Goal: Task Accomplishment & Management: Manage account settings

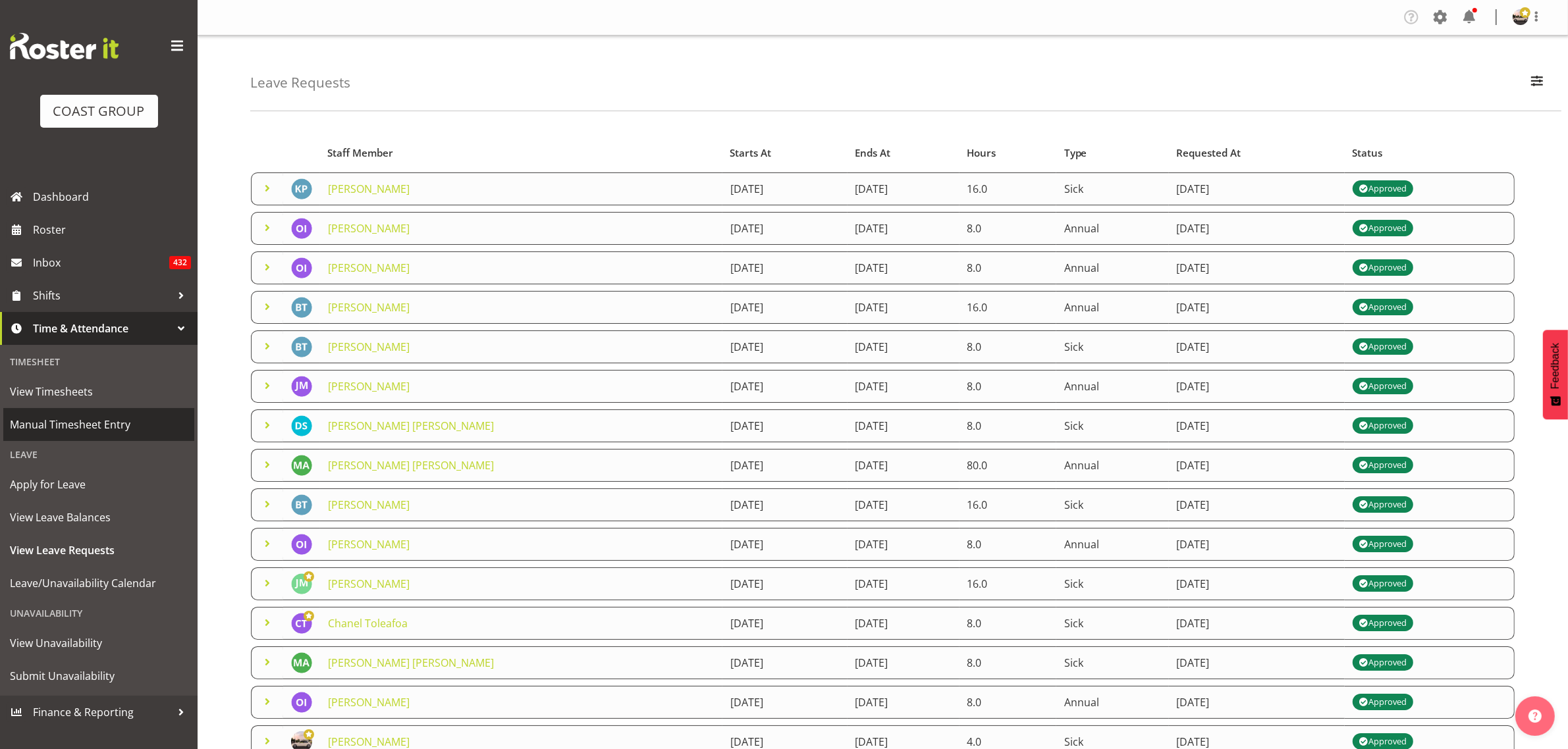
click at [114, 424] on span "Manual Timesheet Entry" at bounding box center [98, 424] width 178 height 20
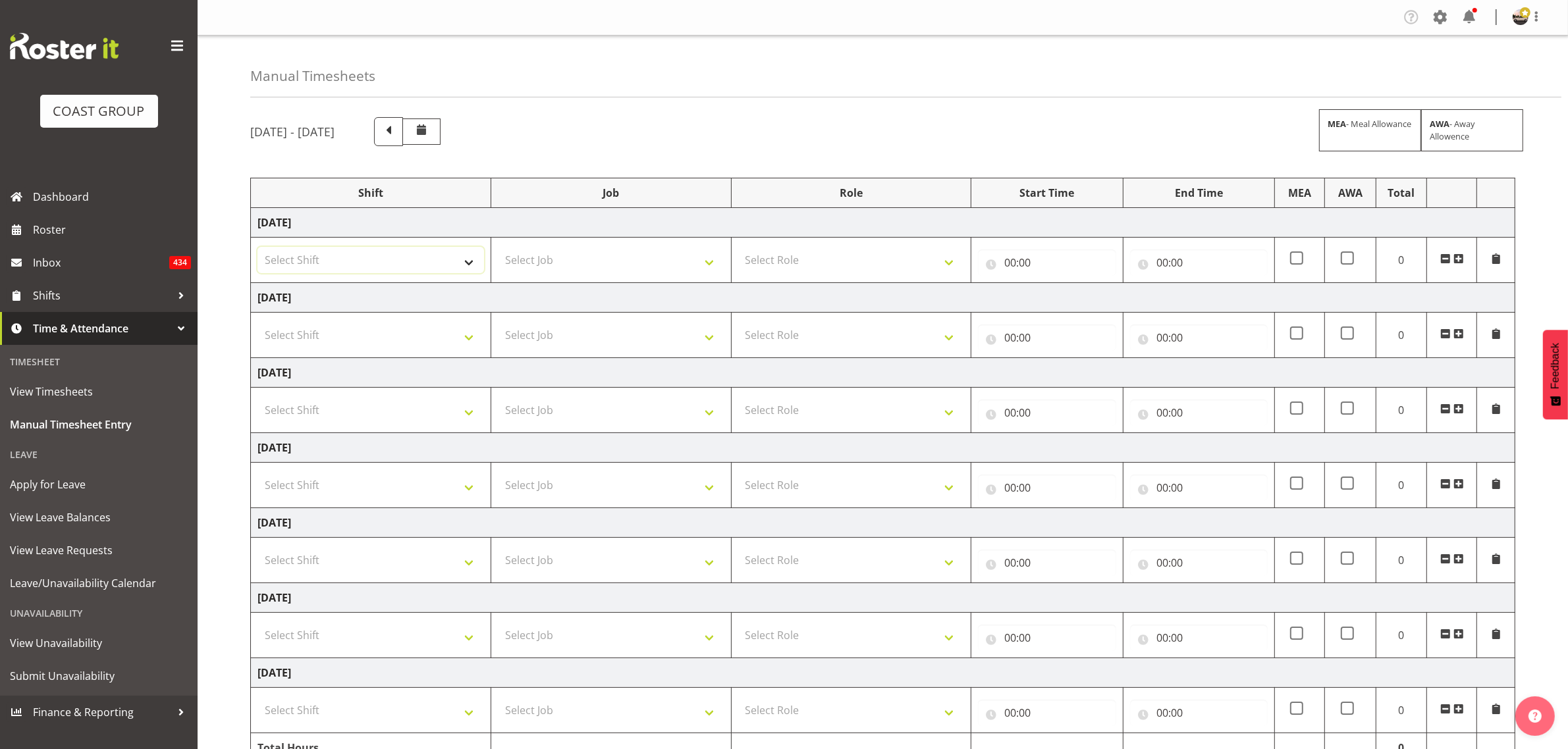
click at [412, 250] on select "Select Shift AKL SIGN ADMIN1 (LEAVE ALONE, DONT MAKE INACTIVE) [DATE] Delivery …" at bounding box center [370, 259] width 226 height 26
select select "19929"
click at [257, 248] on select "Select Shift AKL SIGN ADMIN1 (LEAVE ALONE, DONT MAKE INACTIVE) [DATE] Delivery …" at bounding box center [370, 259] width 226 height 26
drag, startPoint x: 343, startPoint y: 332, endPoint x: 347, endPoint y: 342, distance: 10.8
click at [343, 332] on select "Select Shift AKL SIGN ADMIN1 (LEAVE ALONE, DONT MAKE INACTIVE) AUG 25 Delivery …" at bounding box center [370, 335] width 226 height 26
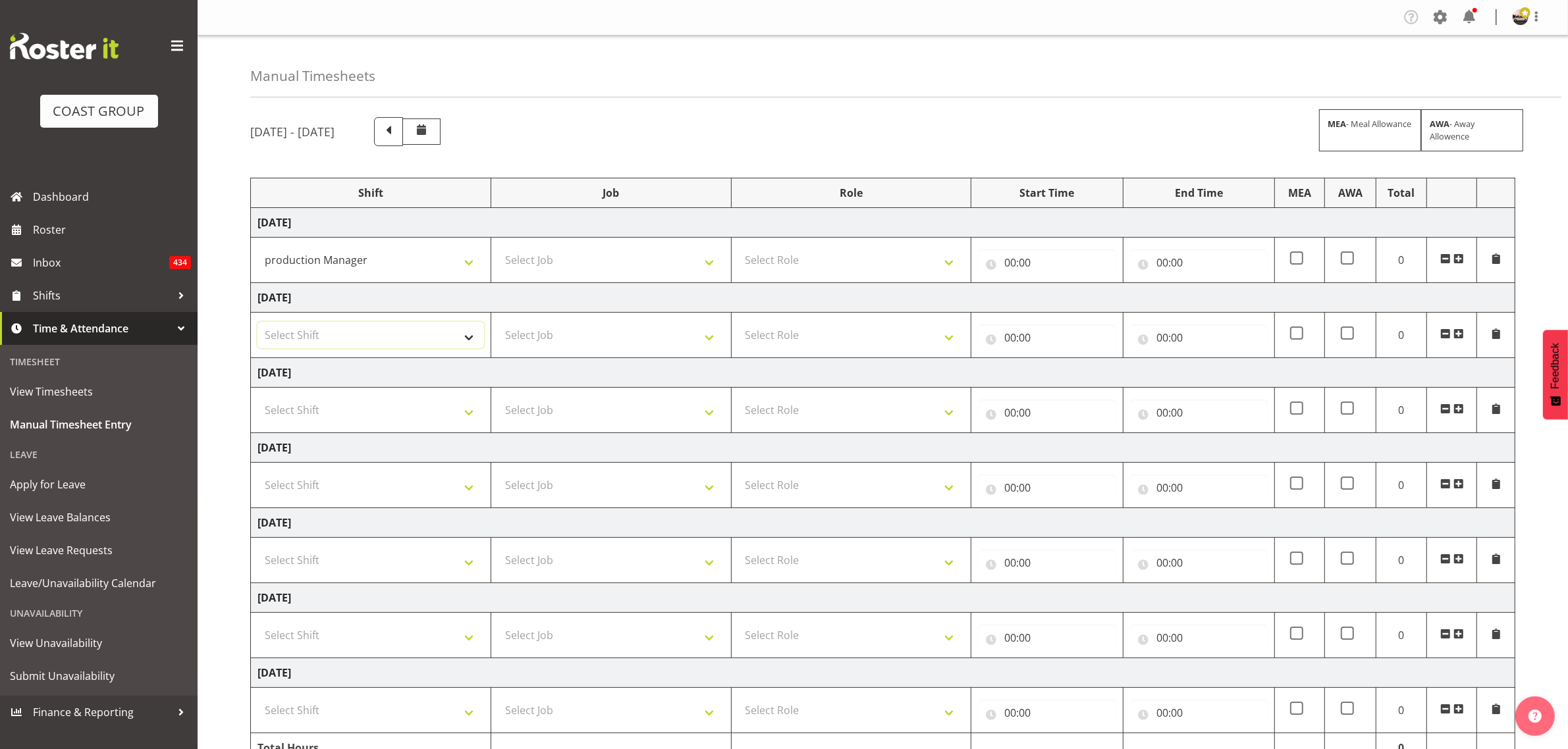
select select "19929"
click at [257, 323] on select "Select Shift AKL SIGN ADMIN1 (LEAVE ALONE, DONT MAKE INACTIVE) AUG 25 Delivery …" at bounding box center [370, 335] width 226 height 26
click at [313, 401] on select "Select Shift AKL SIGN ADMIN1 (LEAVE ALONE, DONT MAKE INACTIVE) AUG 25 Delivery …" at bounding box center [370, 409] width 226 height 26
select select "19929"
click at [257, 398] on select "Select Shift AKL SIGN ADMIN1 (LEAVE ALONE, DONT MAKE INACTIVE) AUG 25 Delivery …" at bounding box center [370, 409] width 226 height 26
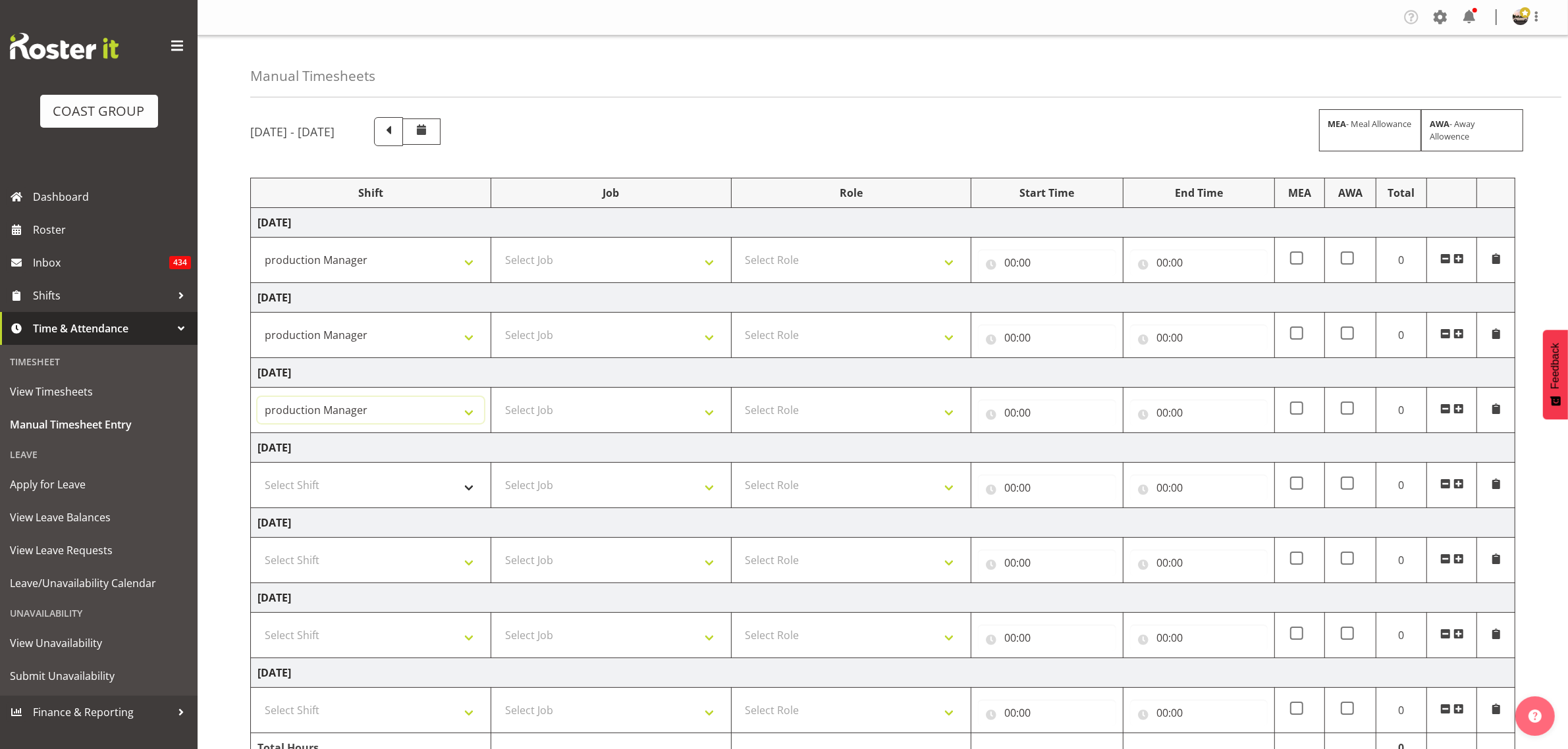
scroll to position [73, 0]
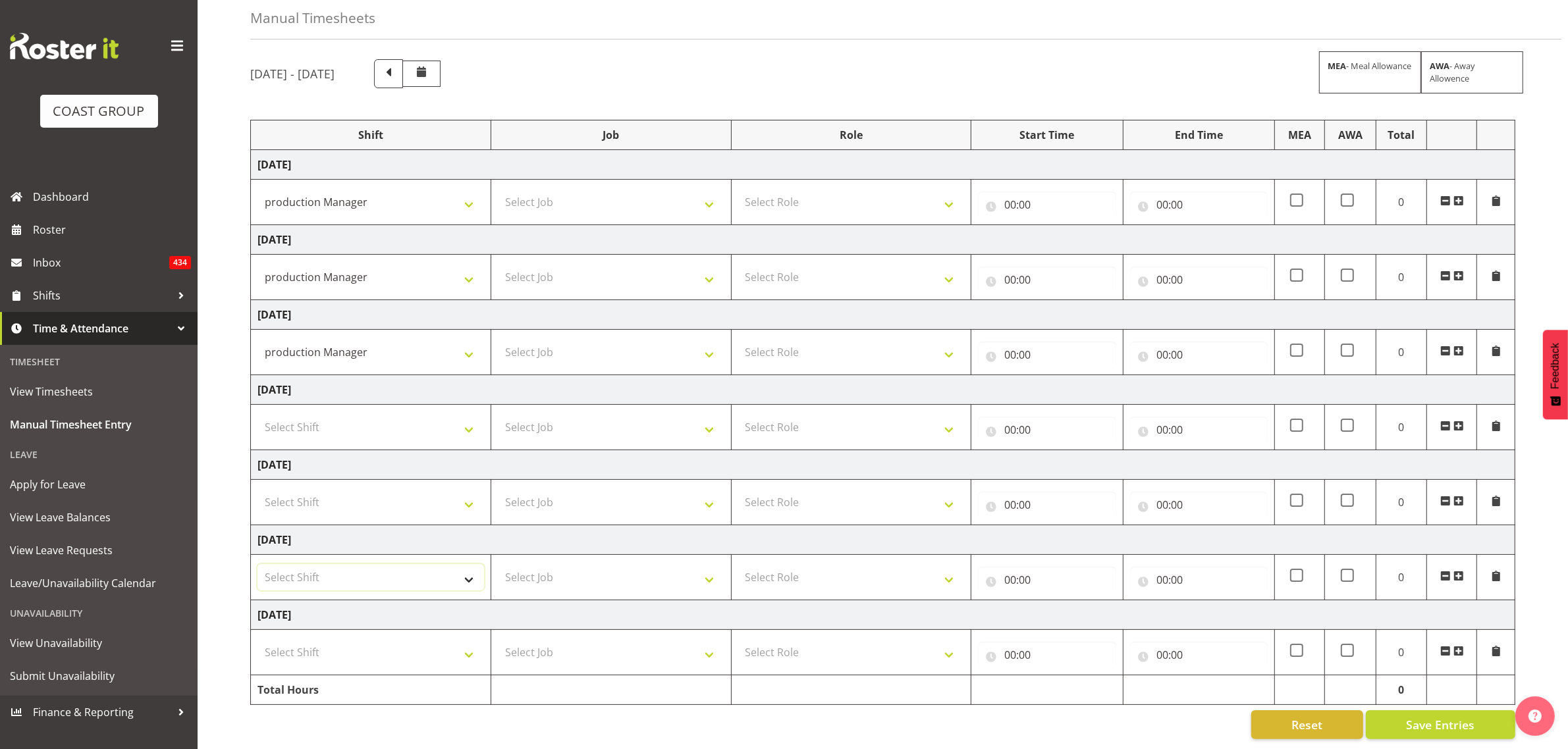
click at [337, 564] on select "Select Shift AKL SIGN ADMIN1 (LEAVE ALONE, DONT MAKE INACTIVE) AUG 25 Delivery …" at bounding box center [370, 577] width 226 height 26
select select "19929"
click at [257, 564] on select "Select Shift AKL SIGN ADMIN1 (LEAVE ALONE, DONT MAKE INACTIVE) AUG 25 Delivery …" at bounding box center [370, 577] width 226 height 26
click at [339, 639] on select "Select Shift AKL SIGN ADMIN1 (LEAVE ALONE, DONT MAKE INACTIVE) AUG 25 Delivery …" at bounding box center [370, 651] width 226 height 26
select select "19929"
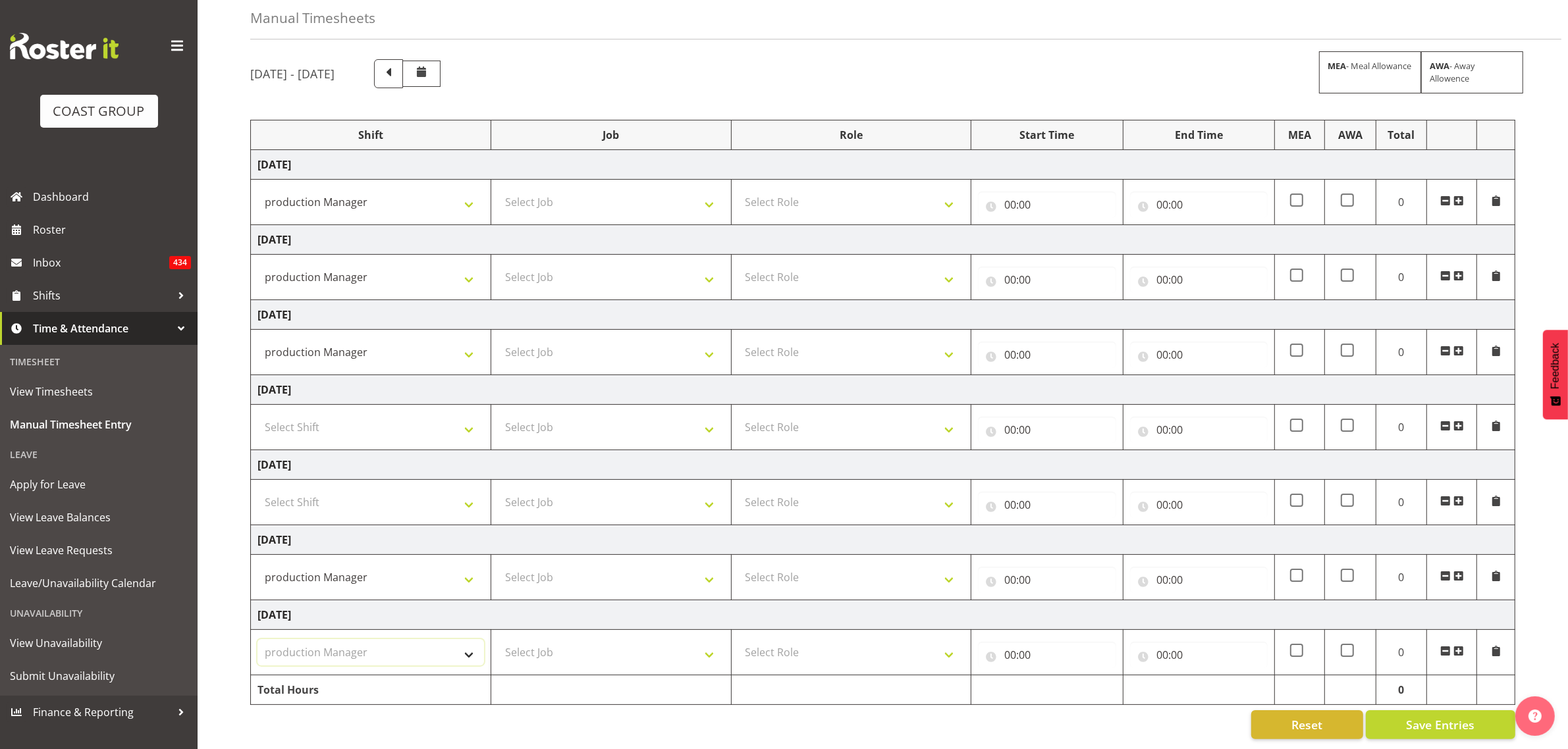
click at [257, 639] on select "Select Shift AKL SIGN ADMIN1 (LEAVE ALONE, DONT MAKE INACTIVE) AUG 25 Delivery …" at bounding box center [370, 651] width 226 height 26
click at [520, 191] on select "Select Job 1 Carlton Events 1 Carlton Hamilton 1 Carlton Wellington 1 EHS WAREH…" at bounding box center [611, 202] width 226 height 26
select select "9466"
click at [498, 189] on select "Select Job 1 Carlton Events 1 Carlton Hamilton 1 Carlton Wellington 1 EHS WAREH…" at bounding box center [611, 202] width 226 height 26
click at [561, 270] on select "Select Job 1 Carlton Events 1 Carlton Hamilton 1 Carlton Wellington 1 EHS WAREH…" at bounding box center [611, 277] width 226 height 26
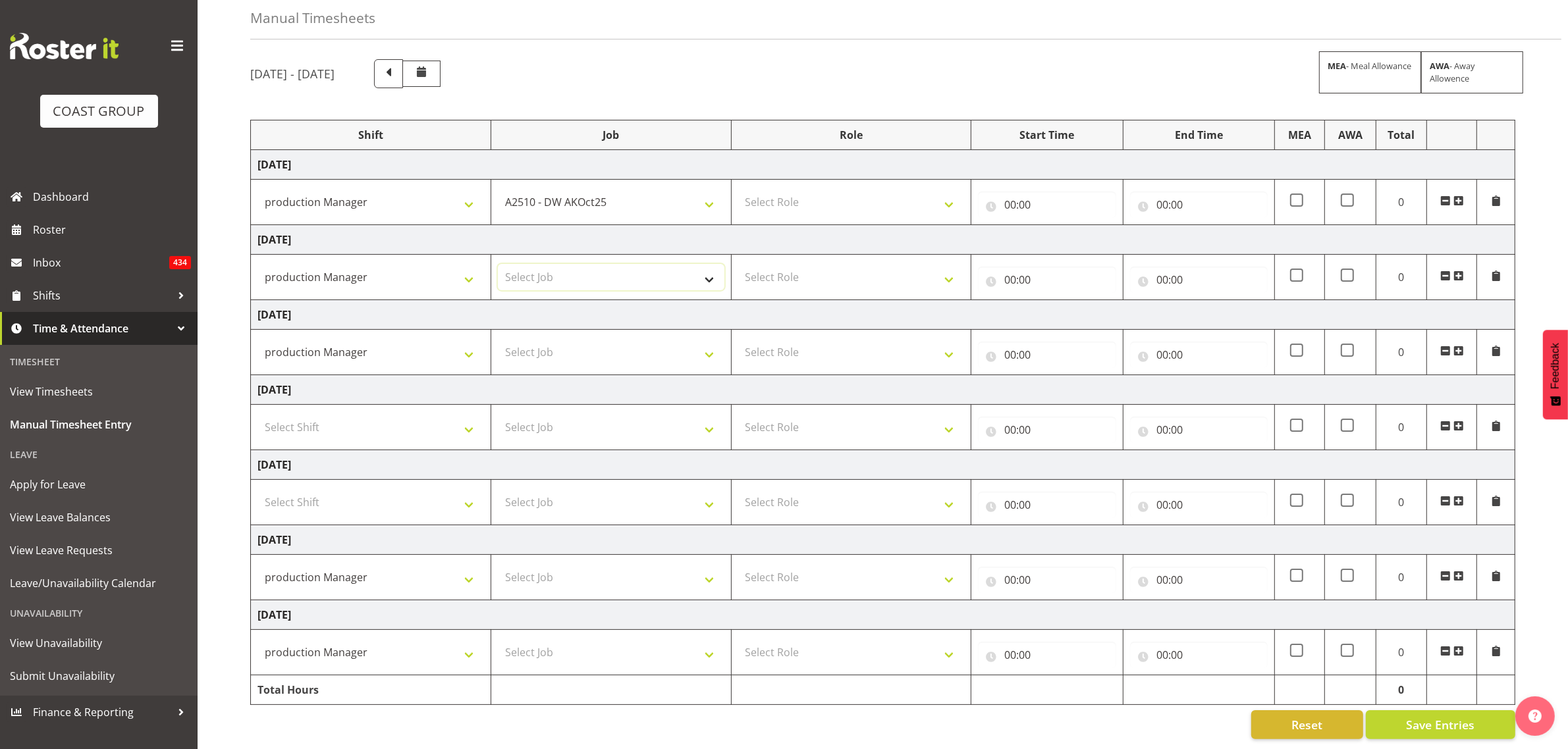
select select "9466"
click at [498, 264] on select "Select Job 1 Carlton Events 1 Carlton Hamilton 1 Carlton Wellington 1 EHS WAREH…" at bounding box center [611, 277] width 226 height 26
click at [537, 339] on select "Select Job 1 Carlton Events 1 Carlton Hamilton 1 Carlton Wellington 1 EHS WAREH…" at bounding box center [611, 351] width 226 height 26
select select "9466"
click at [498, 339] on select "Select Job 1 Carlton Events 1 Carlton Hamilton 1 Carlton Wellington 1 EHS WAREH…" at bounding box center [611, 351] width 226 height 26
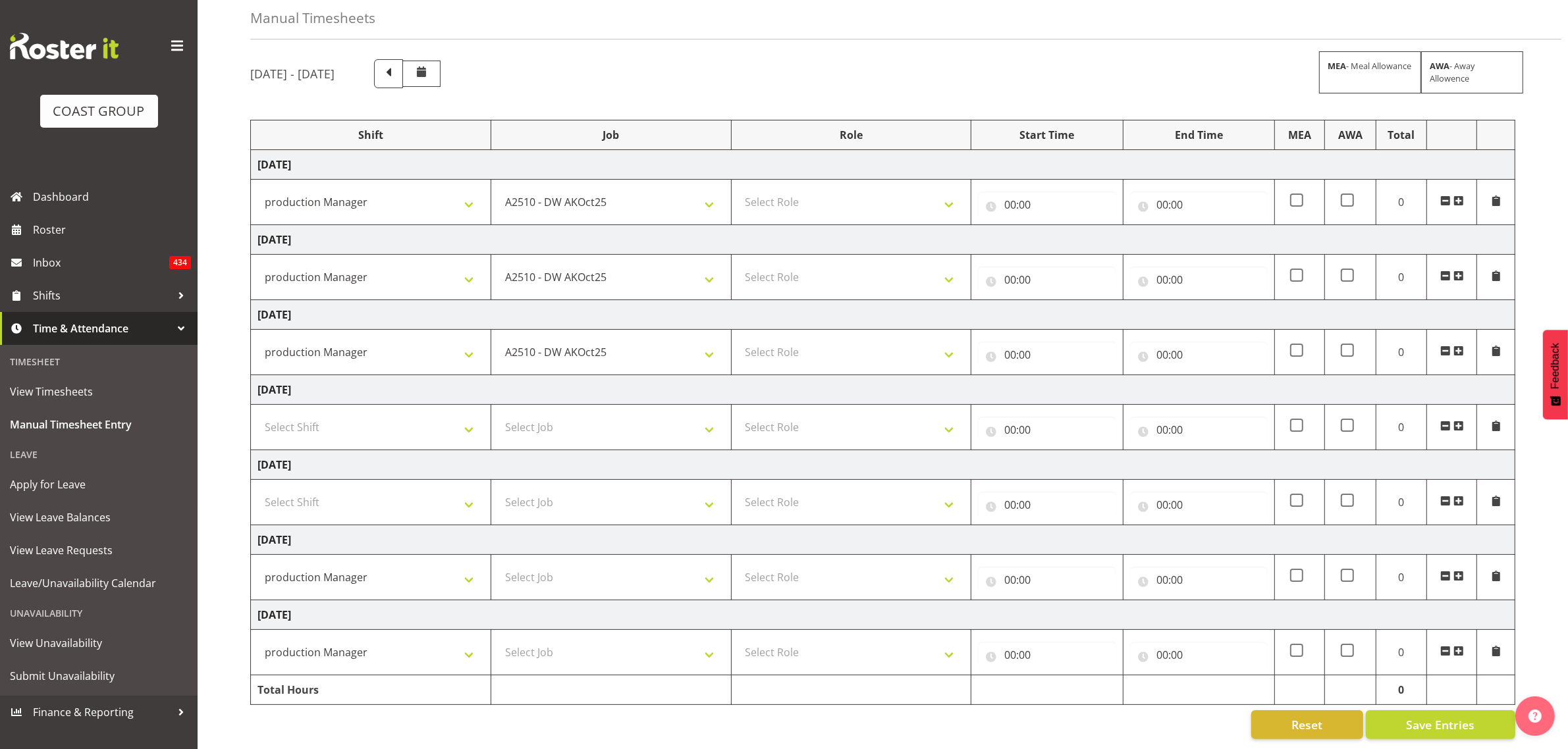
click at [578, 179] on td "1 Carlton Events 1 Carlton Hamilton 1 Carlton Wellington 1 EHS WAREHOUSE/OFFICE…" at bounding box center [611, 202] width 241 height 45
click at [570, 189] on select "1 Carlton Events 1 Carlton Hamilton 1 Carlton Wellington 1 EHS WAREHOUSE/OFFICE…" at bounding box center [611, 202] width 226 height 26
click at [498, 189] on select "1 Carlton Events 1 Carlton Hamilton 1 Carlton Wellington 1 EHS WAREHOUSE/OFFICE…" at bounding box center [611, 202] width 226 height 26
click at [639, 193] on select "1 Carlton Events 1 Carlton Hamilton 1 Carlton Wellington 1 EHS WAREHOUSE/OFFICE…" at bounding box center [611, 202] width 226 height 26
click at [667, 189] on select "1 Carlton Events 1 Carlton Hamilton 1 Carlton Wellington 1 EHS WAREHOUSE/OFFICE…" at bounding box center [611, 202] width 226 height 26
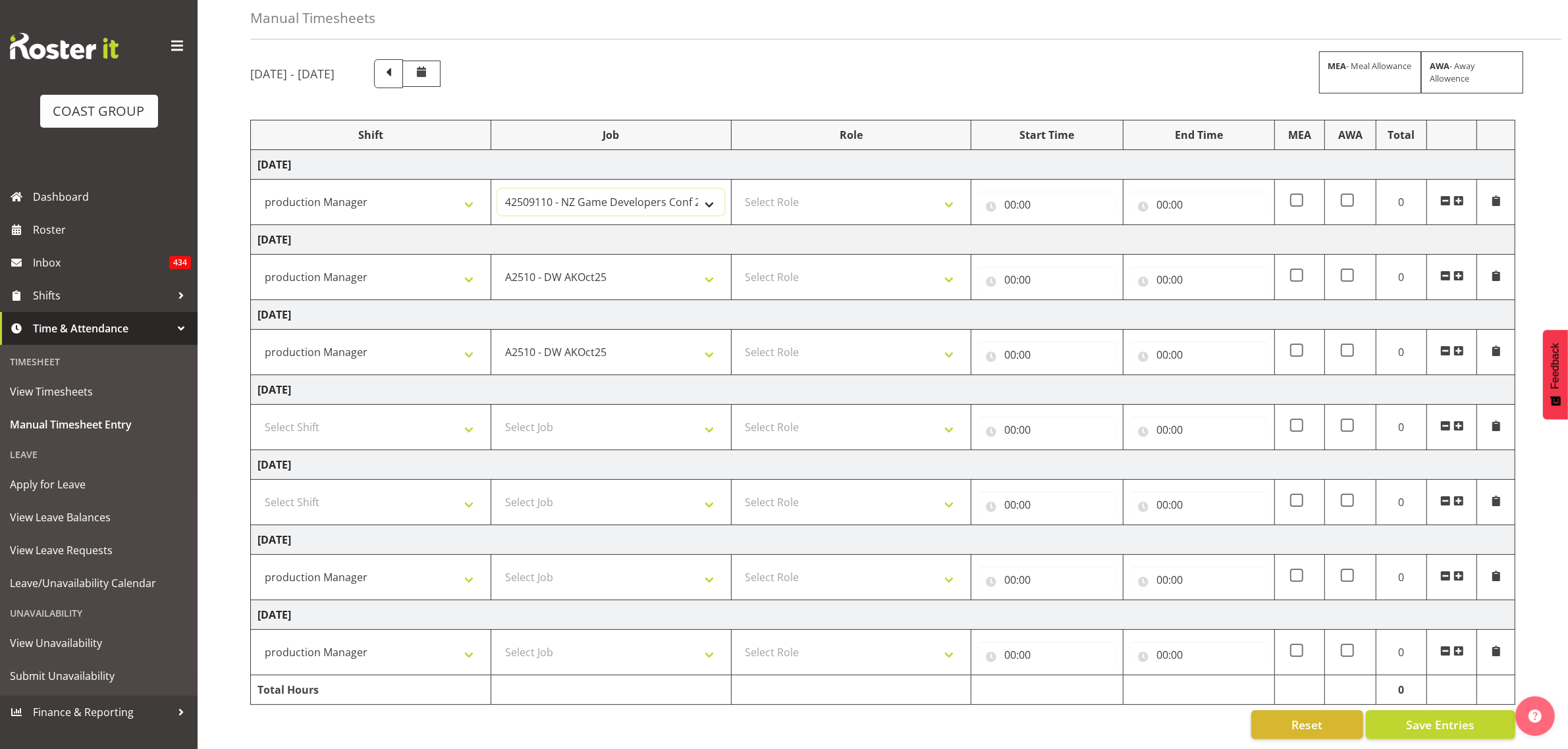
click at [584, 189] on select "1 Carlton Events 1 Carlton Hamilton 1 Carlton Wellington 1 EHS WAREHOUSE/OFFICE…" at bounding box center [611, 202] width 226 height 26
select select "9466"
click at [498, 189] on select "1 Carlton Events 1 Carlton Hamilton 1 Carlton Wellington 1 EHS WAREHOUSE/OFFICE…" at bounding box center [611, 202] width 226 height 26
click at [756, 193] on select "Select Role GRAPHICS DW" at bounding box center [851, 202] width 226 height 26
select select "809"
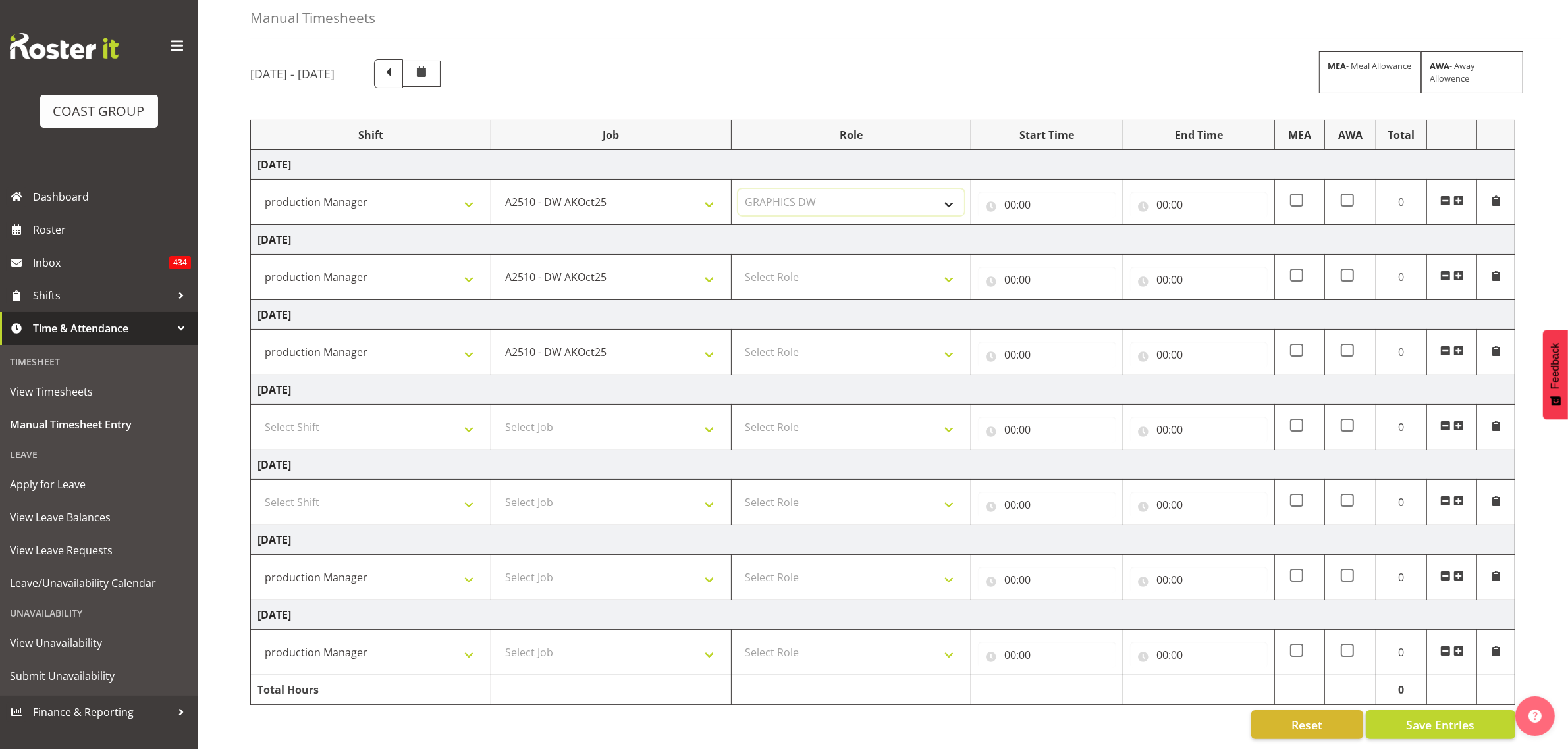
click at [738, 189] on select "Select Role GRAPHICS DW" at bounding box center [851, 202] width 226 height 26
drag, startPoint x: 763, startPoint y: 251, endPoint x: 761, endPoint y: 273, distance: 22.1
click at [763, 264] on select "Select Role GRAPHICS DW" at bounding box center [851, 277] width 226 height 26
select select "809"
click at [738, 264] on select "Select Role GRAPHICS DW" at bounding box center [851, 277] width 226 height 26
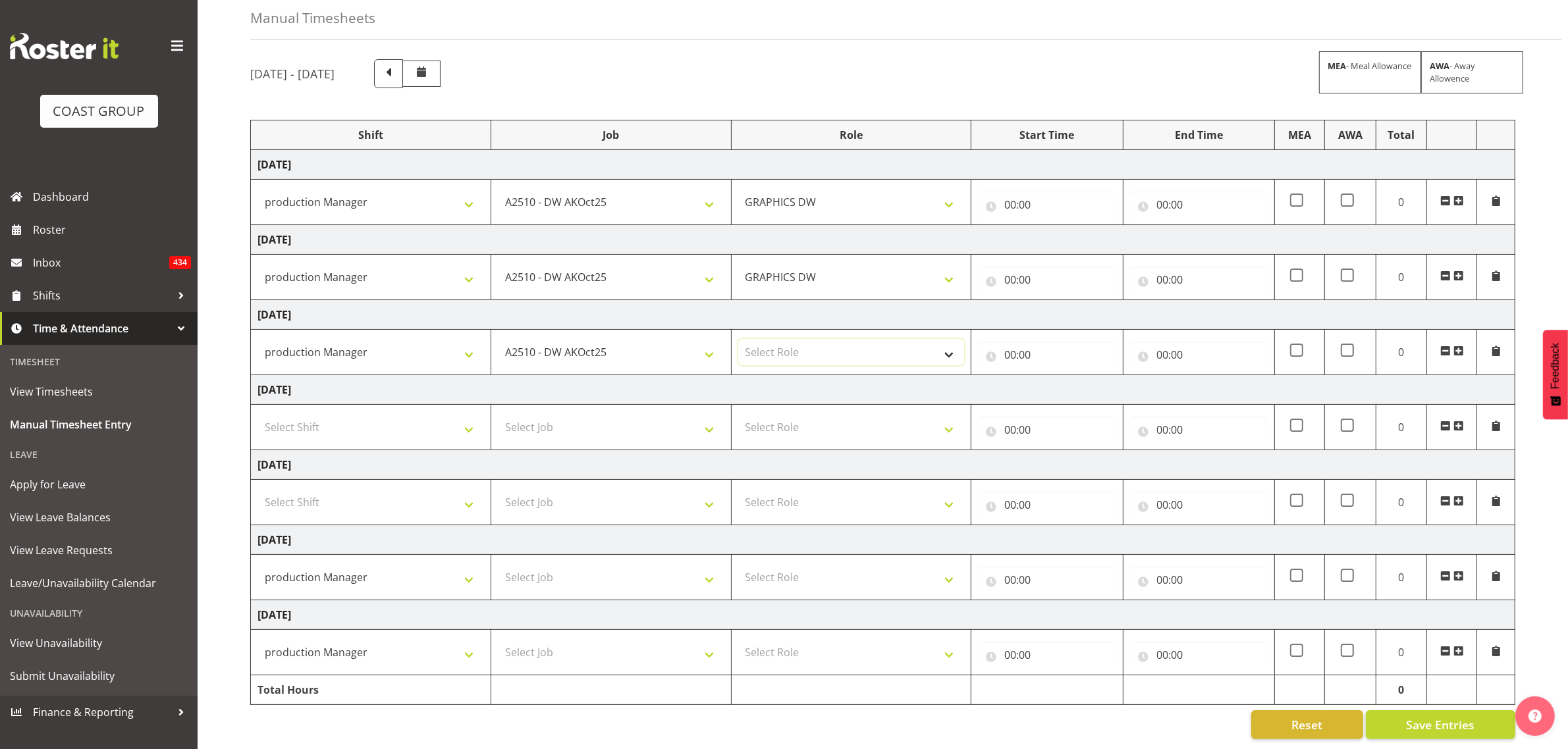
click at [762, 342] on select "Select Role GRAPHICS DW" at bounding box center [851, 351] width 226 height 26
select select "809"
click at [738, 339] on select "Select Role GRAPHICS DW" at bounding box center [851, 351] width 226 height 26
click at [1010, 199] on input "00:00" at bounding box center [1046, 204] width 137 height 26
click at [1049, 226] on div "00 01 02 03 04 05 06 07 08 09 10 11 12 13 14 15 16 17 18 19 20 21 22 23 : 00 01…" at bounding box center [1083, 242] width 210 height 33
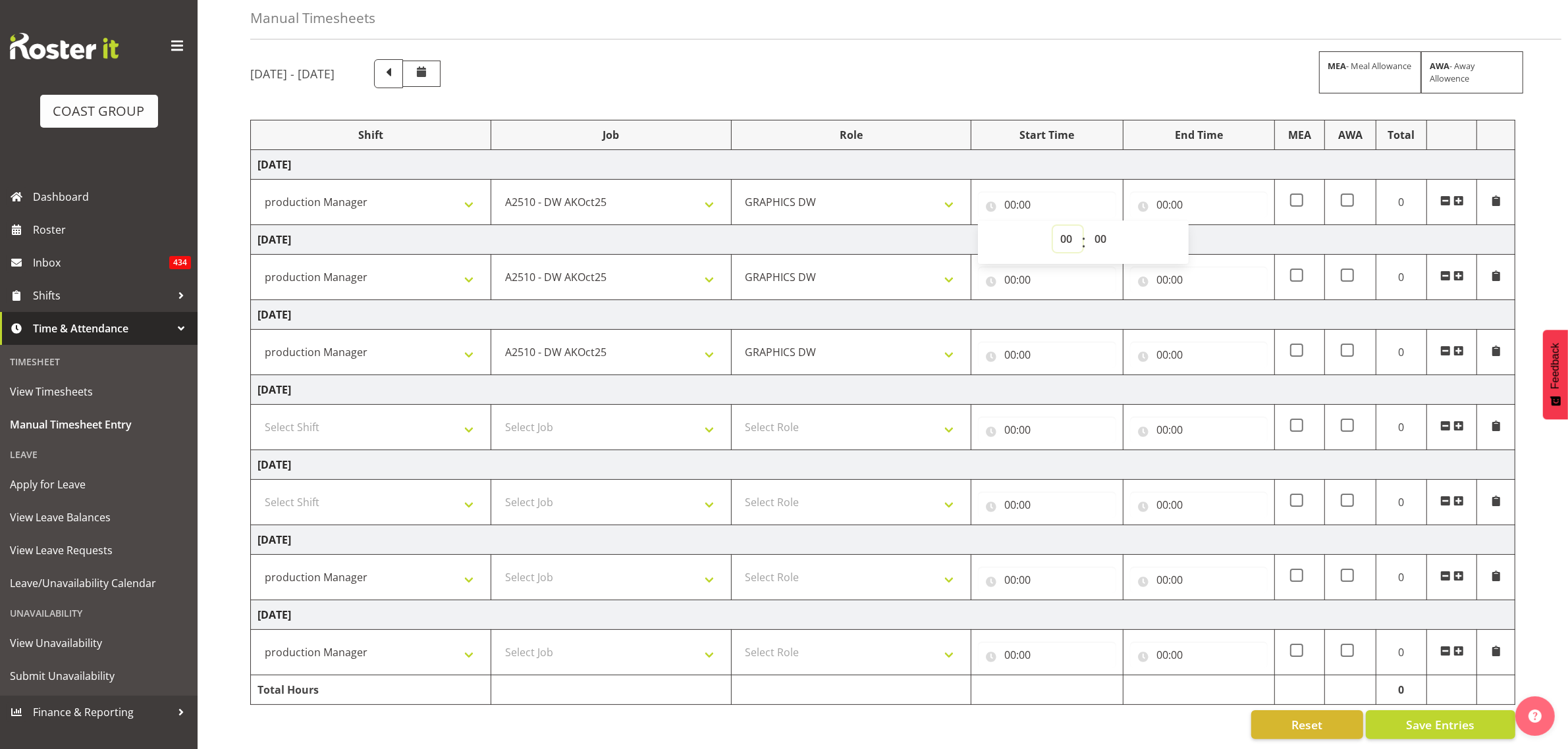
click at [1061, 227] on select "00 01 02 03 04 05 06 07 08 09 10 11 12 13 14 15 16 17 18 19 20 21 22 23" at bounding box center [1067, 239] width 29 height 26
select select "5"
click at [1053, 226] on select "00 01 02 03 04 05 06 07 08 09 10 11 12 13 14 15 16 17 18 19 20 21 22 23" at bounding box center [1067, 239] width 29 height 26
type input "05:00"
click at [1154, 191] on input "00:00" at bounding box center [1199, 204] width 137 height 26
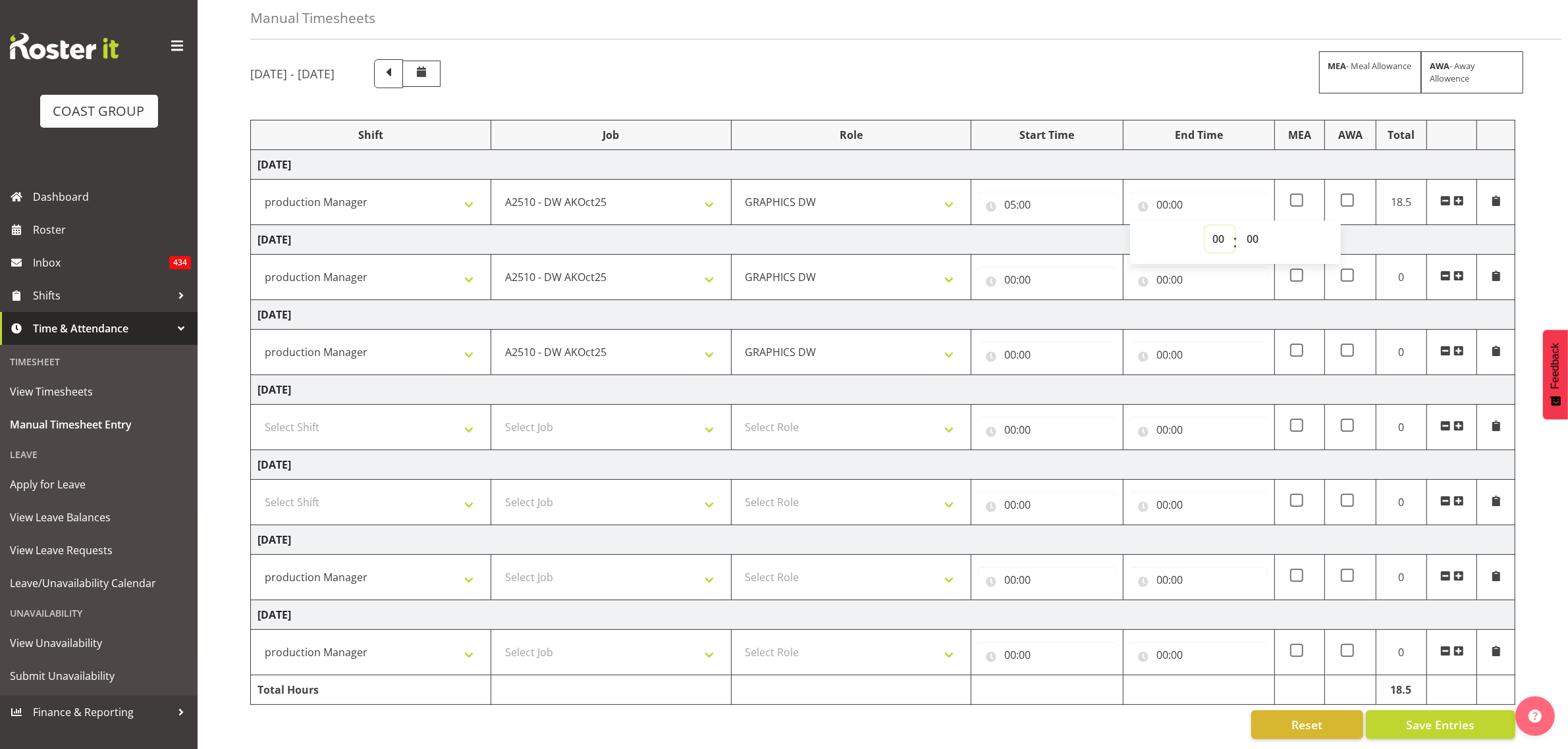
click at [1219, 226] on select "00 01 02 03 04 05 06 07 08 09 10 11 12 13 14 15 16 17 18 19 20 21 22 23" at bounding box center [1219, 239] width 29 height 26
select select "18"
click at [1205, 226] on select "00 01 02 03 04 05 06 07 08 09 10 11 12 13 14 15 16 17 18 19 20 21 22 23" at bounding box center [1219, 239] width 29 height 26
type input "18:00"
click at [1256, 229] on select "00 01 02 03 04 05 06 07 08 09 10 11 12 13 14 15 16 17 18 19 20 21 22 23 24 25 2…" at bounding box center [1254, 239] width 29 height 26
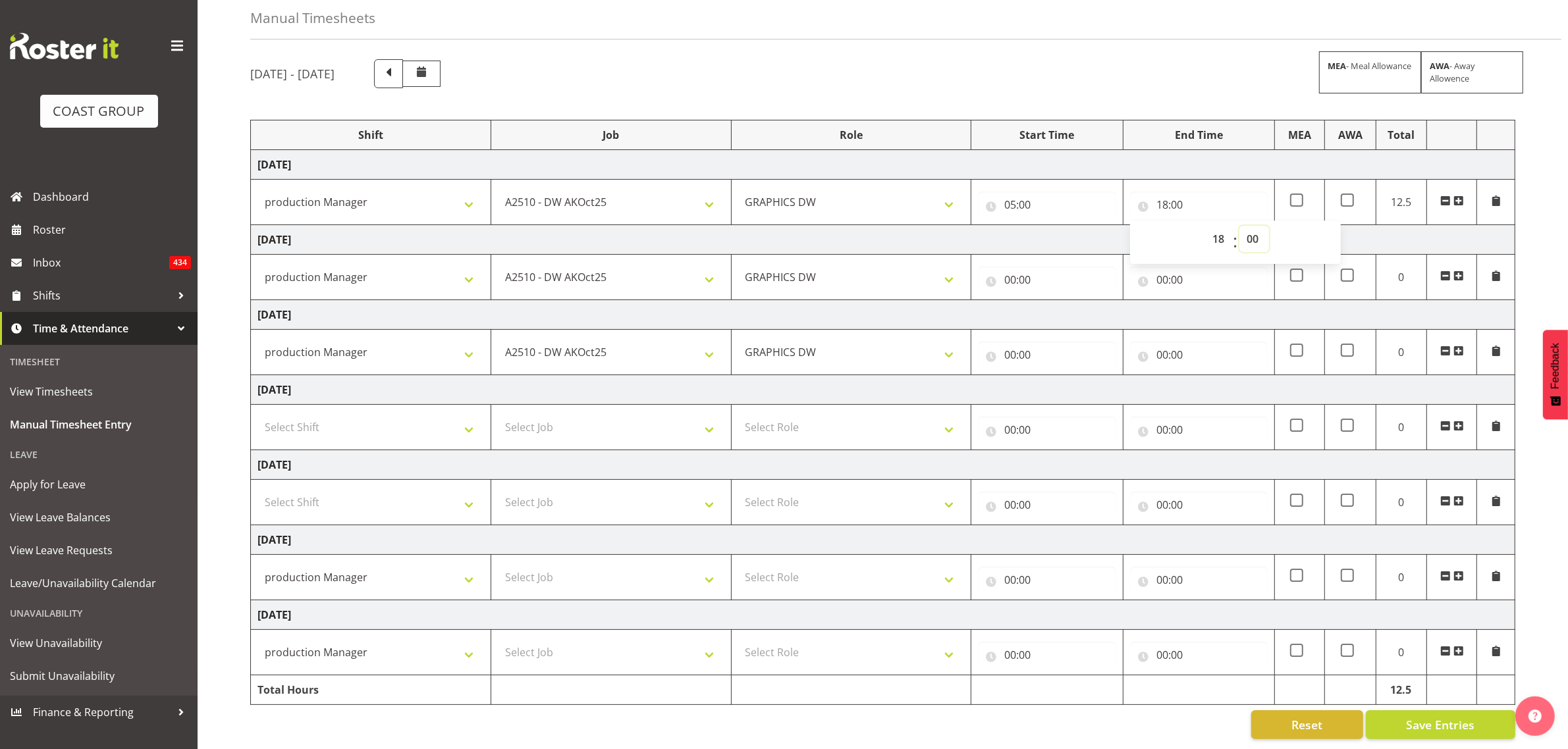
select select "30"
click at [1239, 226] on select "00 01 02 03 04 05 06 07 08 09 10 11 12 13 14 15 16 17 18 19 20 21 22 23 24 25 2…" at bounding box center [1254, 239] width 29 height 26
type input "18:30"
click at [1022, 267] on input "00:00" at bounding box center [1046, 279] width 137 height 26
click at [1061, 302] on select "00 01 02 03 04 05 06 07 08 09 10 11 12 13 14 15 16 17 18 19 20 21 22 23" at bounding box center [1067, 313] width 29 height 26
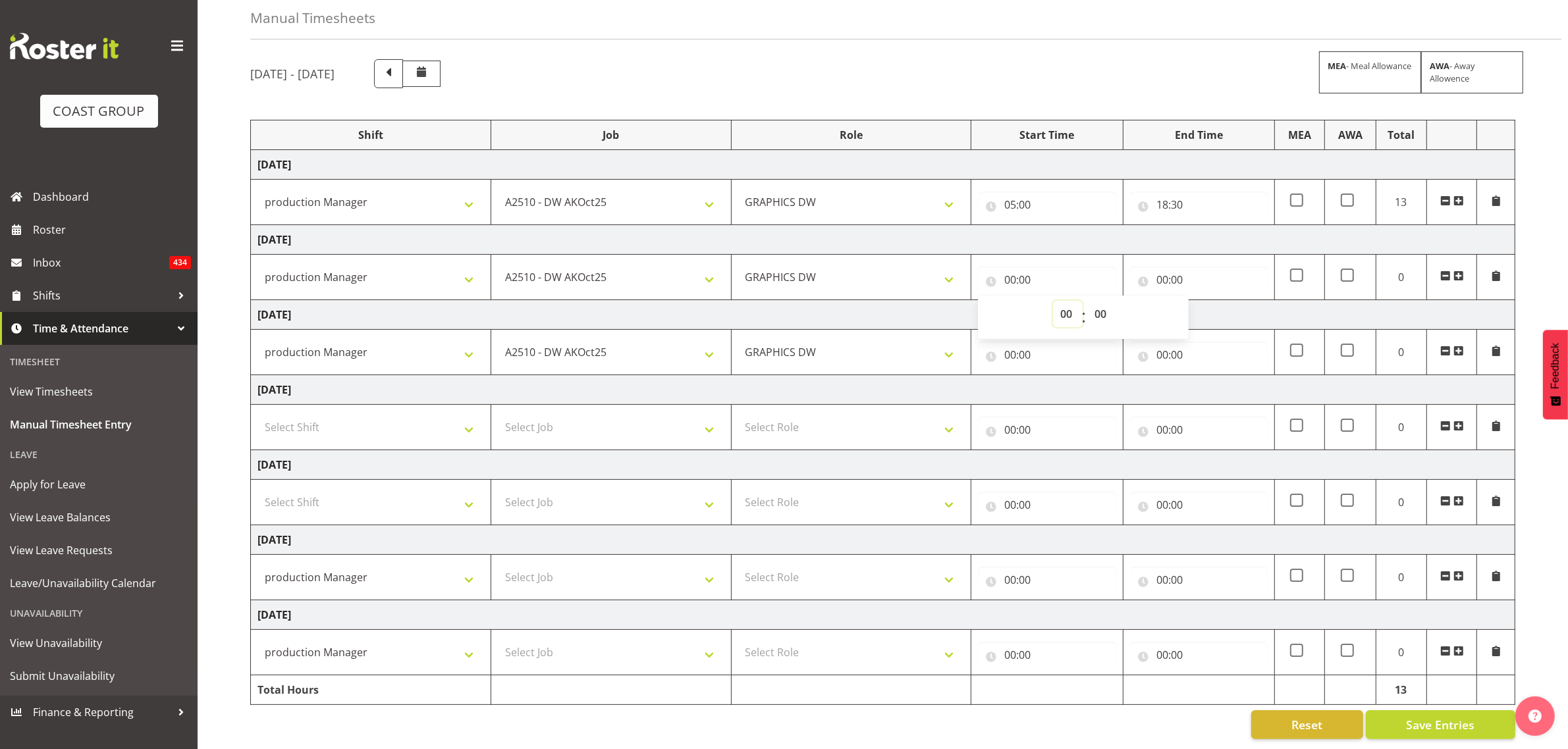
select select "6"
click at [1053, 301] on select "00 01 02 03 04 05 06 07 08 09 10 11 12 13 14 15 16 17 18 19 20 21 22 23" at bounding box center [1067, 313] width 29 height 26
type input "06:00"
click at [1158, 267] on input "00:00" at bounding box center [1199, 279] width 137 height 26
drag, startPoint x: 1212, startPoint y: 301, endPoint x: 1202, endPoint y: 311, distance: 14.1
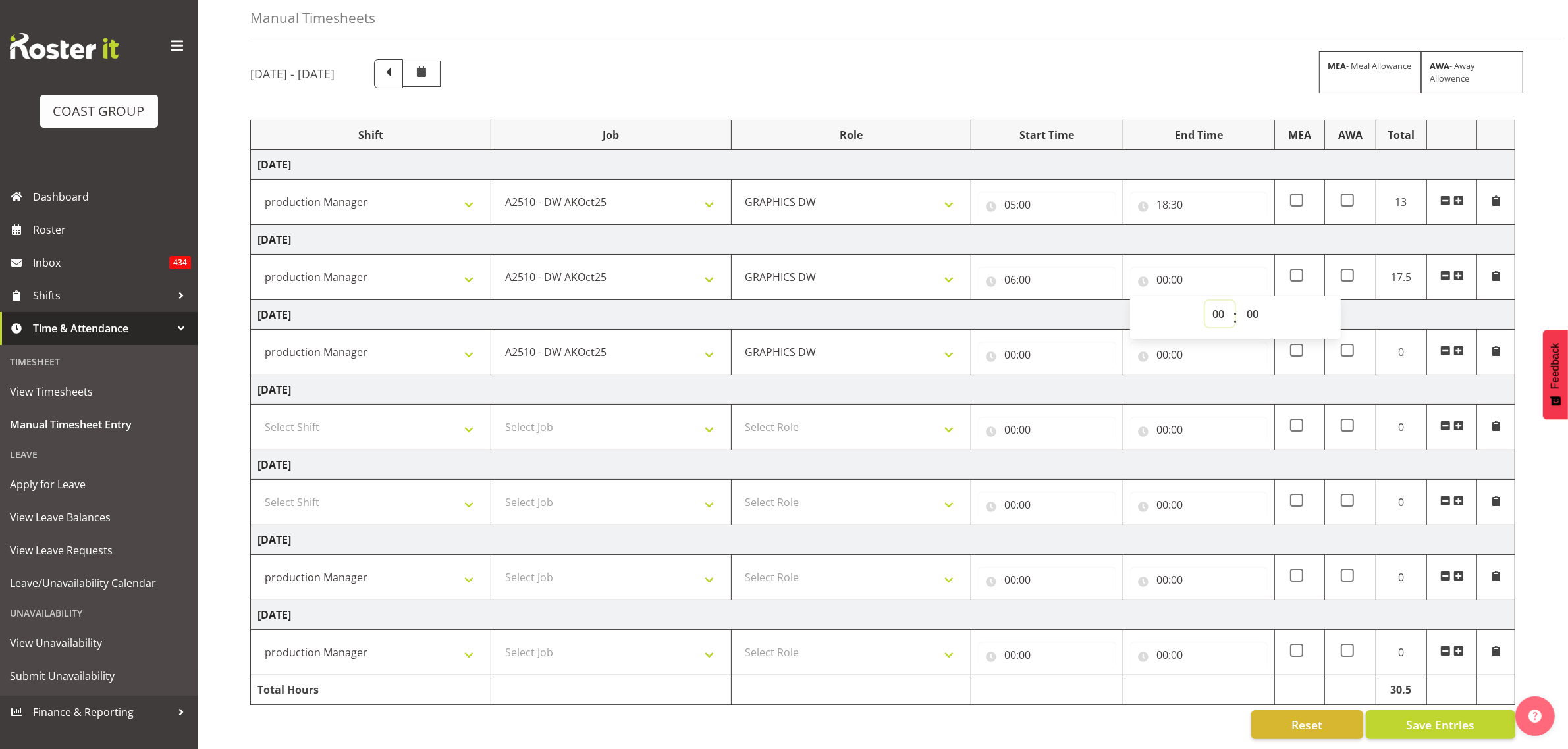
click at [1212, 301] on select "00 01 02 03 04 05 06 07 08 09 10 11 12 13 14 15 16 17 18 19 20 21 22 23" at bounding box center [1219, 313] width 29 height 26
select select "15"
click at [1205, 301] on select "00 01 02 03 04 05 06 07 08 09 10 11 12 13 14 15 16 17 18 19 20 21 22 23" at bounding box center [1219, 313] width 29 height 26
type input "15:00"
click at [1010, 342] on input "00:00" at bounding box center [1046, 355] width 137 height 26
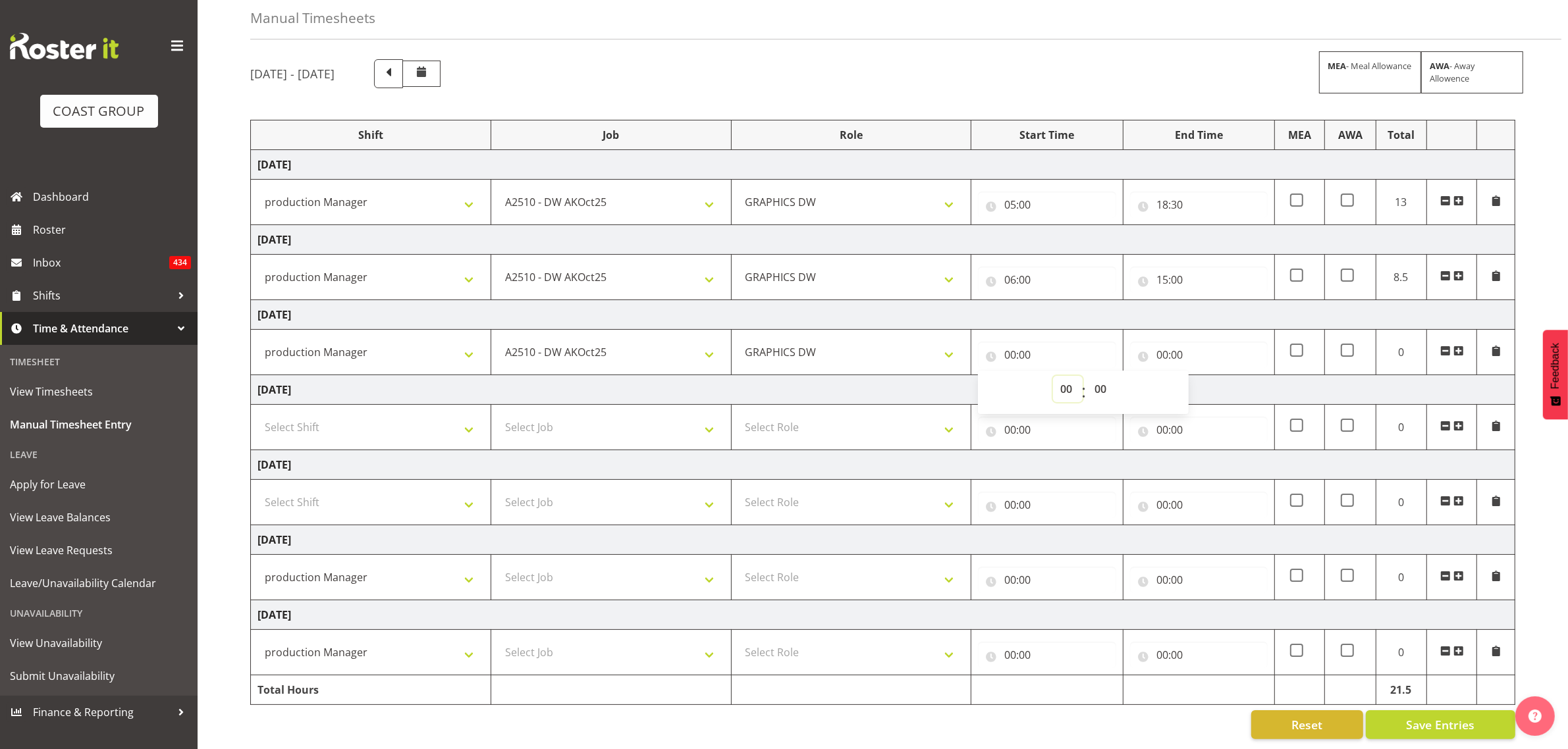
click at [1062, 382] on select "00 01 02 03 04 05 06 07 08 09 10 11 12 13 14 15 16 17 18 19 20 21 22 23" at bounding box center [1067, 389] width 29 height 26
select select "6"
click at [1053, 376] on select "00 01 02 03 04 05 06 07 08 09 10 11 12 13 14 15 16 17 18 19 20 21 22 23" at bounding box center [1067, 389] width 29 height 26
type input "06:00"
click at [1165, 344] on input "00:00" at bounding box center [1199, 355] width 137 height 26
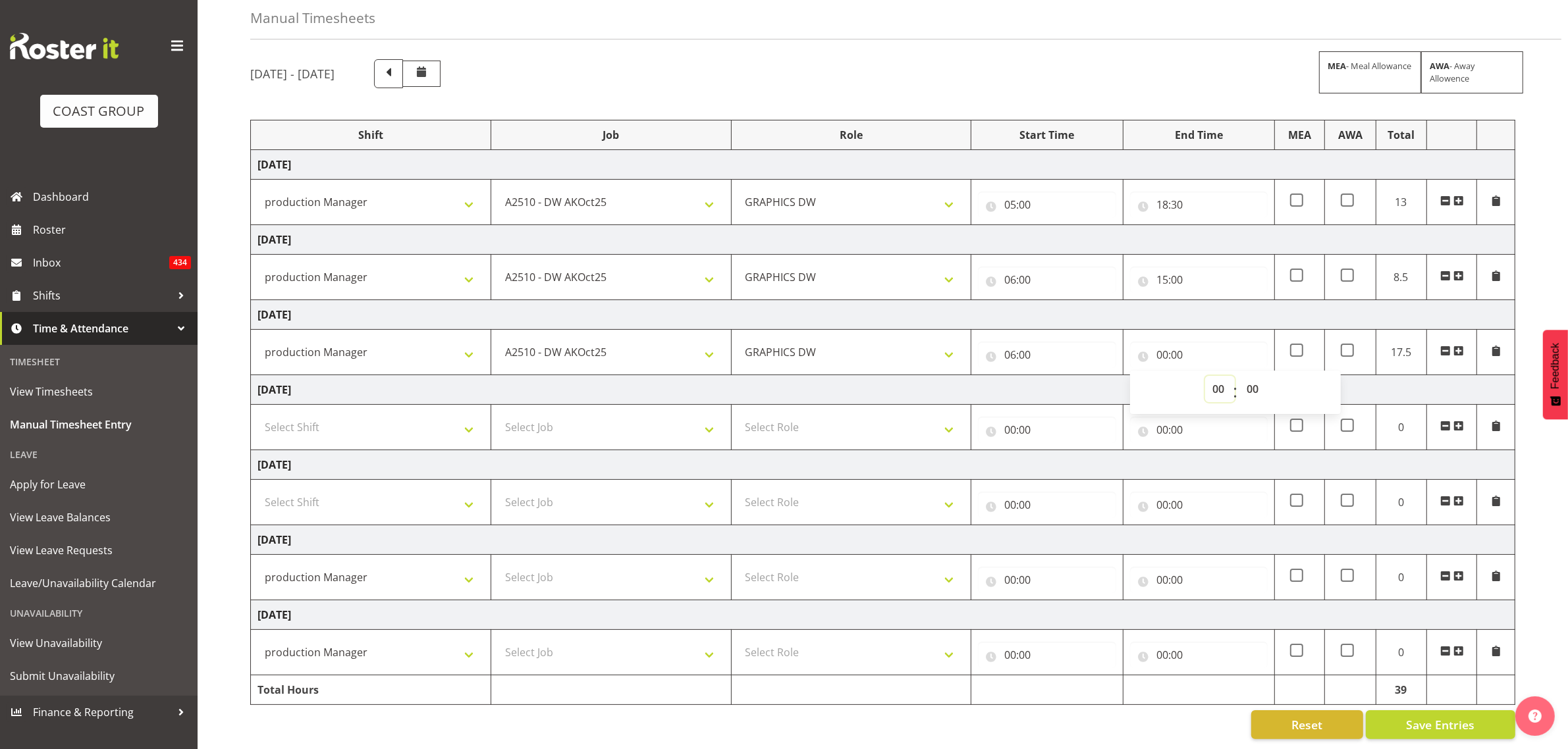
click at [1214, 376] on select "00 01 02 03 04 05 06 07 08 09 10 11 12 13 14 15 16 17 18 19 20 21 22 23" at bounding box center [1219, 389] width 29 height 26
select select "14"
click at [1205, 376] on select "00 01 02 03 04 05 06 07 08 09 10 11 12 13 14 15 16 17 18 19 20 21 22 23" at bounding box center [1219, 389] width 29 height 26
type input "14:00"
click at [1111, 305] on td "Friday 10th October 2025" at bounding box center [883, 314] width 1265 height 29
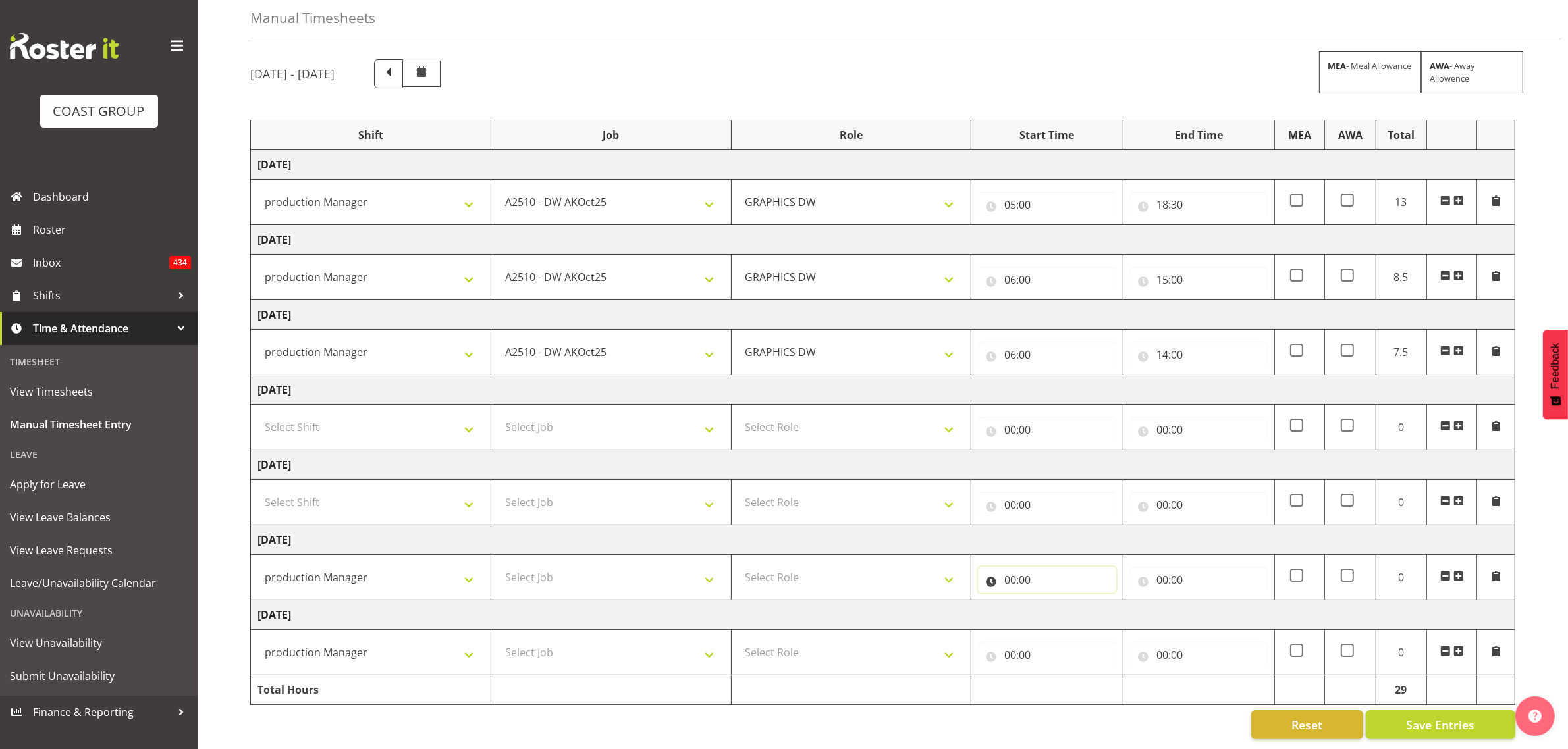
click at [1008, 574] on input "00:00" at bounding box center [1046, 579] width 137 height 26
click at [1058, 601] on select "00 01 02 03 04 05 06 07 08 09 10 11 12 13 14 15 16 17 18 19 20 21 22 23" at bounding box center [1067, 613] width 29 height 26
select select "6"
click at [1053, 601] on select "00 01 02 03 04 05 06 07 08 09 10 11 12 13 14 15 16 17 18 19 20 21 22 23" at bounding box center [1067, 613] width 29 height 26
type input "06:00"
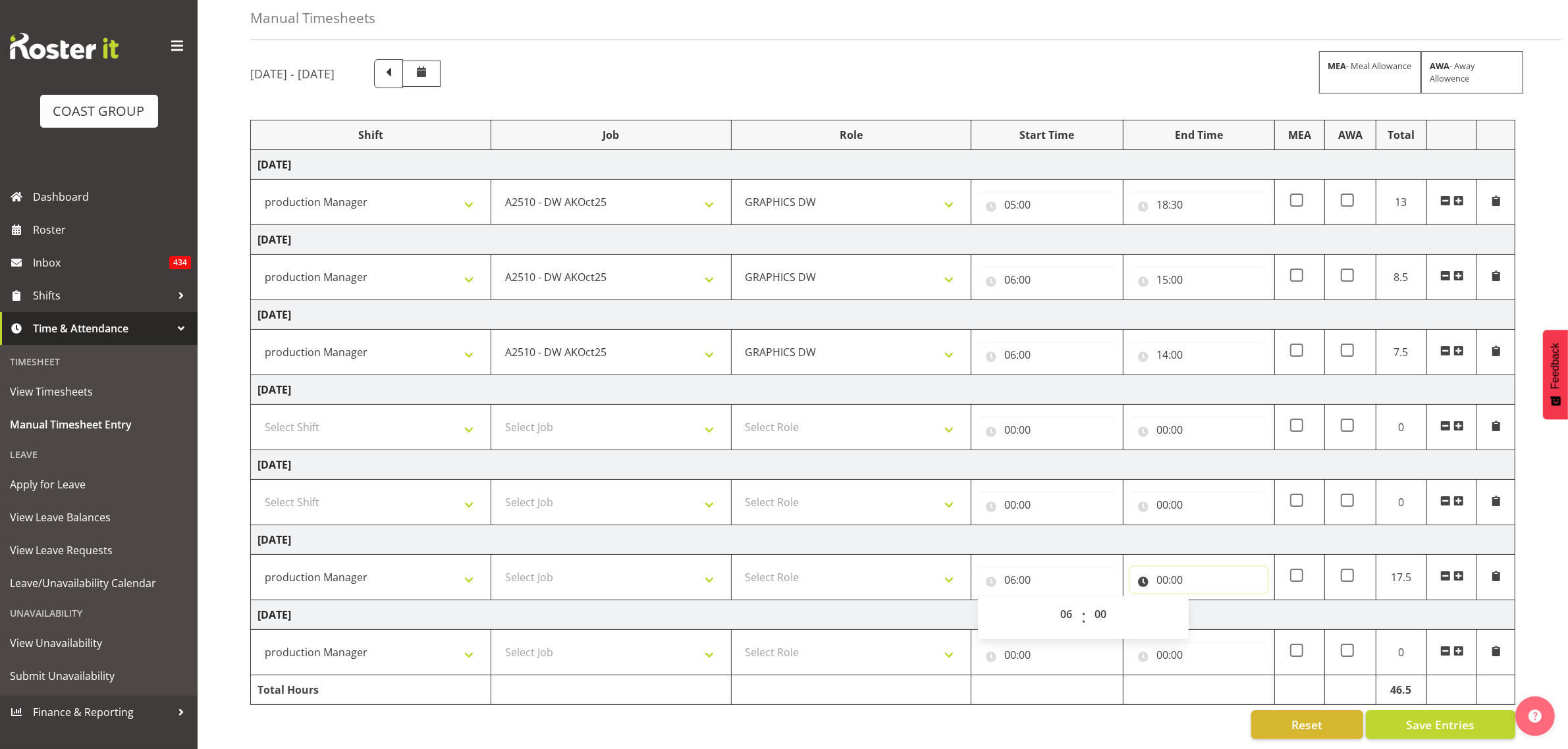
click at [1162, 570] on input "00:00" at bounding box center [1199, 579] width 137 height 26
click at [1219, 606] on select "00 01 02 03 04 05 06 07 08 09 10 11 12 13 14 15 16 17 18 19 20 21 22 23" at bounding box center [1219, 613] width 29 height 26
select select "15"
click at [1205, 601] on select "00 01 02 03 04 05 06 07 08 09 10 11 12 13 14 15 16 17 18 19 20 21 22 23" at bounding box center [1219, 613] width 29 height 26
type input "15:00"
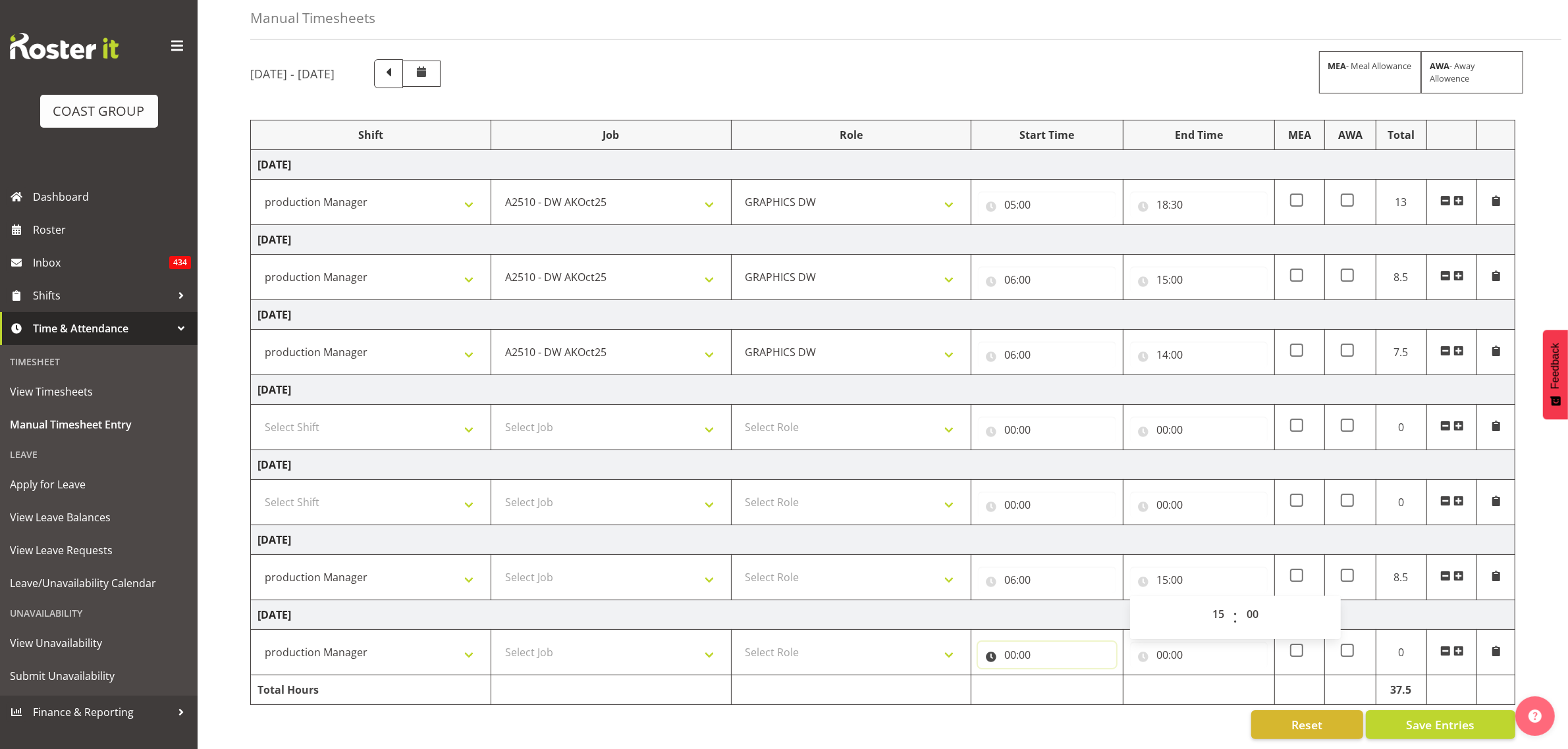
click at [1007, 643] on input "00:00" at bounding box center [1046, 655] width 137 height 26
drag, startPoint x: 1071, startPoint y: 679, endPoint x: 1073, endPoint y: 665, distance: 14.1
click at [1069, 679] on select "00 01 02 03 04 05 06 07 08 09 10 11 12 13 14 15 16 17 18 19 20 21 22 23" at bounding box center [1067, 689] width 29 height 26
select select "6"
click at [1053, 676] on select "00 01 02 03 04 05 06 07 08 09 10 11 12 13 14 15 16 17 18 19 20 21 22 23" at bounding box center [1067, 689] width 29 height 26
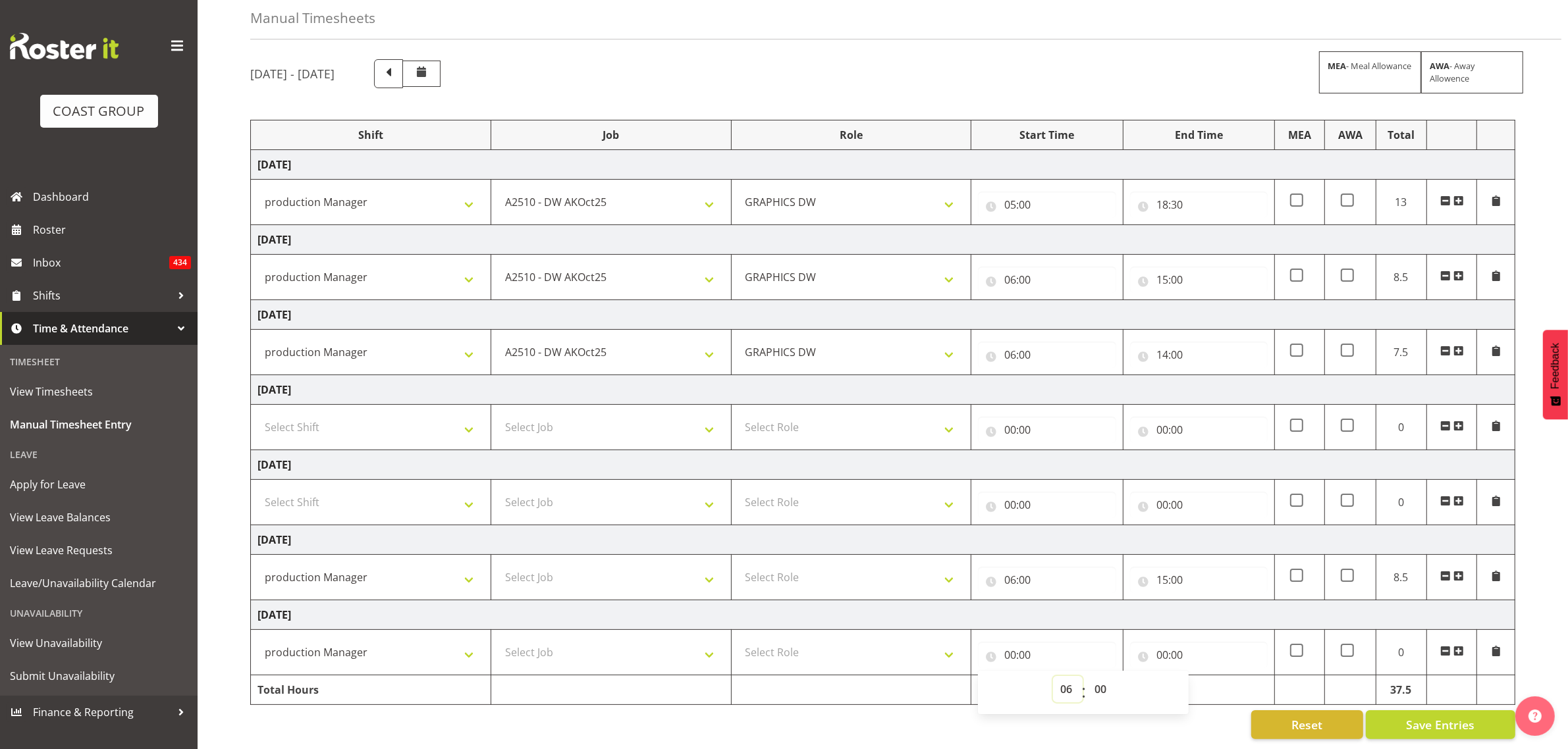
type input "06:00"
click at [1162, 642] on input "00:00" at bounding box center [1199, 655] width 137 height 26
click at [1204, 676] on div "00 01 02 03 04 05 06 07 08 09 10 11 12 13 14 15 16 17 18 19 20 21 22 23" at bounding box center [1218, 692] width 29 height 33
click at [1212, 676] on select "00 01 02 03 04 05 06 07 08 09 10 11 12 13 14 15 16 17 18 19 20 21 22 23" at bounding box center [1219, 689] width 29 height 26
select select "13"
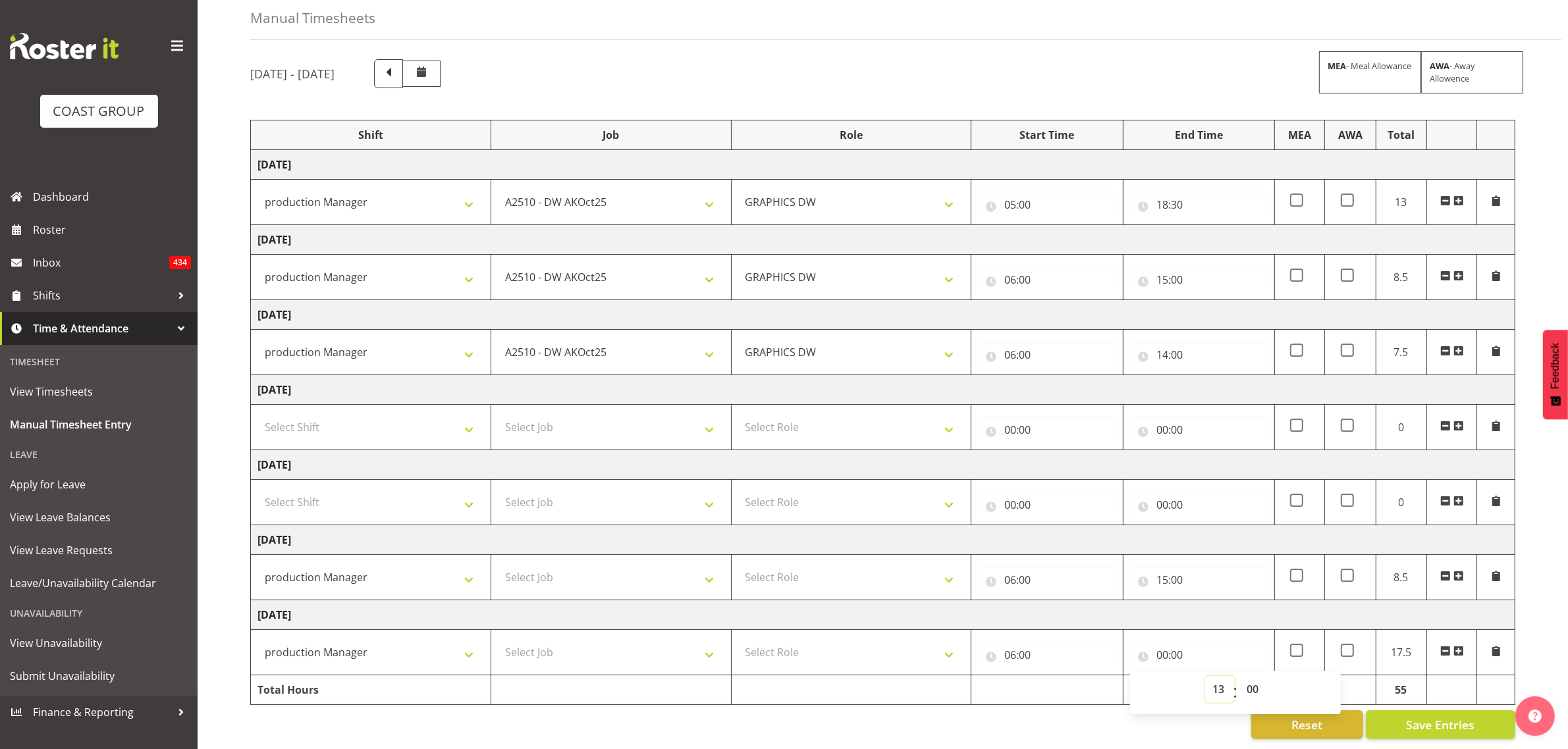
click at [1205, 676] on select "00 01 02 03 04 05 06 07 08 09 10 11 12 13 14 15 16 17 18 19 20 21 22 23" at bounding box center [1219, 689] width 29 height 26
type input "13:00"
click at [1213, 677] on select "00 01 02 03 04 05 06 07 08 09 10 11 12 13 14 15 16 17 18 19 20 21 22 23" at bounding box center [1219, 689] width 29 height 26
select select "14"
click at [1205, 676] on select "00 01 02 03 04 05 06 07 08 09 10 11 12 13 14 15 16 17 18 19 20 21 22 23" at bounding box center [1219, 689] width 29 height 26
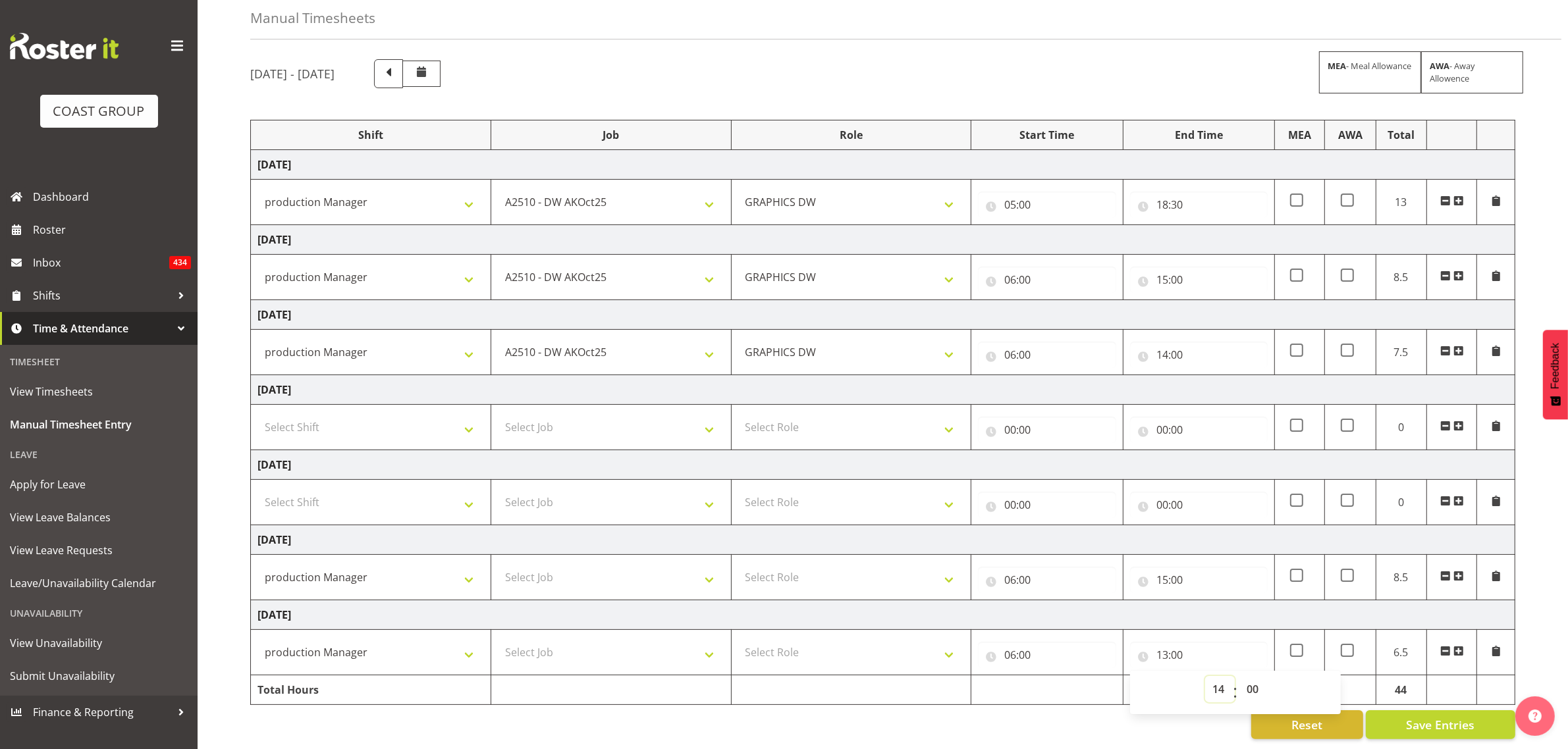
type input "14:00"
click at [1262, 679] on select "00 01 02 03 04 05 06 07 08 09 10 11 12 13 14 15 16 17 18 19 20 21 22 23 24 25 2…" at bounding box center [1254, 689] width 29 height 26
select select "30"
click at [1239, 676] on select "00 01 02 03 04 05 06 07 08 09 10 11 12 13 14 15 16 17 18 19 20 21 22 23 24 25 2…" at bounding box center [1254, 689] width 29 height 26
type input "14:30"
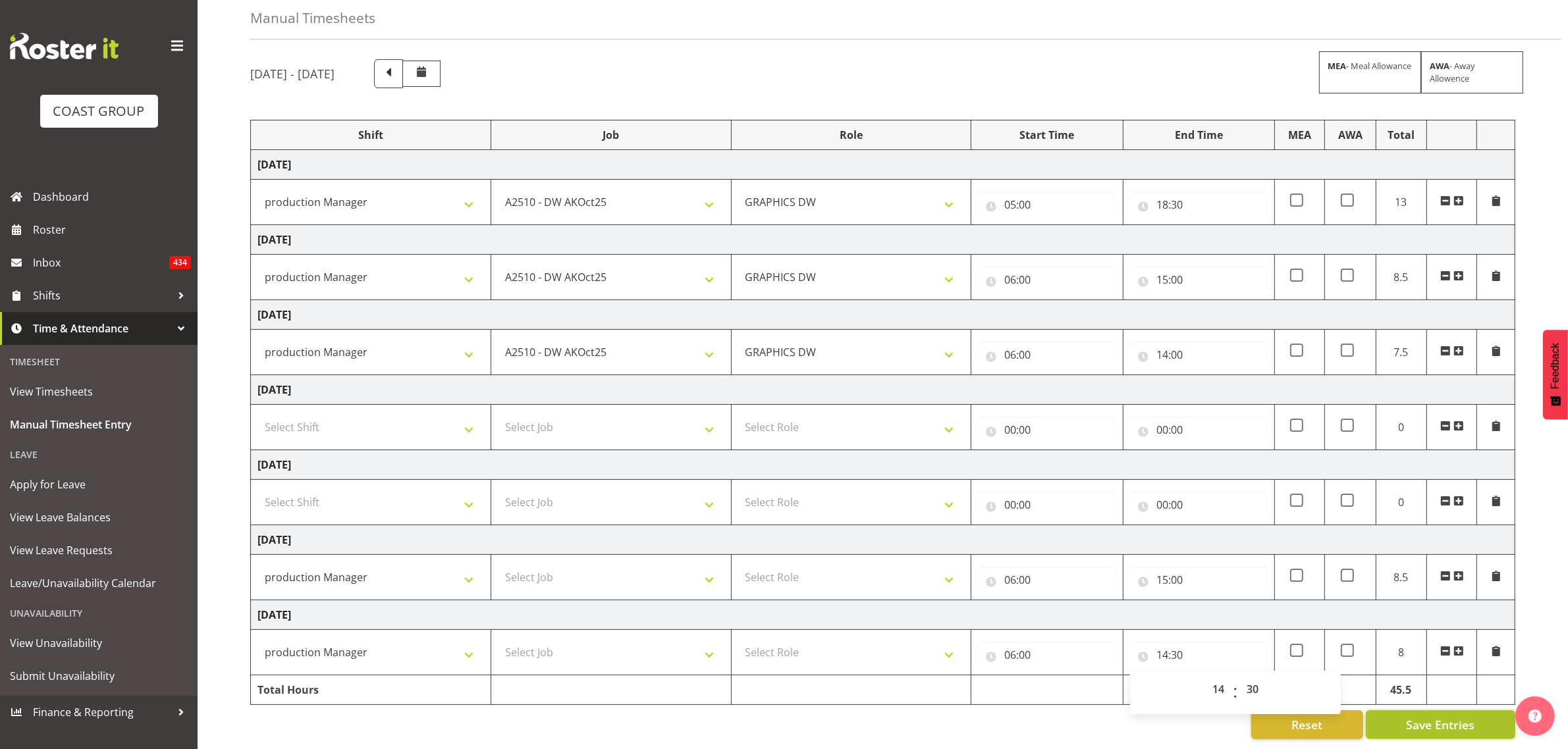
click at [1469, 716] on span "Save Entries" at bounding box center [1440, 725] width 68 height 17
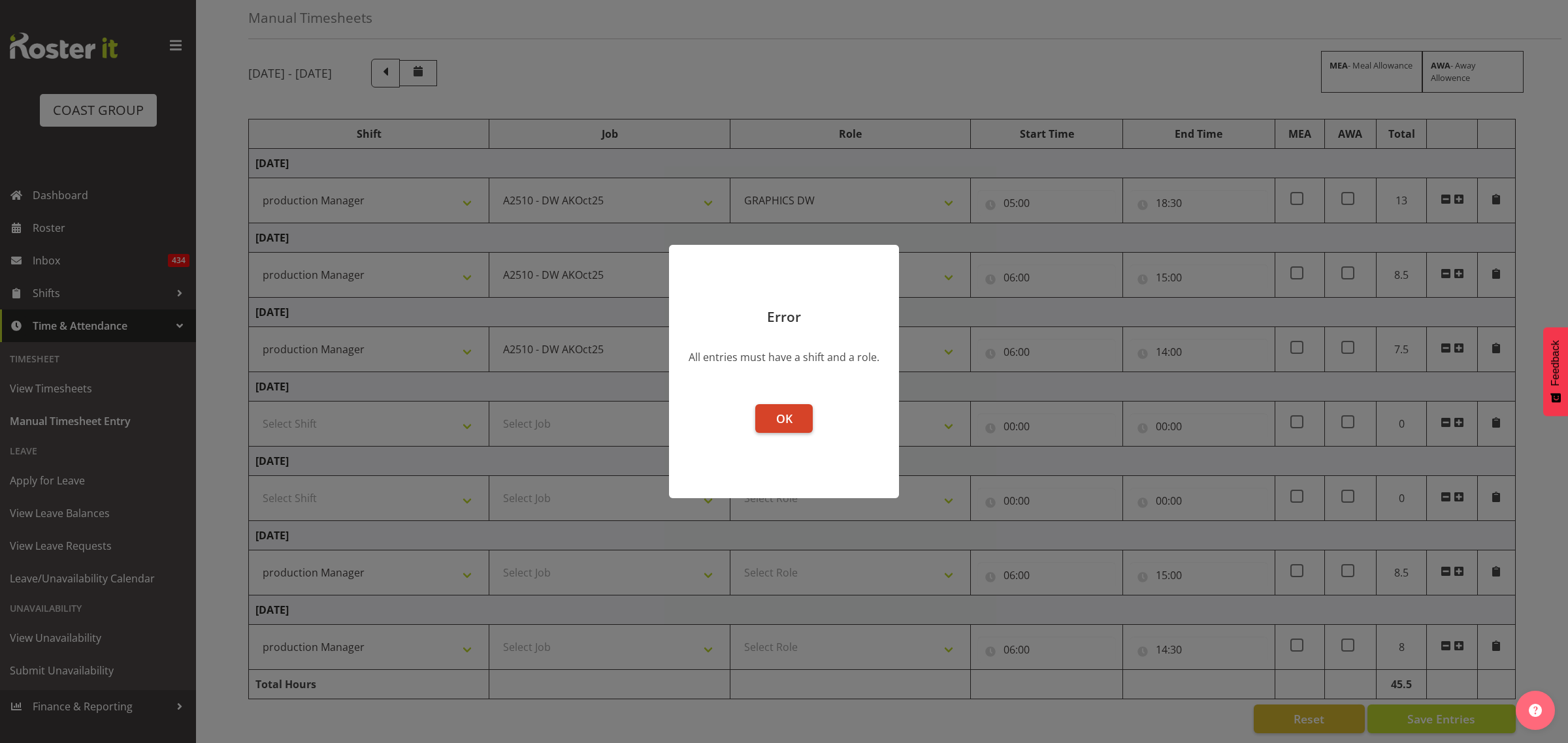
click at [785, 436] on footer "OK" at bounding box center [784, 445] width 230 height 107
click at [780, 436] on footer "OK" at bounding box center [784, 445] width 230 height 107
click at [799, 421] on button "OK" at bounding box center [784, 418] width 57 height 29
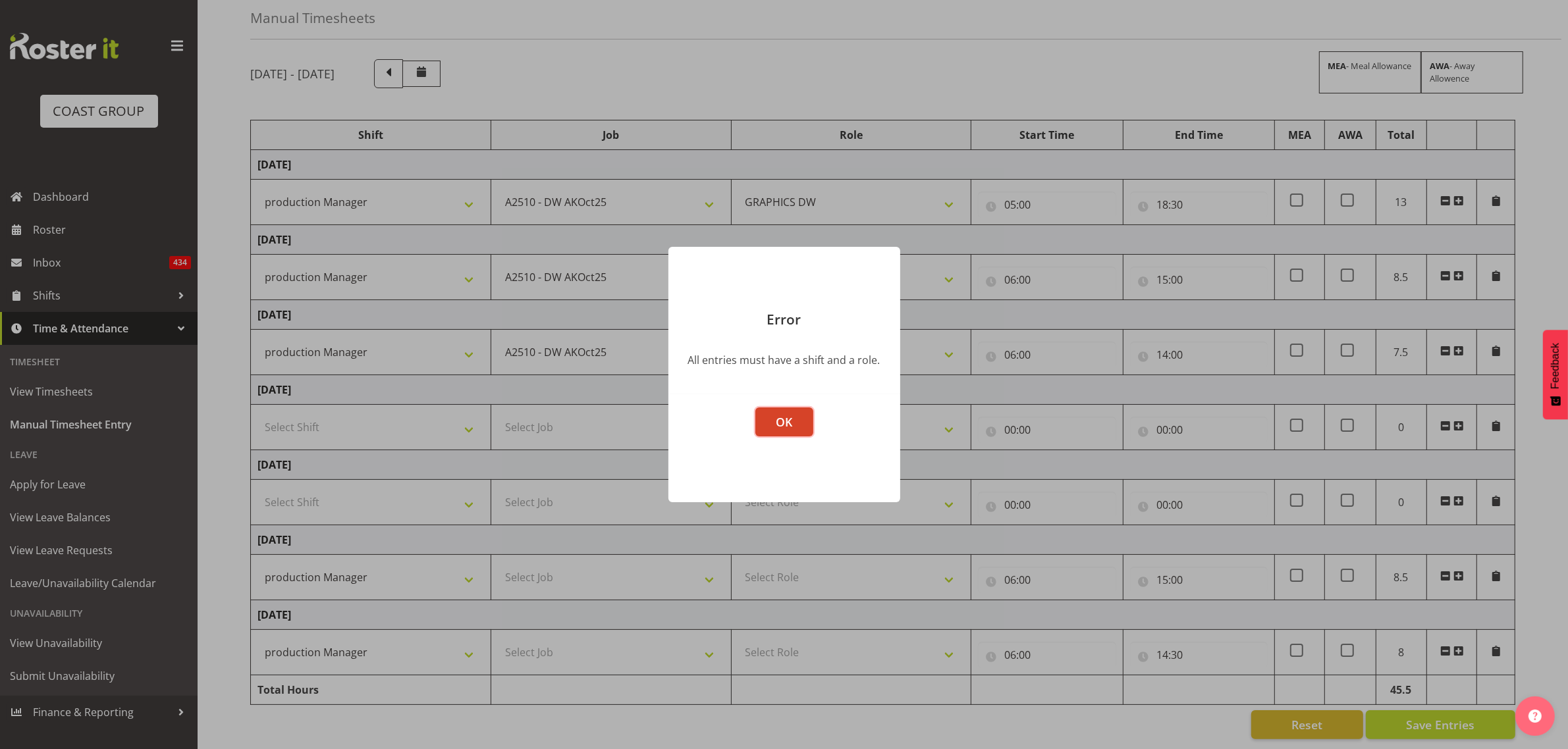
click at [792, 415] on button "OK" at bounding box center [784, 421] width 58 height 29
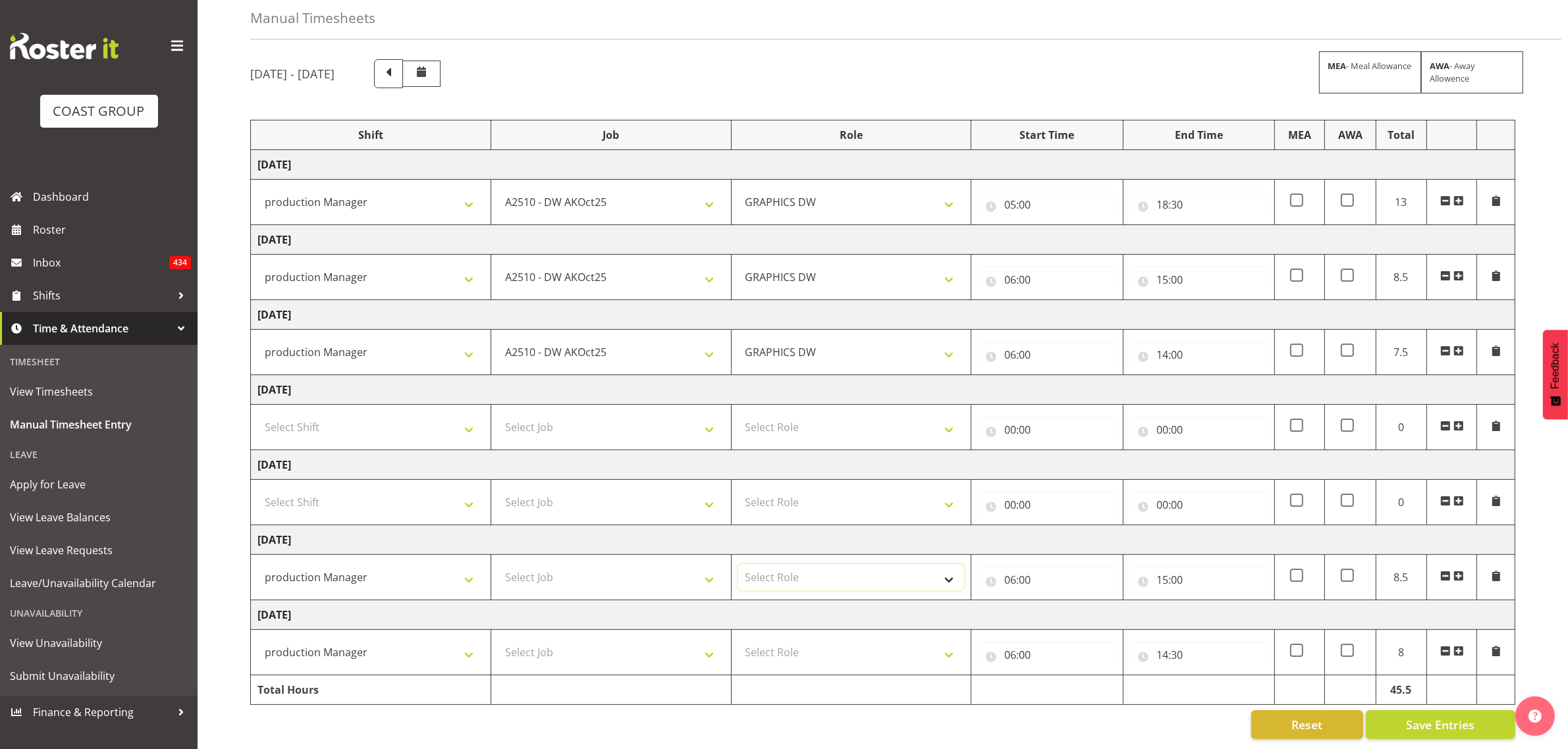
drag, startPoint x: 823, startPoint y: 556, endPoint x: 817, endPoint y: 557, distance: 6.1
click at [823, 564] on select "Select Role GRAPHICS DW" at bounding box center [851, 577] width 226 height 26
select select "809"
click at [738, 564] on select "Select Role GRAPHICS DW" at bounding box center [851, 577] width 226 height 26
drag, startPoint x: 789, startPoint y: 633, endPoint x: 792, endPoint y: 643, distance: 10.4
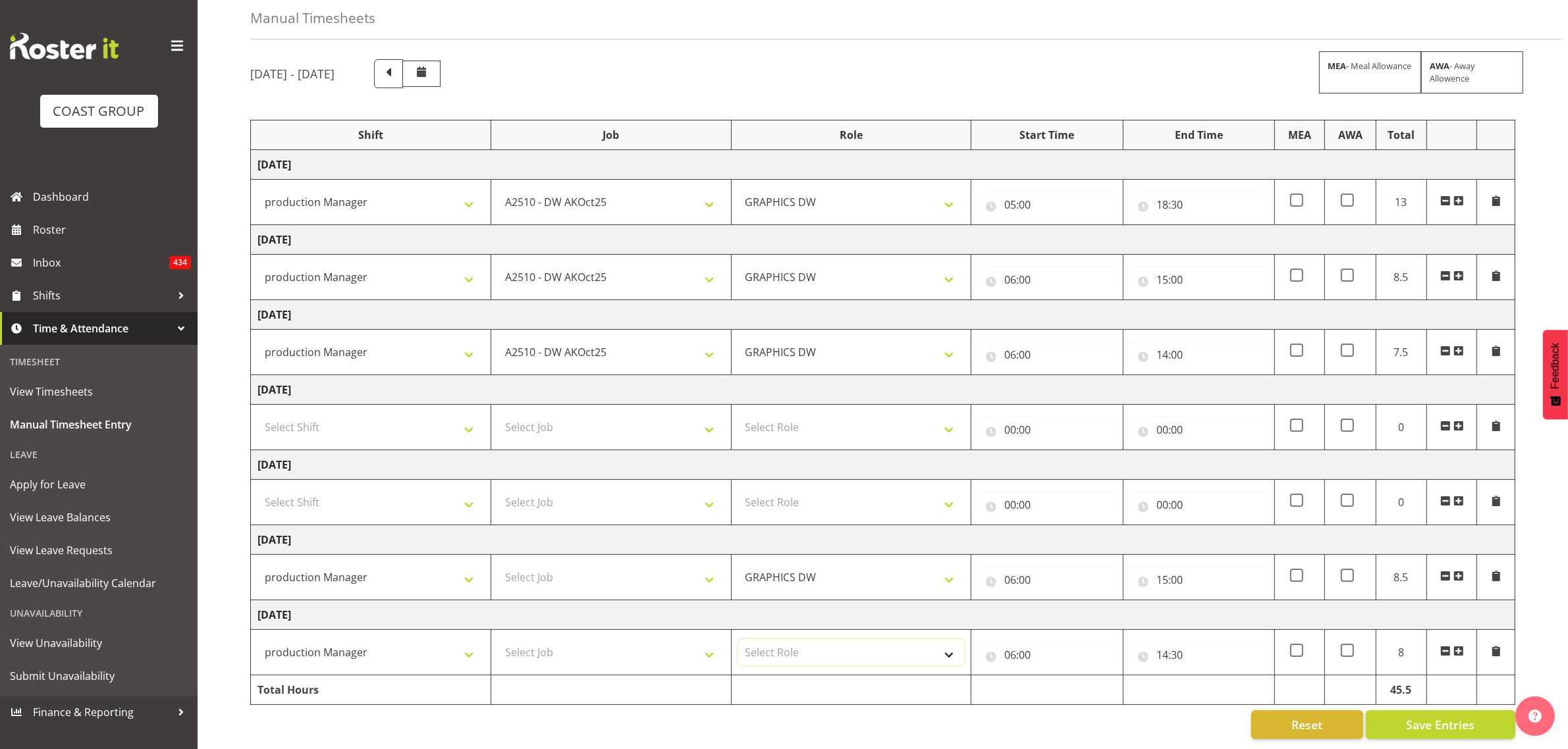
click at [789, 639] on select "Select Role GRAPHICS DW" at bounding box center [851, 651] width 226 height 26
select select "809"
click at [738, 639] on select "Select Role GRAPHICS DW" at bounding box center [851, 651] width 226 height 26
click at [1447, 719] on span "Save Entries" at bounding box center [1440, 725] width 68 height 17
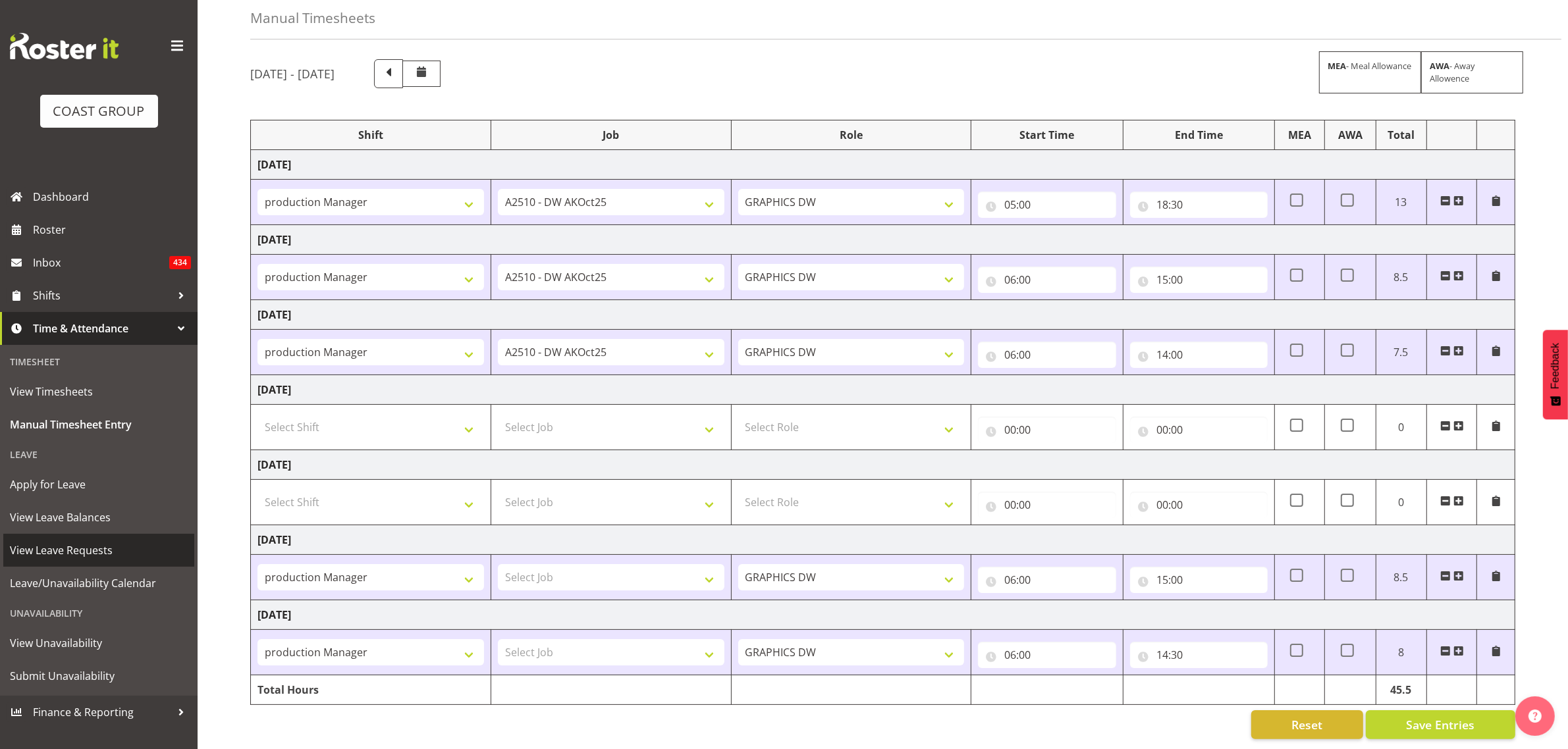
click at [87, 540] on span "View Leave Requests" at bounding box center [98, 550] width 178 height 20
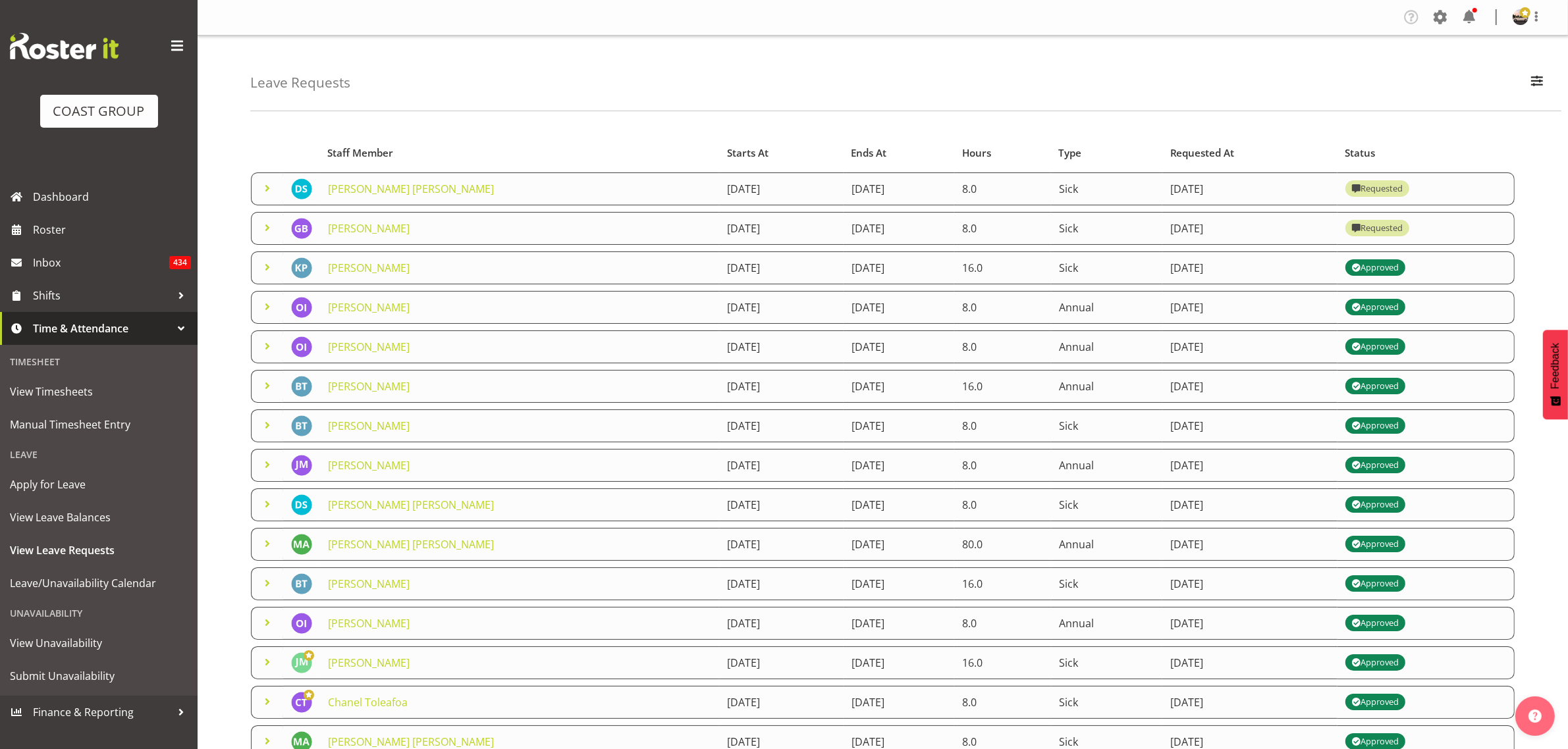
click at [264, 228] on span at bounding box center [268, 228] width 16 height 16
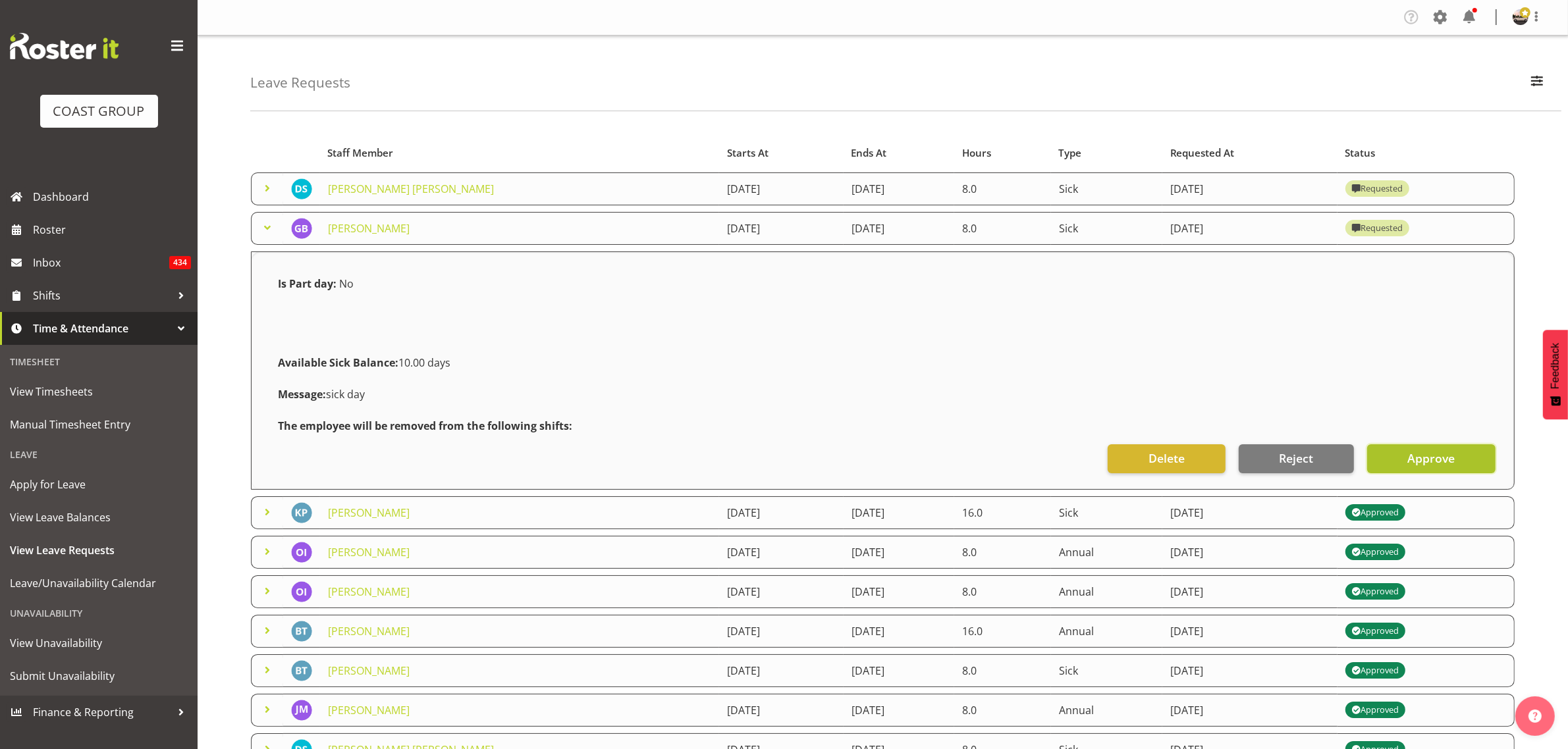
click at [1416, 464] on span "Approve" at bounding box center [1431, 459] width 48 height 17
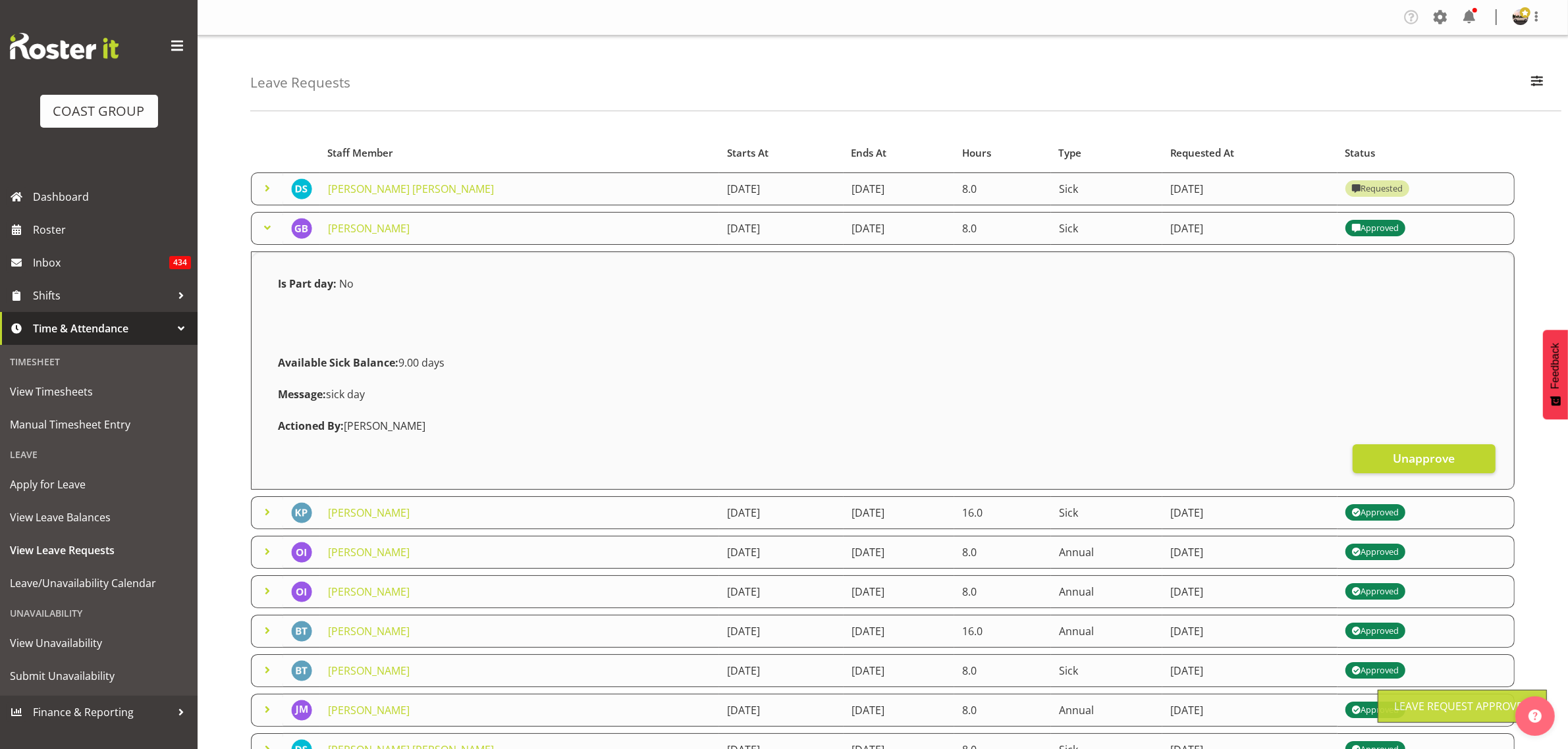
drag, startPoint x: 264, startPoint y: 186, endPoint x: 276, endPoint y: 192, distance: 13.4
click at [264, 187] on span at bounding box center [268, 188] width 16 height 16
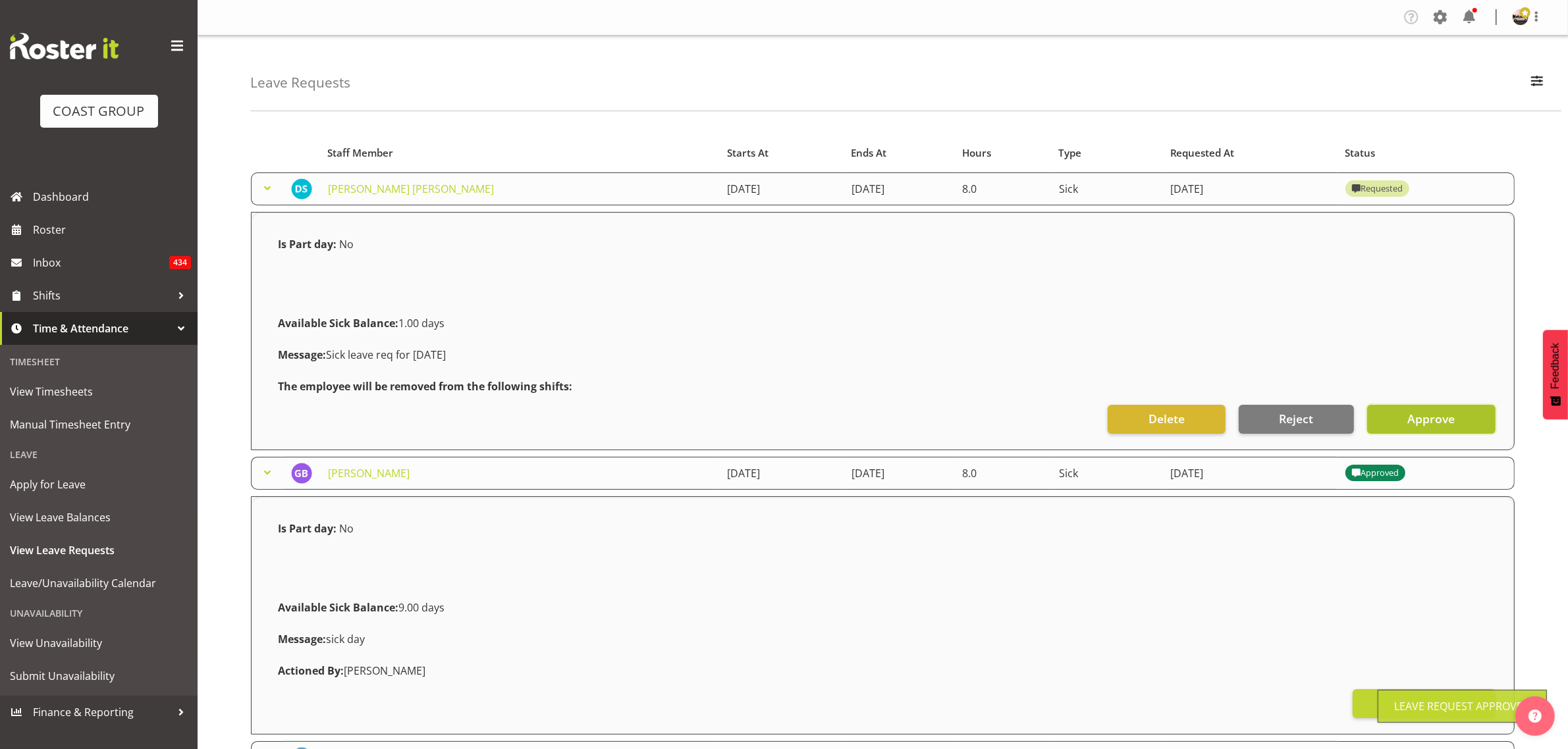
click at [1383, 419] on button "Approve" at bounding box center [1431, 419] width 129 height 29
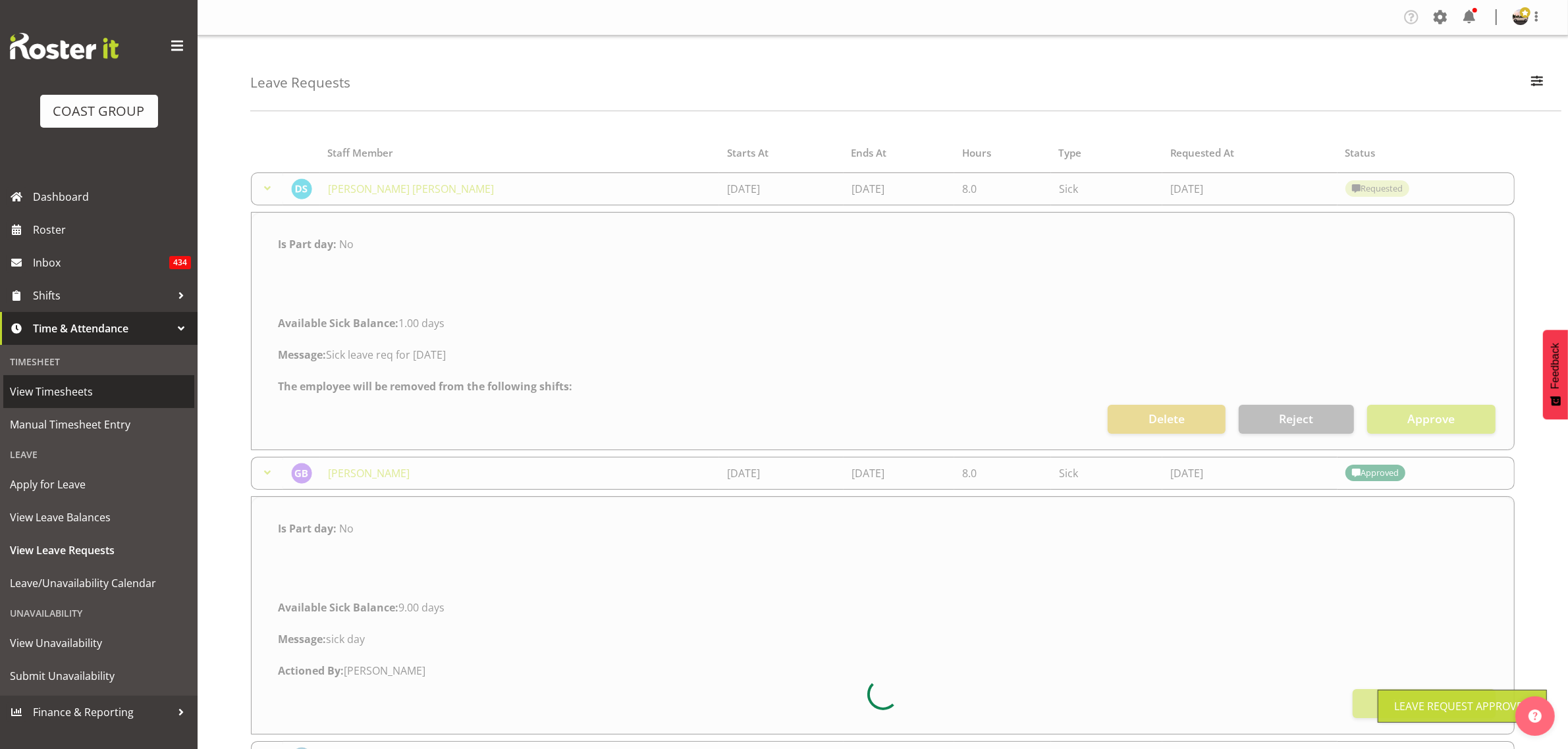
click at [101, 383] on span "View Timesheets" at bounding box center [98, 391] width 178 height 20
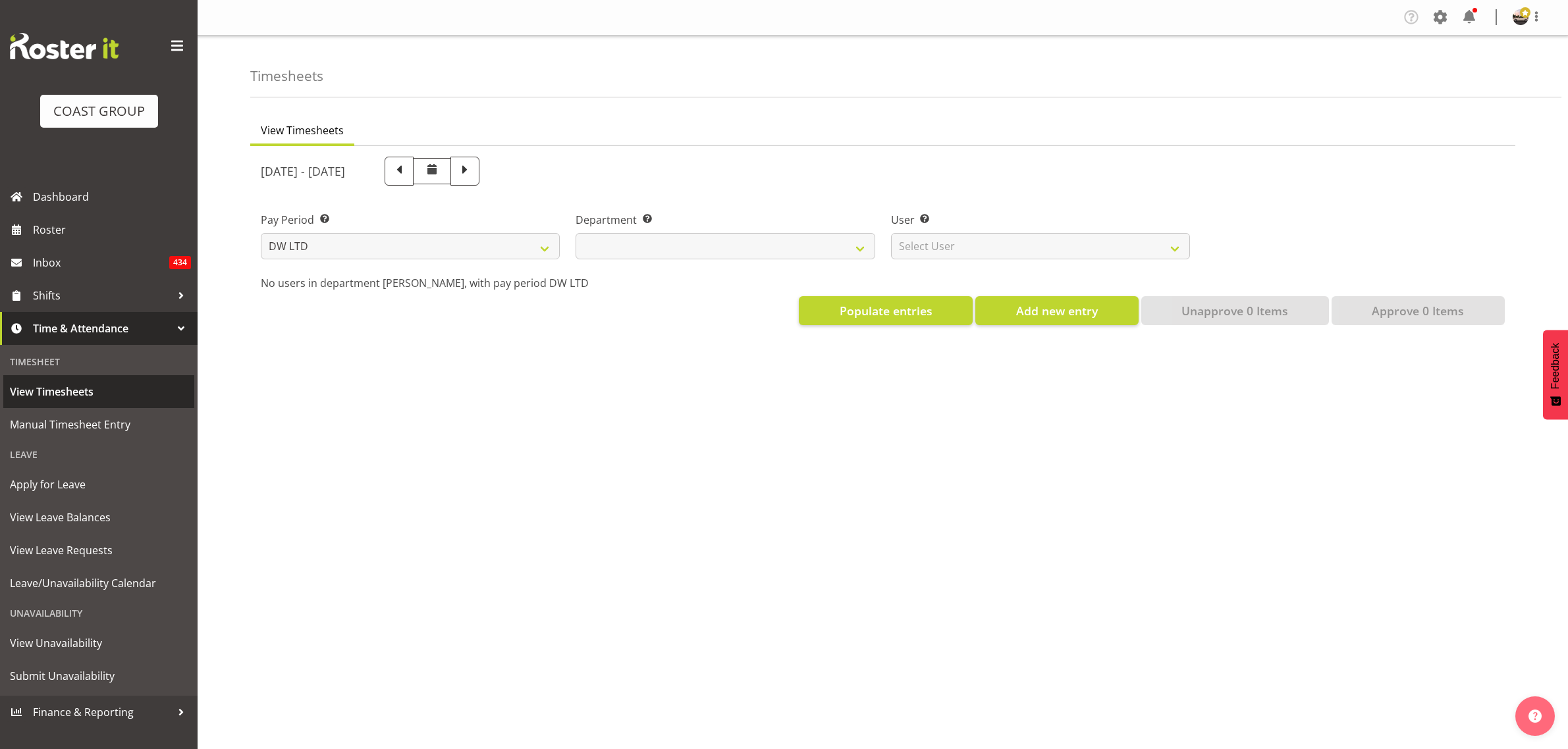
select select "8"
select select
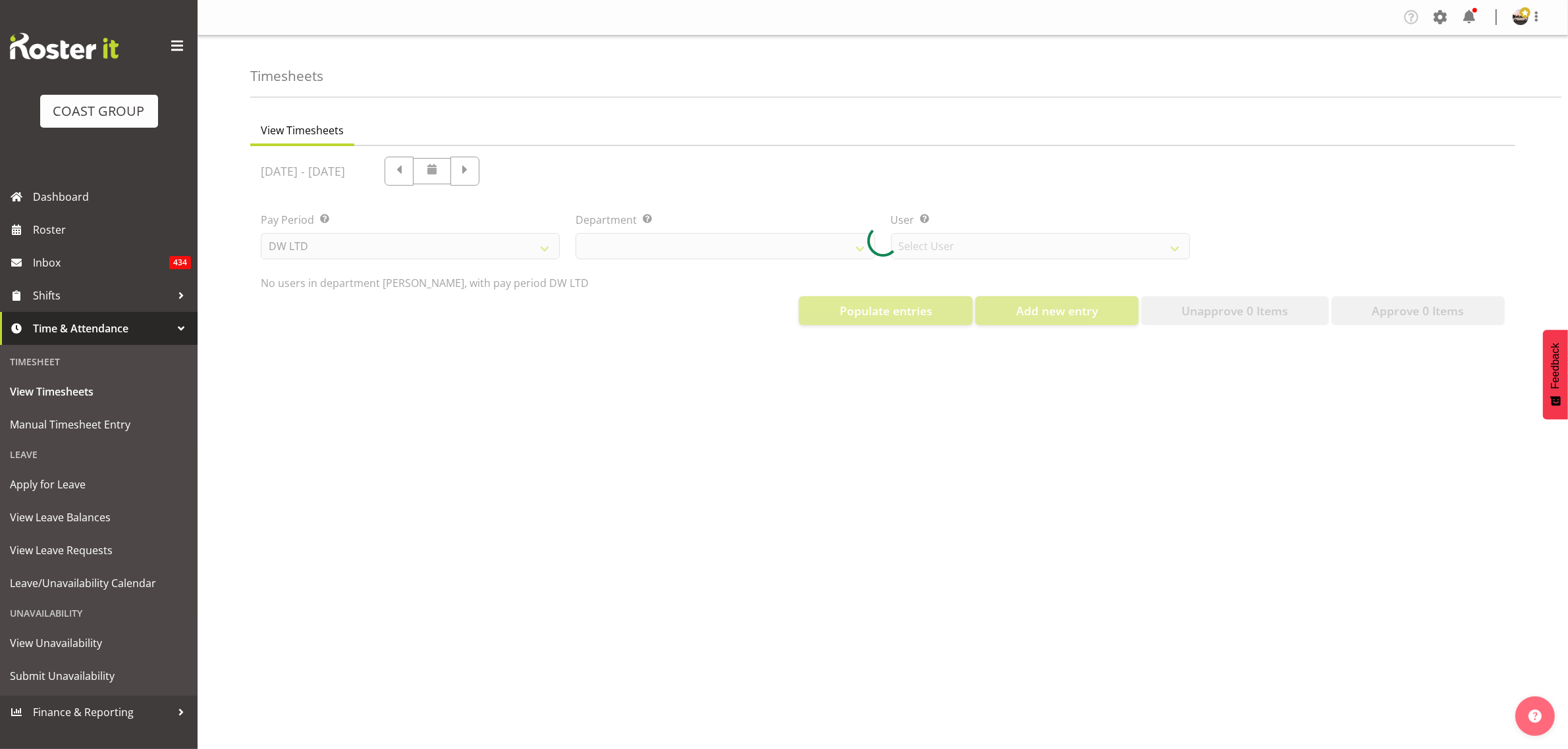
select select "1175"
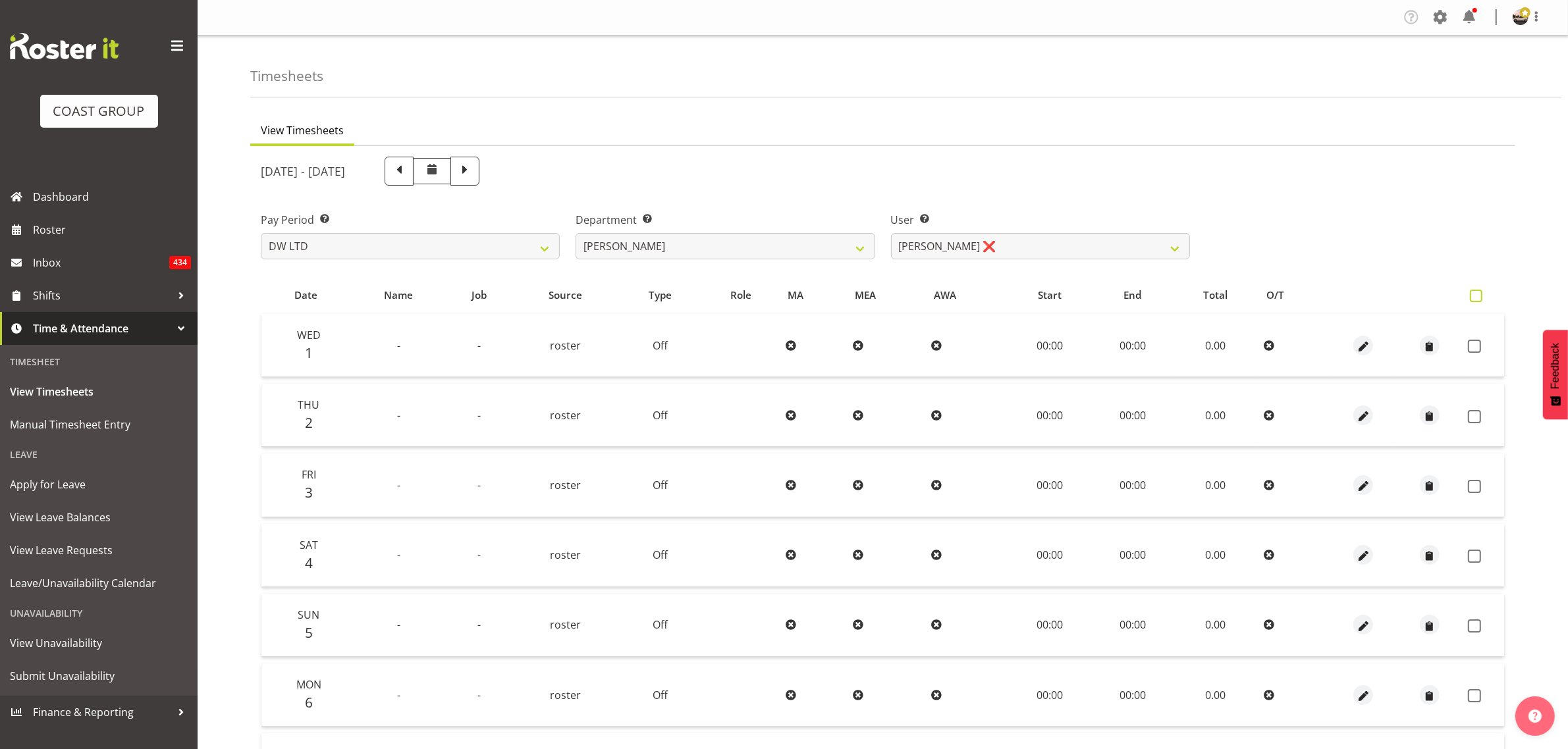
click at [1475, 293] on span at bounding box center [1477, 296] width 13 height 13
click at [1475, 293] on input "checkbox" at bounding box center [1474, 295] width 9 height 9
checkbox input "true"
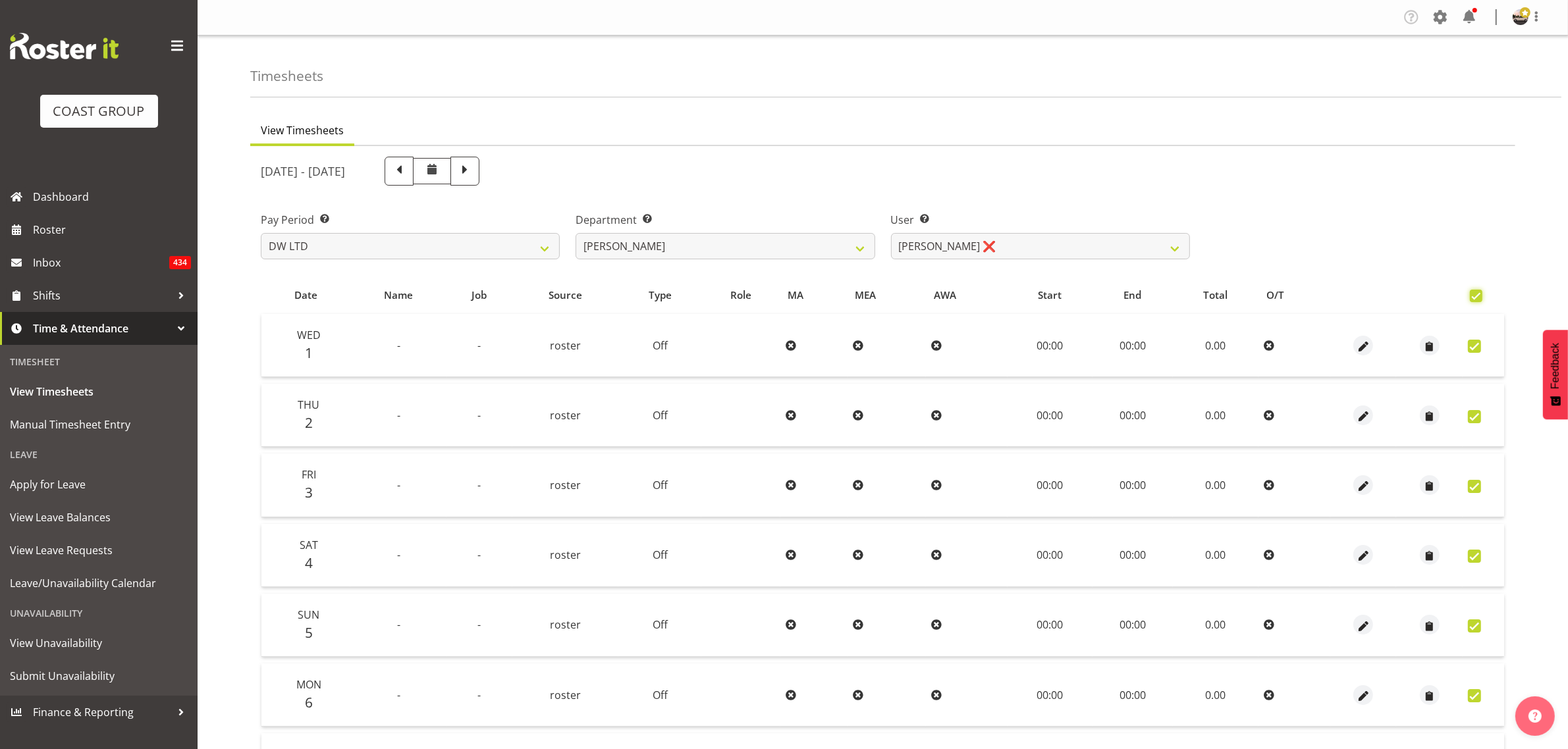
checkbox input "true"
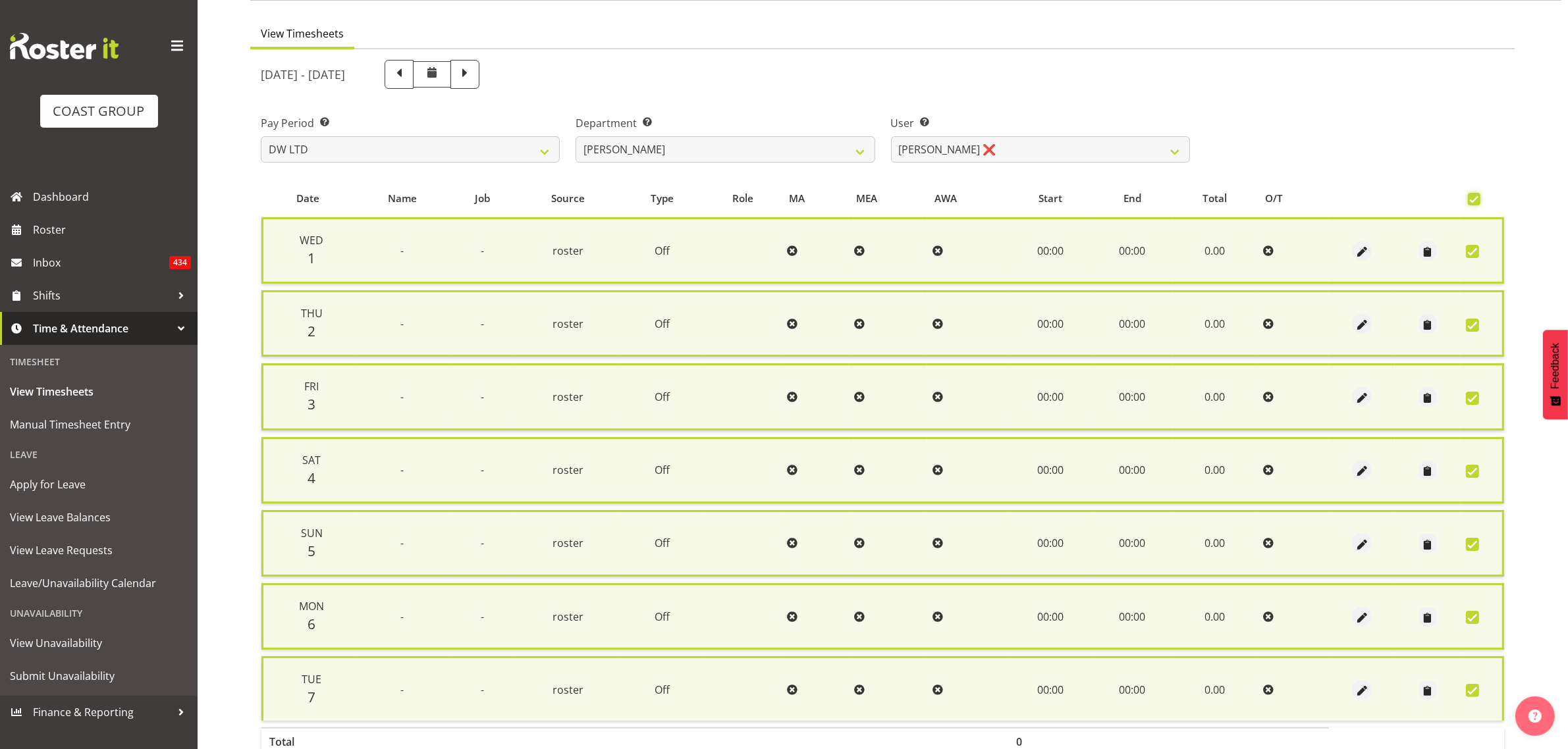
scroll to position [172, 0]
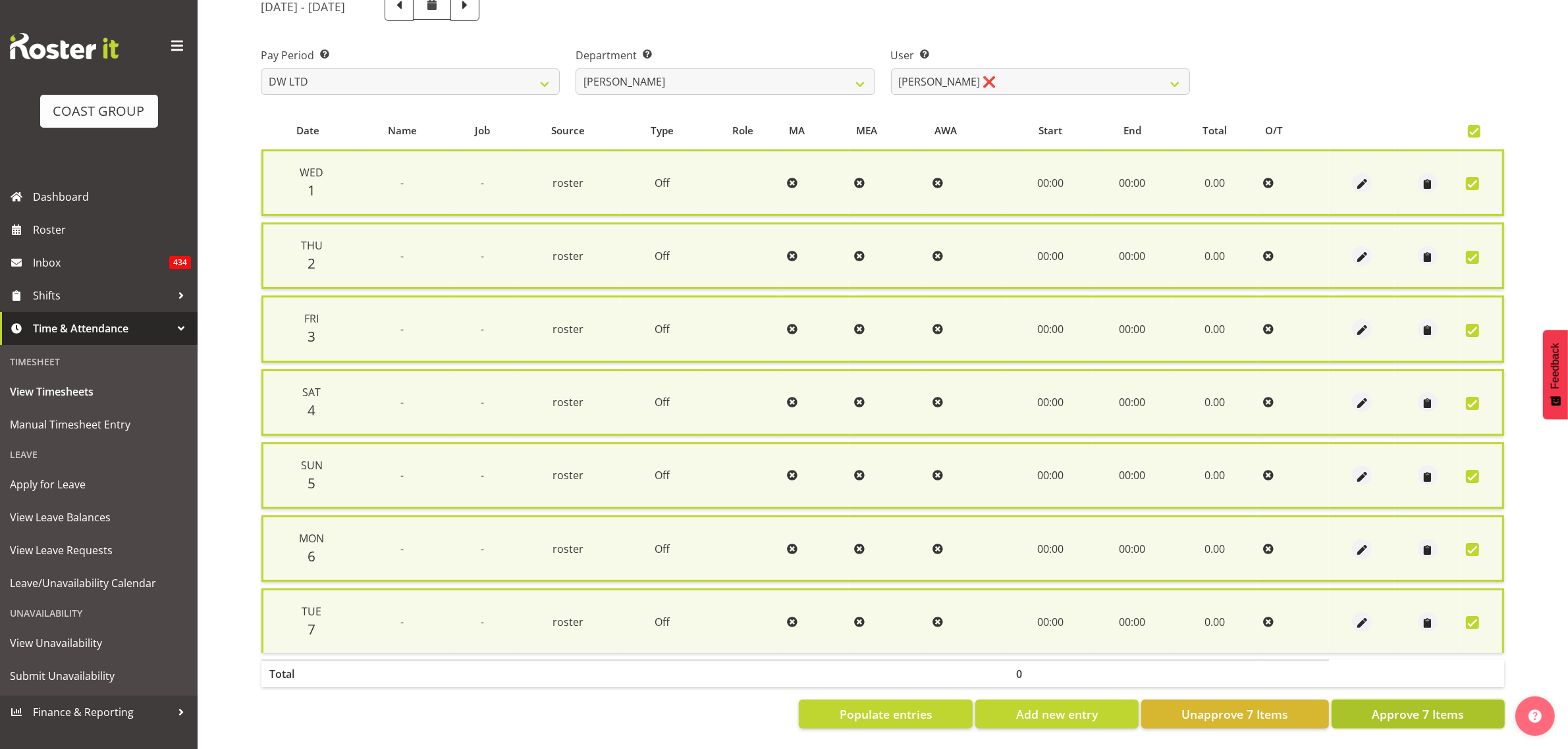
click at [1412, 700] on button "Approve 7 Items" at bounding box center [1418, 714] width 173 height 29
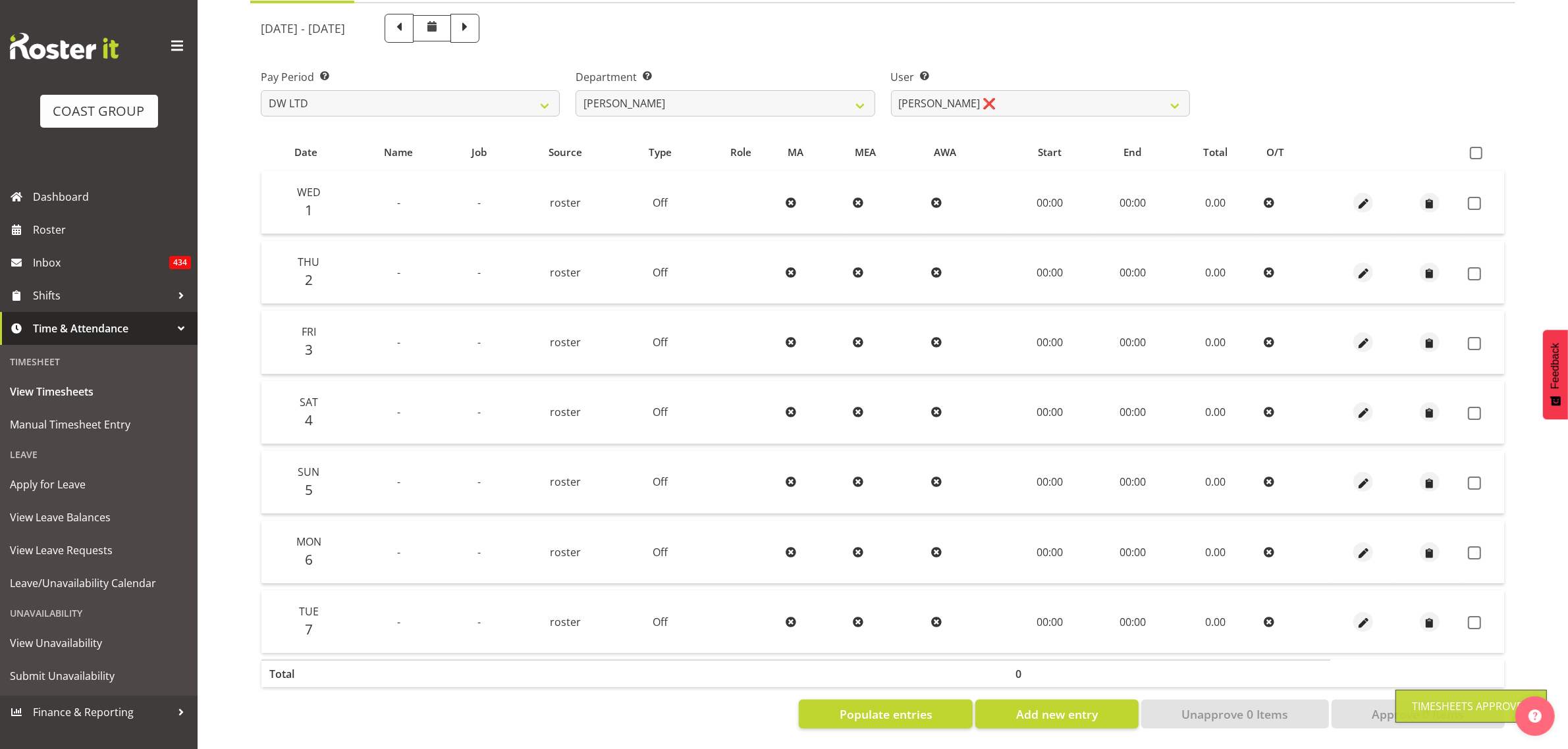
checkbox input "false"
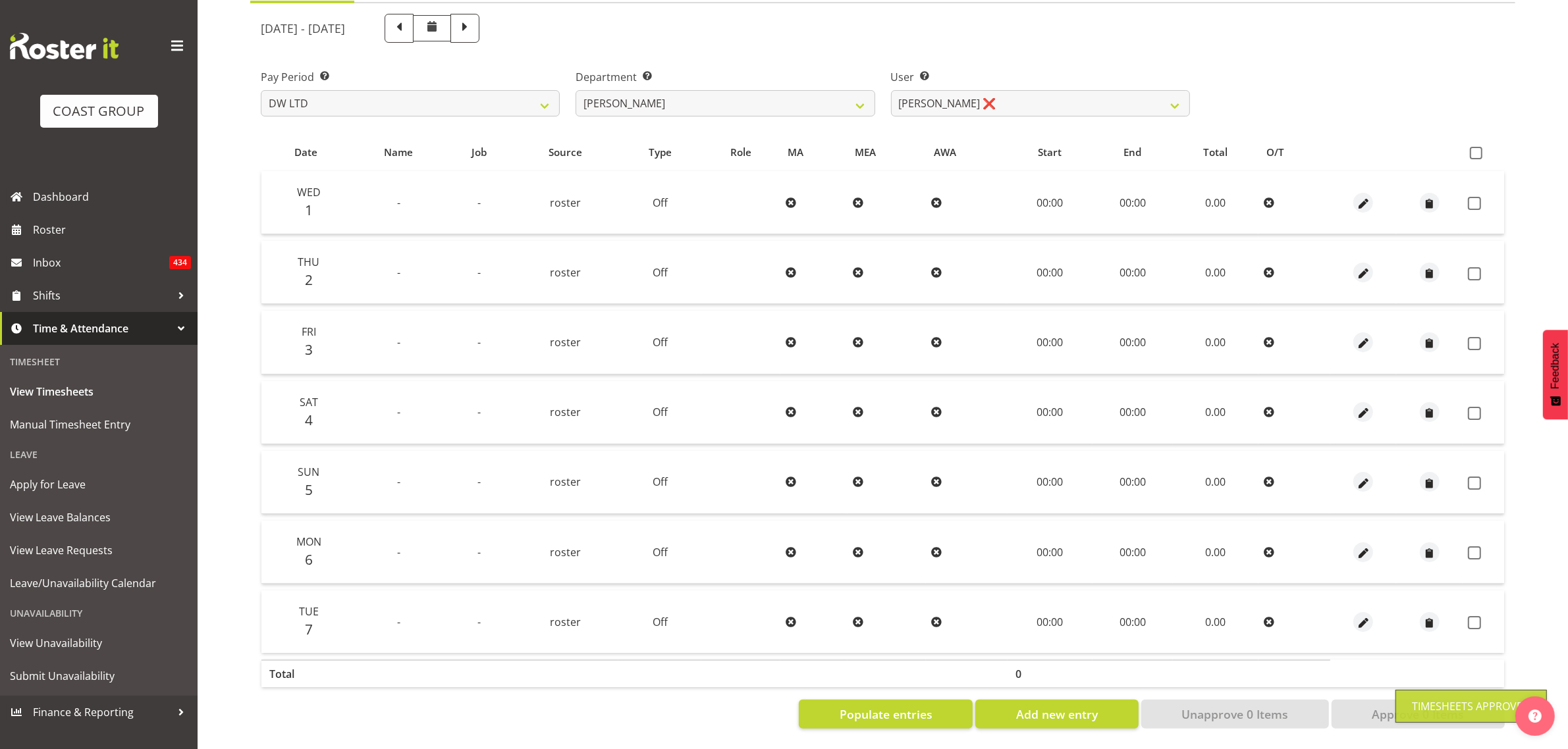
checkbox input "false"
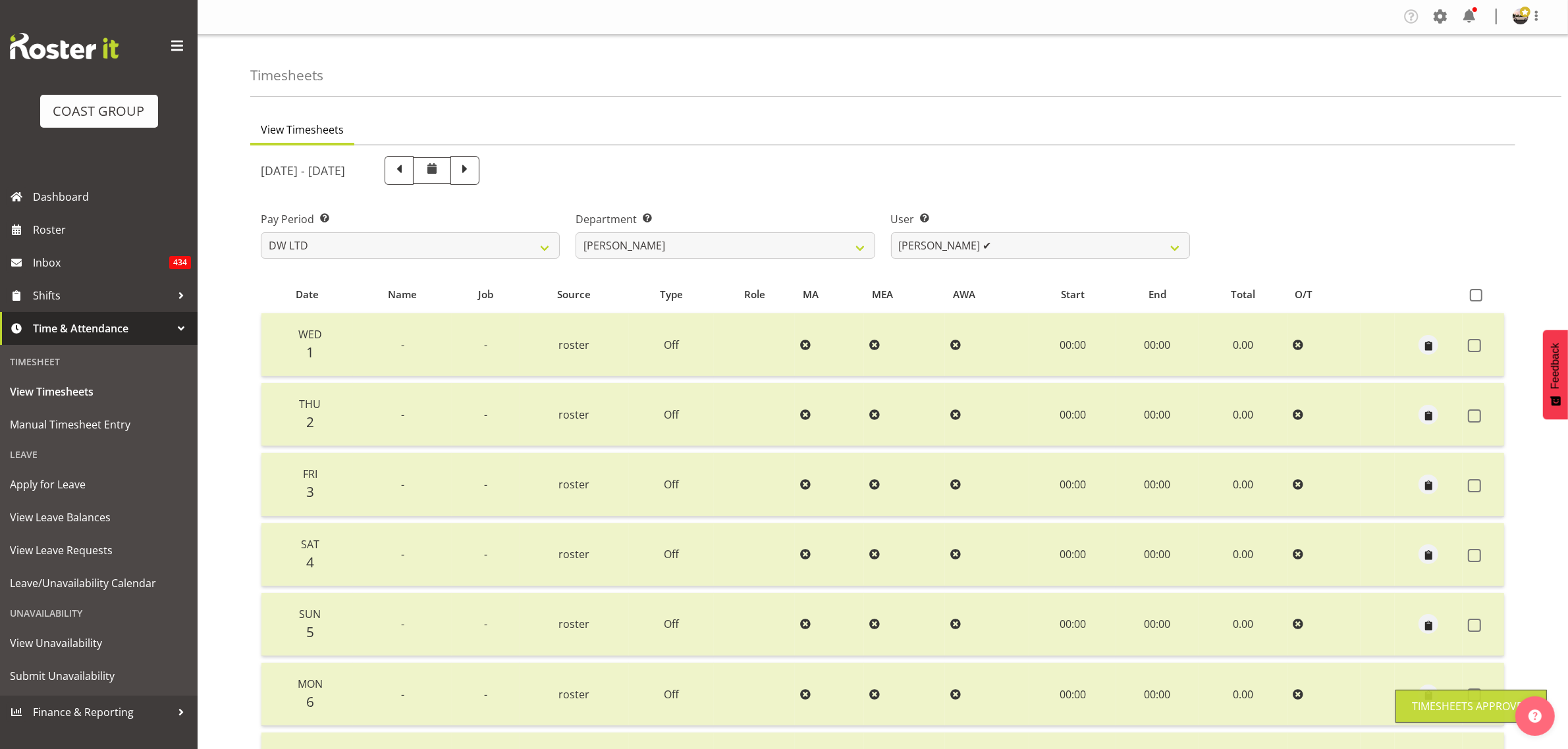
scroll to position [0, 0]
drag, startPoint x: 1018, startPoint y: 244, endPoint x: 1010, endPoint y: 258, distance: 16.1
click at [1016, 248] on select "Andrew McFadzean ✔ Boston Morgan-Horan ❌ Chanel Toleafoa ❌ Gene Burton ❌ Ian Si…" at bounding box center [1040, 246] width 299 height 26
click at [891, 233] on select "Andrew McFadzean ✔ Boston Morgan-Horan ❌ Chanel Toleafoa ❌ Gene Burton ❌ Ian Si…" at bounding box center [1040, 246] width 299 height 26
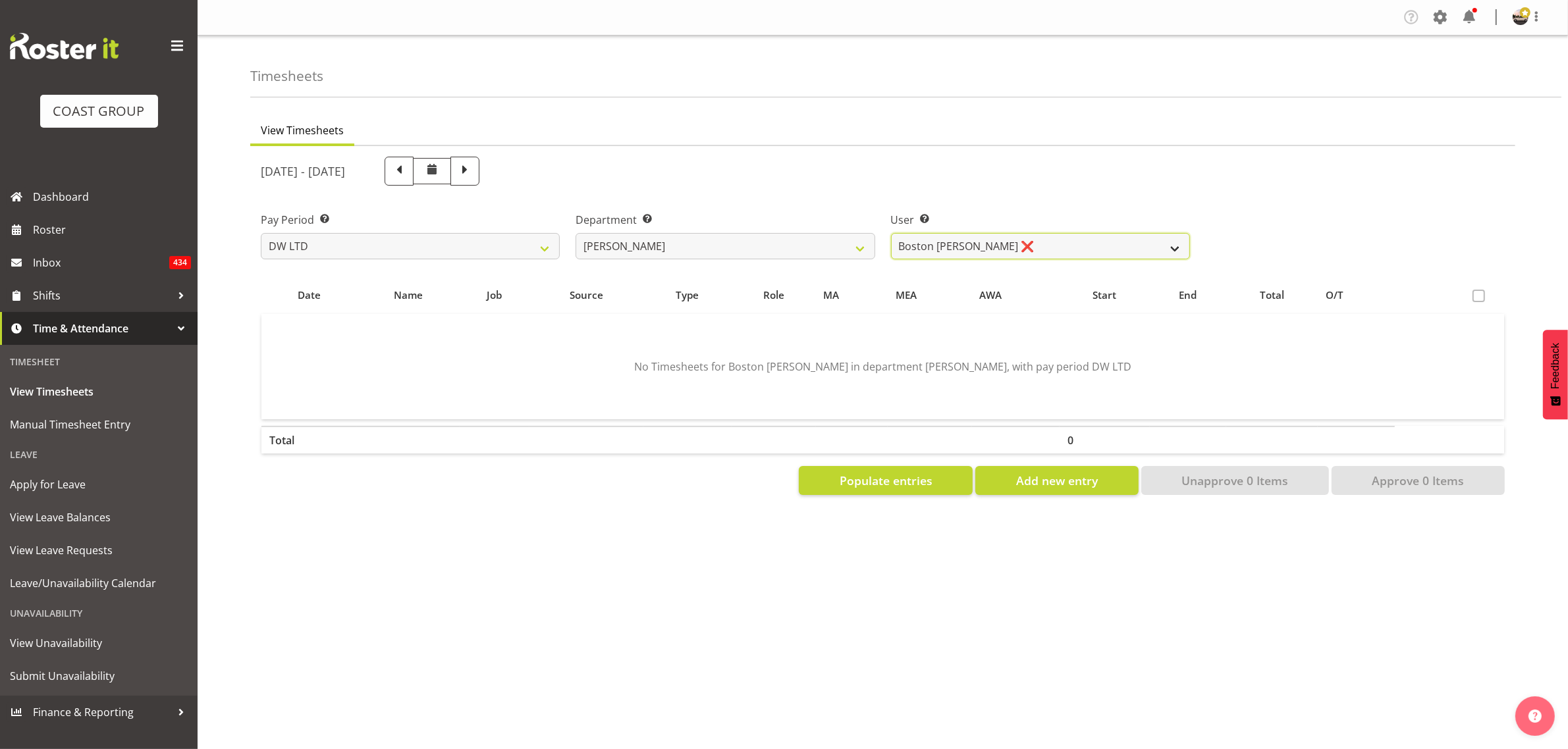
click at [1167, 234] on select "Andrew McFadzean ✔ Boston Morgan-Horan ❌ Chanel Toleafoa ❌ Gene Burton ❌ Ian Si…" at bounding box center [1040, 246] width 299 height 26
select select "1187"
click at [891, 233] on select "Andrew McFadzean ✔ Boston Morgan-Horan ❌ Chanel Toleafoa ❌ Gene Burton ❌ Ian Si…" at bounding box center [1040, 246] width 299 height 26
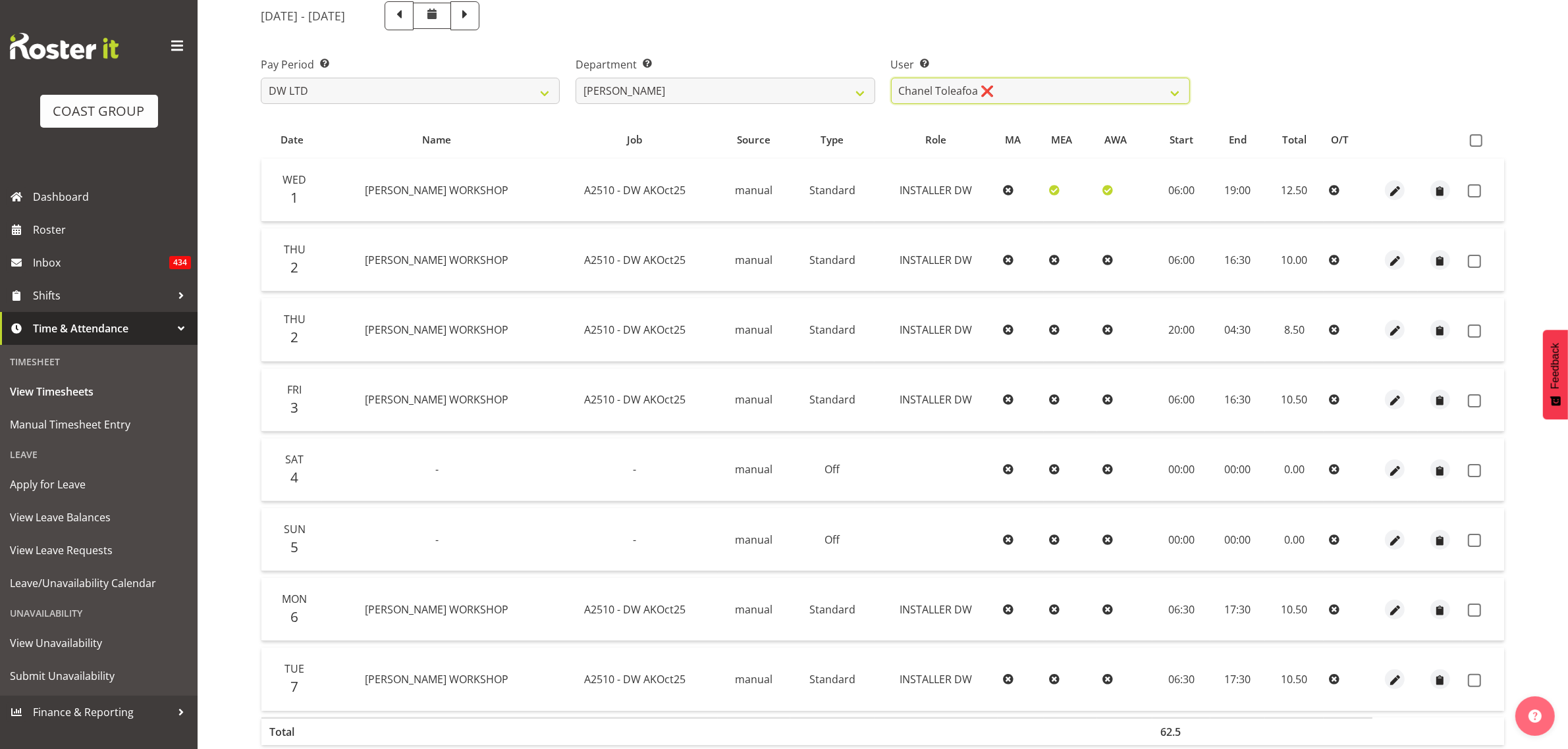
scroll to position [225, 0]
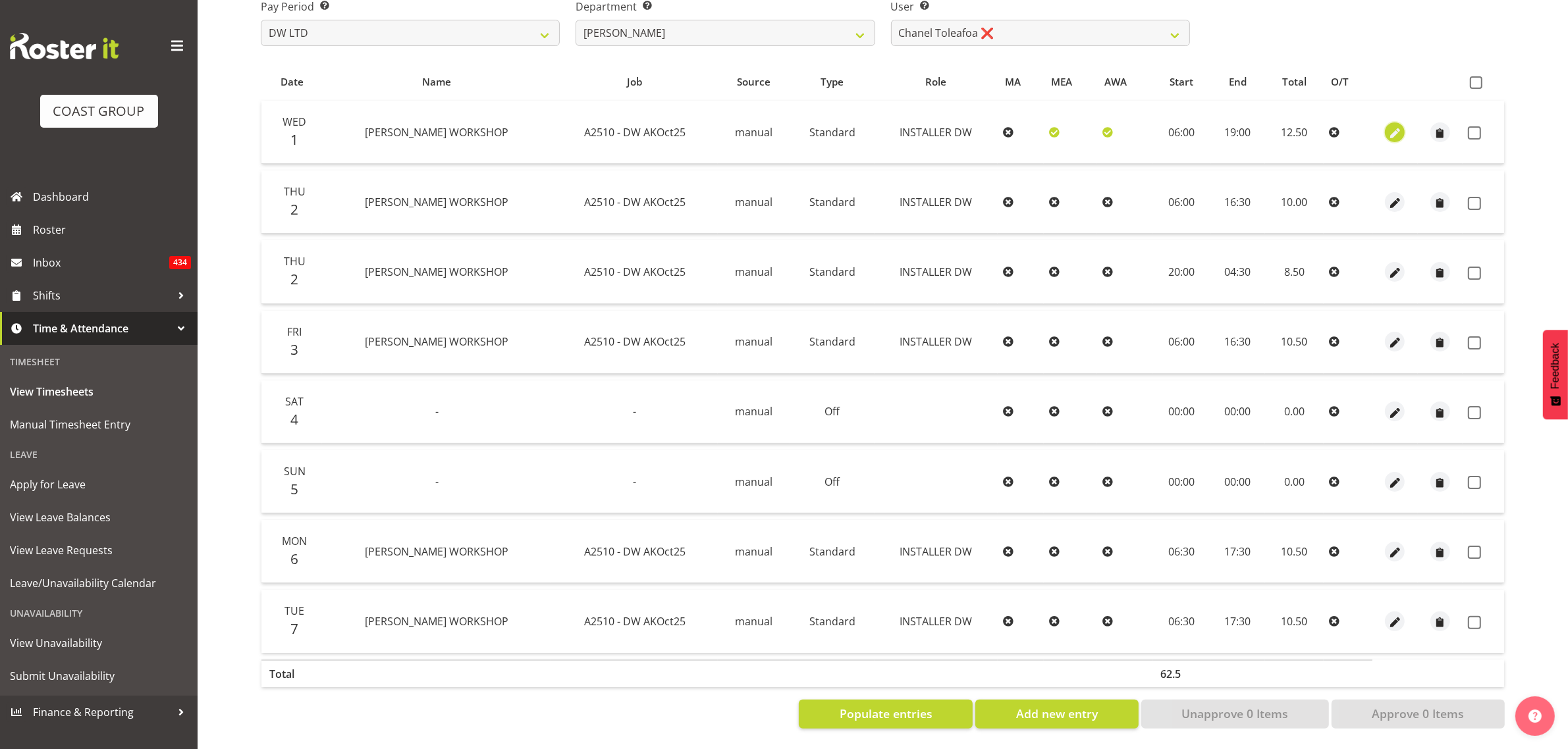
click at [1388, 125] on span "button" at bounding box center [1395, 133] width 15 height 15
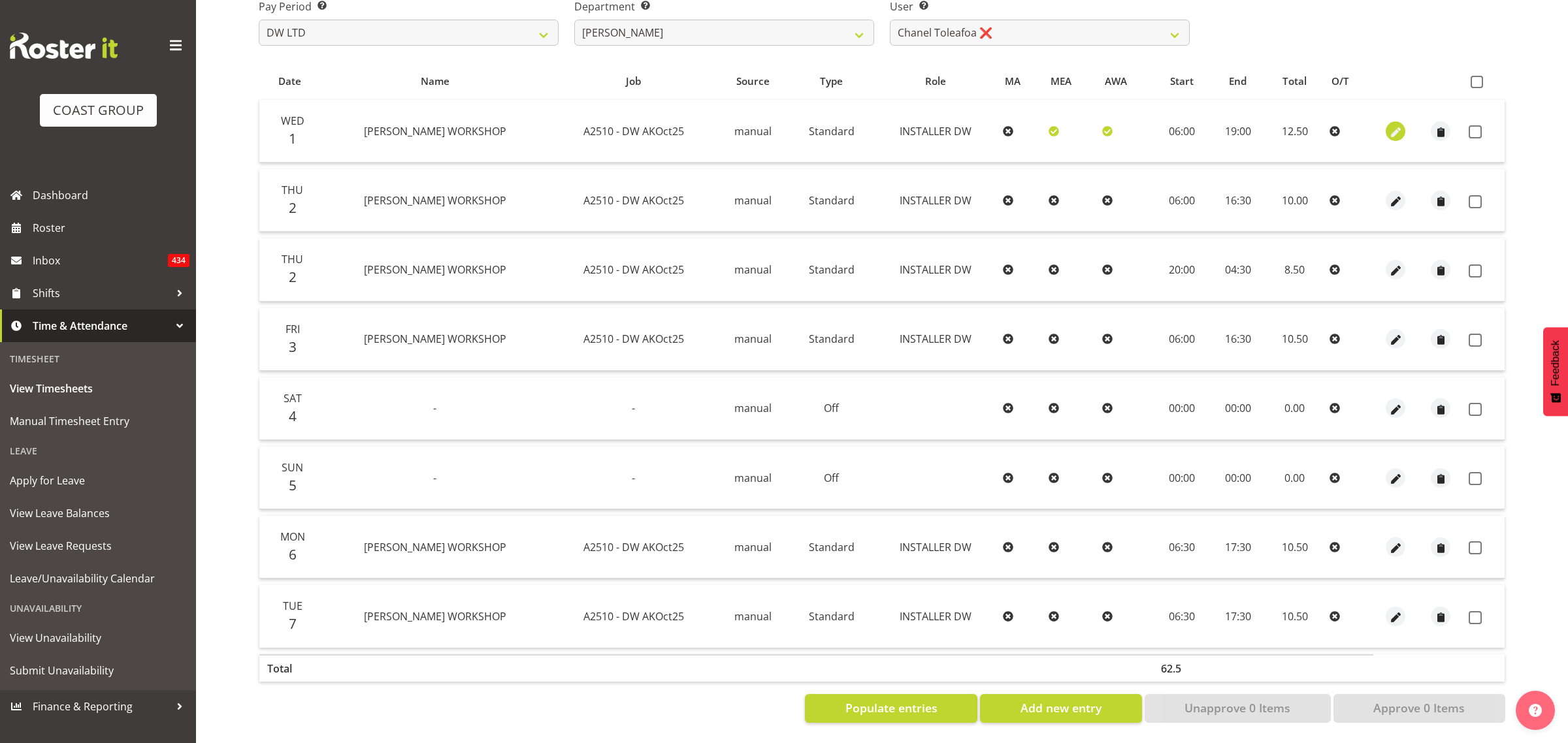
select select "Standard"
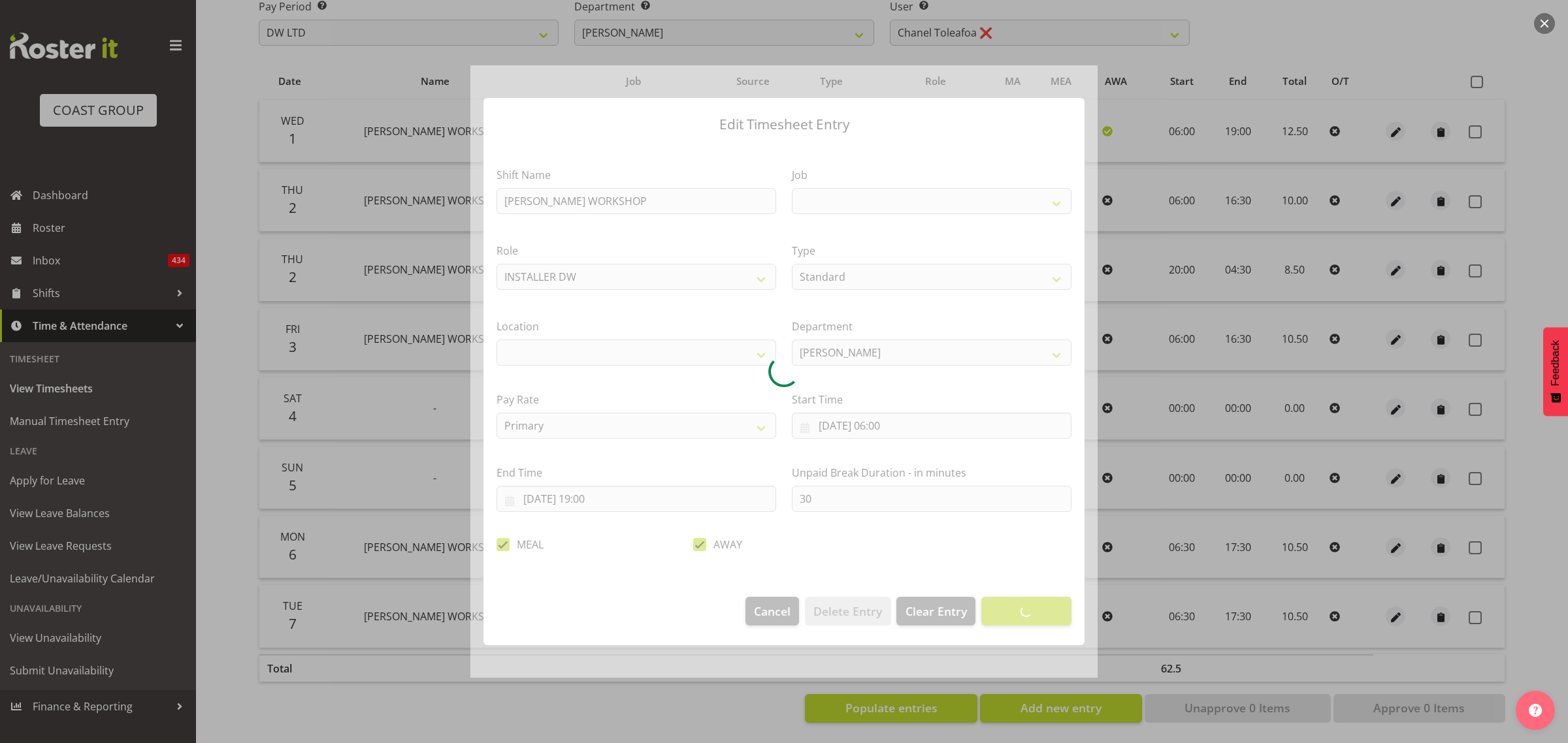
select select
select select "9466"
select select "37"
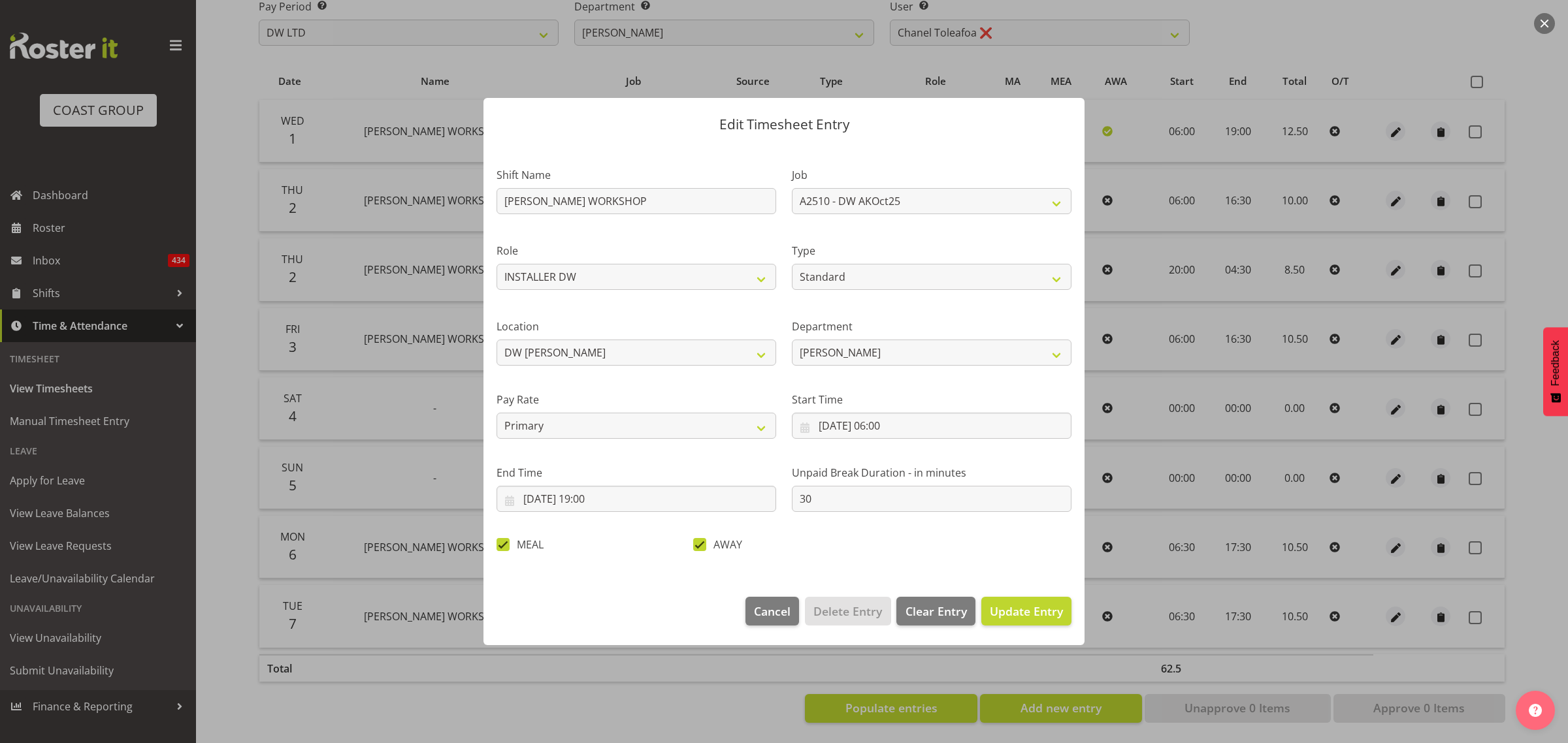
click at [505, 544] on span at bounding box center [502, 545] width 13 height 13
click at [505, 544] on input "MEAL" at bounding box center [500, 545] width 9 height 9
checkbox input "false"
click at [1055, 614] on span "Update Entry" at bounding box center [1026, 612] width 73 height 16
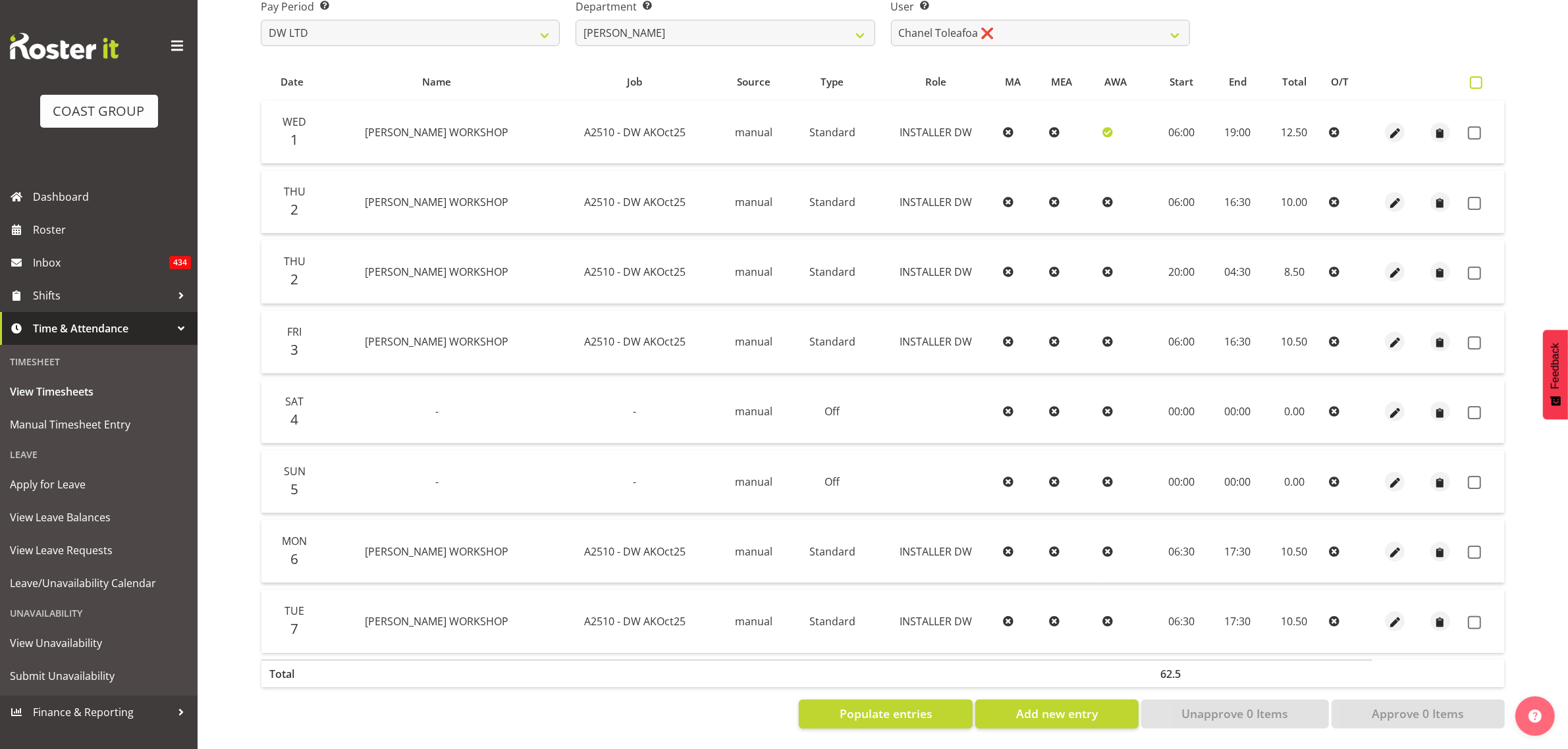
click at [1475, 76] on span at bounding box center [1477, 83] width 13 height 13
click at [1475, 79] on input "checkbox" at bounding box center [1474, 83] width 9 height 9
checkbox input "true"
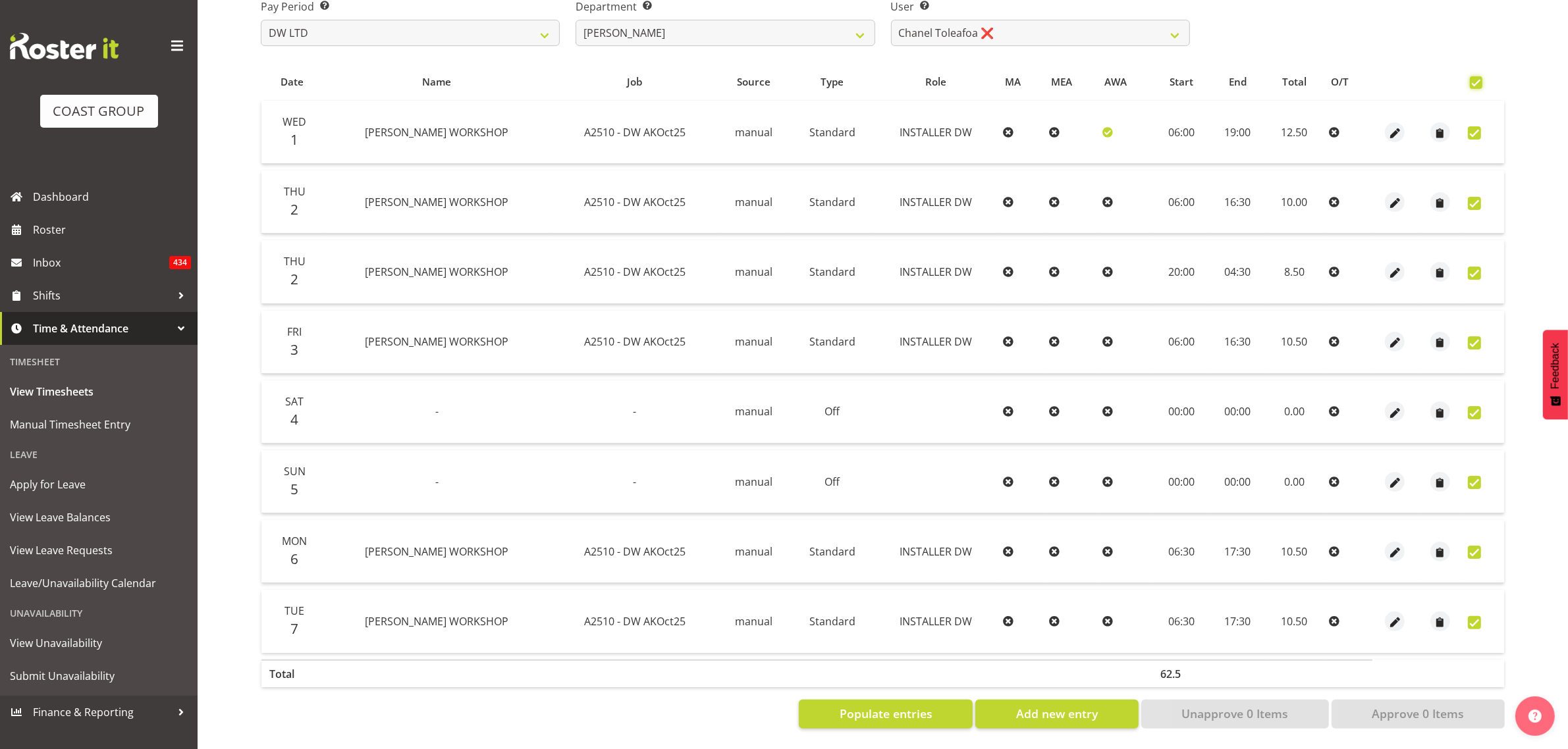
checkbox input "true"
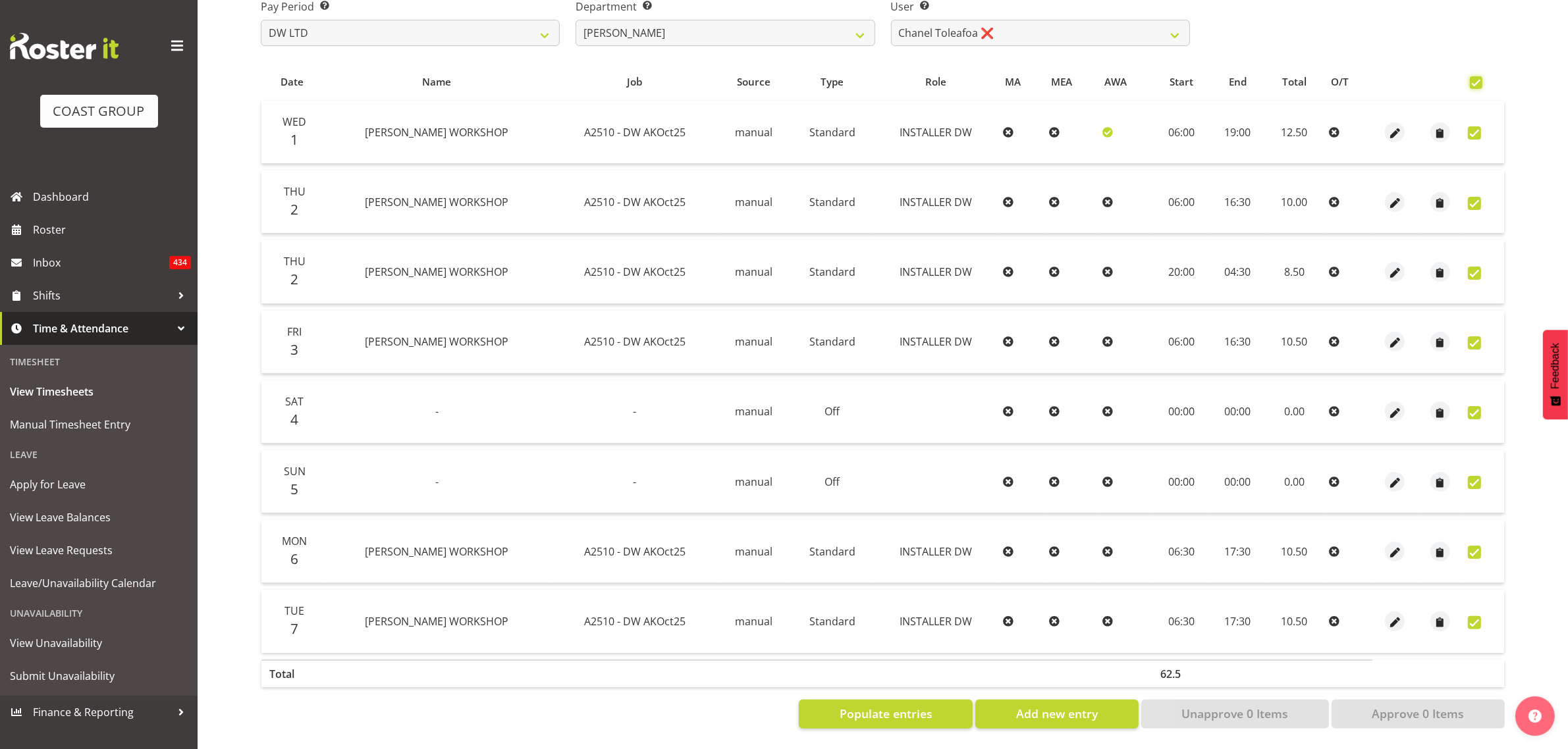
checkbox input "true"
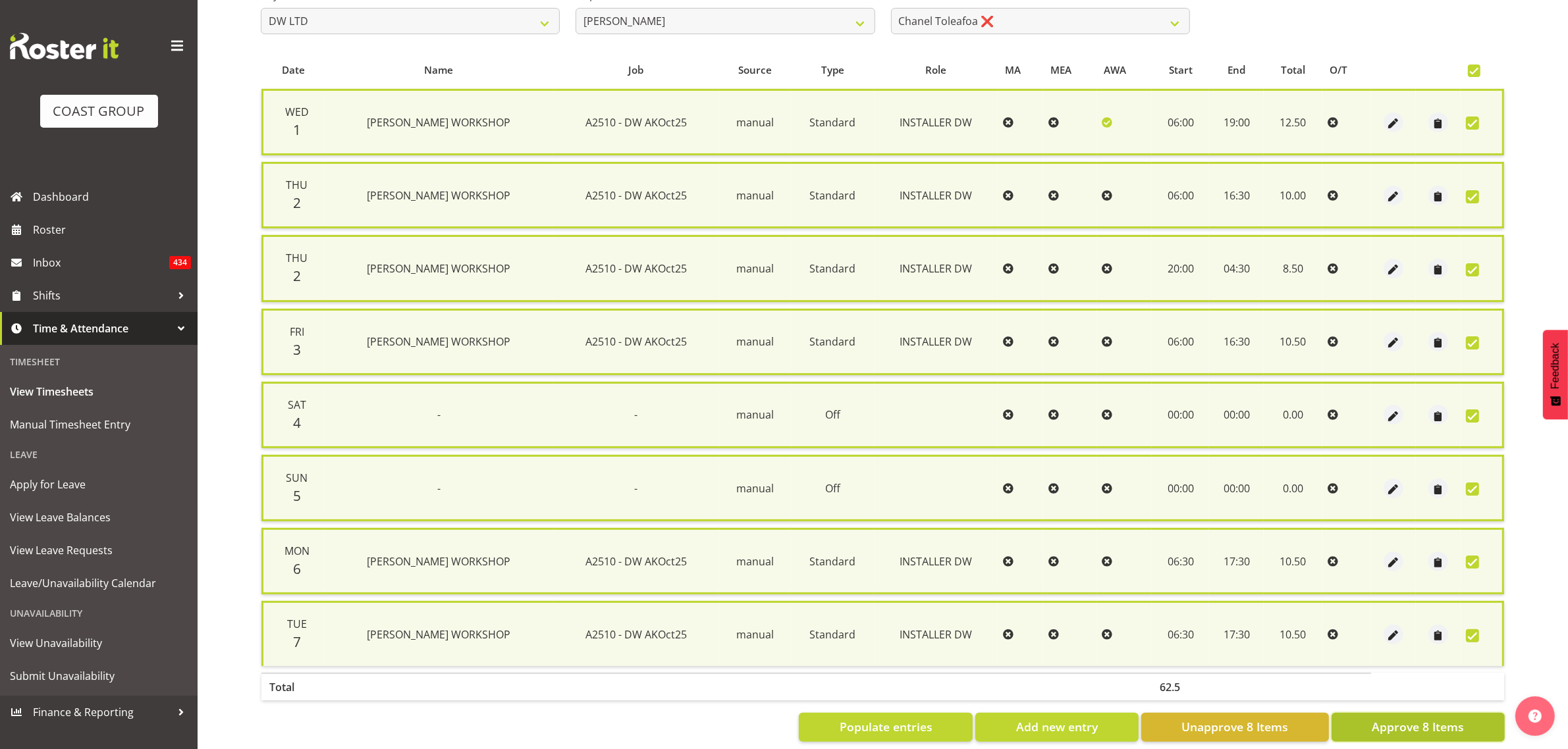
click at [1400, 718] on span "Approve 8 Items" at bounding box center [1418, 727] width 92 height 17
checkbox input "false"
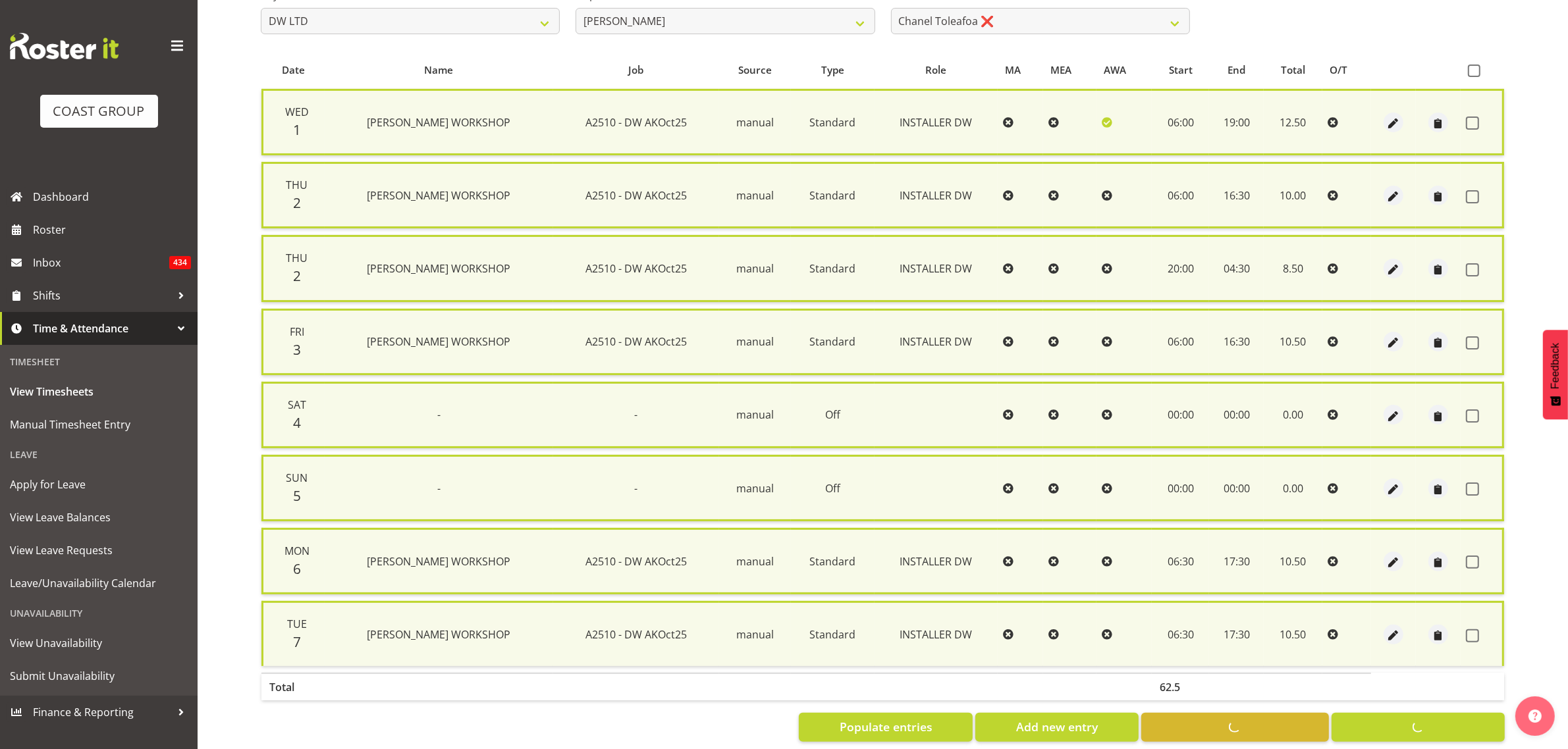
checkbox input "false"
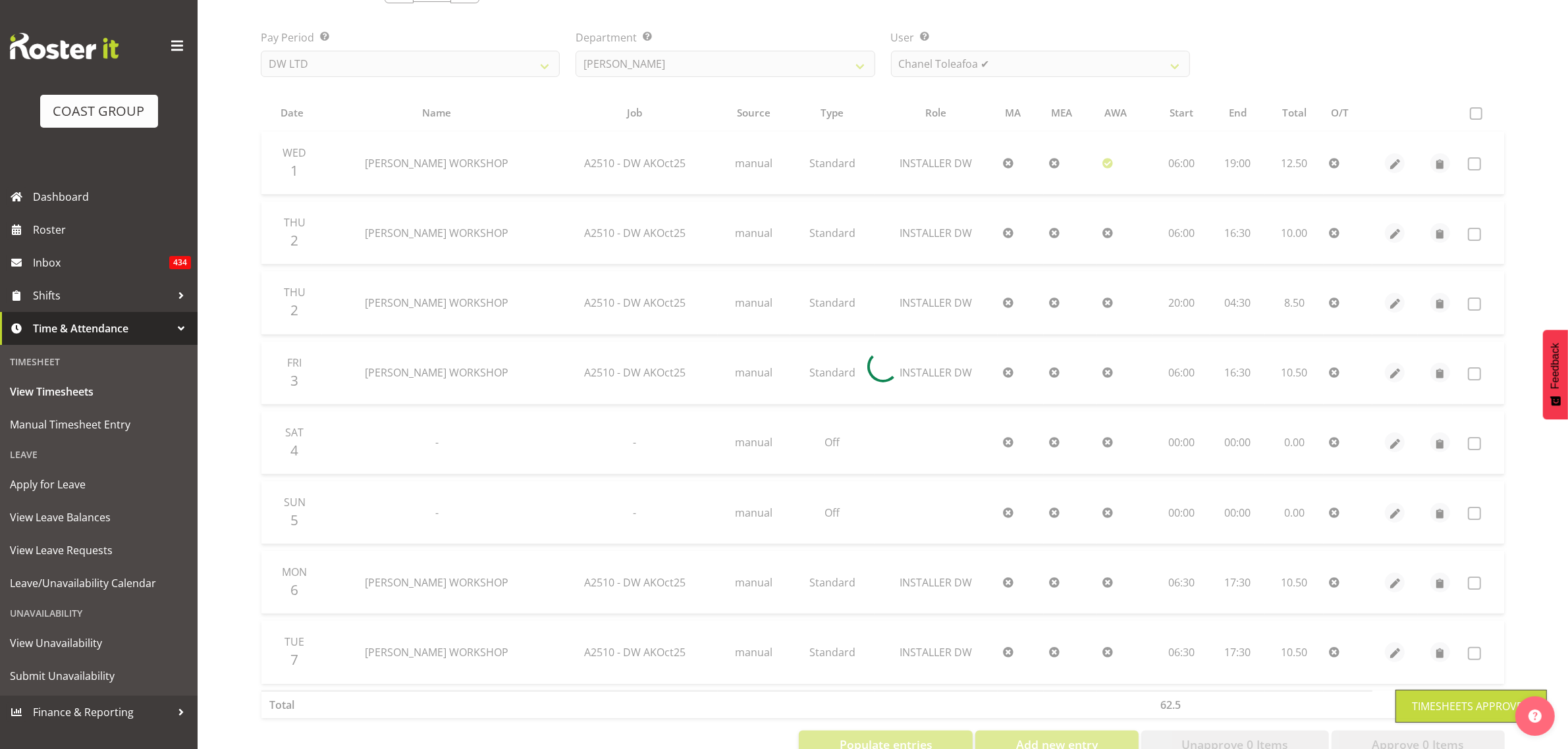
scroll to position [116, 0]
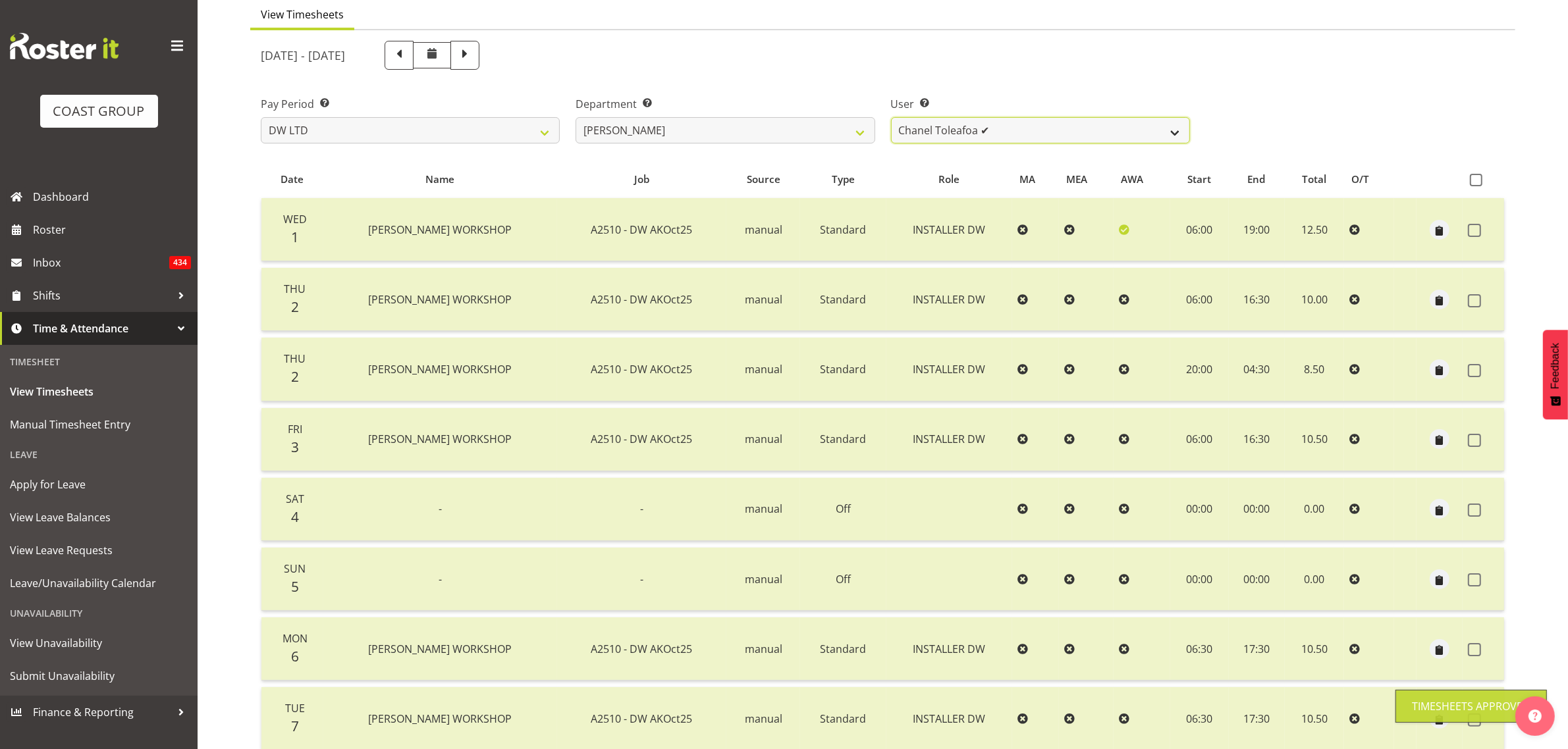
drag, startPoint x: 927, startPoint y: 129, endPoint x: 929, endPoint y: 138, distance: 9.2
click at [927, 129] on select "Andrew McFadzean ✔ Boston Morgan-Horan ❌ Chanel Toleafoa ✔ Gene Burton ❌ Ian Si…" at bounding box center [1040, 130] width 299 height 26
select select "1159"
click at [891, 117] on select "Andrew McFadzean ✔ Boston Morgan-Horan ❌ Chanel Toleafoa ✔ Gene Burton ❌ Ian Si…" at bounding box center [1040, 130] width 299 height 26
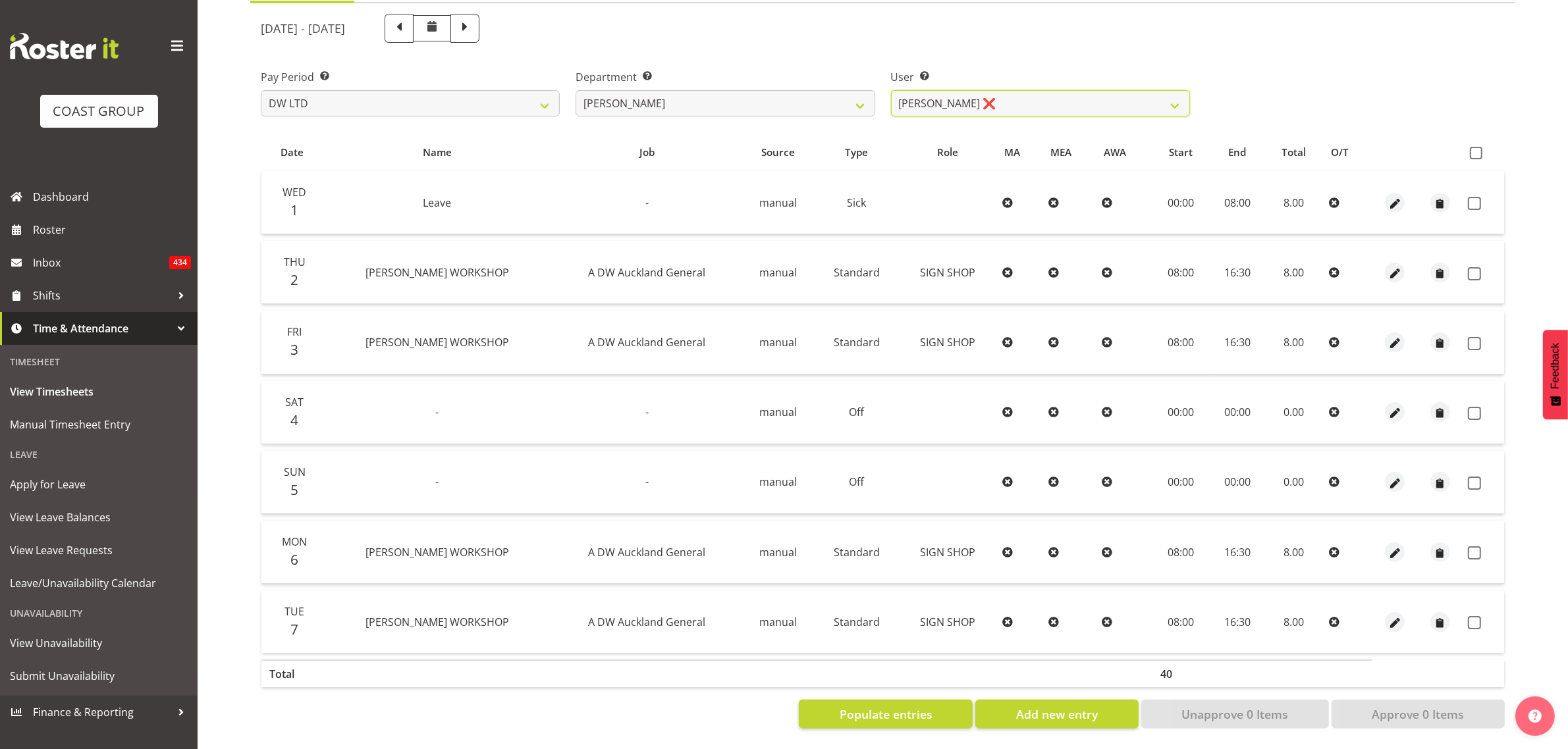
scroll to position [156, 0]
click at [1474, 147] on span at bounding box center [1477, 153] width 13 height 13
click at [1474, 148] on input "checkbox" at bounding box center [1474, 152] width 9 height 9
checkbox input "true"
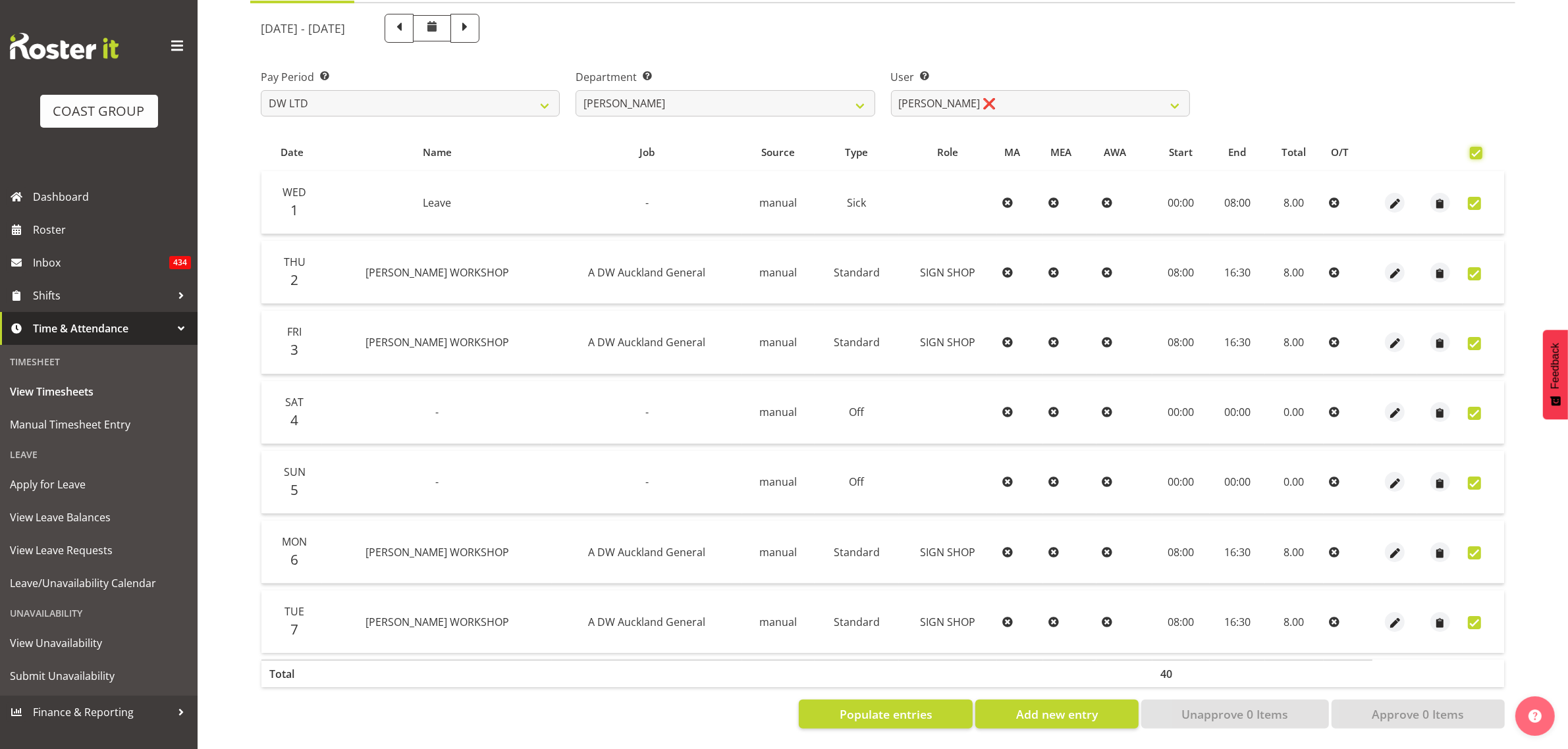
checkbox input "true"
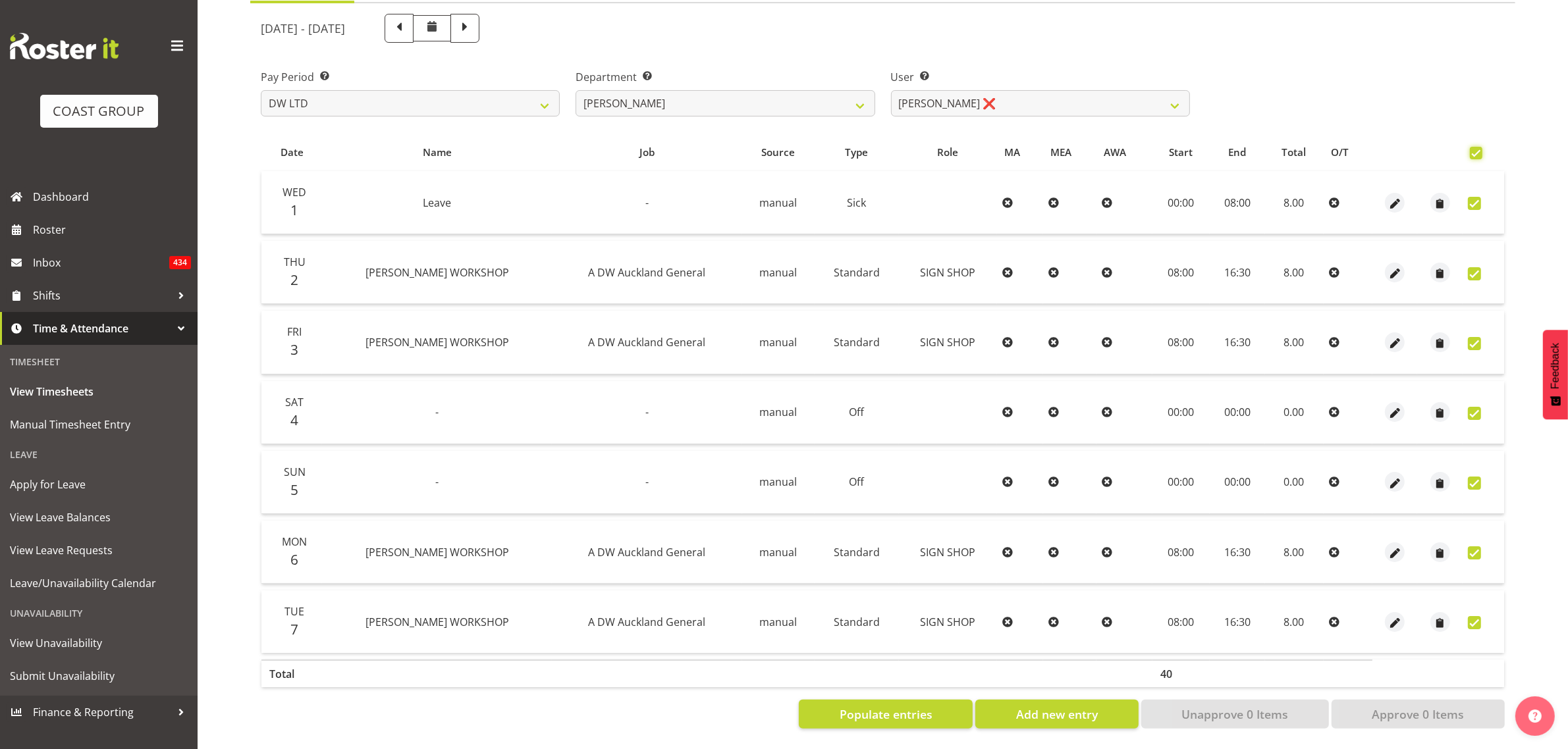
checkbox input "true"
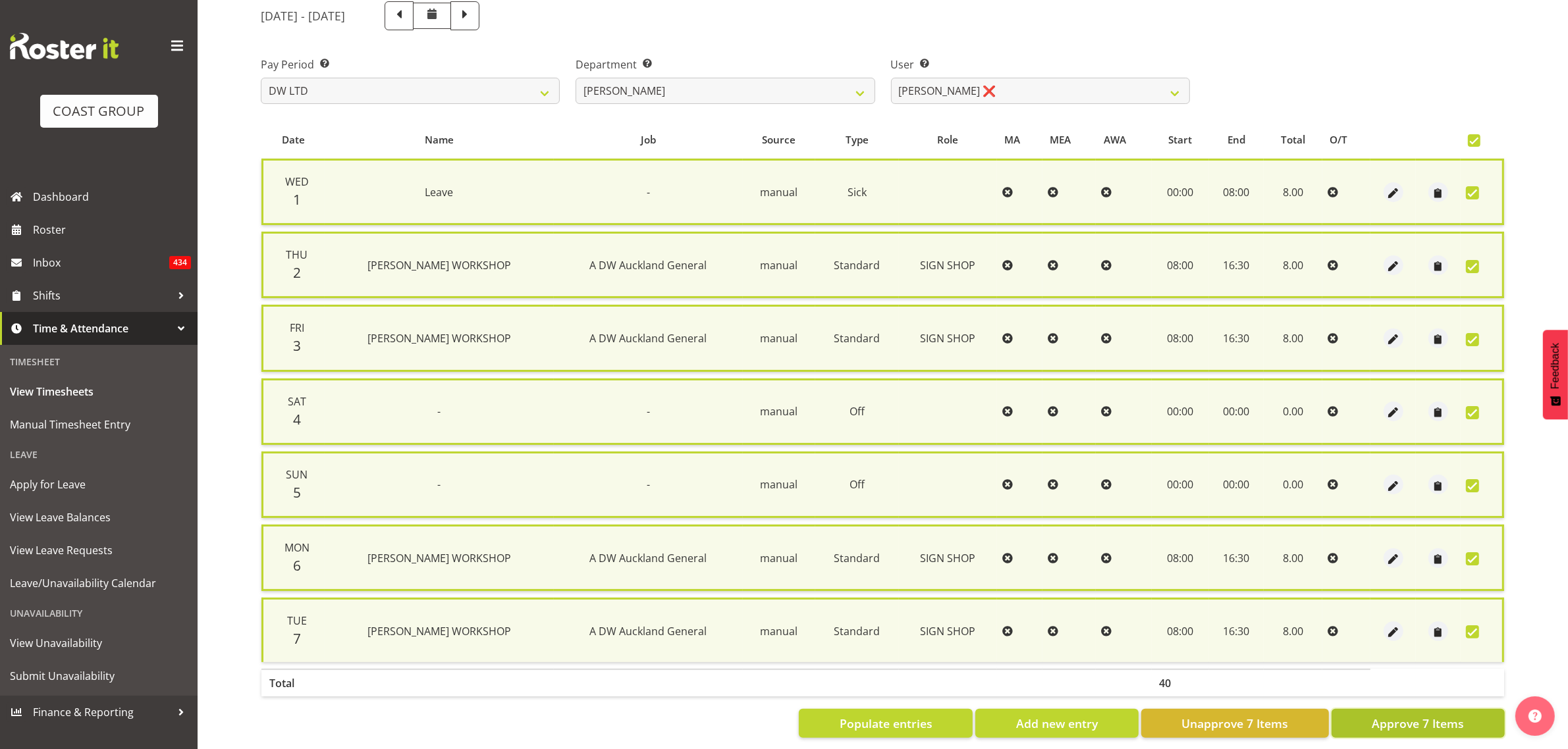
click at [1368, 714] on button "Approve 7 Items" at bounding box center [1418, 723] width 173 height 29
checkbox input "false"
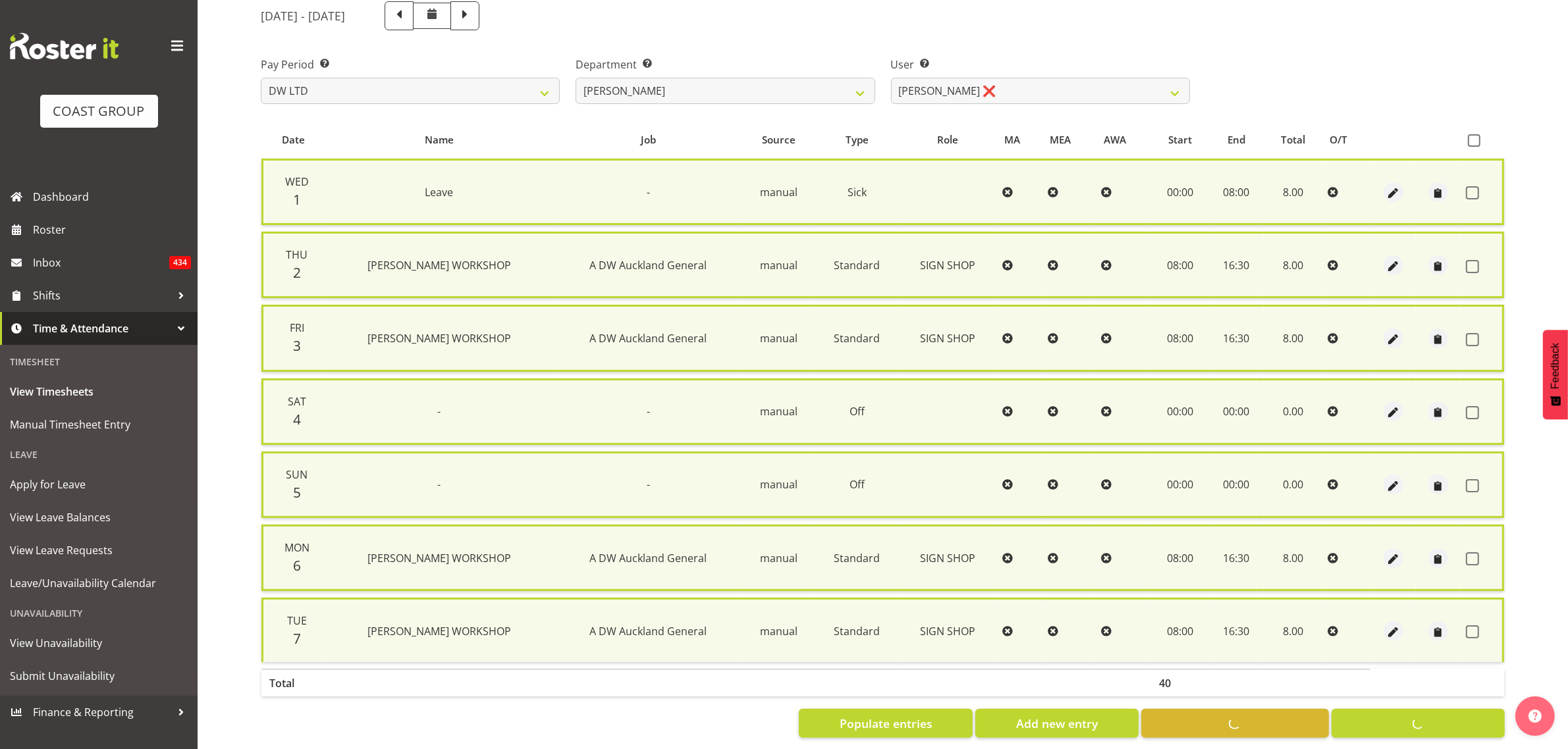
checkbox input "false"
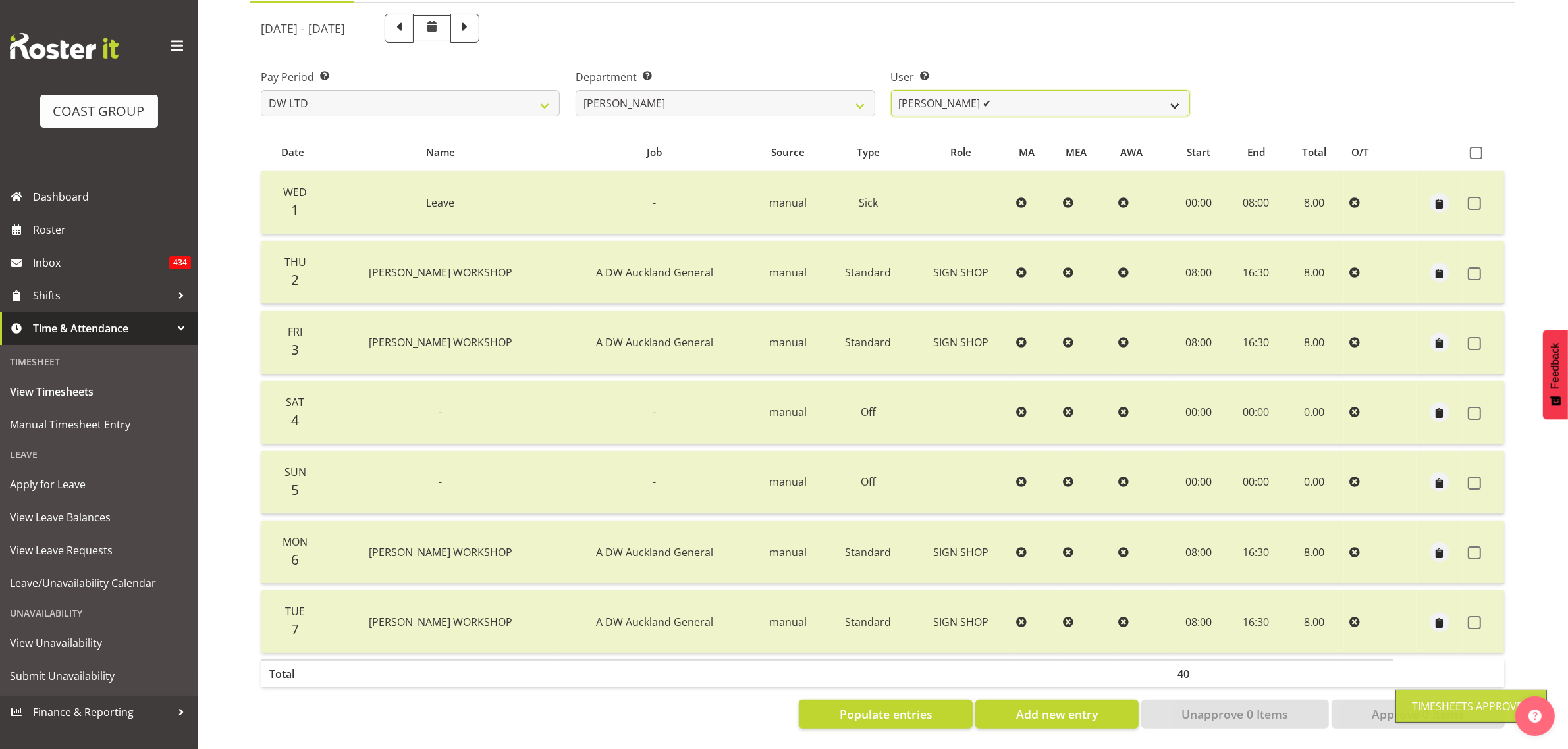
click at [969, 102] on select "Andrew McFadzean ✔ Boston Morgan-Horan ❌ Chanel Toleafoa ✔ Gene Burton ✔ Ian Si…" at bounding box center [1040, 103] width 299 height 26
click at [891, 90] on select "Andrew McFadzean ✔ Boston Morgan-Horan ❌ Chanel Toleafoa ✔ Gene Burton ✔ Ian Si…" at bounding box center [1040, 103] width 299 height 26
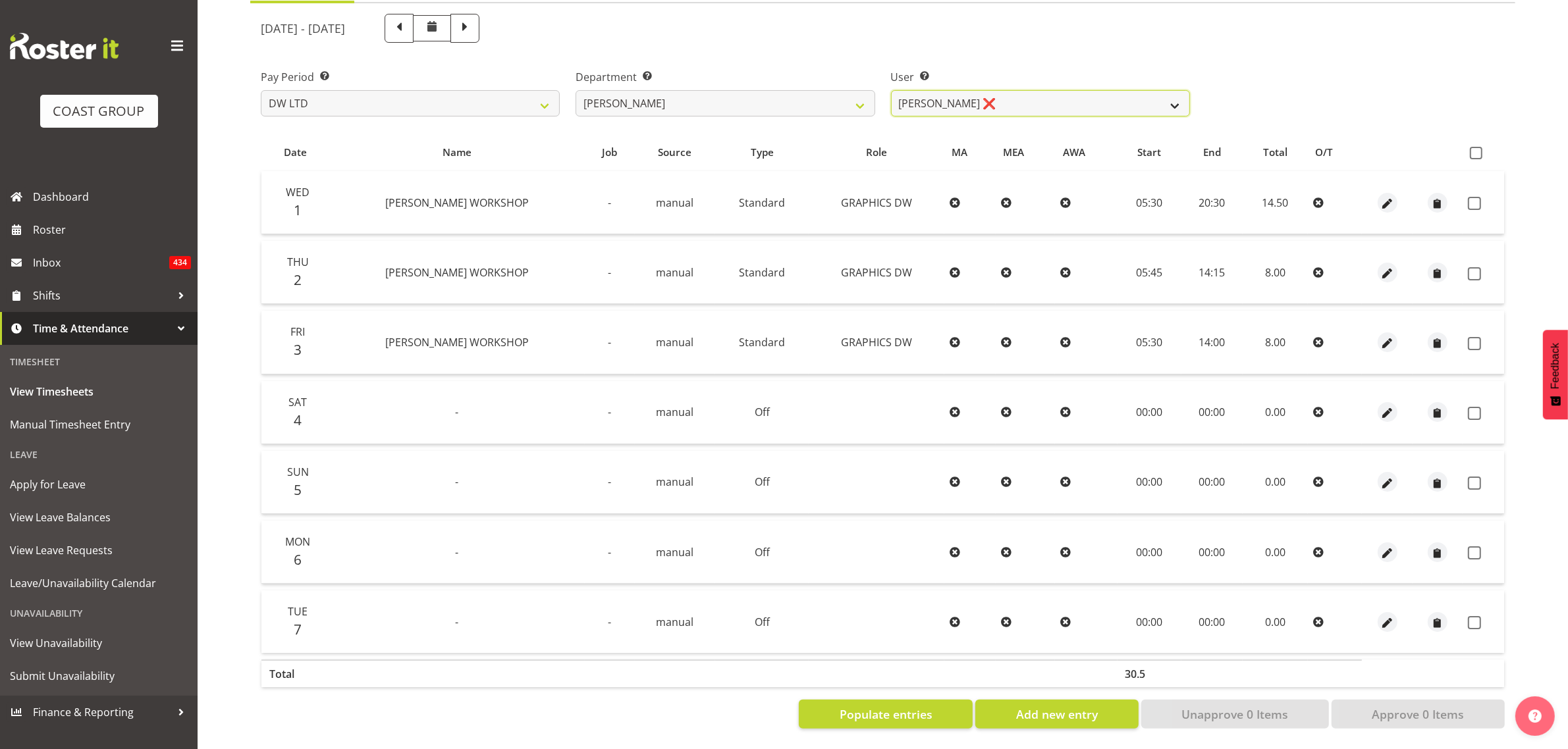
click at [923, 99] on select "Andrew McFadzean ✔ Boston Morgan-Horan ❌ Chanel Toleafoa ✔ Gene Burton ✔ Ian Si…" at bounding box center [1040, 103] width 299 height 26
select select "1172"
click at [891, 90] on select "Andrew McFadzean ✔ Boston Morgan-Horan ❌ Chanel Toleafoa ✔ Gene Burton ✔ Ian Si…" at bounding box center [1040, 103] width 299 height 26
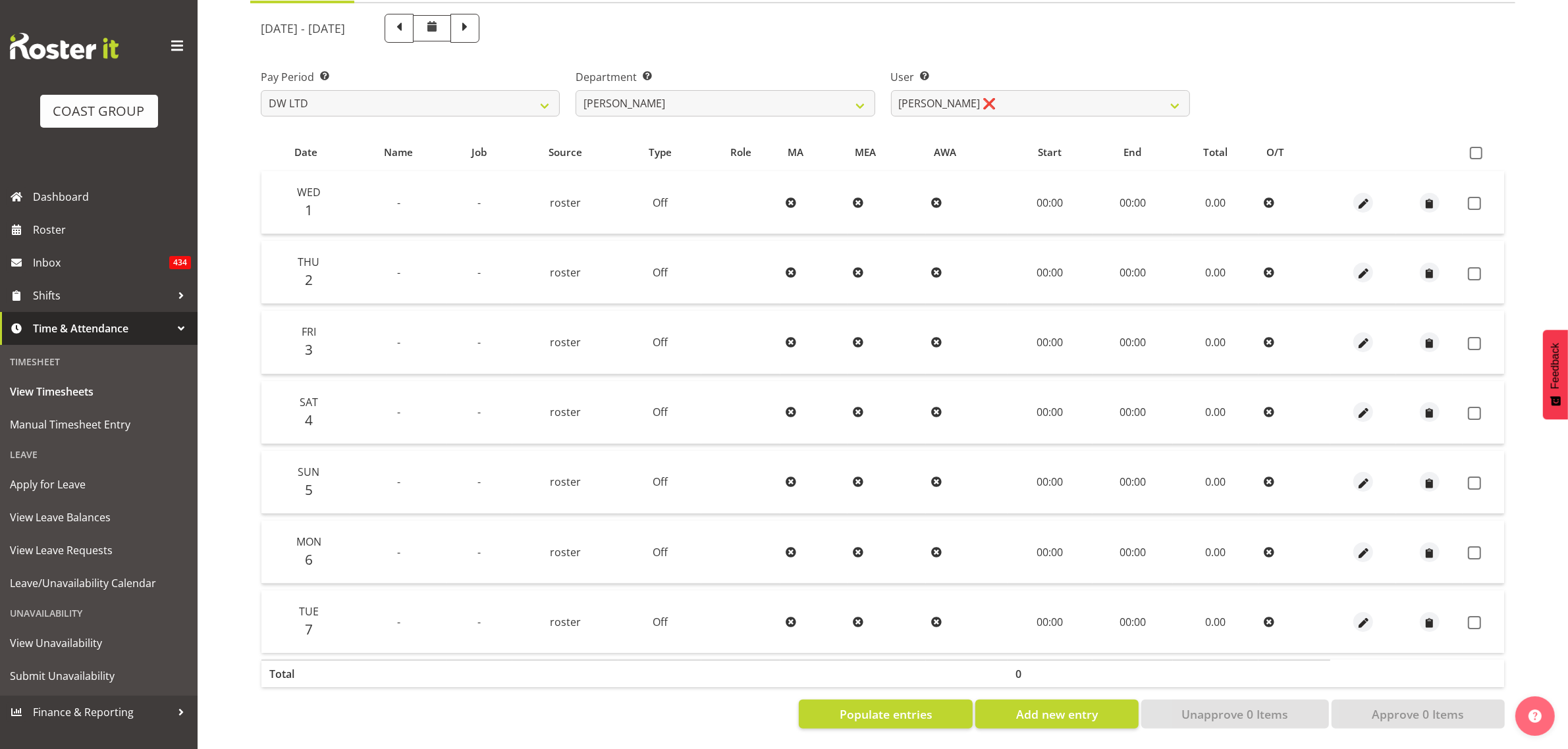
click at [1462, 140] on th at bounding box center [1483, 152] width 41 height 25
click at [1470, 147] on th at bounding box center [1483, 152] width 41 height 25
click at [1475, 147] on span at bounding box center [1477, 153] width 13 height 13
click at [1475, 148] on input "checkbox" at bounding box center [1474, 152] width 9 height 9
checkbox input "true"
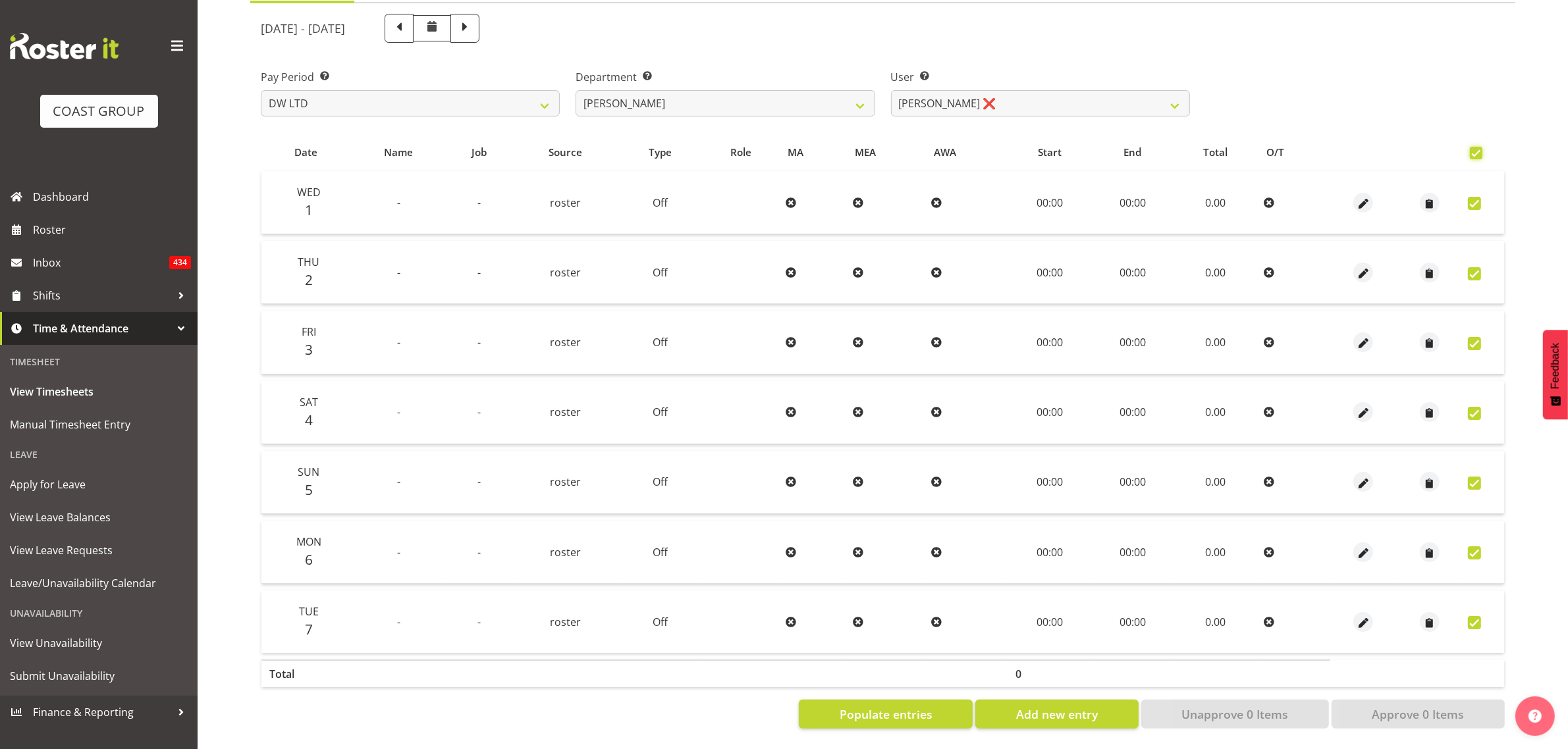
checkbox input "true"
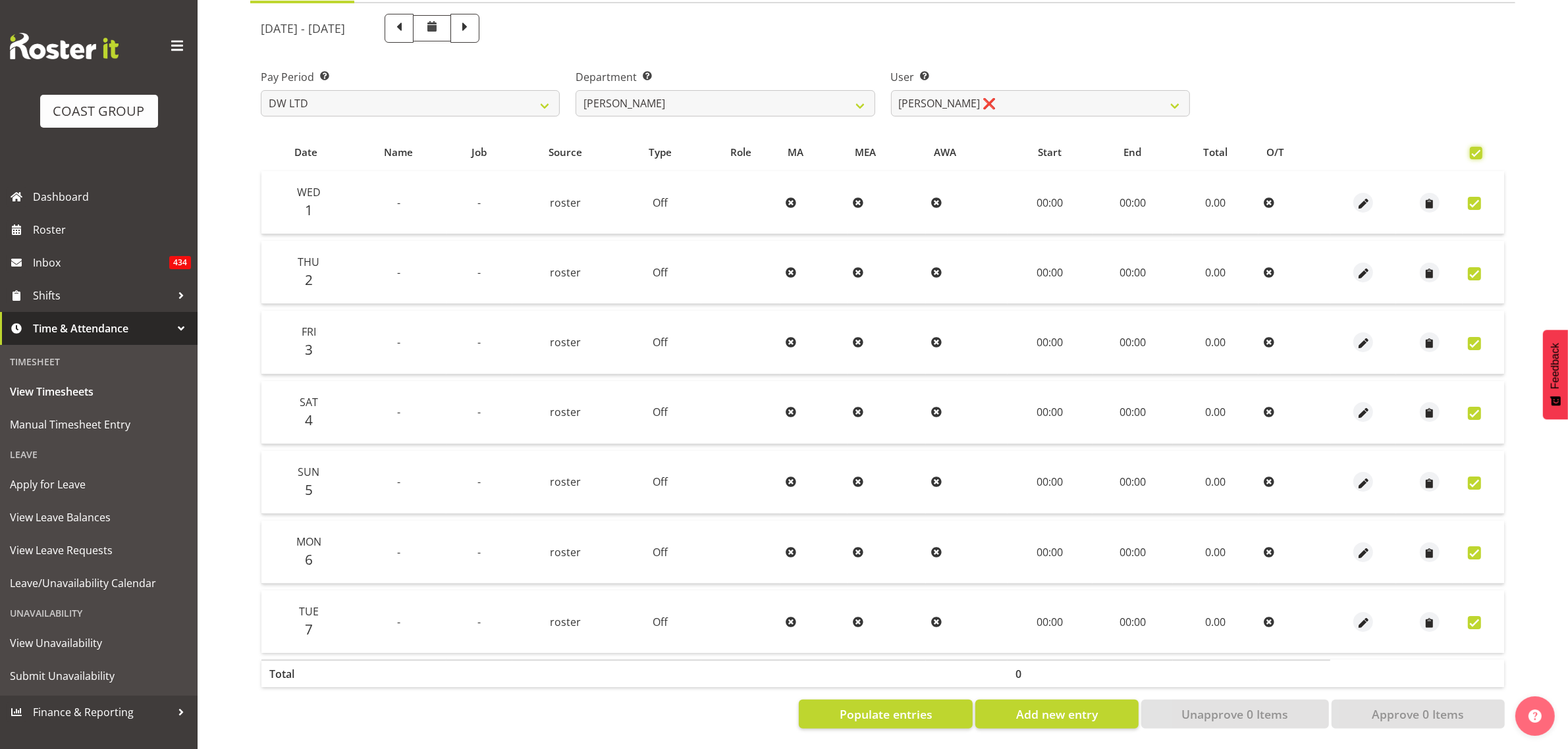
checkbox input "true"
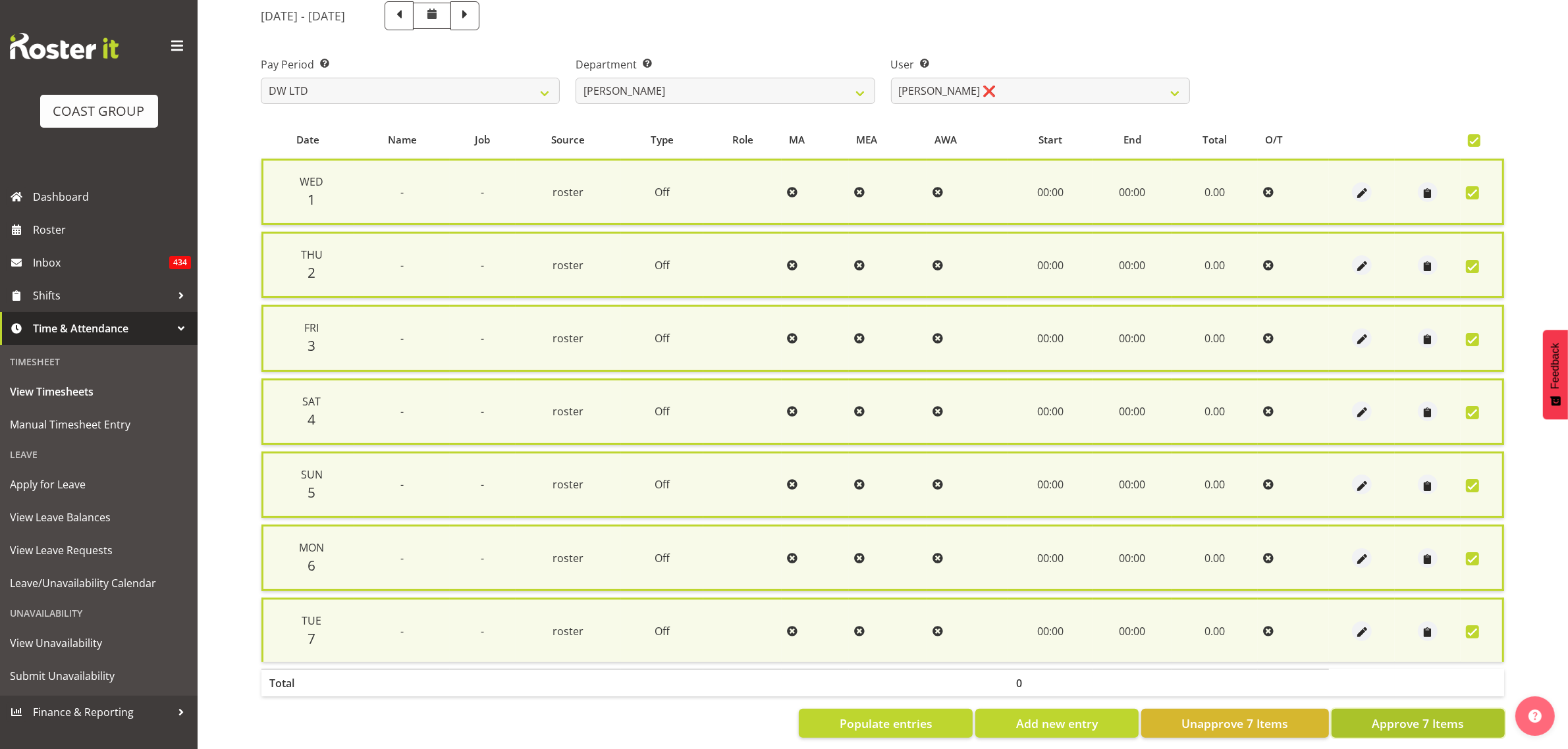
click at [1408, 715] on span "Approve 7 Items" at bounding box center [1418, 724] width 92 height 17
checkbox input "false"
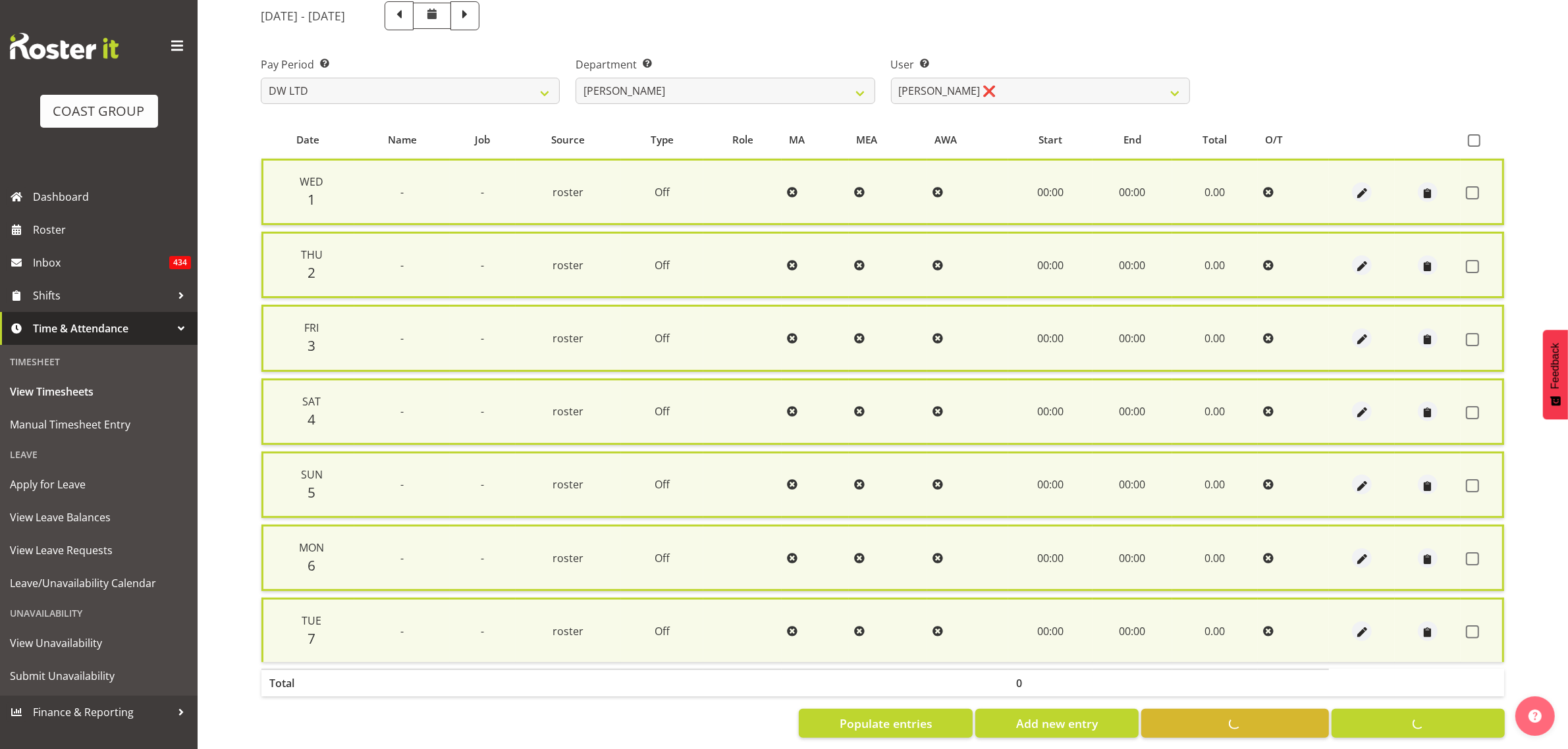
checkbox input "false"
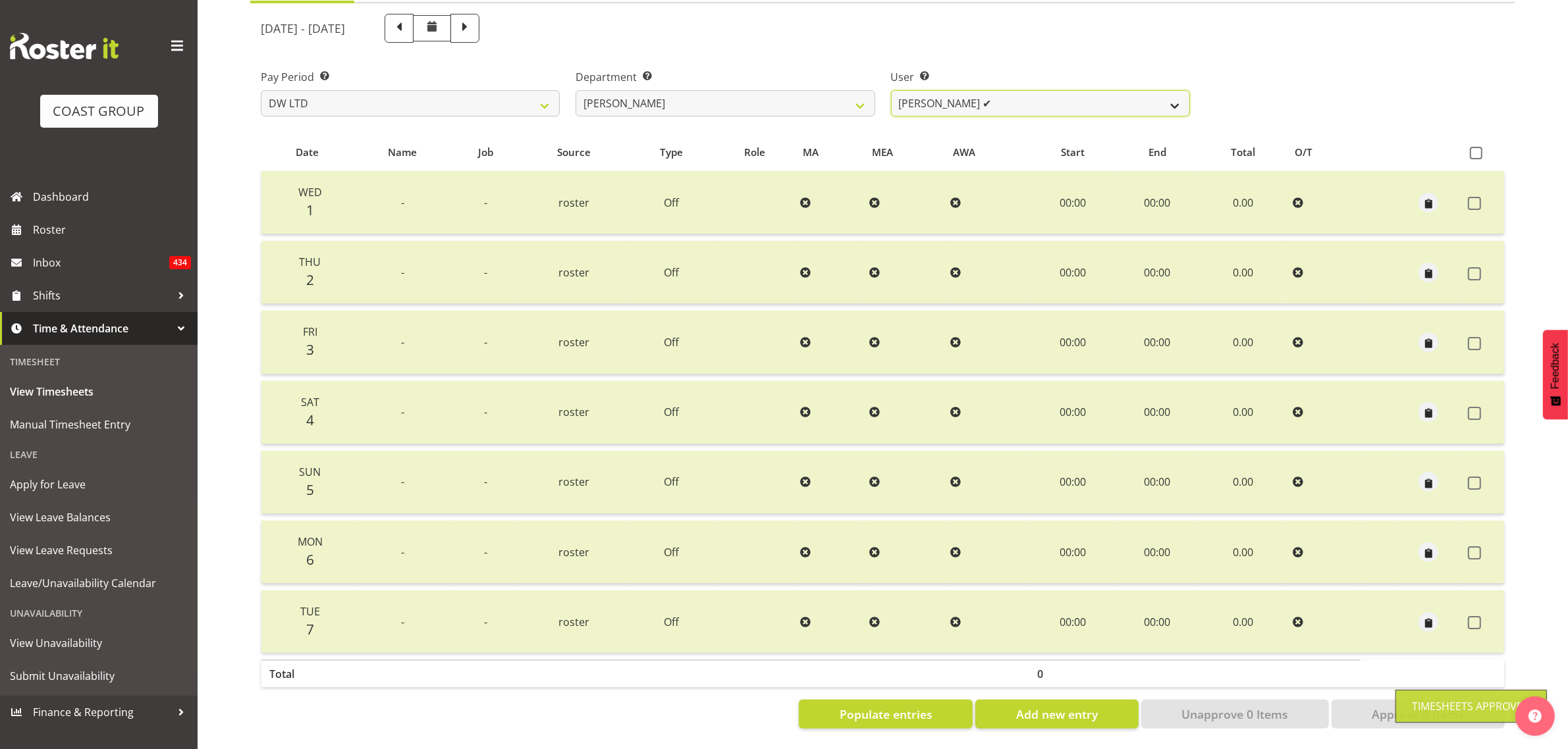
click at [1035, 90] on select "Andrew McFadzean ✔ Boston Morgan-Horan ❌ Chanel Toleafoa ✔ Gene Burton ✔ Ian Si…" at bounding box center [1040, 103] width 299 height 26
select select "1157"
click at [891, 90] on select "Andrew McFadzean ✔ Boston Morgan-Horan ❌ Chanel Toleafoa ✔ Gene Burton ✔ Ian Si…" at bounding box center [1040, 103] width 299 height 26
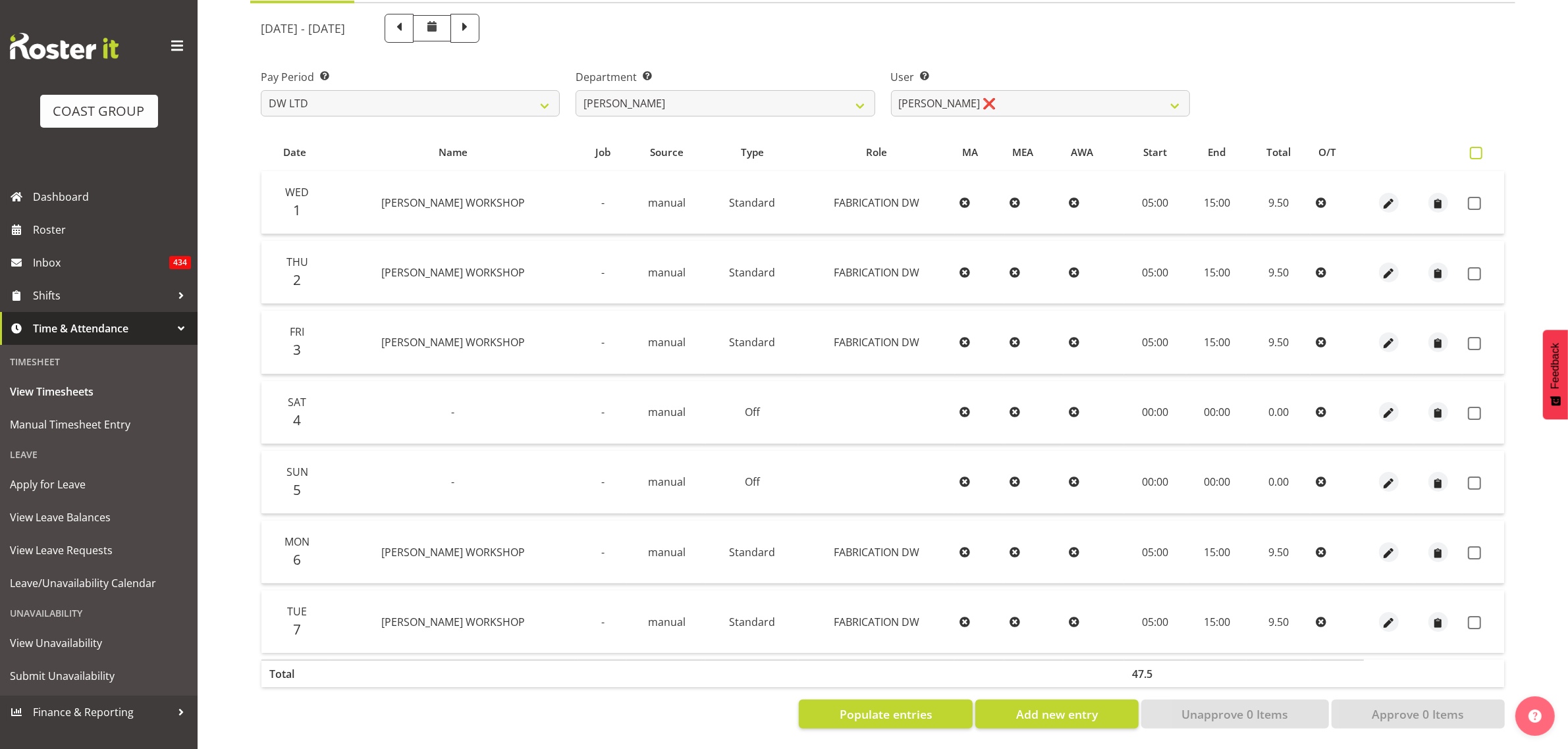
click at [1474, 147] on span at bounding box center [1477, 153] width 13 height 13
click at [1474, 148] on input "checkbox" at bounding box center [1474, 152] width 9 height 9
checkbox input "true"
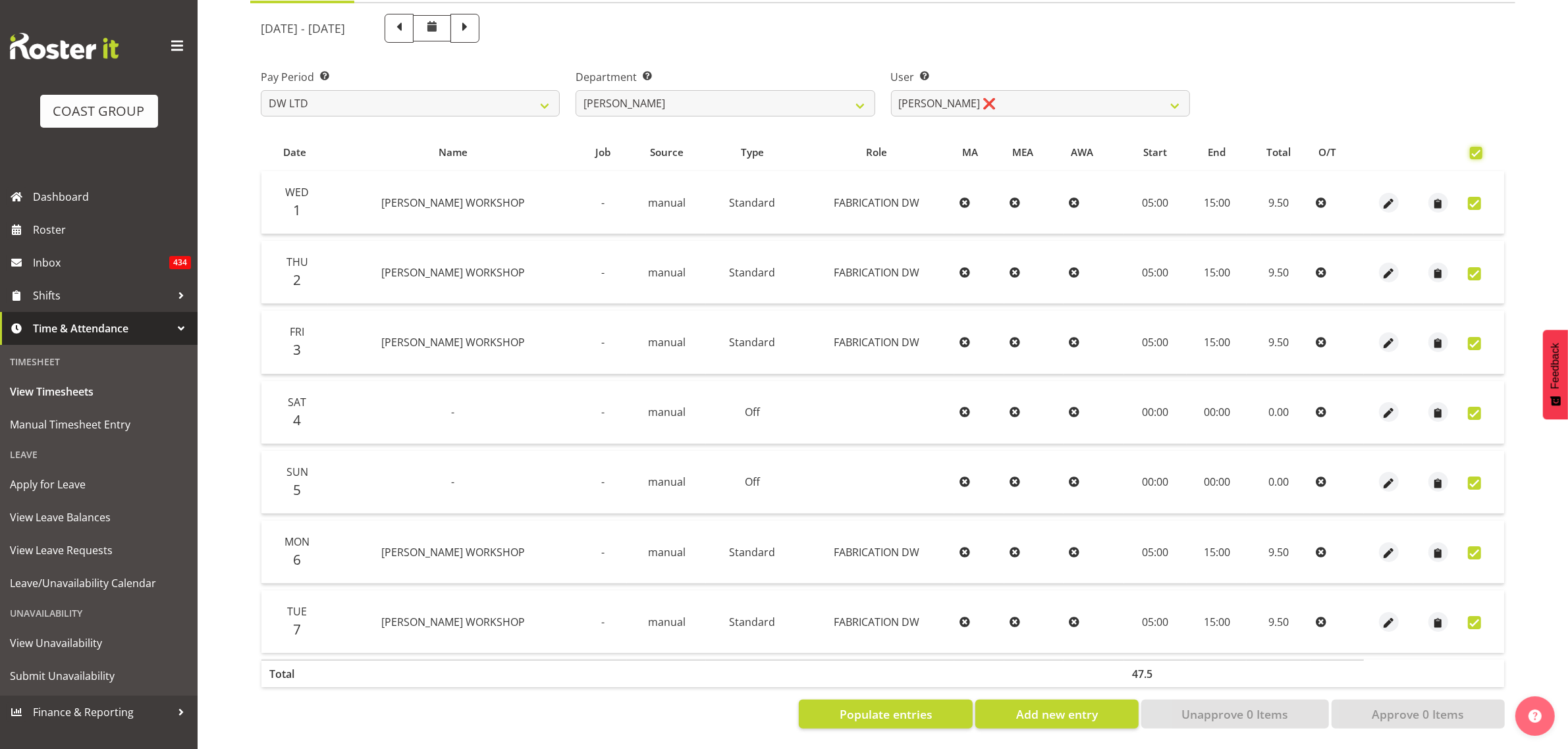
checkbox input "true"
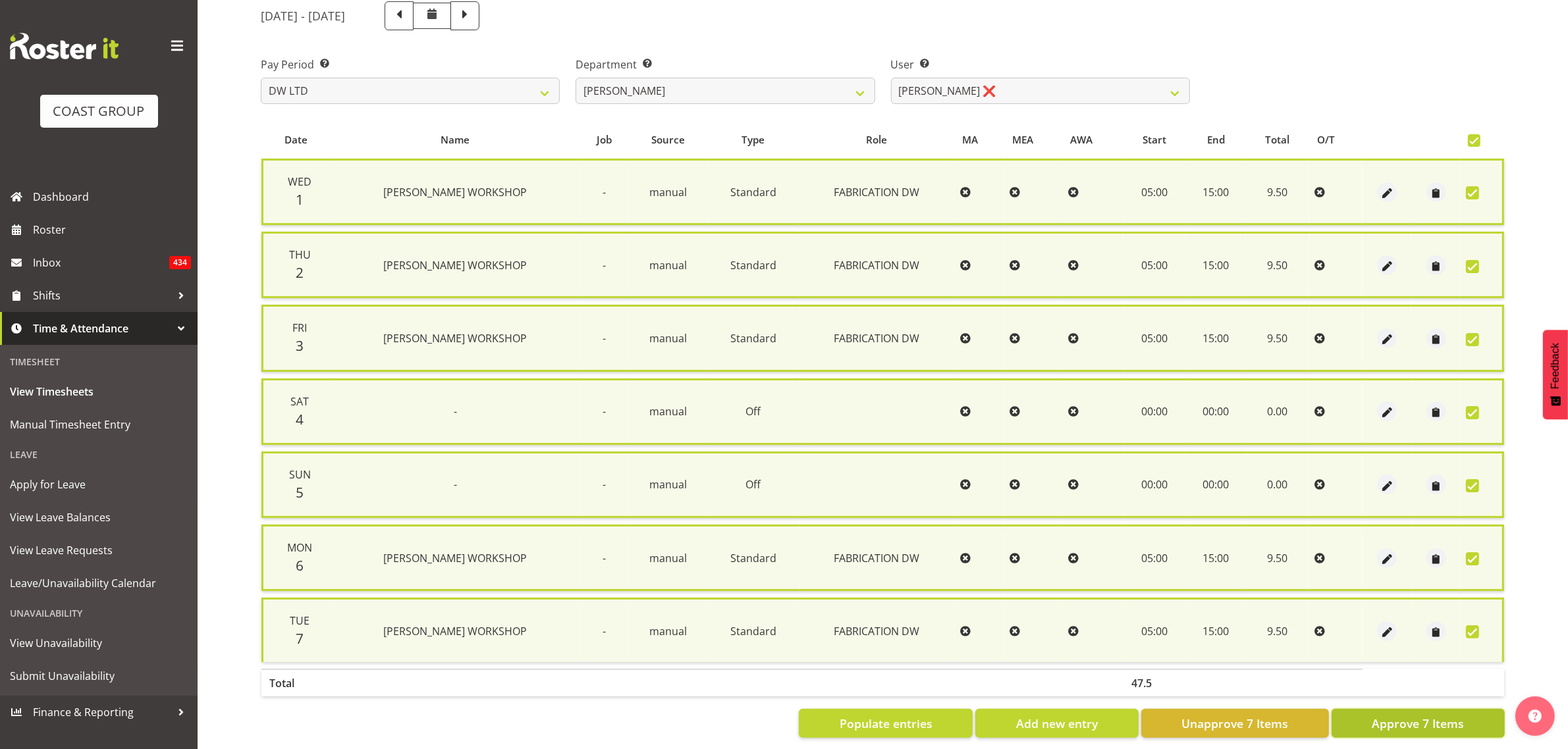
click at [1392, 715] on span "Approve 7 Items" at bounding box center [1418, 724] width 92 height 17
checkbox input "false"
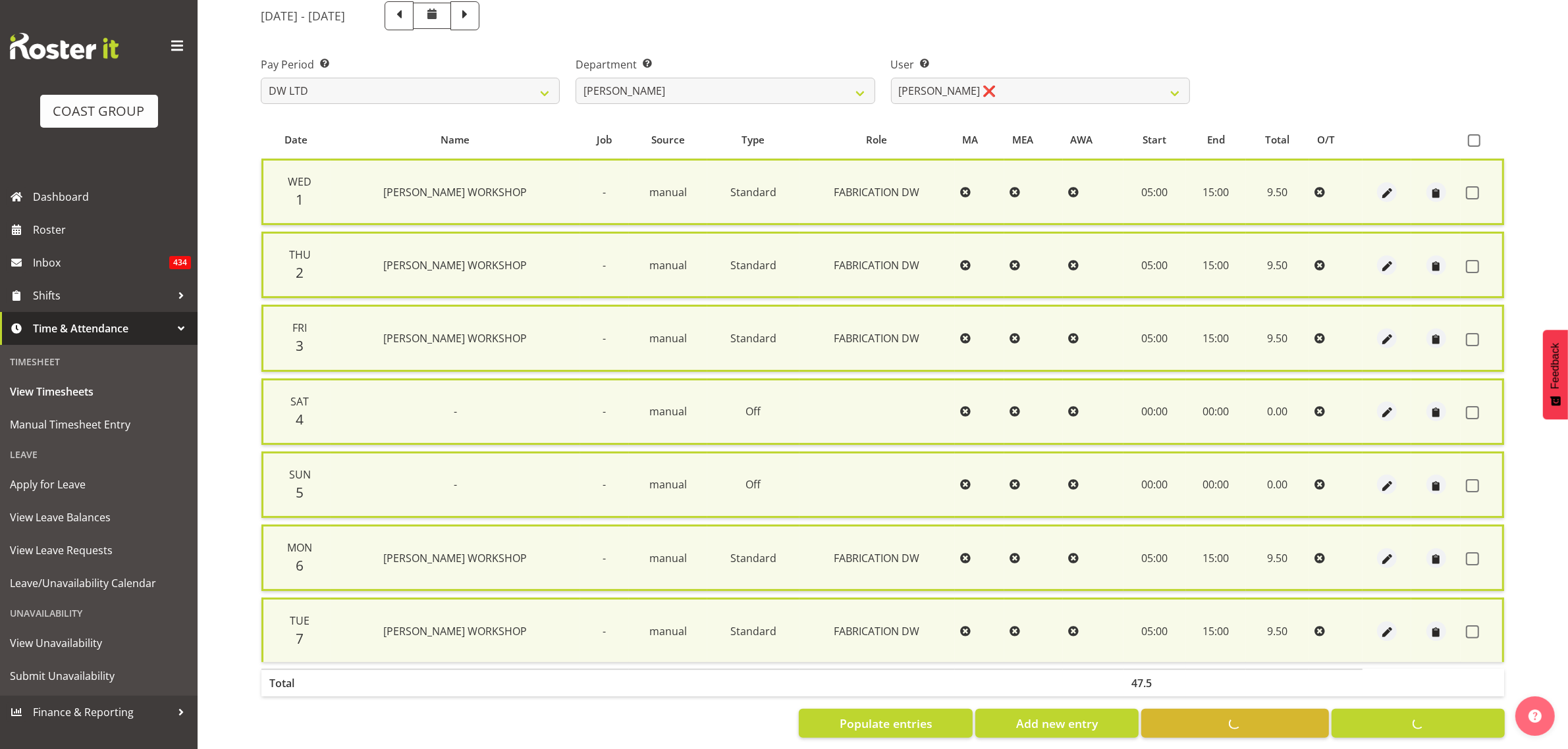
checkbox input "false"
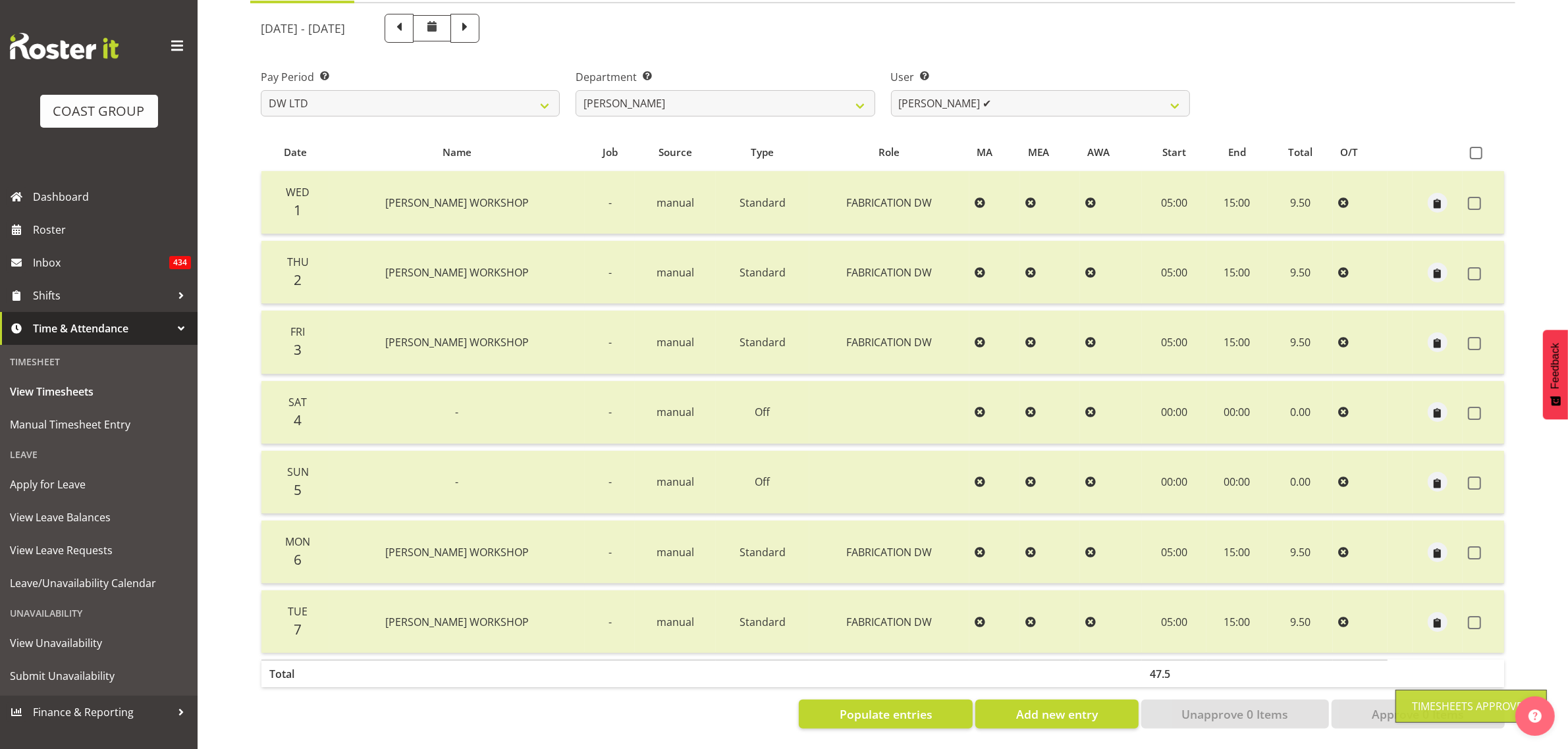
click at [952, 98] on div at bounding box center [883, 371] width 1266 height 736
click at [954, 98] on select "Andrew McFadzean ✔ Boston Morgan-Horan ❌ Chanel Toleafoa ✔ Gene Burton ✔ Ian Si…" at bounding box center [1040, 103] width 299 height 26
select select "1182"
click at [891, 90] on select "Andrew McFadzean ✔ Boston Morgan-Horan ❌ Chanel Toleafoa ✔ Gene Burton ✔ Ian Si…" at bounding box center [1040, 103] width 299 height 26
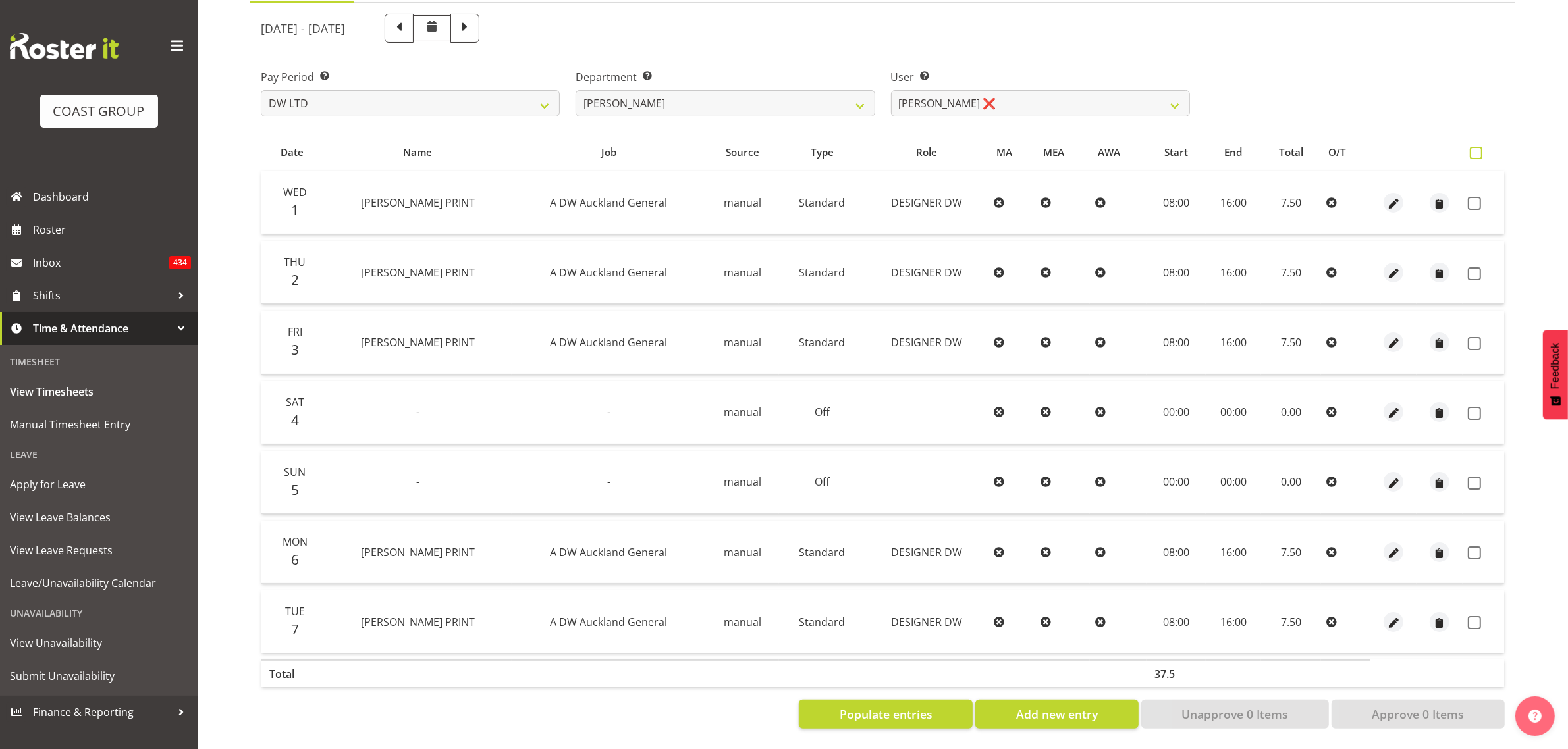
click at [1478, 147] on span at bounding box center [1477, 153] width 13 height 13
click at [1478, 148] on input "checkbox" at bounding box center [1474, 152] width 9 height 9
checkbox input "true"
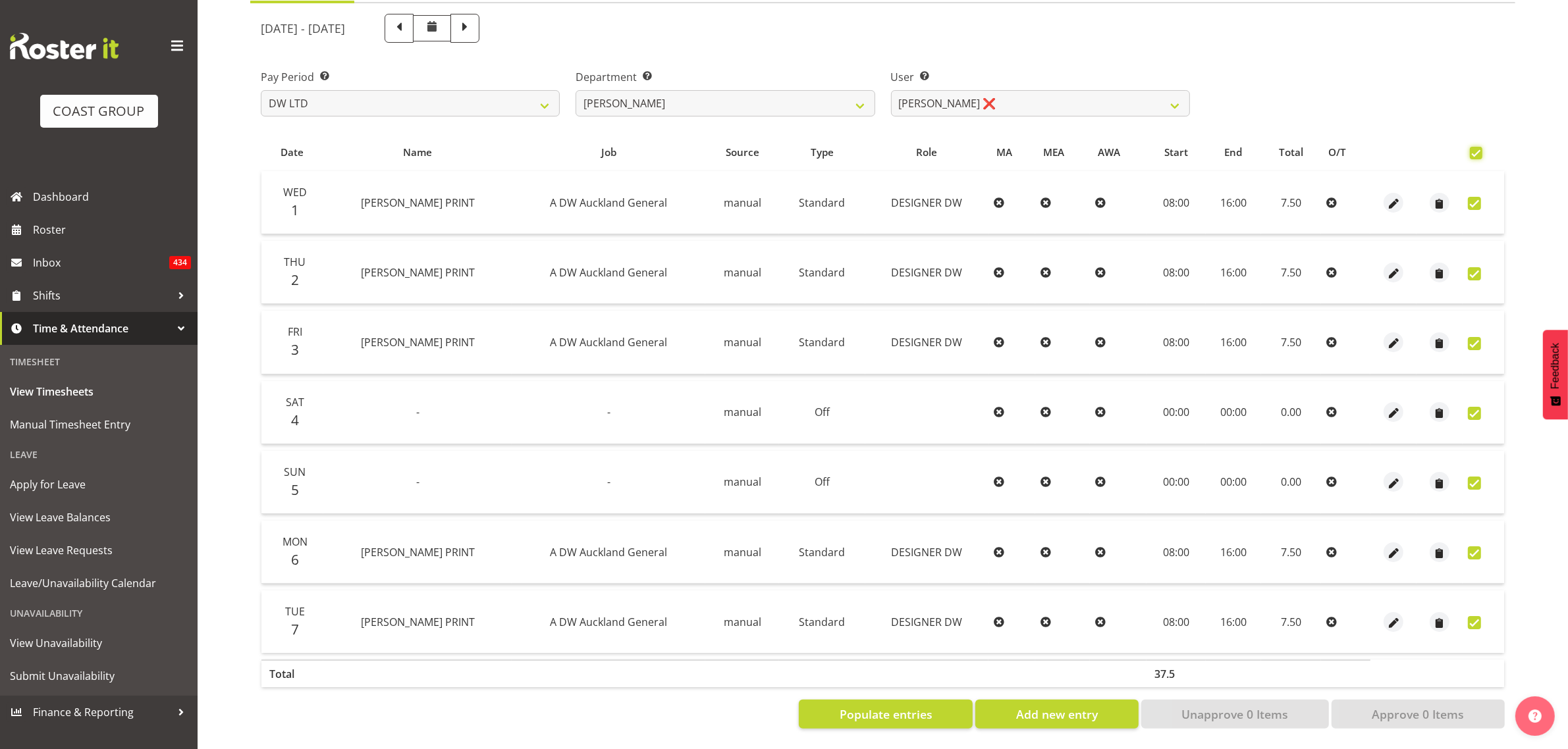
checkbox input "true"
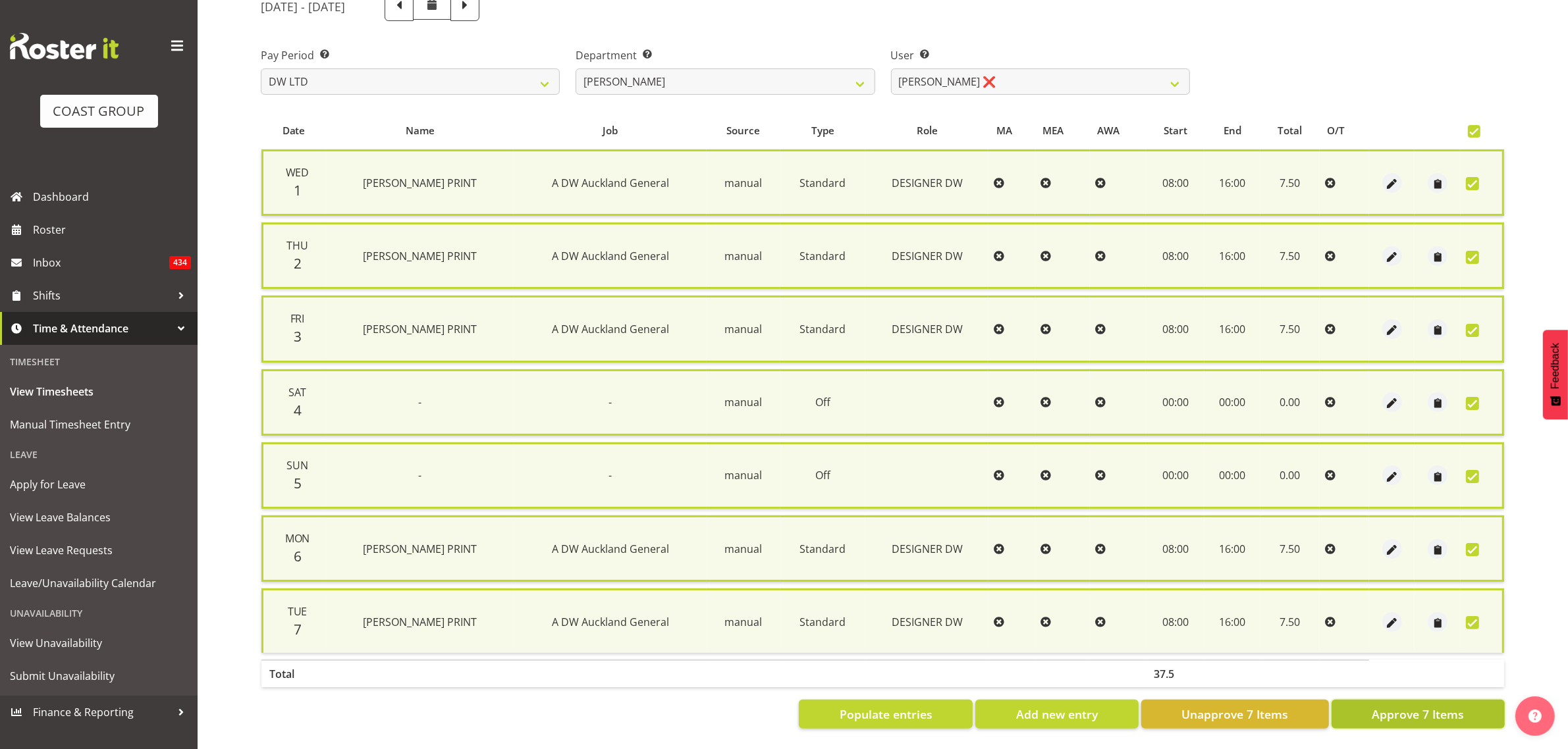
click at [1404, 705] on span "Approve 7 Items" at bounding box center [1418, 714] width 92 height 17
checkbox input "false"
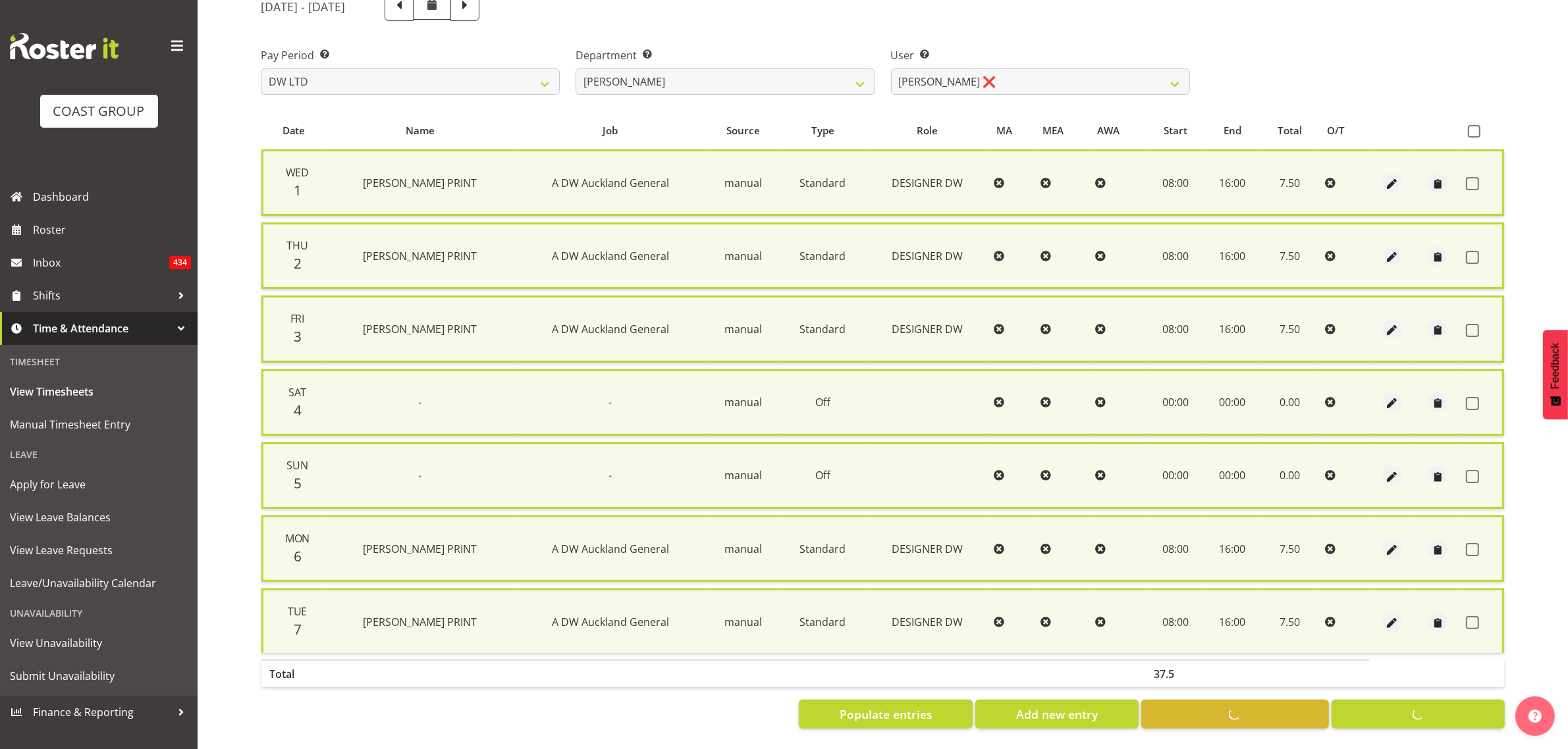
checkbox input "false"
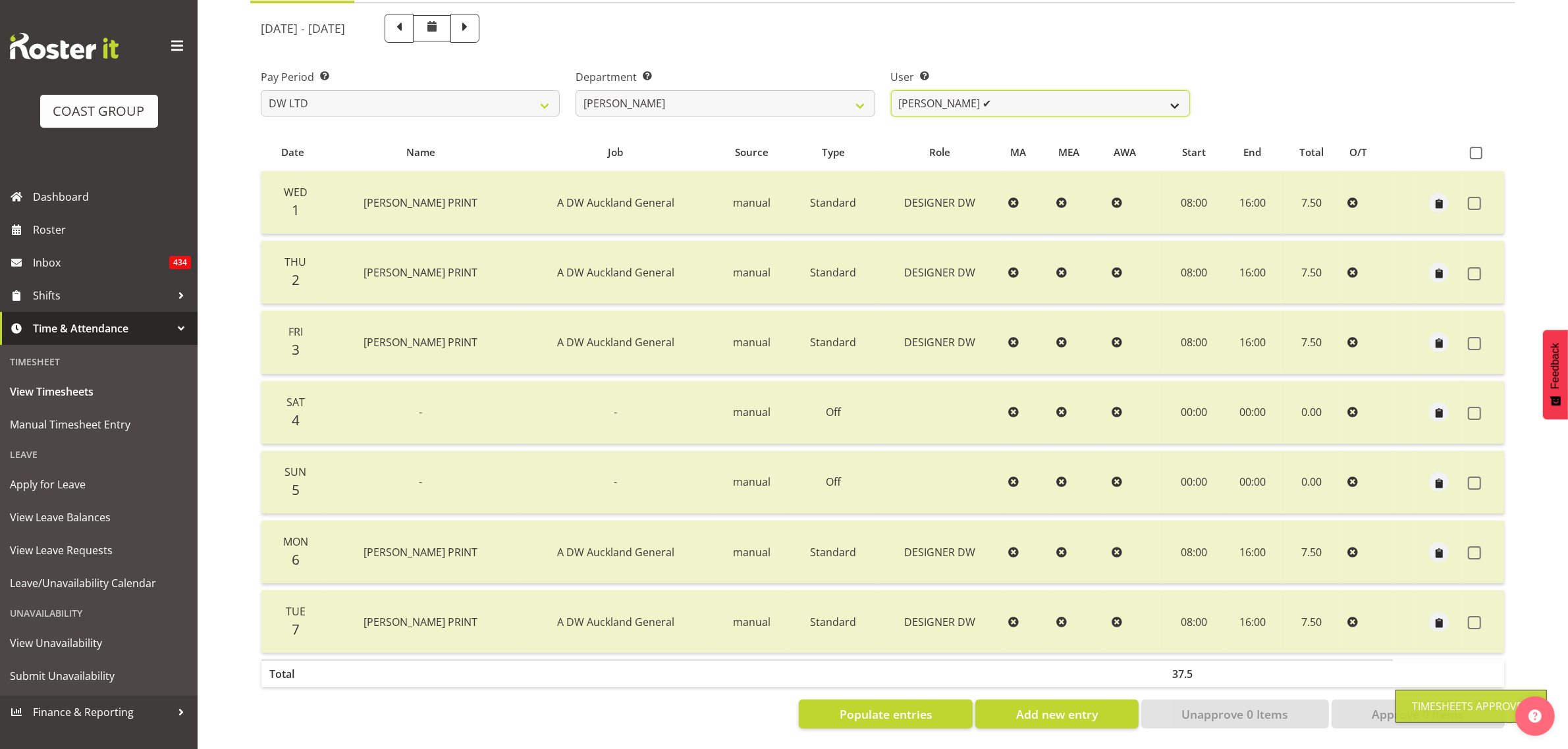
drag, startPoint x: 988, startPoint y: 98, endPoint x: 984, endPoint y: 102, distance: 5.7
click at [988, 98] on select "Andrew McFadzean ✔ Boston Morgan-Horan ❌ Chanel Toleafoa ✔ Gene Burton ✔ Ian Si…" at bounding box center [1040, 103] width 299 height 26
select select "3856"
click at [891, 90] on select "Andrew McFadzean ✔ Boston Morgan-Horan ❌ Chanel Toleafoa ✔ Gene Burton ✔ Ian Si…" at bounding box center [1040, 103] width 299 height 26
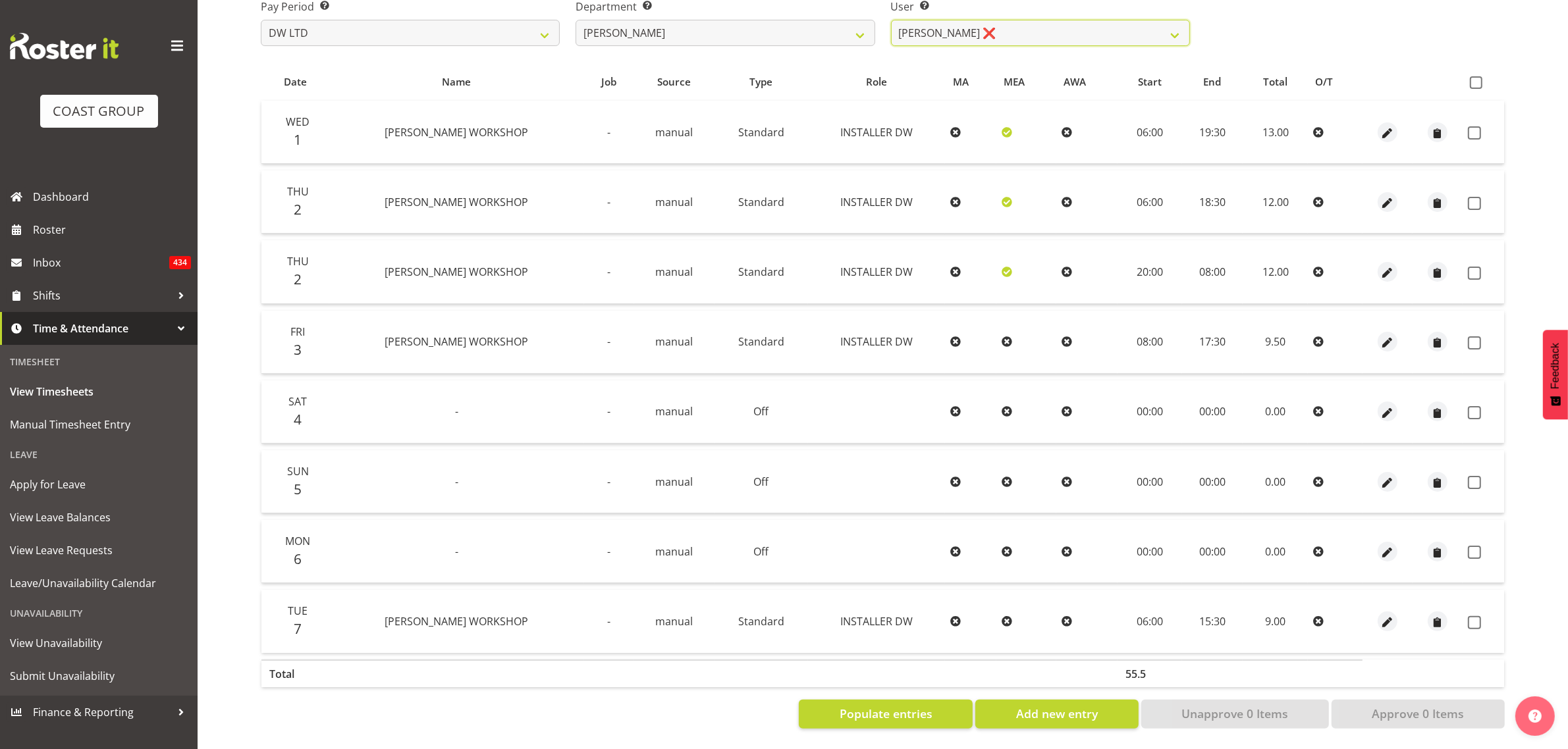
scroll to position [225, 0]
click at [1472, 76] on span at bounding box center [1477, 83] width 13 height 13
click at [1472, 79] on input "checkbox" at bounding box center [1474, 83] width 9 height 9
checkbox input "true"
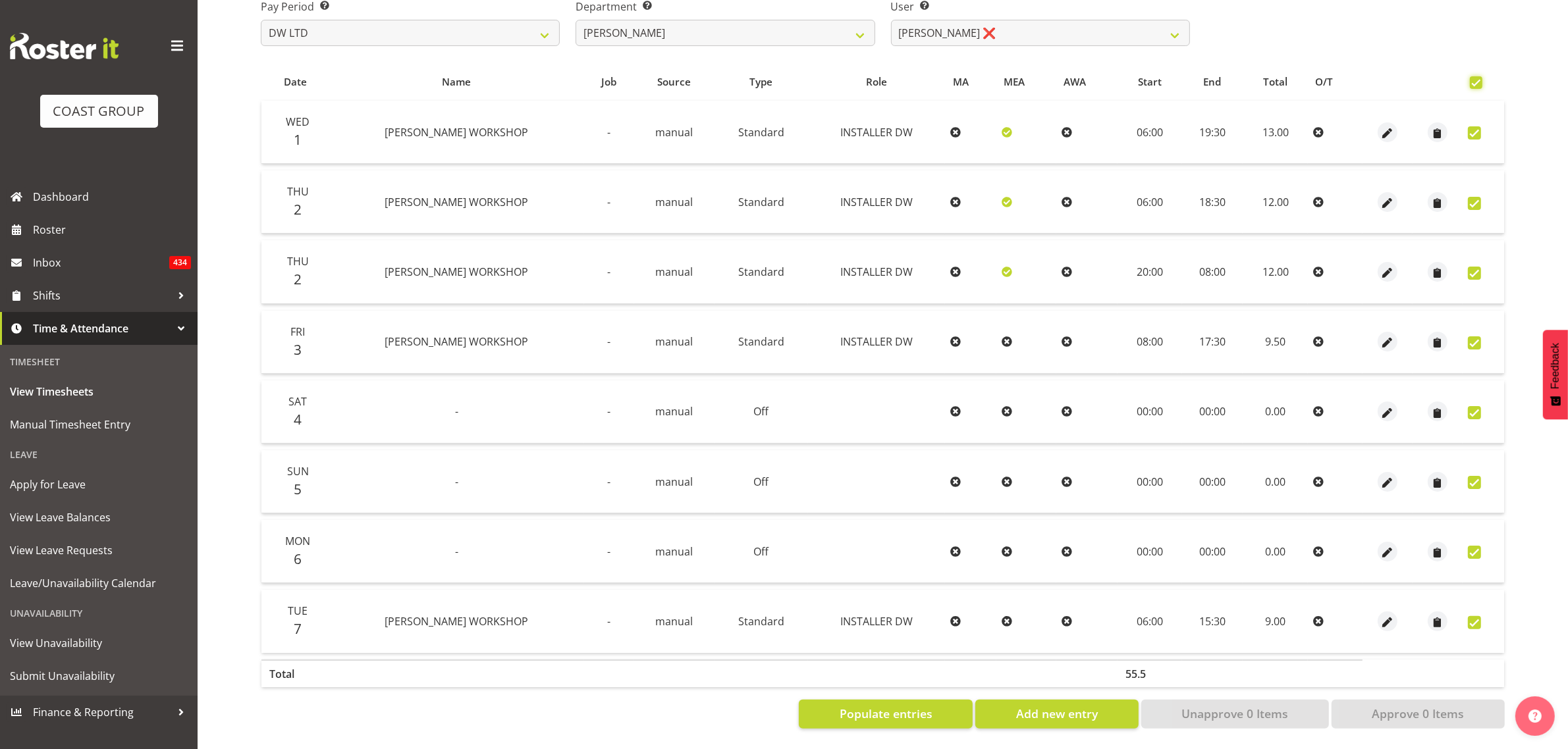
checkbox input "true"
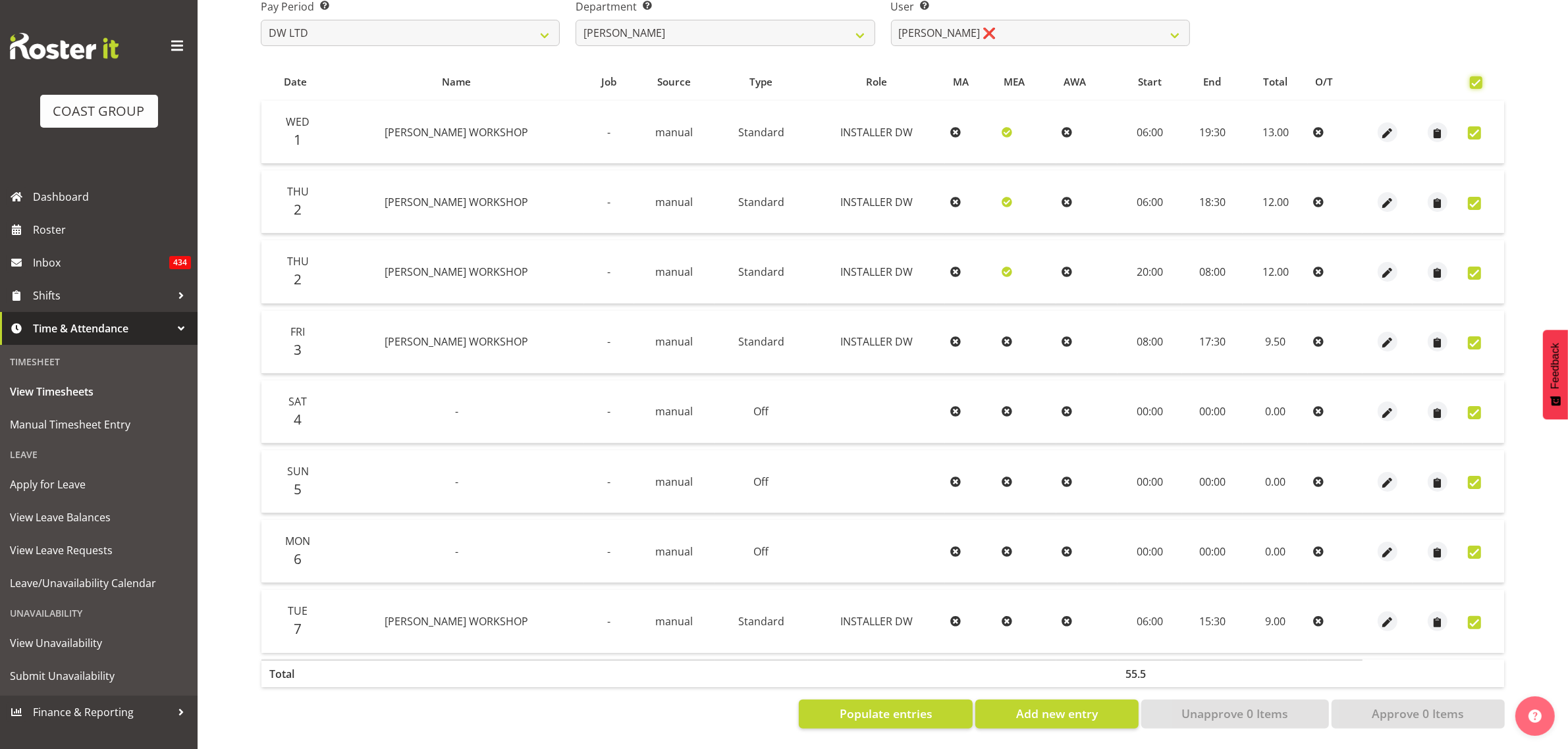
checkbox input "true"
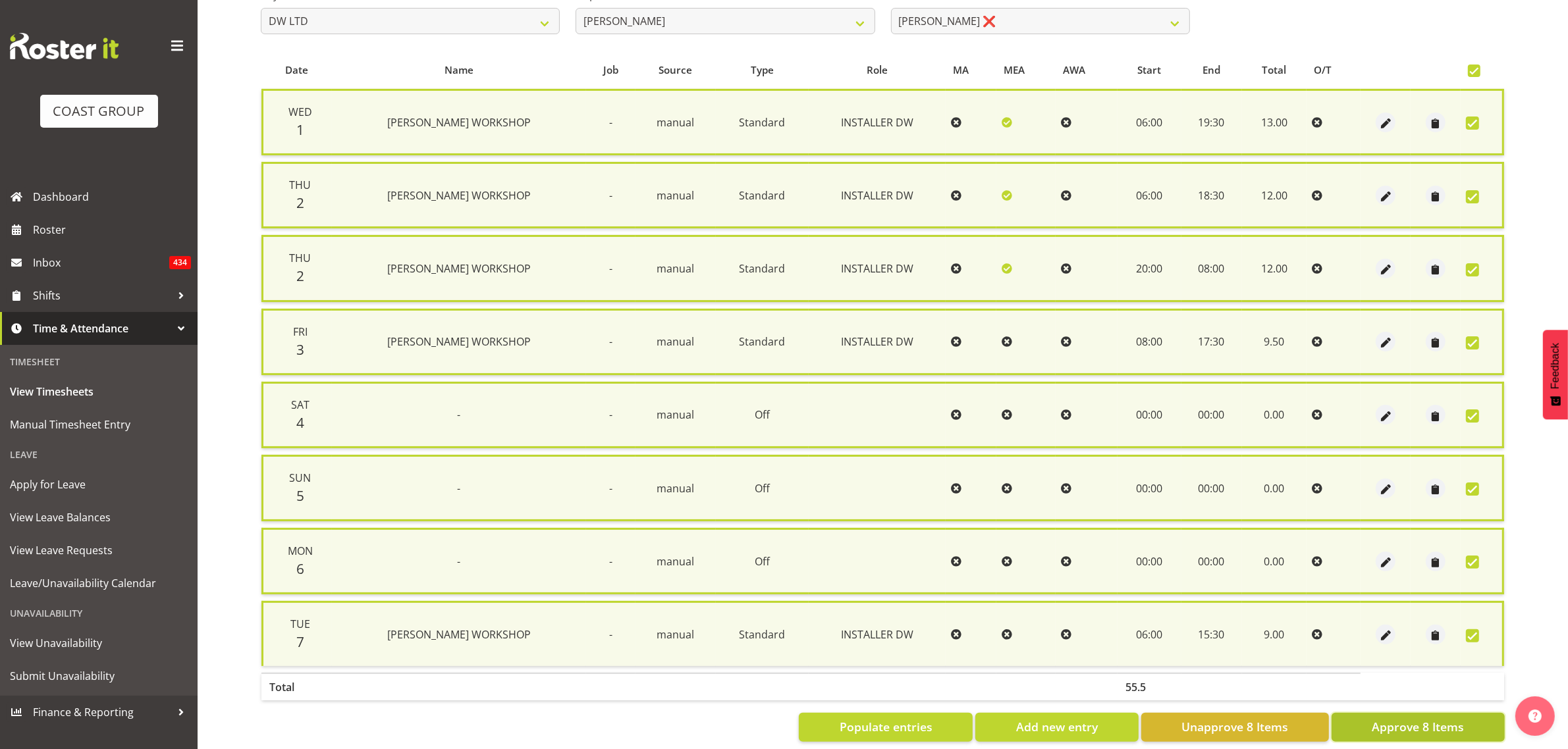
drag, startPoint x: 1381, startPoint y: 728, endPoint x: 1340, endPoint y: 670, distance: 71.0
click at [1384, 728] on span "Approve 8 Items" at bounding box center [1418, 727] width 92 height 17
checkbox input "false"
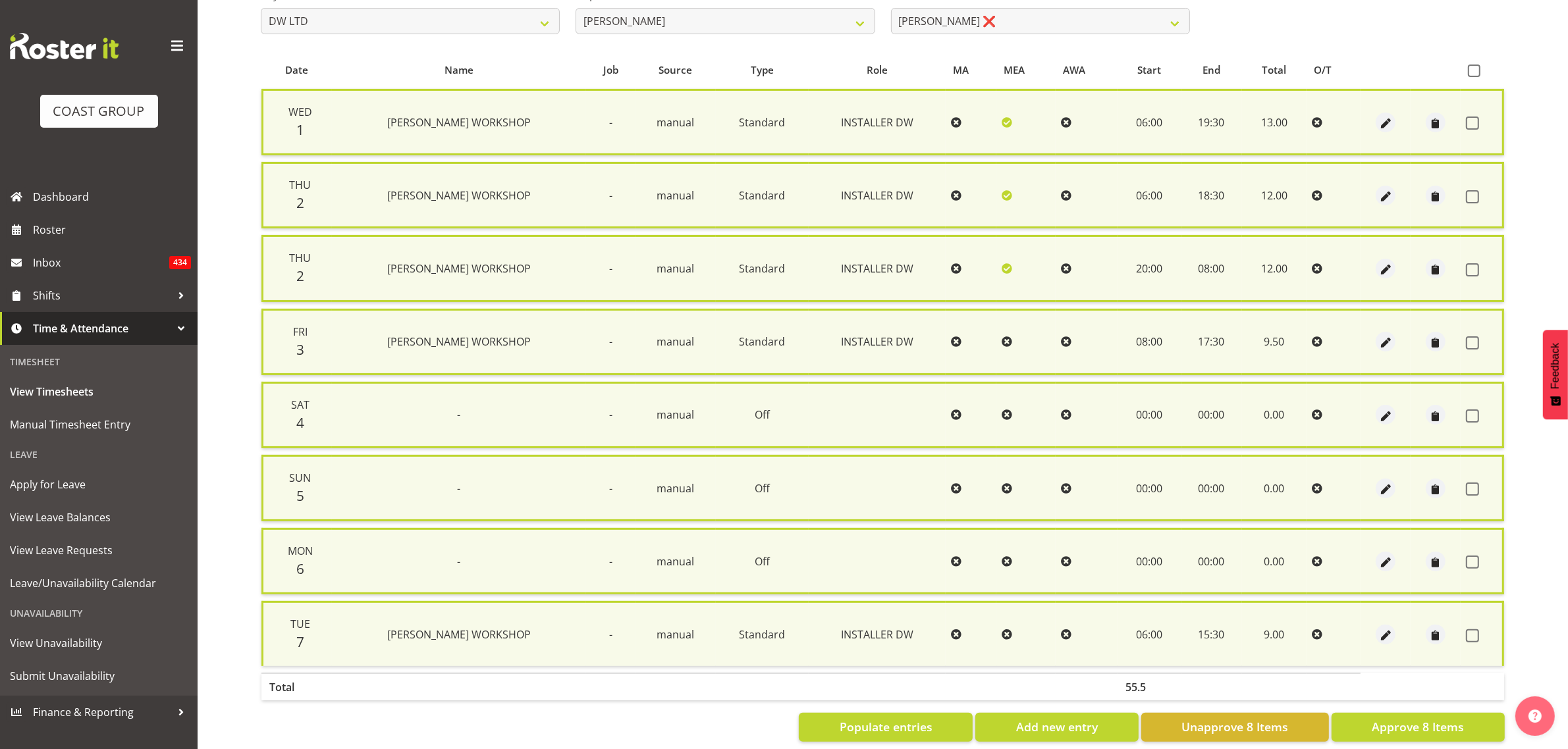
checkbox input "false"
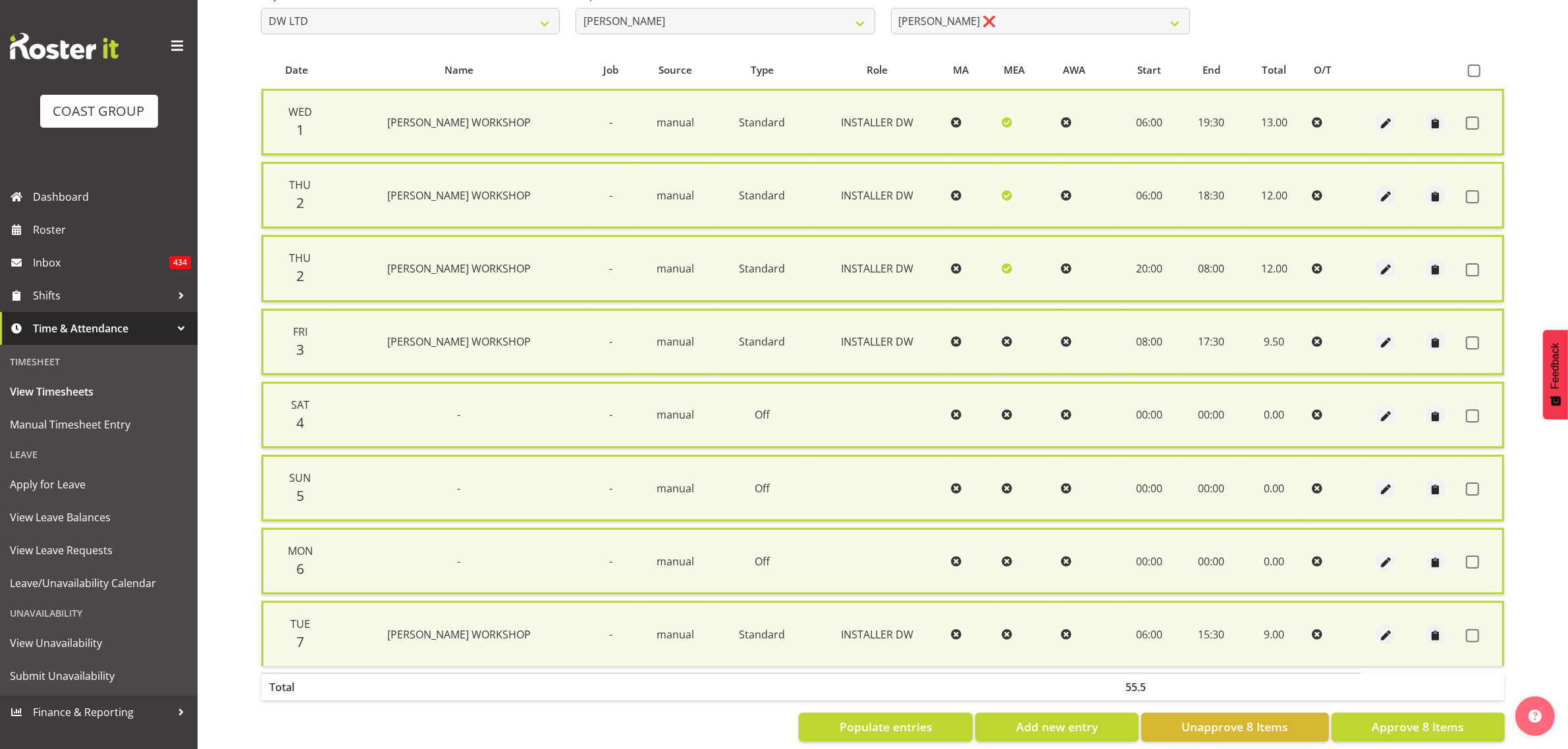
checkbox input "false"
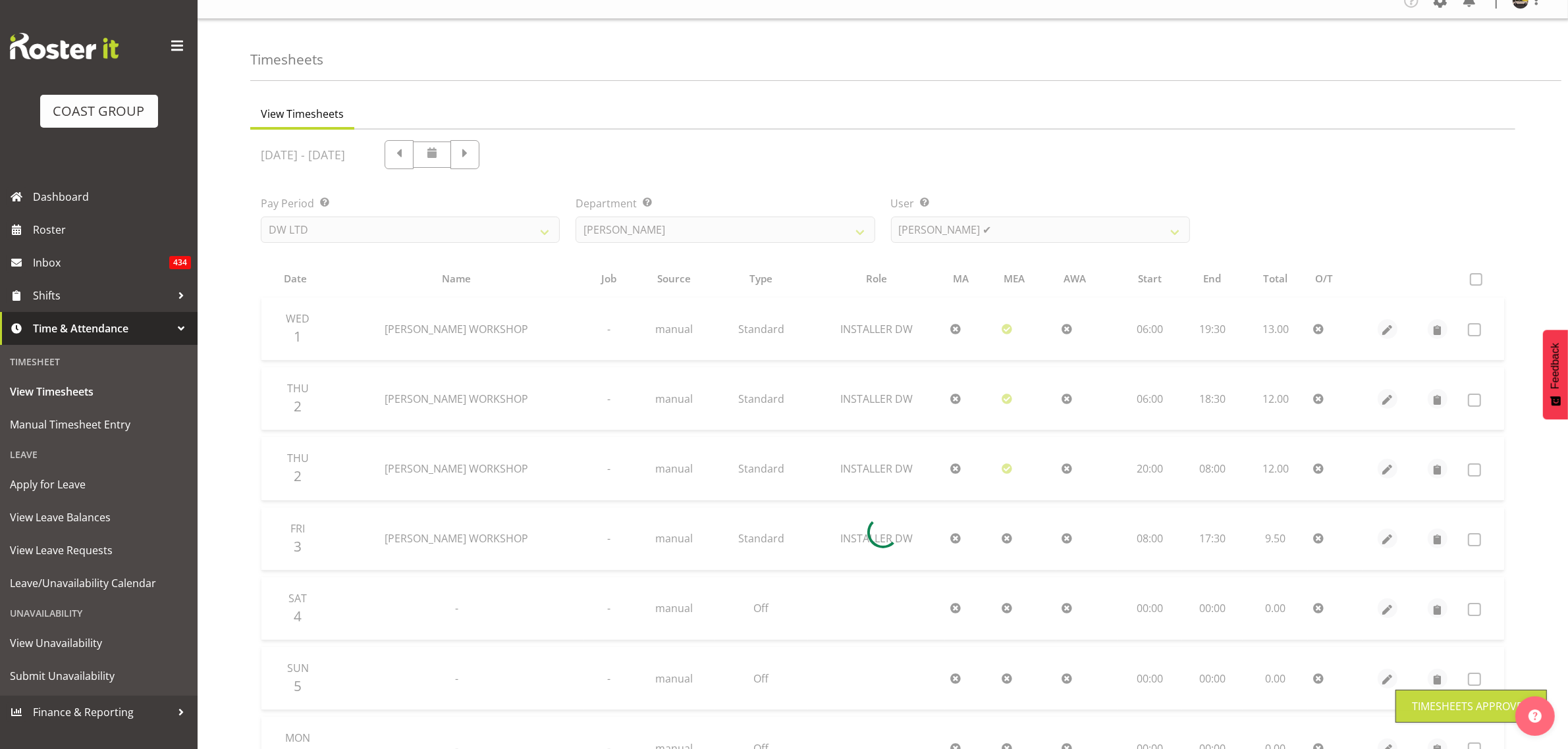
scroll to position [0, 0]
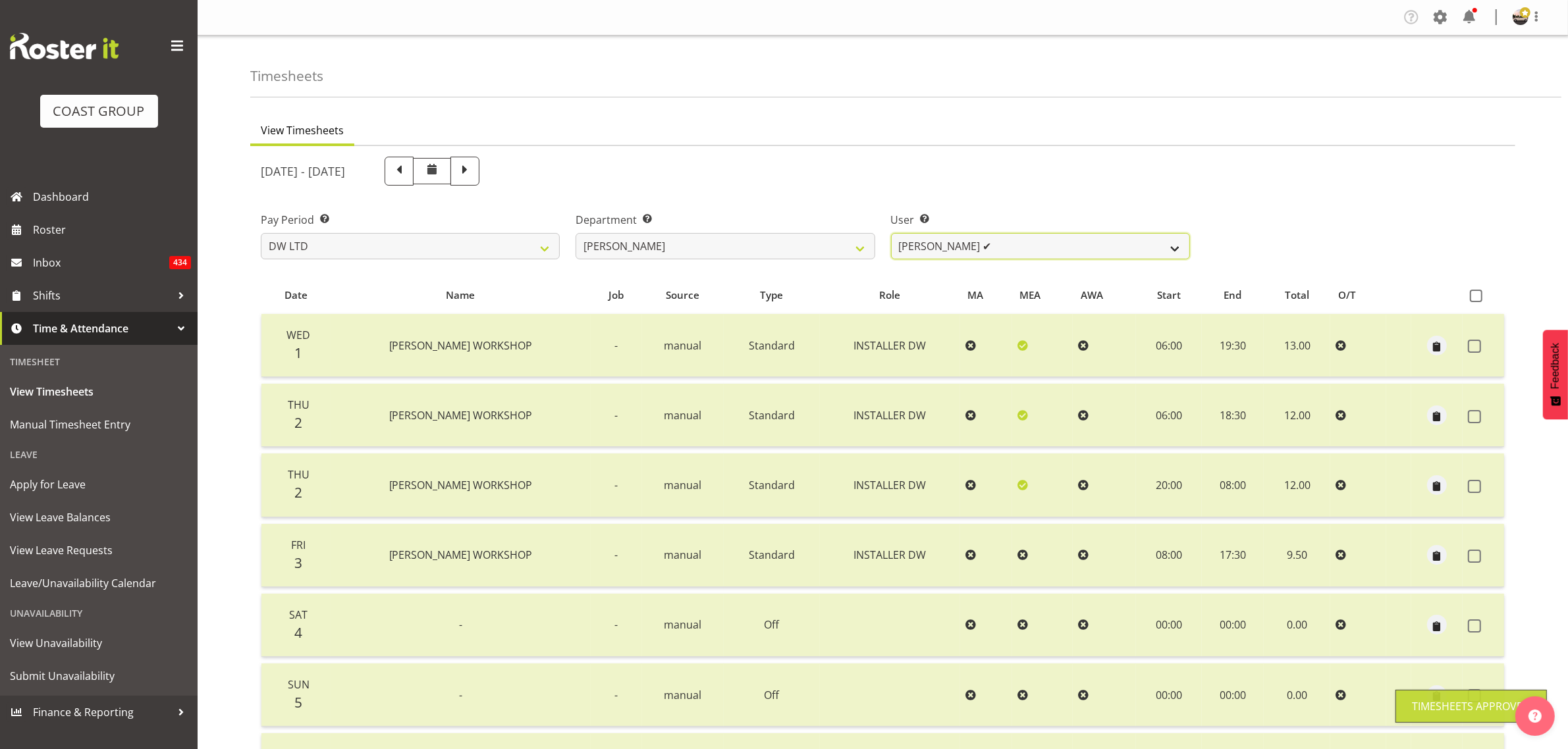
drag, startPoint x: 1019, startPoint y: 249, endPoint x: 1018, endPoint y: 257, distance: 8.1
click at [1019, 249] on select "Andrew McFadzean ✔ Boston Morgan-Horan ❌ Chanel Toleafoa ✔ Gene Burton ✔ Ian Si…" at bounding box center [1040, 246] width 299 height 26
select select "1136"
click at [891, 233] on select "Andrew McFadzean ✔ Boston Morgan-Horan ❌ Chanel Toleafoa ✔ Gene Burton ✔ Ian Si…" at bounding box center [1040, 246] width 299 height 26
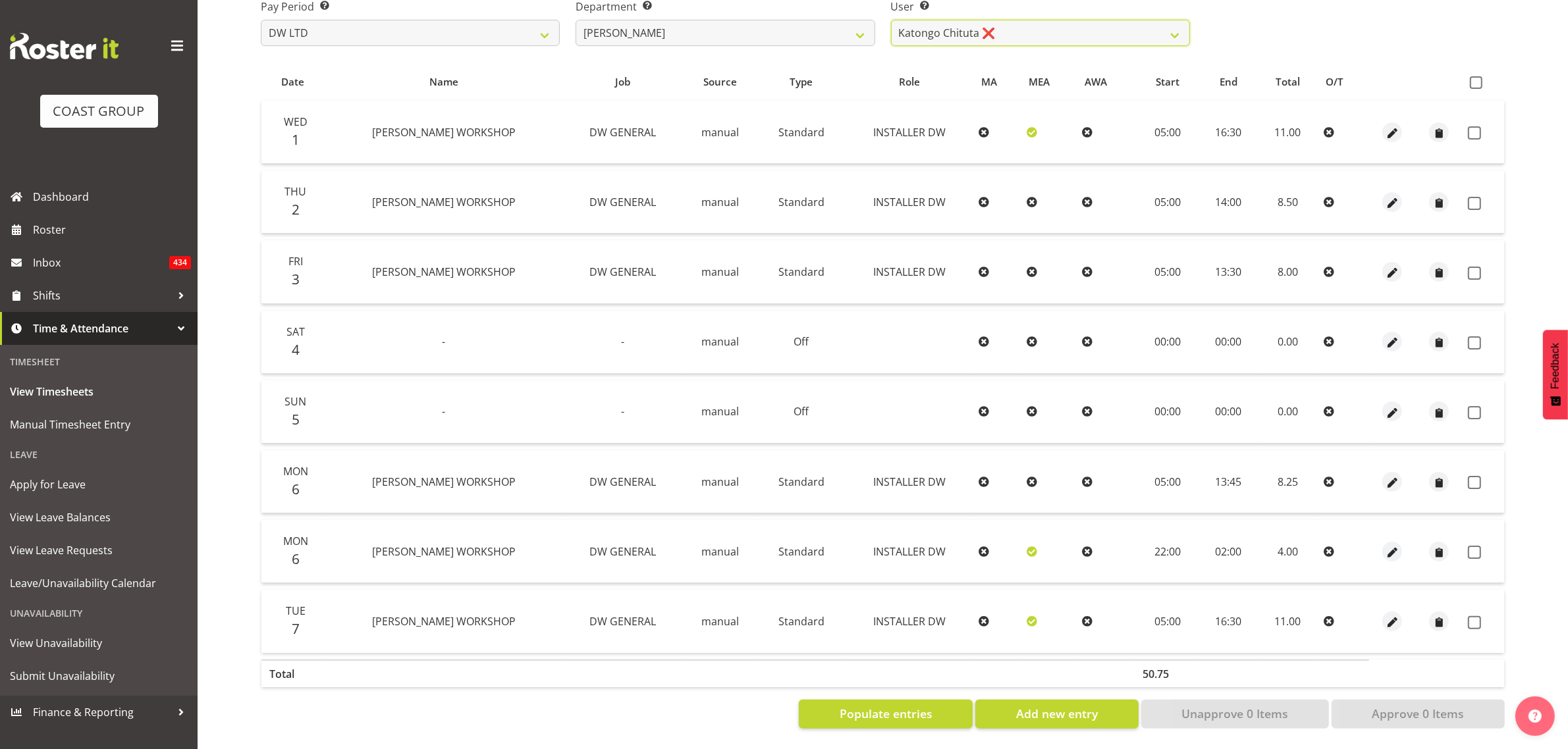
scroll to position [225, 0]
click at [1477, 69] on th at bounding box center [1483, 82] width 41 height 25
click at [1477, 76] on th at bounding box center [1483, 82] width 41 height 25
click at [1474, 76] on span at bounding box center [1477, 83] width 13 height 13
click at [1474, 79] on input "checkbox" at bounding box center [1474, 83] width 9 height 9
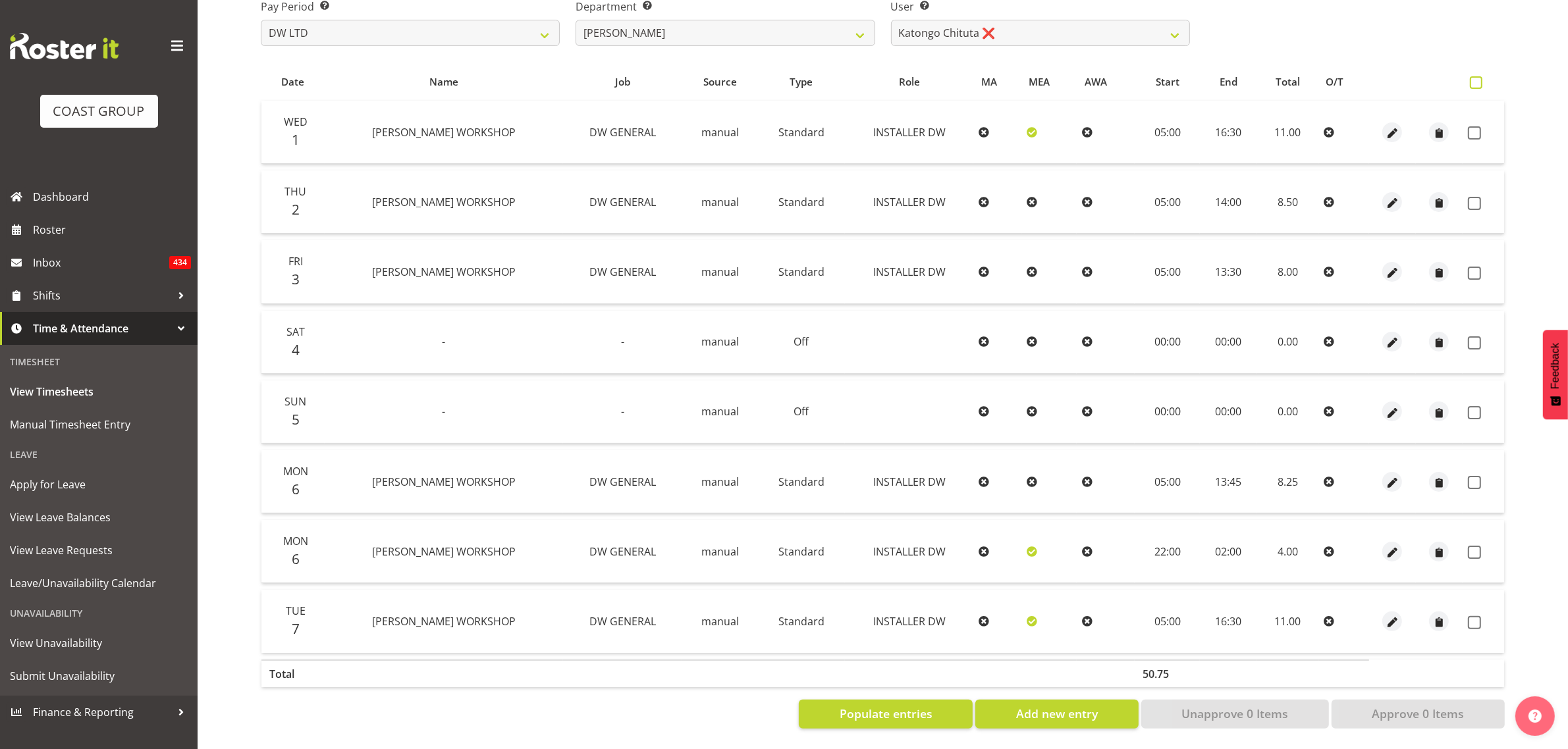
checkbox input "true"
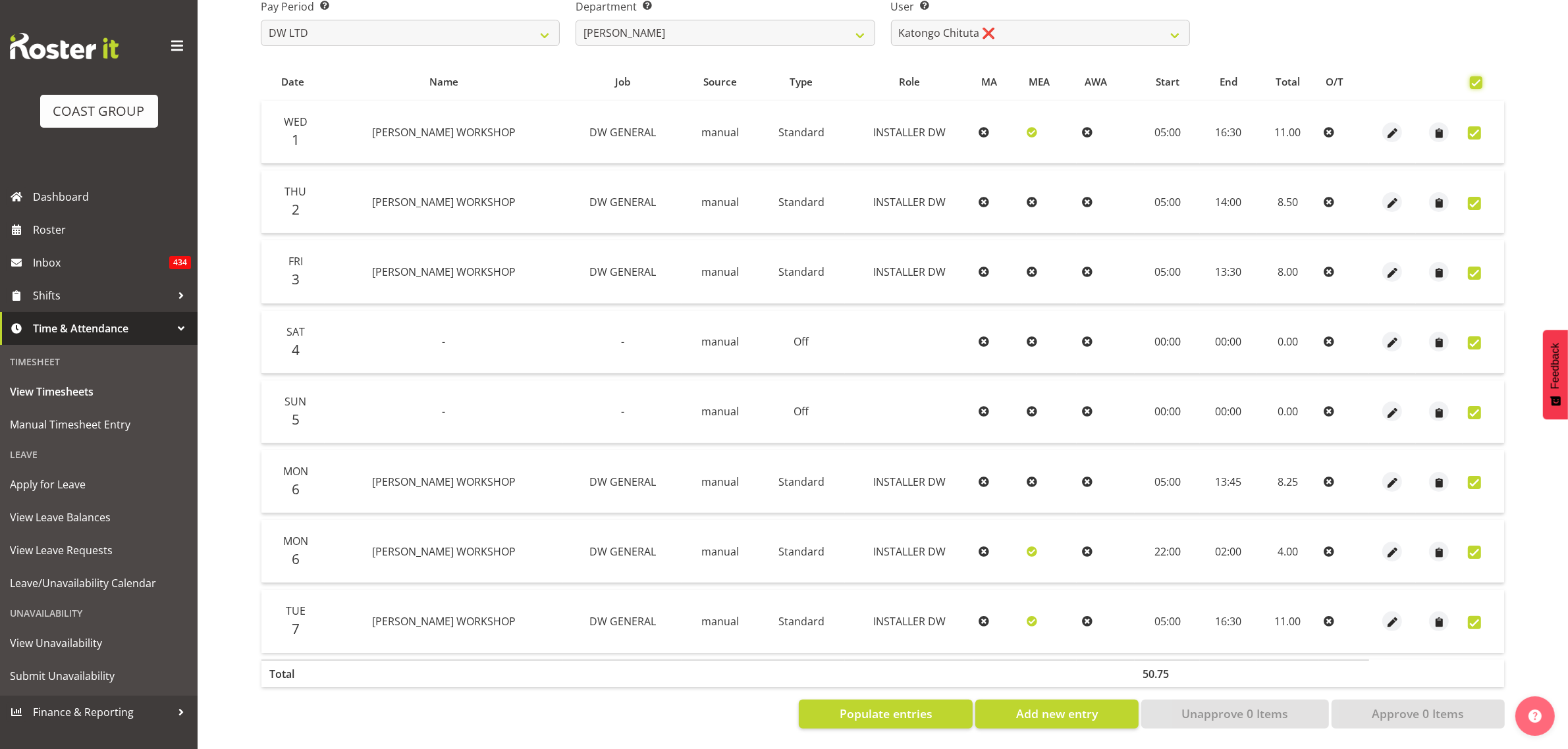
checkbox input "true"
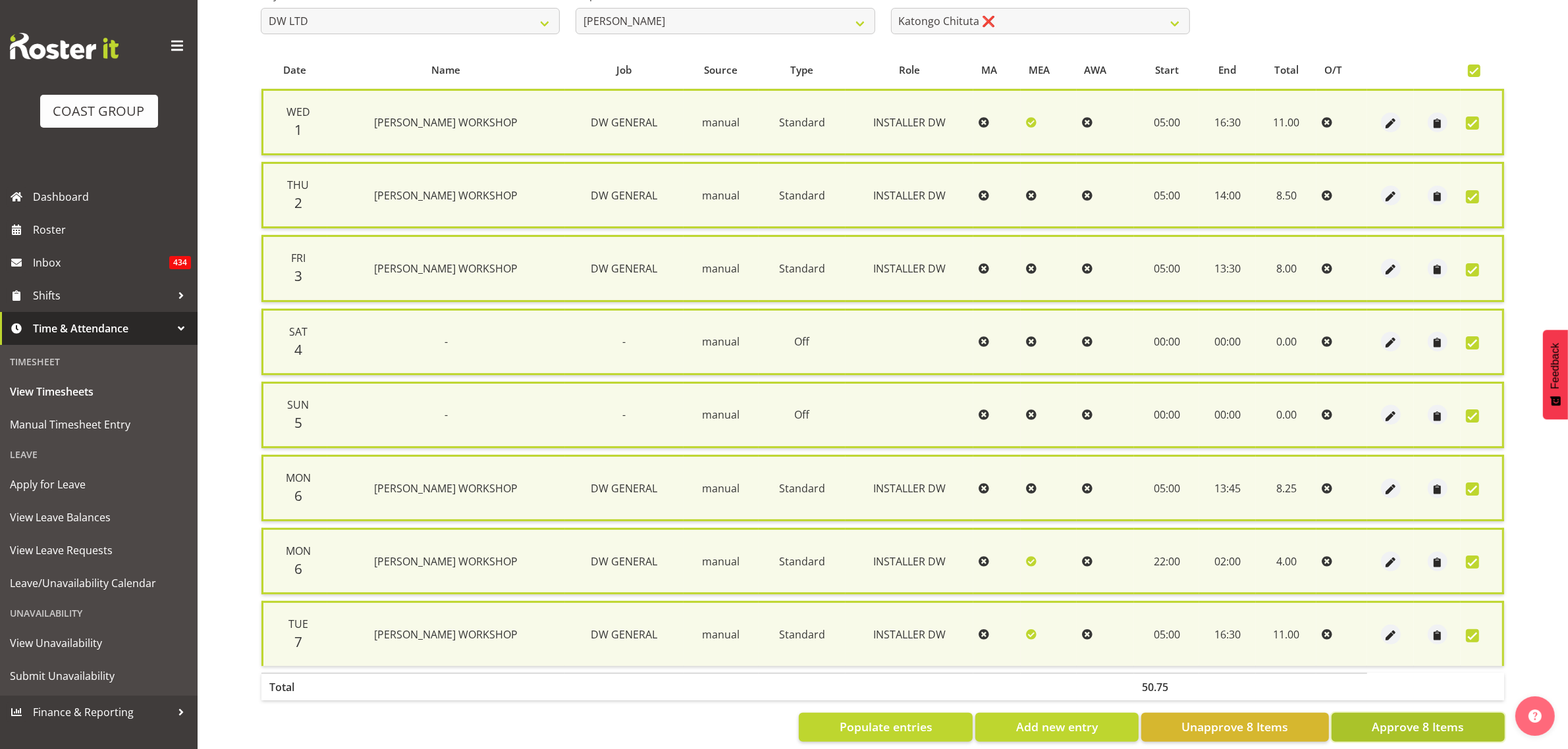
click at [1387, 718] on span "Approve 8 Items" at bounding box center [1418, 727] width 92 height 17
checkbox input "false"
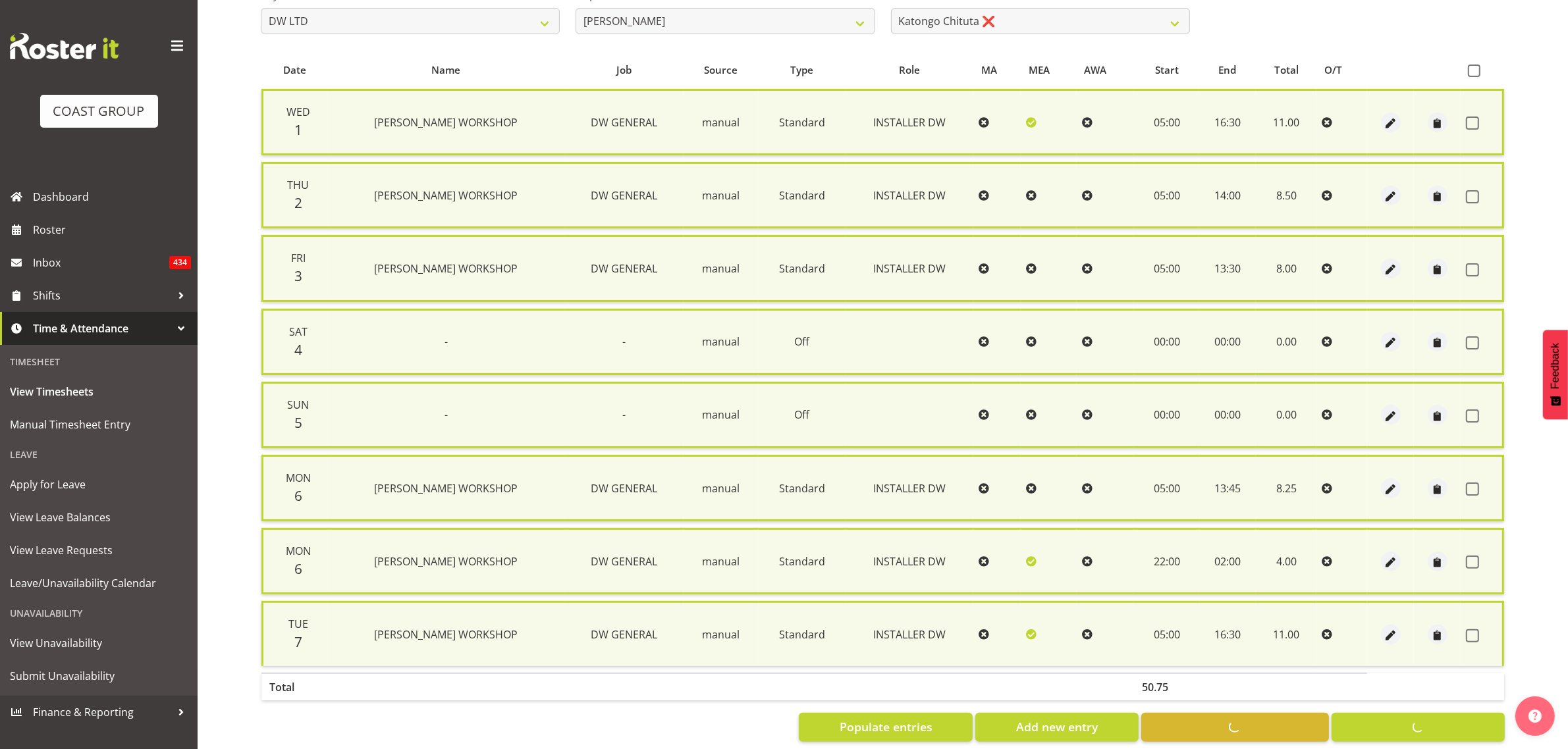
checkbox input "false"
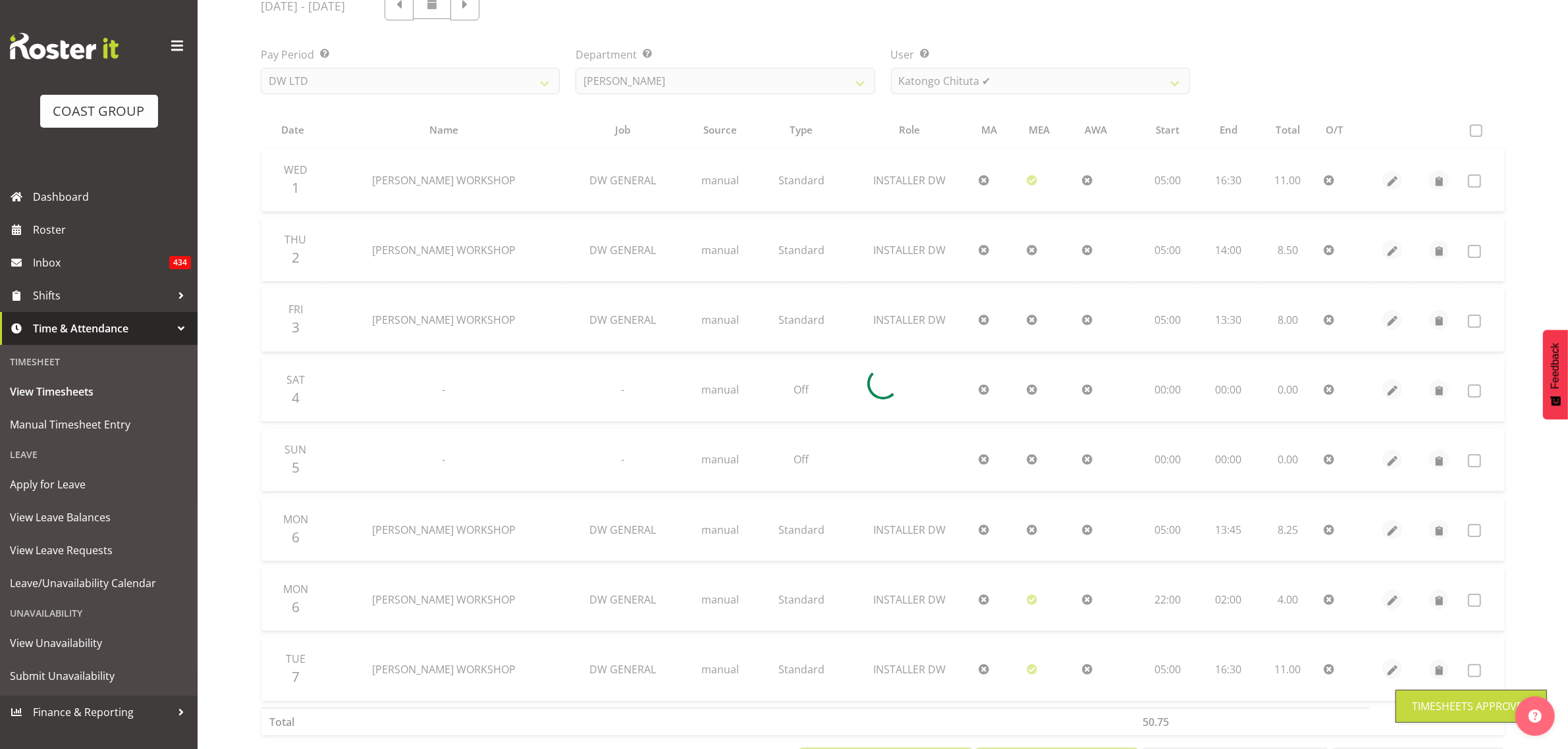
scroll to position [116, 0]
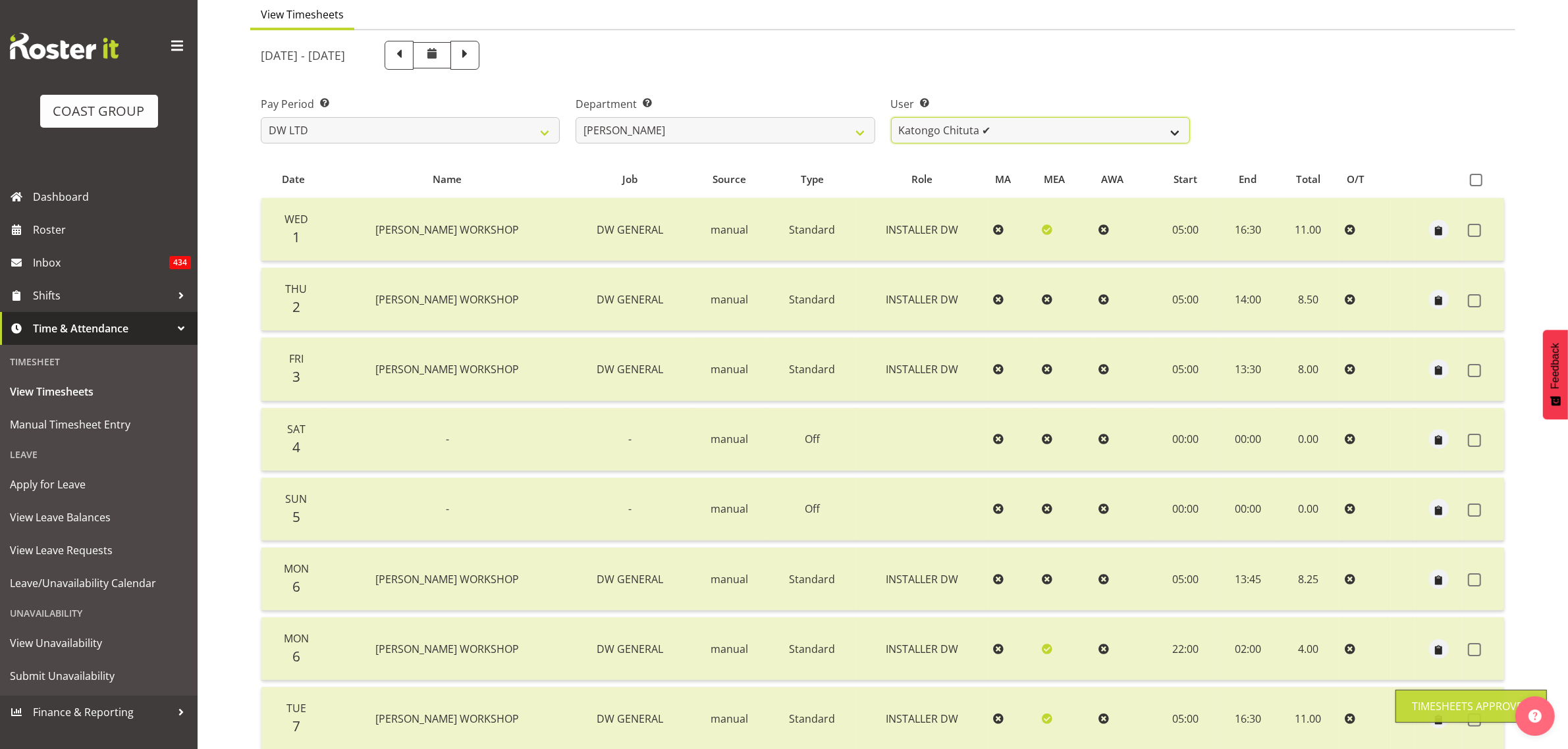
click at [987, 133] on select "Andrew McFadzean ✔ Boston Morgan-Horan ❌ Chanel Toleafoa ✔ Gene Burton ✔ Ian Si…" at bounding box center [1040, 130] width 299 height 26
select select "5758"
click at [891, 117] on select "Andrew McFadzean ✔ Boston Morgan-Horan ❌ Chanel Toleafoa ✔ Gene Burton ✔ Ian Si…" at bounding box center [1040, 130] width 299 height 26
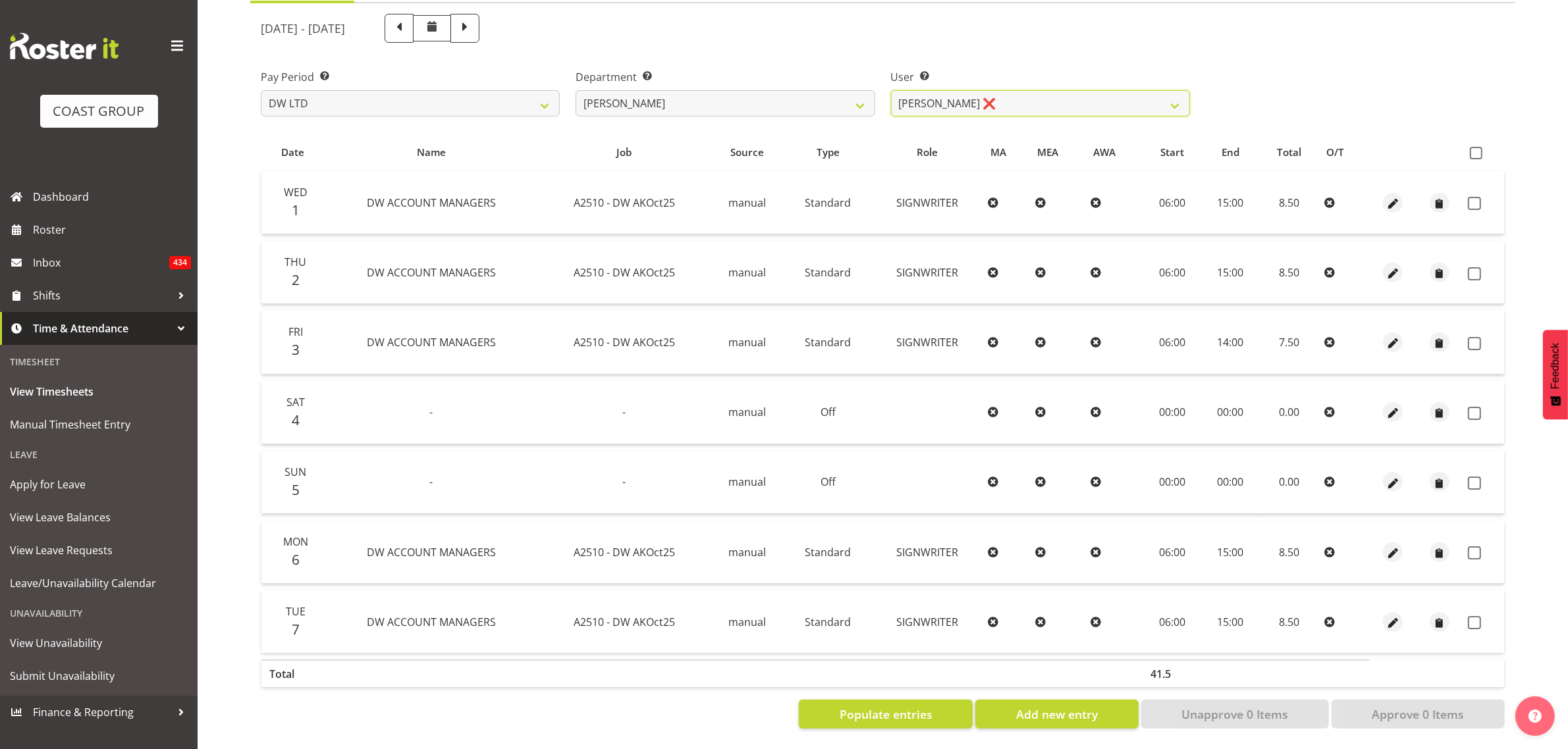
scroll to position [156, 0]
click at [1477, 147] on span at bounding box center [1477, 153] width 13 height 13
click at [1477, 148] on input "checkbox" at bounding box center [1474, 152] width 9 height 9
checkbox input "true"
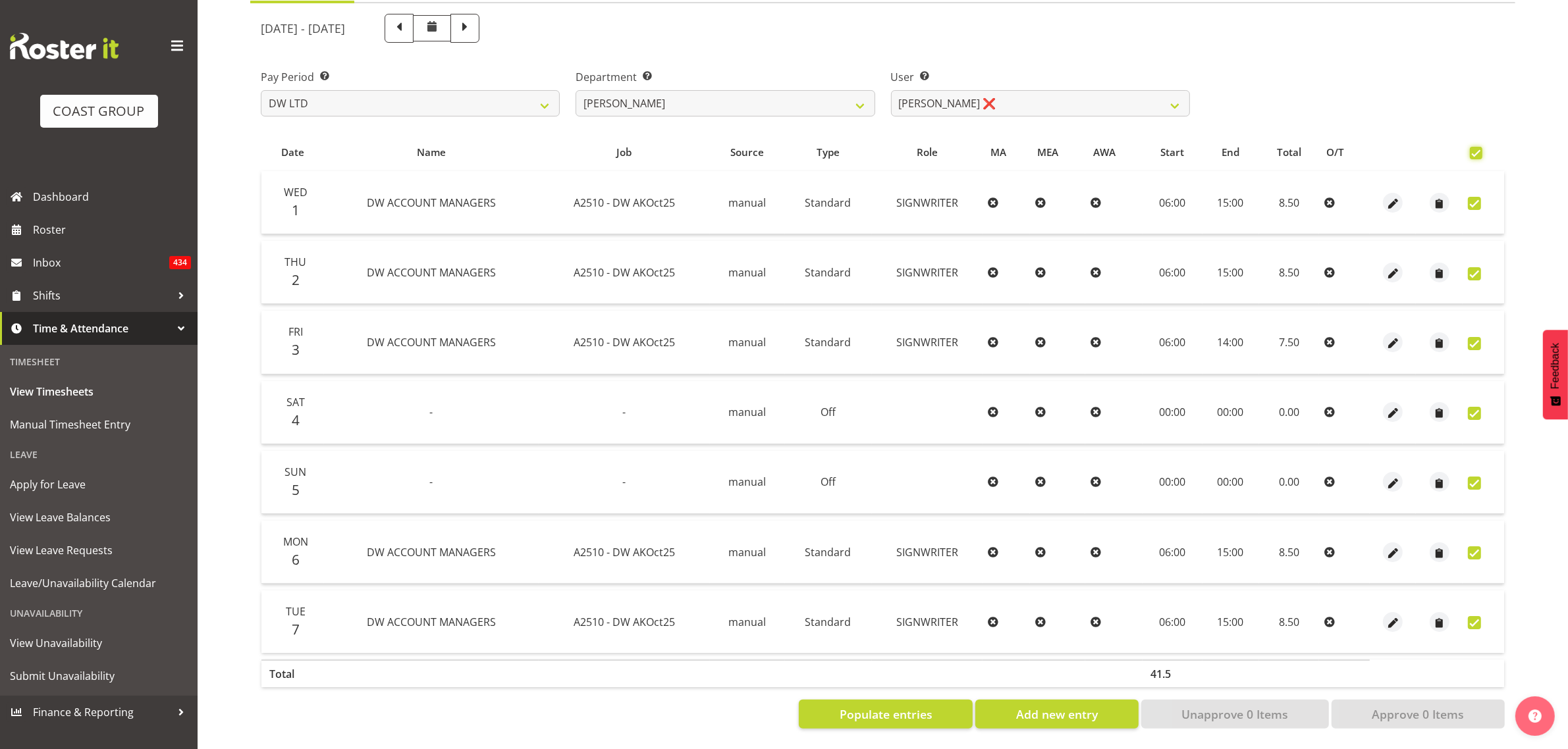
checkbox input "true"
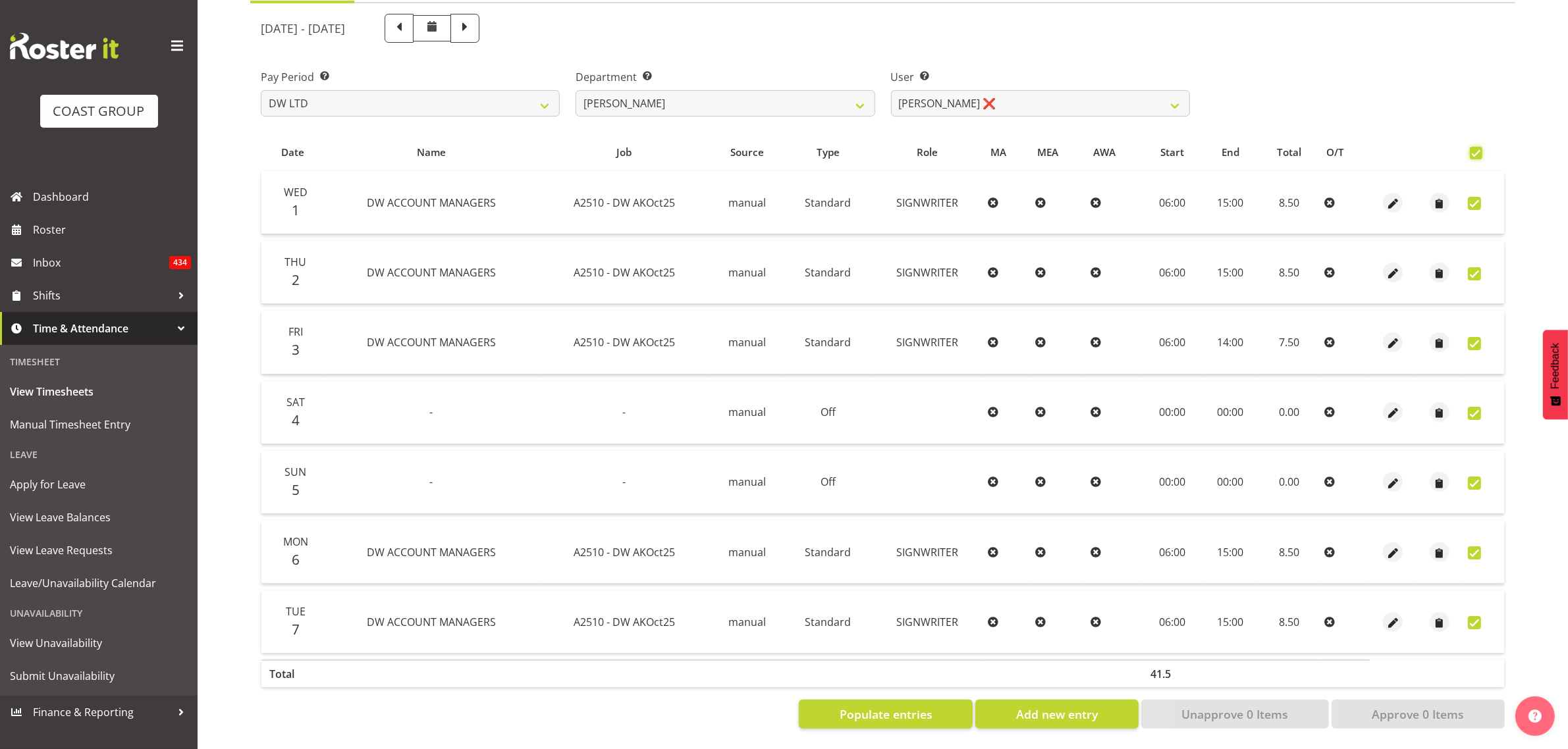
checkbox input "true"
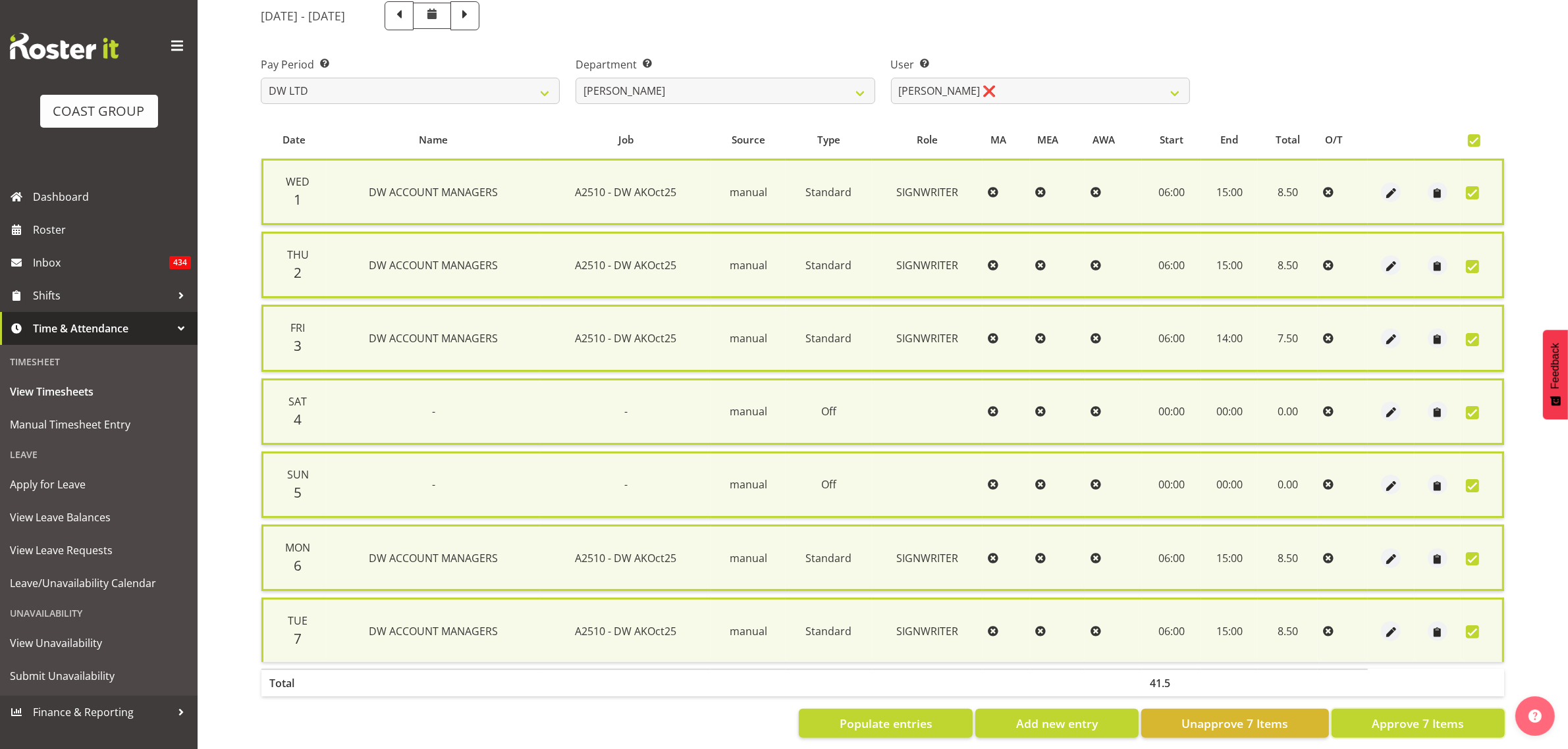
click at [1408, 720] on span "Approve 7 Items" at bounding box center [1418, 724] width 92 height 17
checkbox input "false"
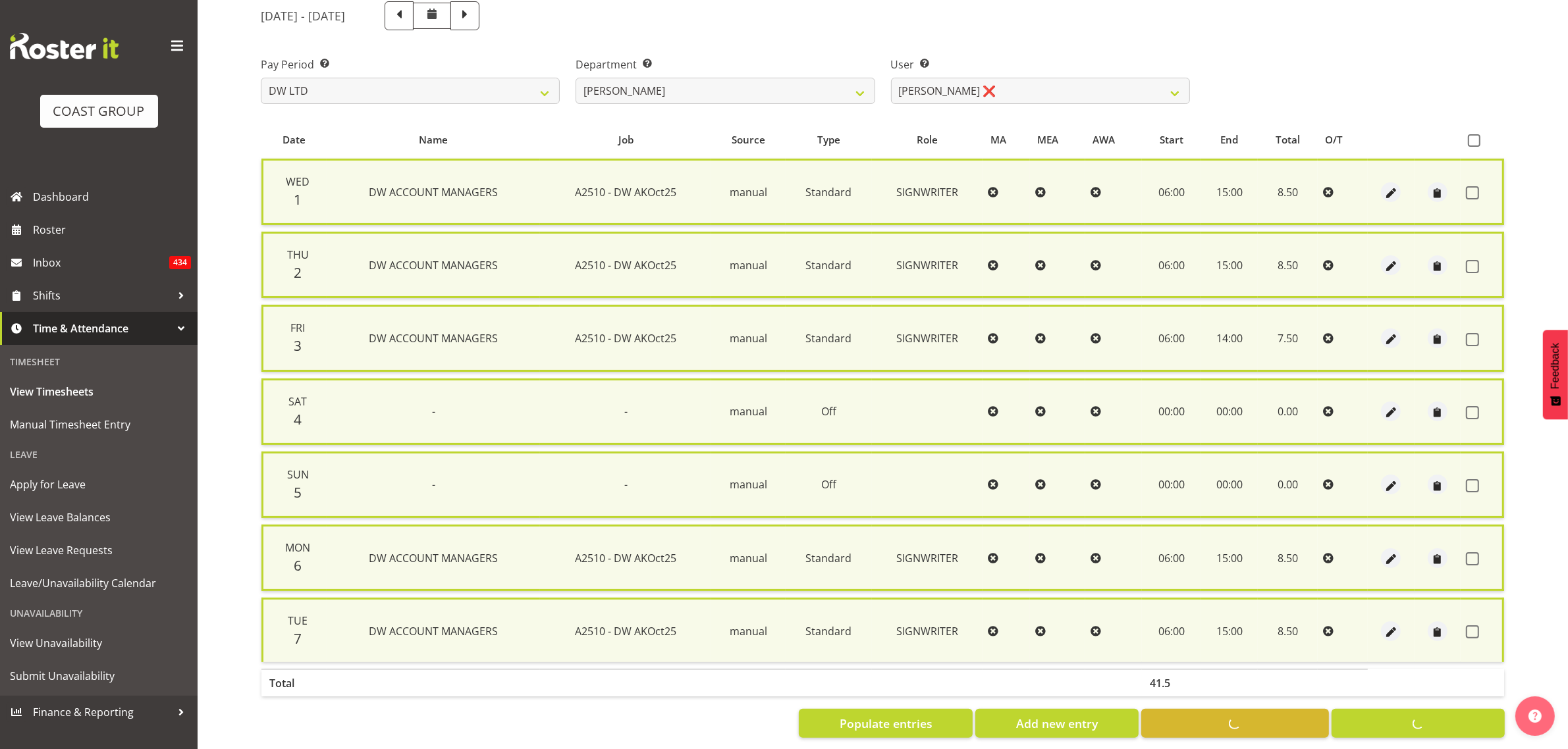
checkbox input "false"
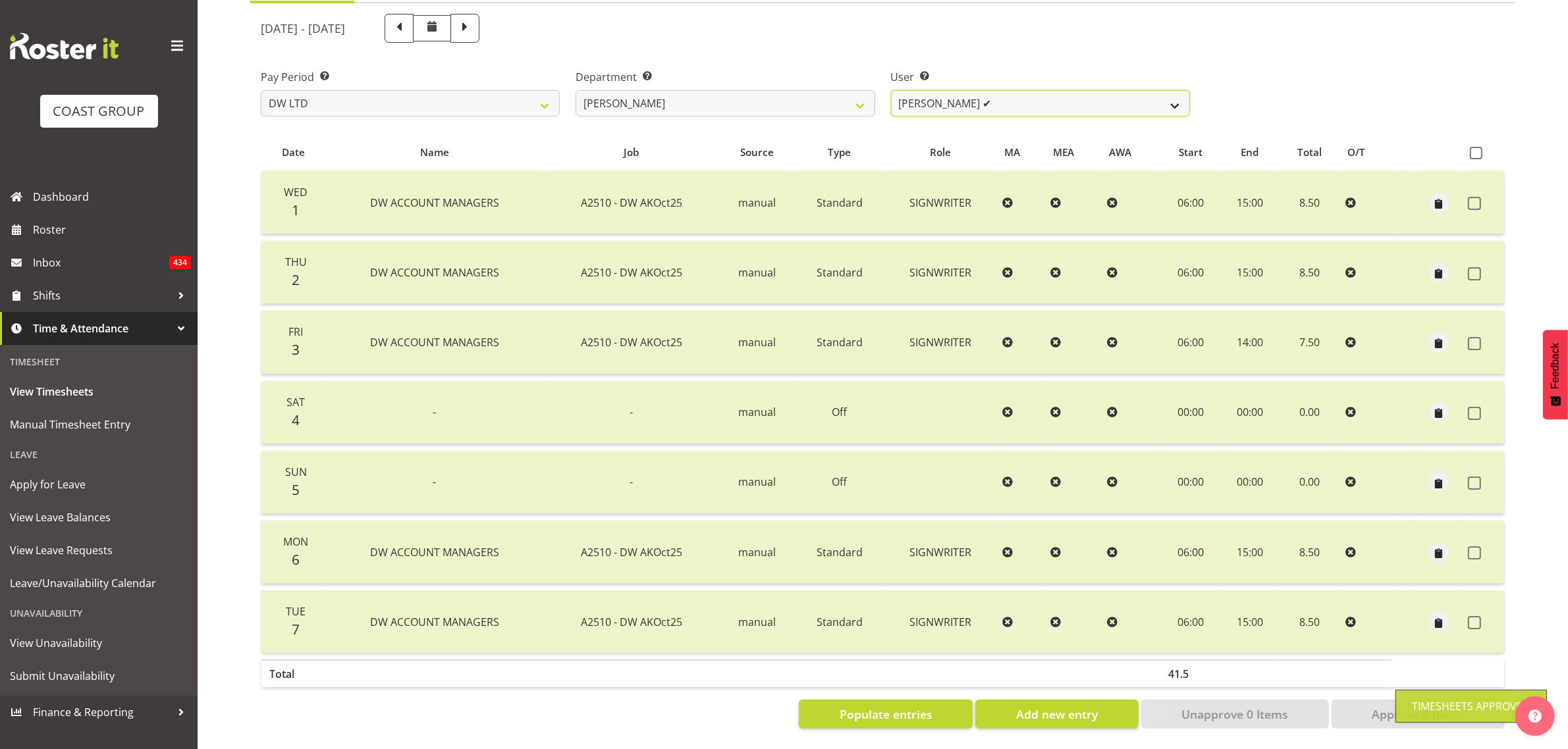
click at [1054, 94] on select "Andrew McFadzean ✔ Boston Morgan-Horan ❌ Chanel Toleafoa ✔ Gene Burton ✔ Ian Si…" at bounding box center [1040, 103] width 299 height 26
select select "1154"
click at [891, 90] on select "Andrew McFadzean ✔ Boston Morgan-Horan ❌ Chanel Toleafoa ✔ Gene Burton ✔ Ian Si…" at bounding box center [1040, 103] width 299 height 26
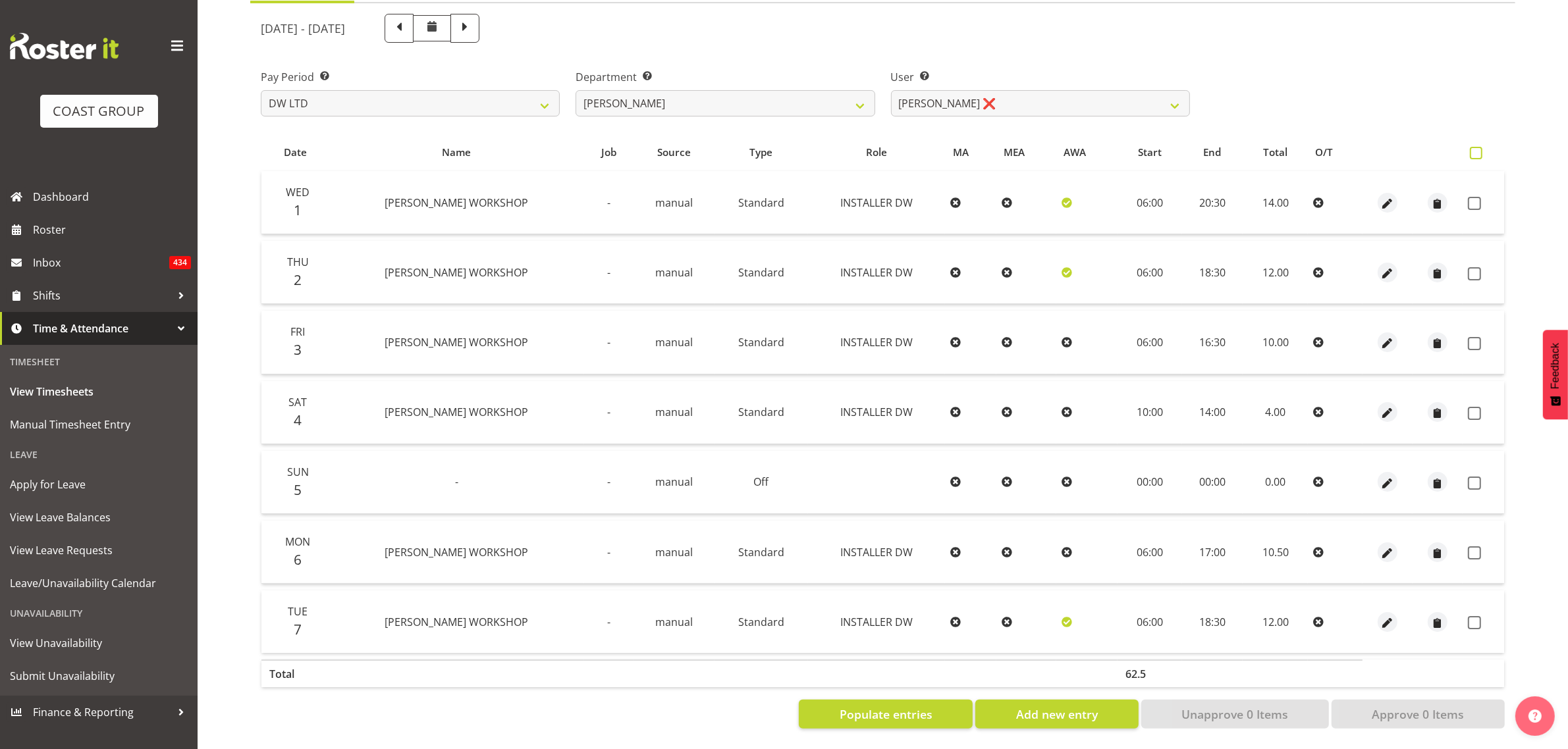
click at [1477, 147] on span at bounding box center [1477, 153] width 13 height 13
click at [1477, 148] on input "checkbox" at bounding box center [1474, 152] width 9 height 9
checkbox input "true"
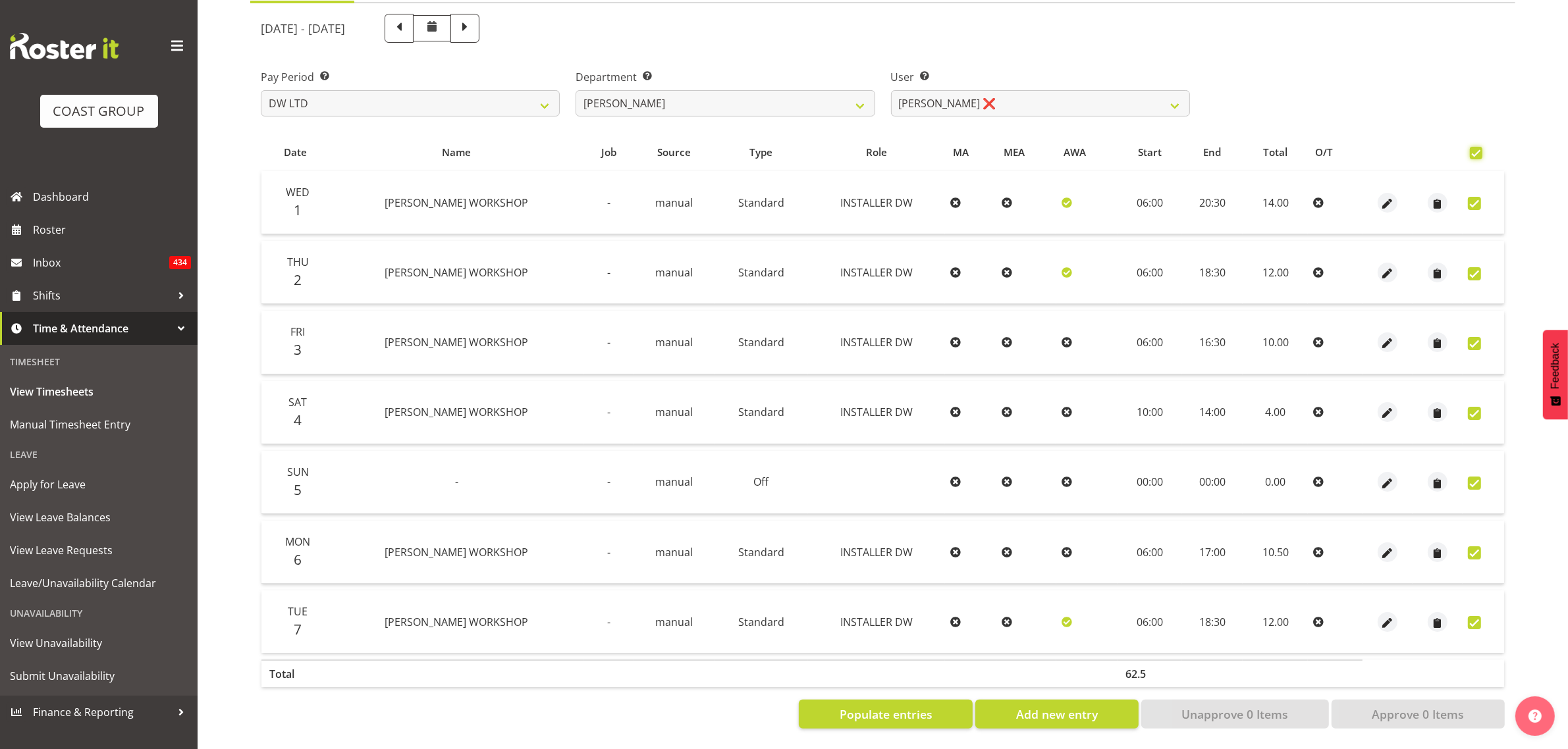
checkbox input "true"
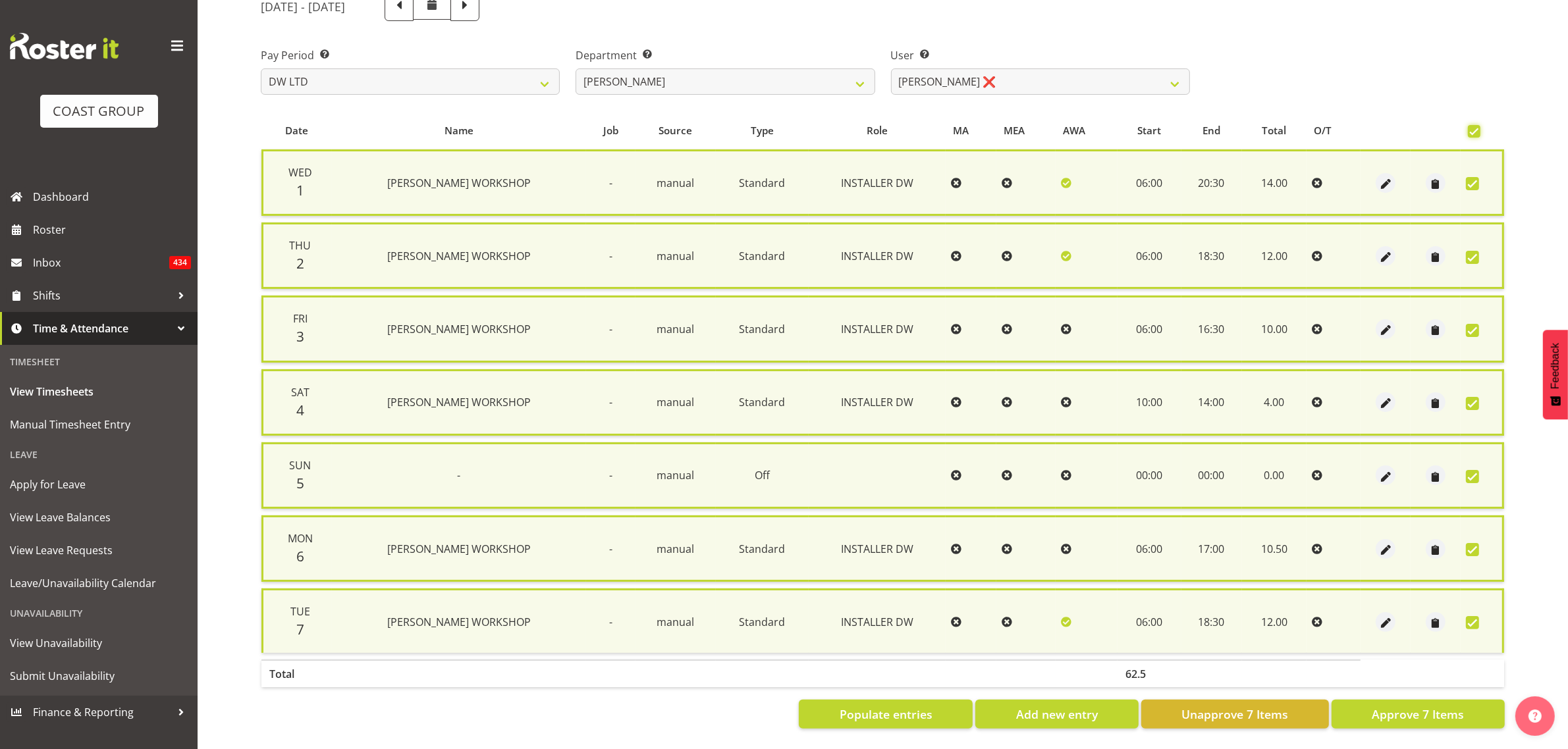
scroll to position [172, 0]
click at [1368, 700] on button "Approve 7 Items" at bounding box center [1418, 714] width 173 height 29
checkbox input "false"
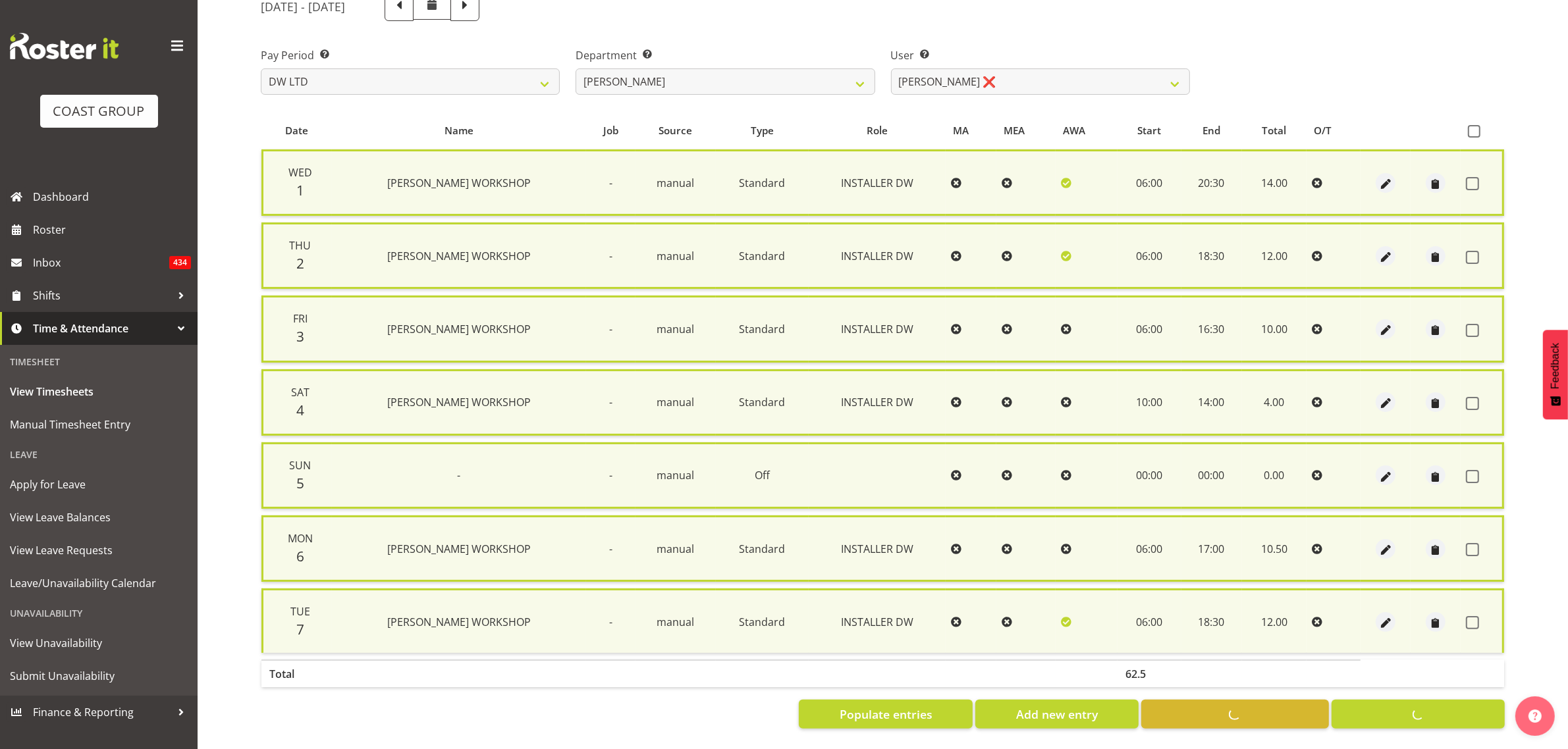
checkbox input "false"
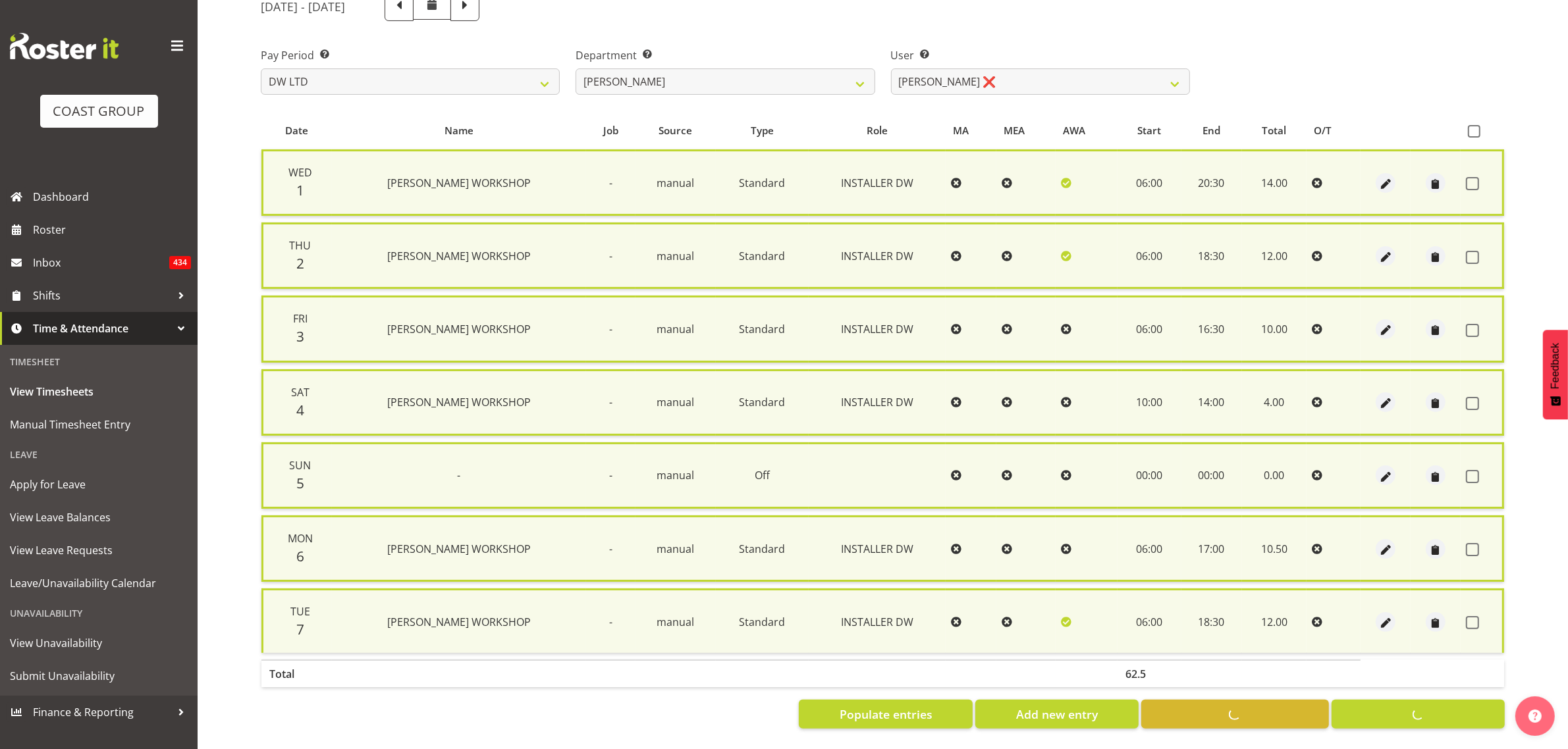
scroll to position [156, 0]
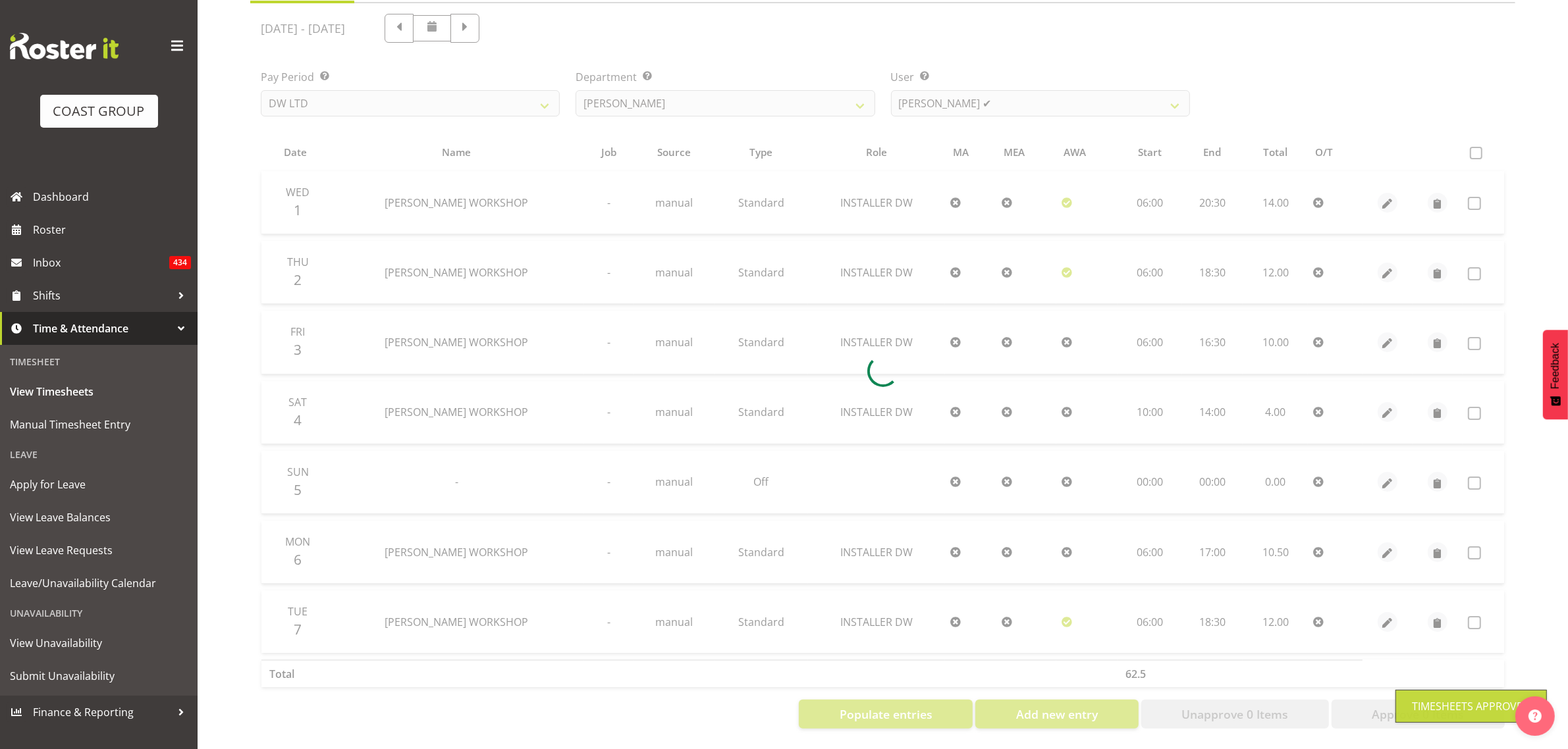
click at [964, 102] on div at bounding box center [883, 371] width 1266 height 736
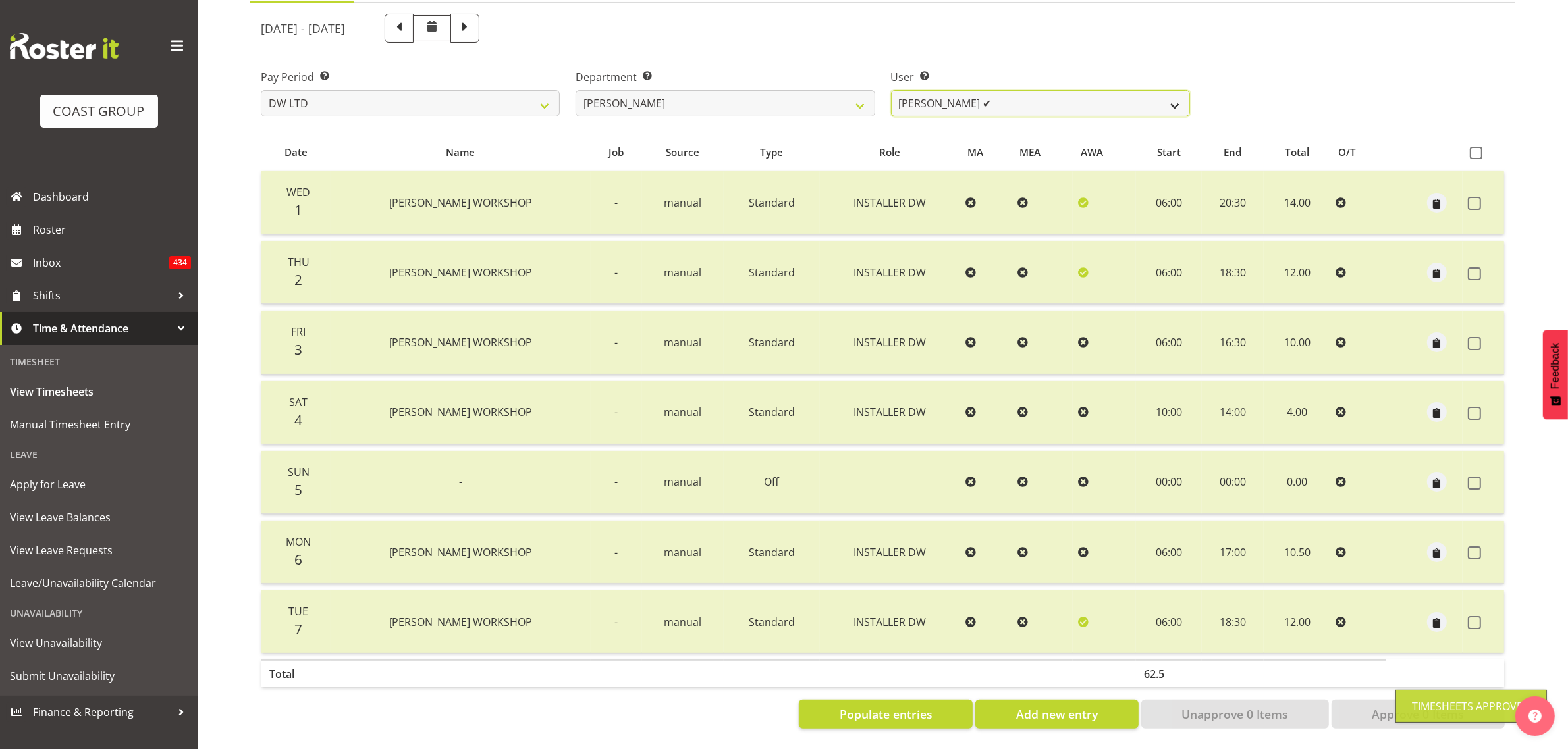
click at [970, 100] on select "Andrew McFadzean ✔ Boston Morgan-Horan ❌ Chanel Toleafoa ✔ Gene Burton ✔ Ian Si…" at bounding box center [1040, 103] width 299 height 26
select select "9871"
click at [891, 90] on select "Andrew McFadzean ✔ Boston Morgan-Horan ❌ Chanel Toleafoa ✔ Gene Burton ✔ Ian Si…" at bounding box center [1040, 103] width 299 height 26
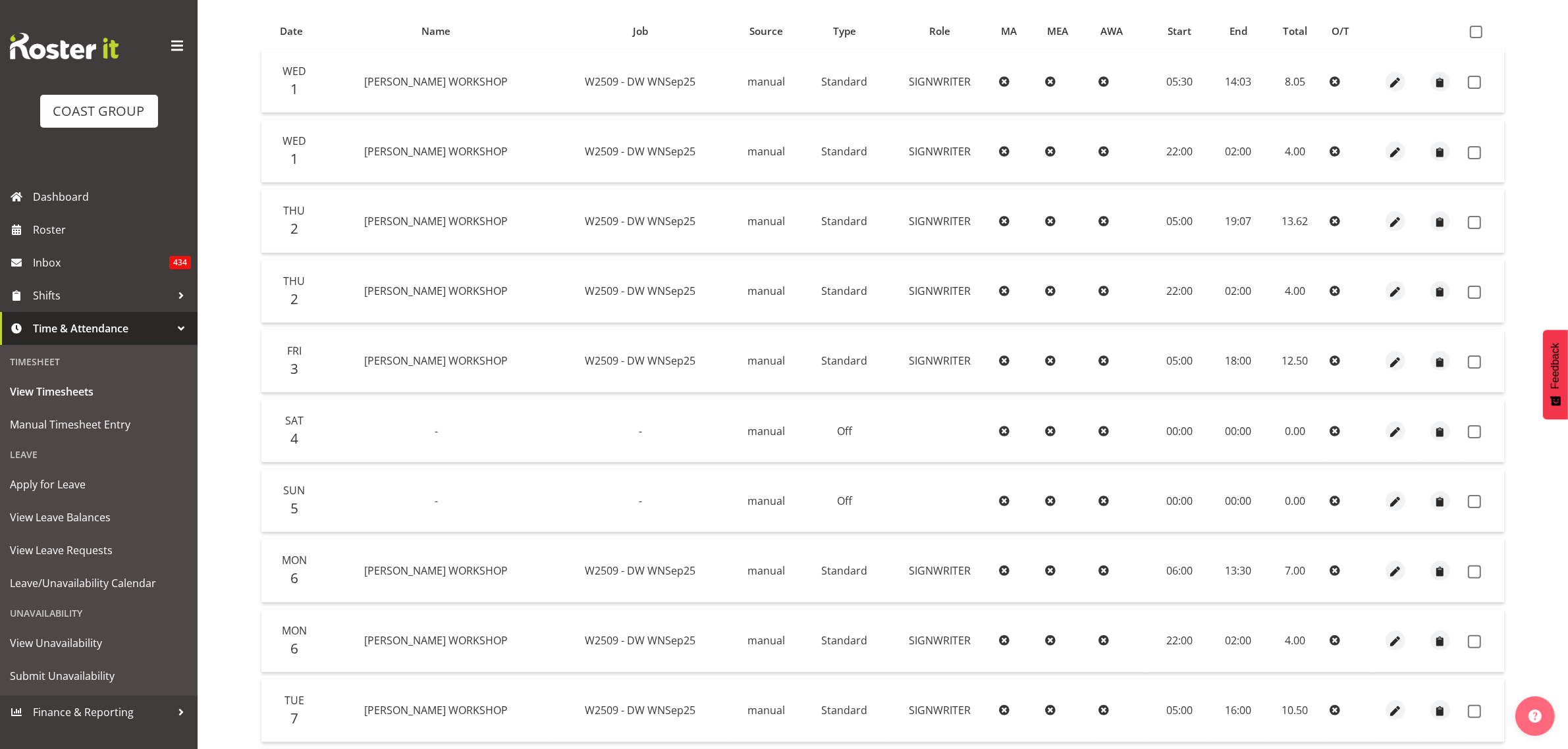
scroll to position [264, 0]
click at [1482, 29] on span at bounding box center [1477, 32] width 13 height 13
click at [1478, 29] on input "checkbox" at bounding box center [1474, 31] width 9 height 9
checkbox input "true"
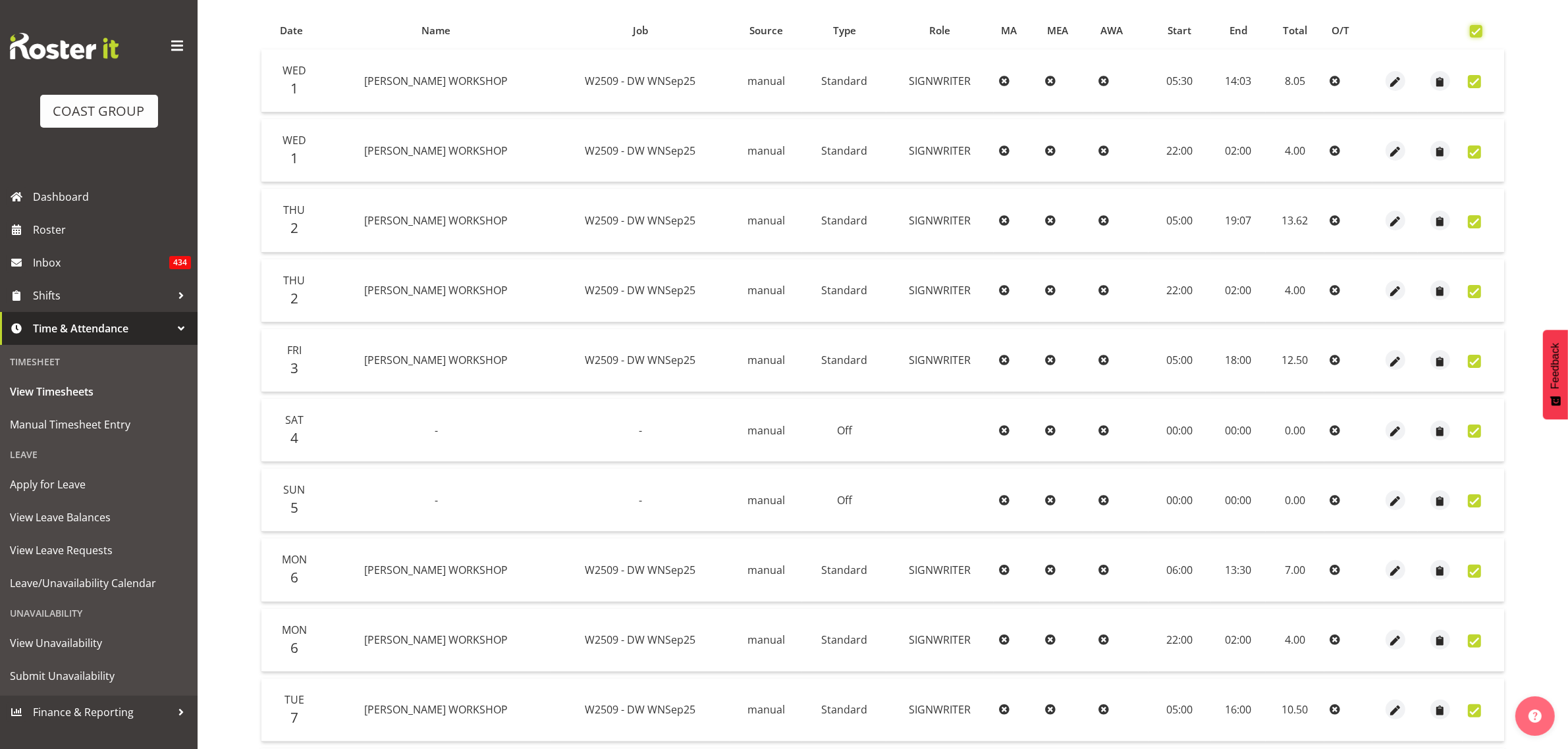
checkbox input "true"
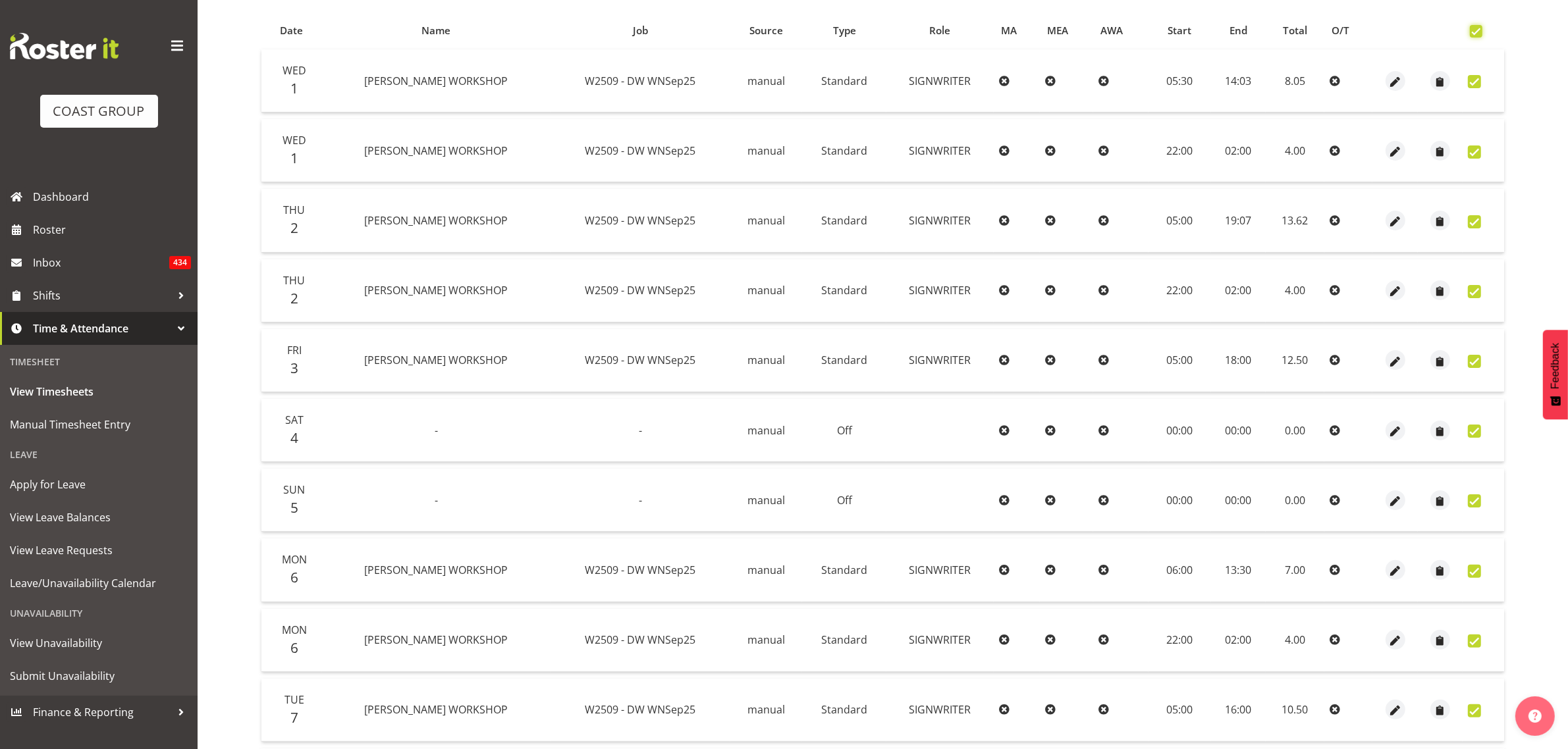
checkbox input "true"
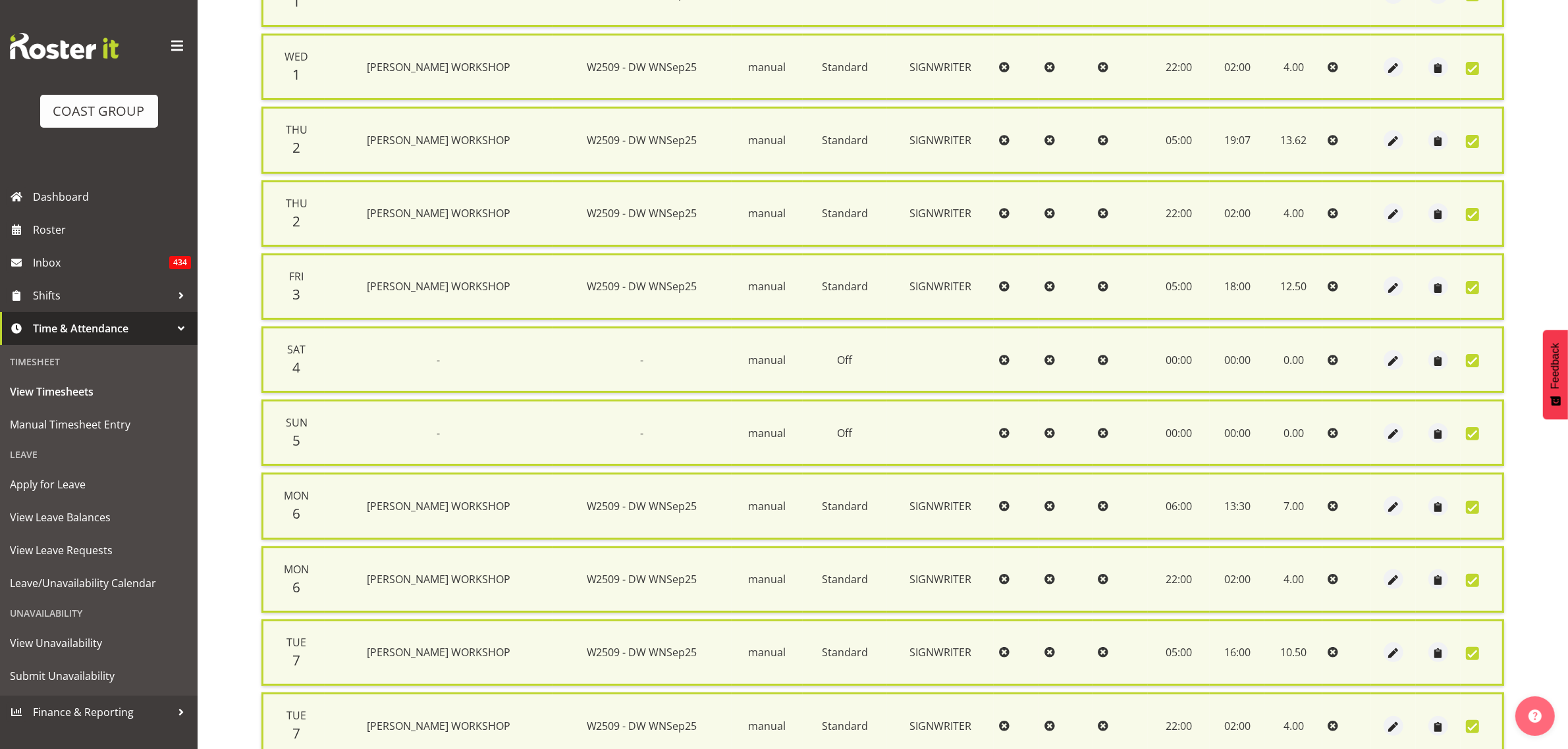
scroll to position [462, 0]
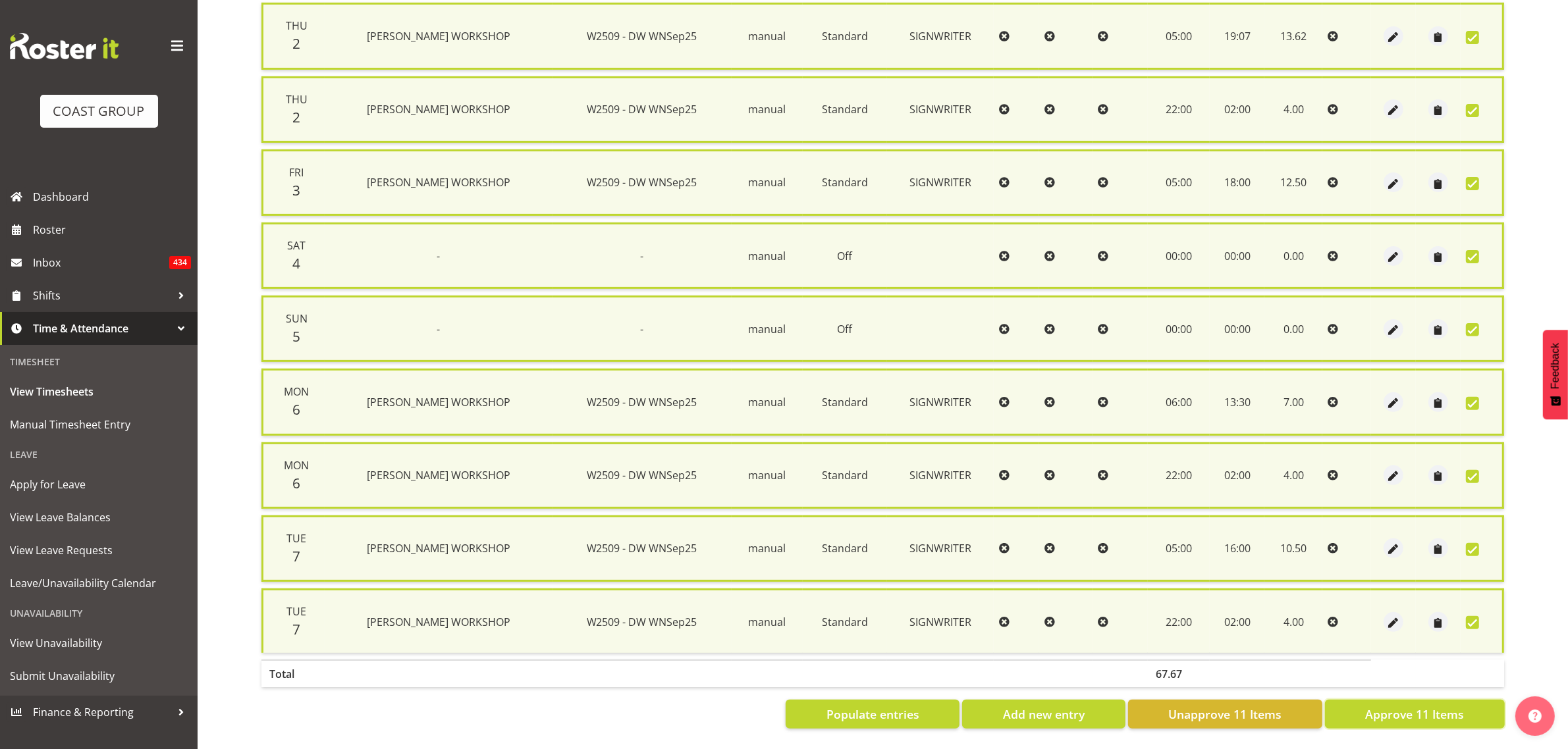
click at [1368, 705] on span "Approve 11 Items" at bounding box center [1415, 714] width 98 height 17
checkbox input "false"
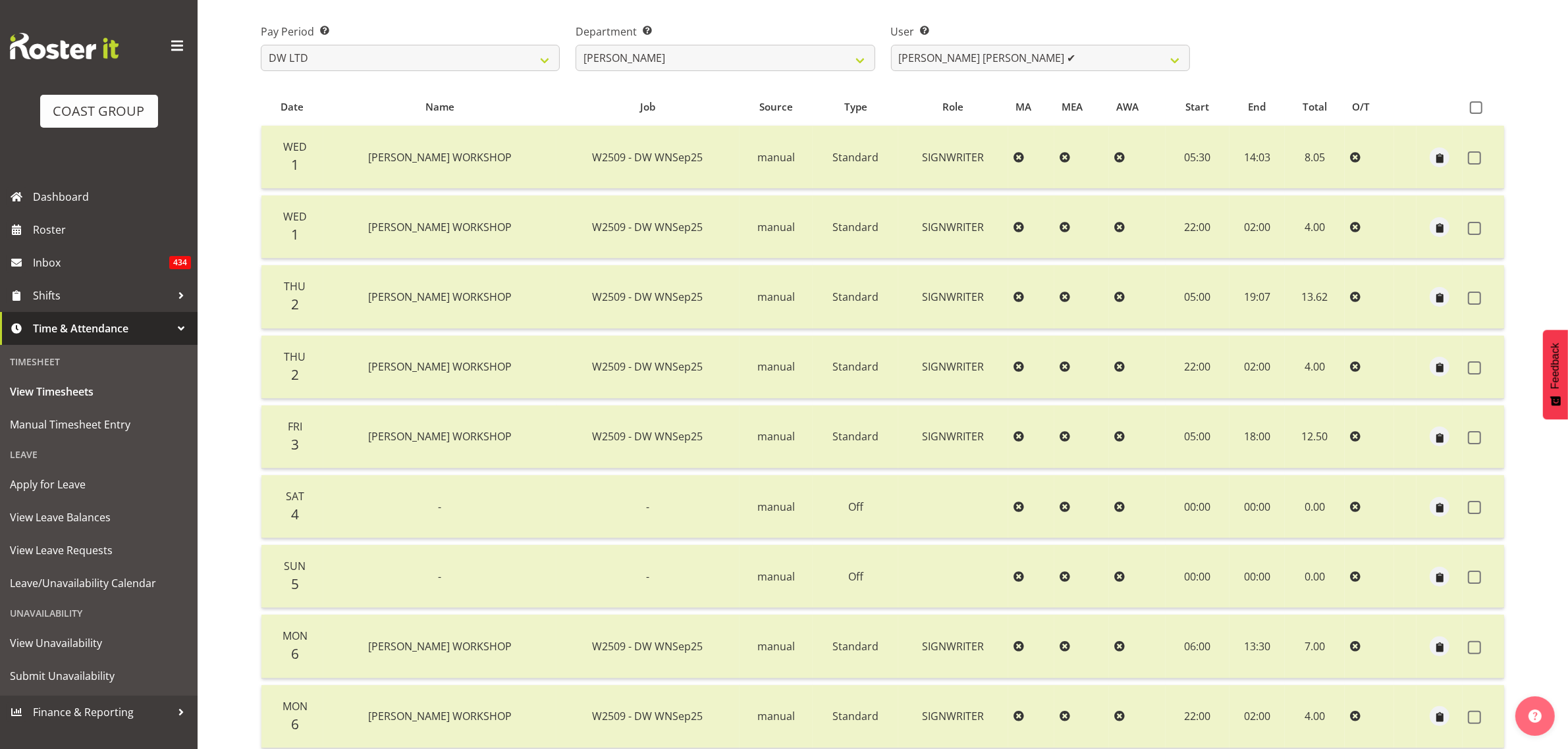
scroll to position [161, 0]
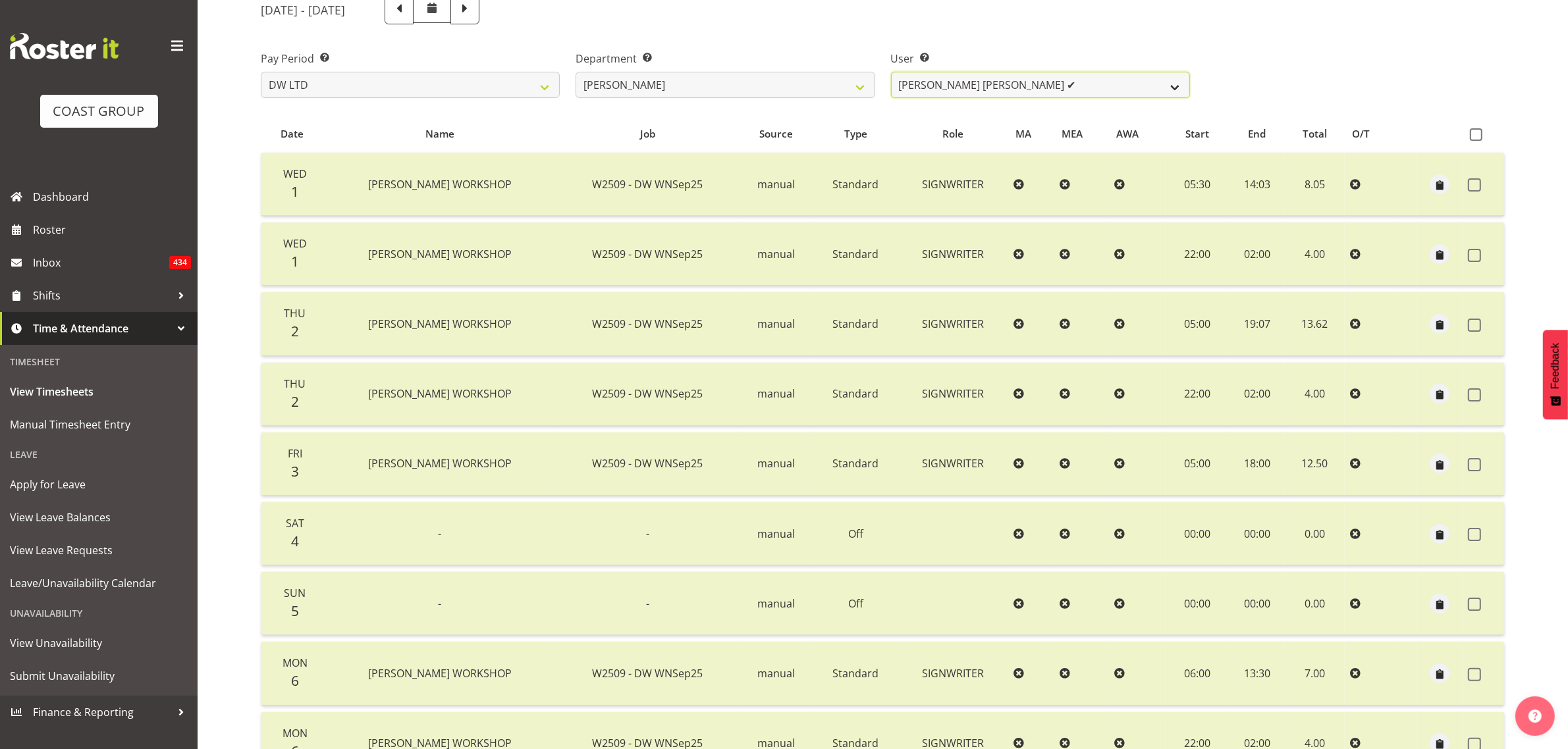
click at [993, 87] on select "Andrew McFadzean ✔ Boston Morgan-Horan ❌ Chanel Toleafoa ✔ Gene Burton ✔ Ian Si…" at bounding box center [1040, 84] width 299 height 26
click at [891, 71] on select "Andrew McFadzean ✔ Boston Morgan-Horan ❌ Chanel Toleafoa ✔ Gene Burton ✔ Ian Si…" at bounding box center [1040, 84] width 299 height 26
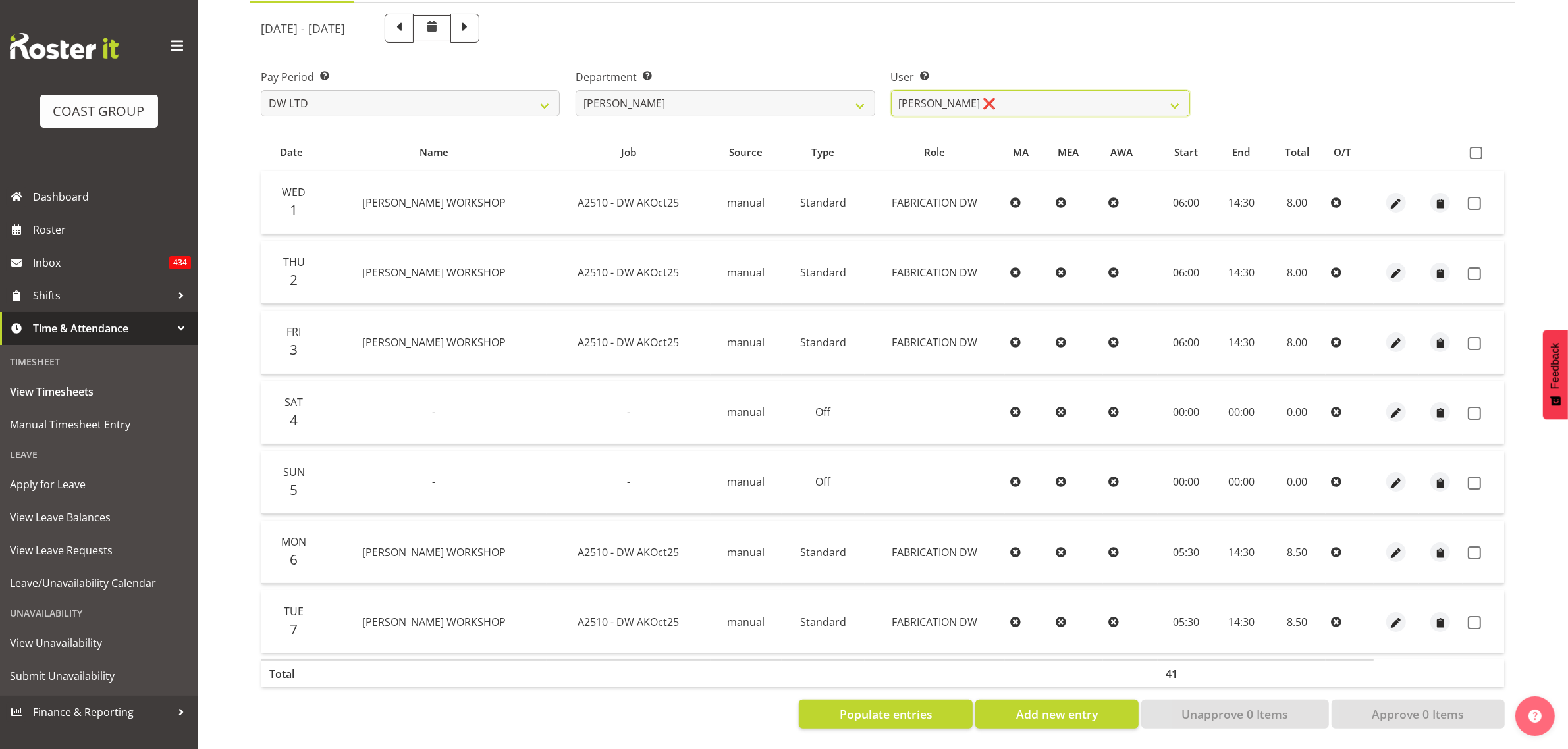
scroll to position [156, 0]
click at [1485, 147] on label at bounding box center [1480, 153] width 19 height 13
click at [1478, 148] on input "checkbox" at bounding box center [1474, 152] width 9 height 9
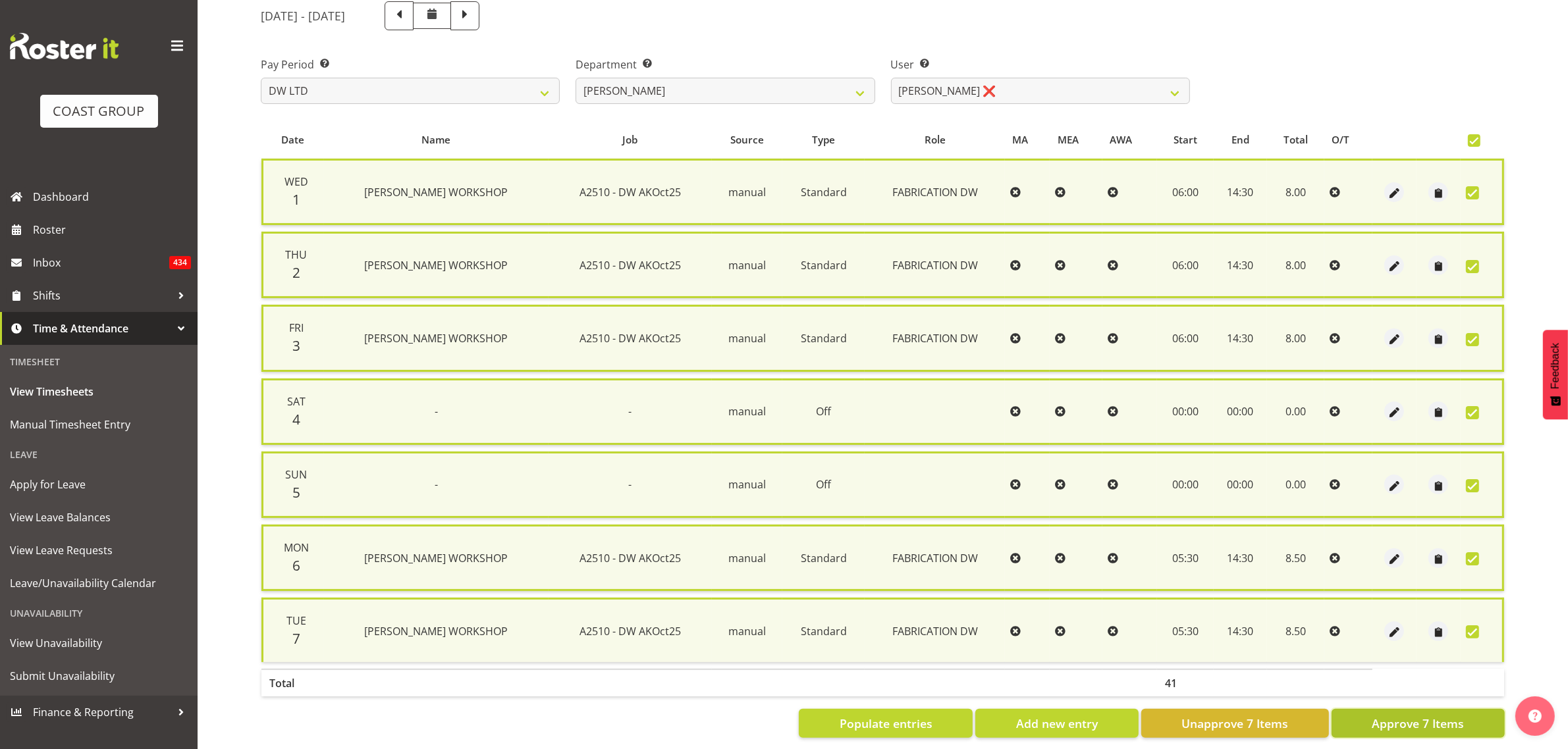
click at [1368, 709] on button "Approve 7 Items" at bounding box center [1418, 723] width 173 height 29
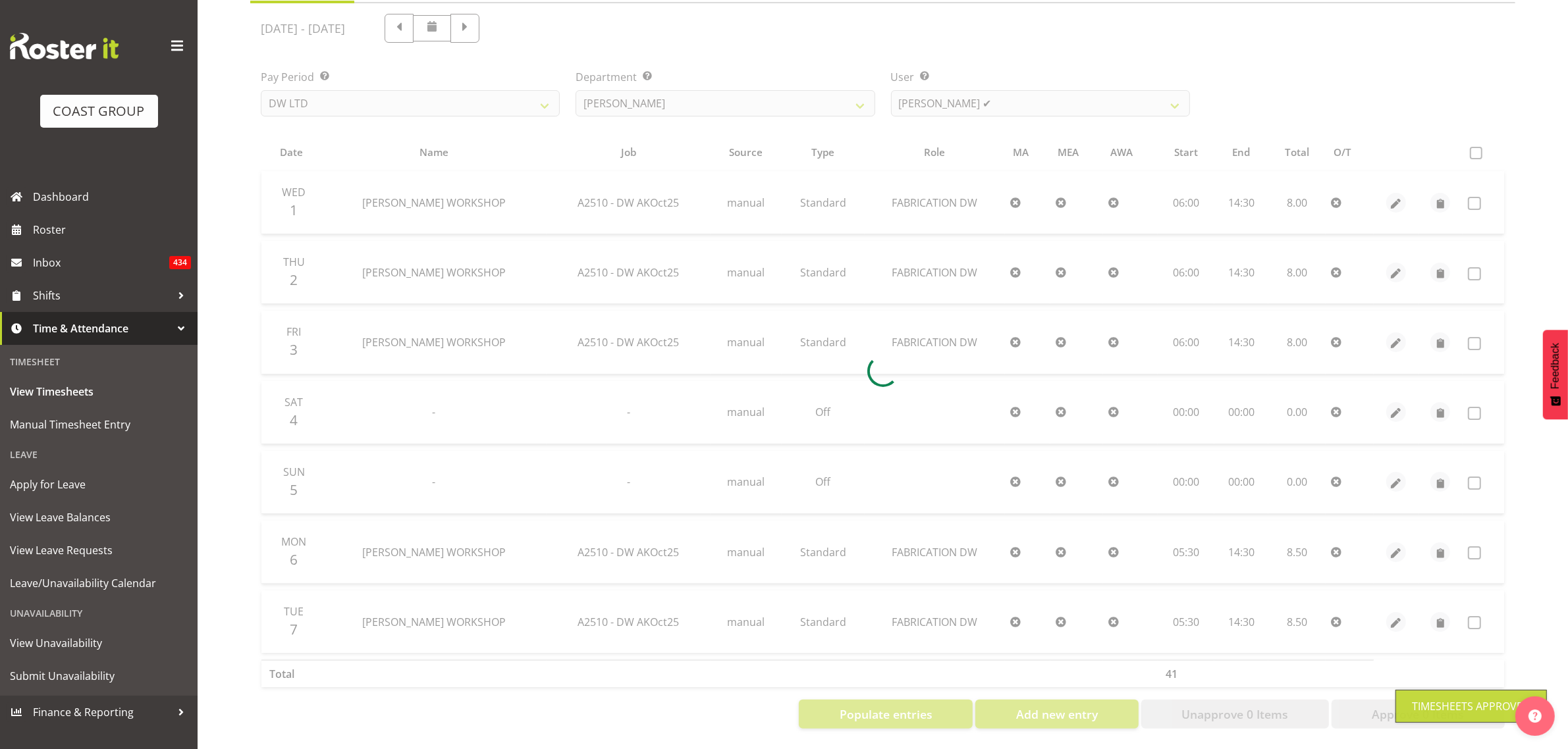
click at [986, 86] on div at bounding box center [883, 371] width 1266 height 736
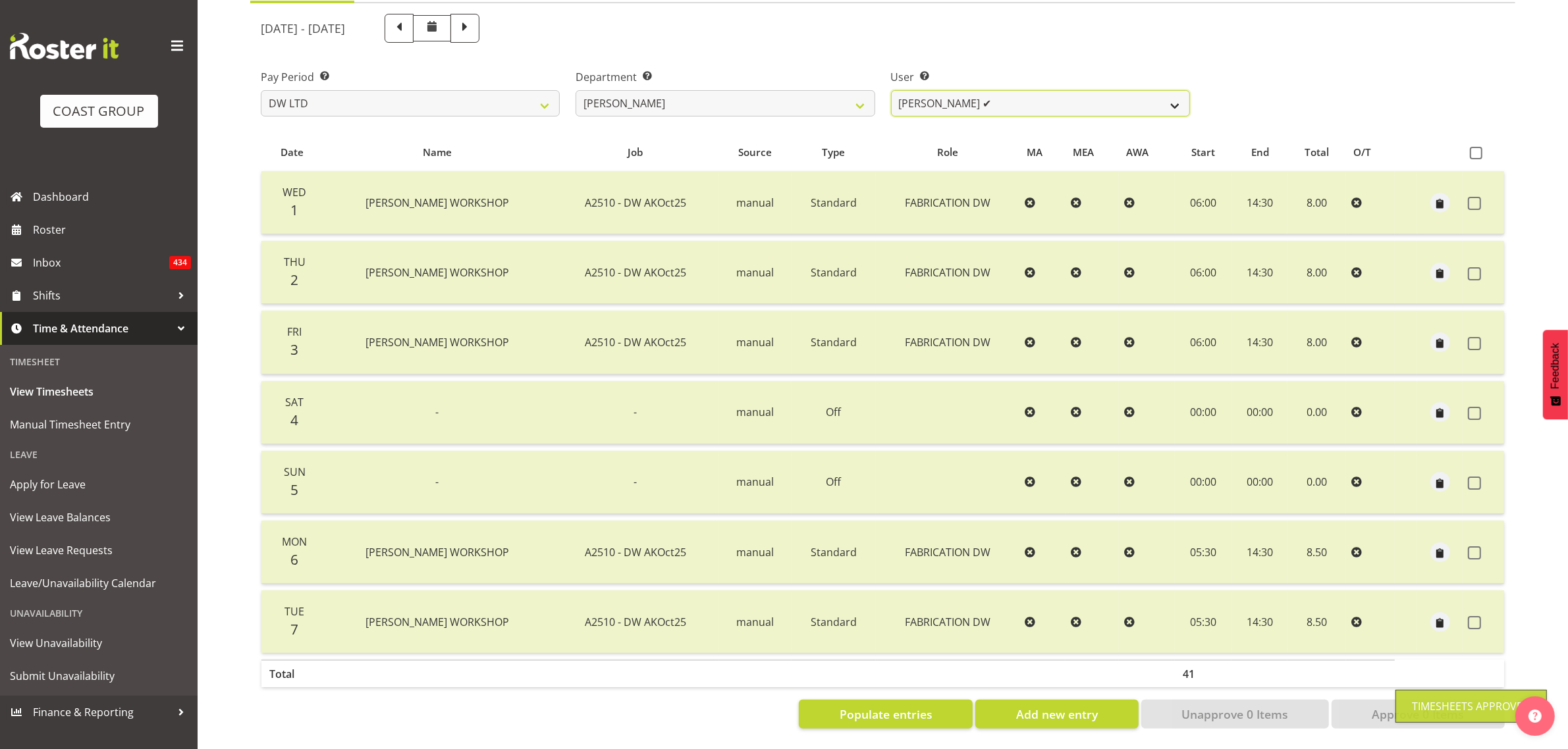
click at [982, 97] on select "[PERSON_NAME] ✔ Boston [PERSON_NAME] ❌ [PERSON_NAME] ✔ [PERSON_NAME] ✔ [PERSON_…" at bounding box center [1040, 103] width 299 height 26
click at [891, 90] on select "[PERSON_NAME] ✔ Boston [PERSON_NAME] ❌ [PERSON_NAME] ✔ [PERSON_NAME] ✔ [PERSON_…" at bounding box center [1040, 103] width 299 height 26
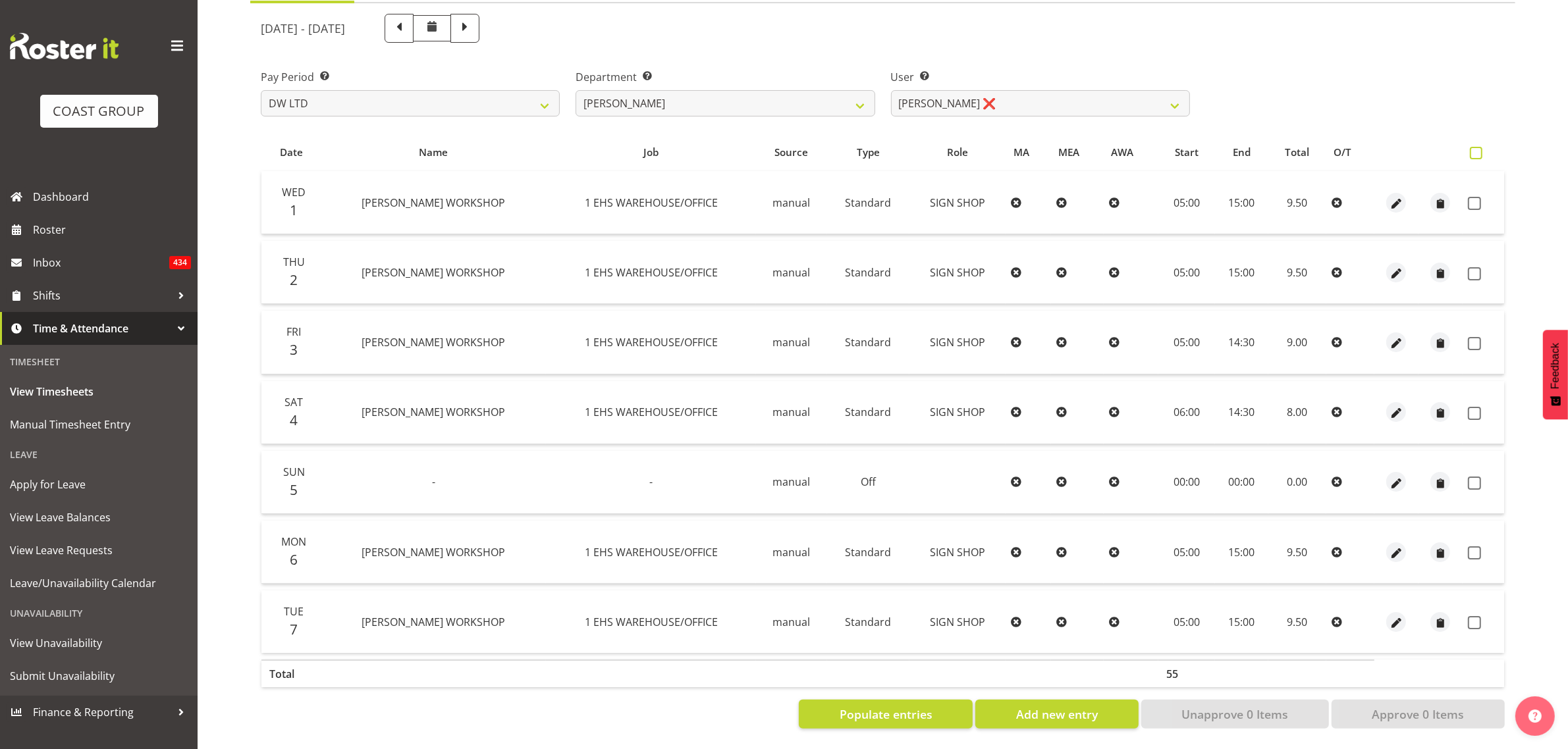
click at [1482, 147] on span at bounding box center [1477, 153] width 13 height 13
click at [1478, 148] on input "checkbox" at bounding box center [1474, 152] width 9 height 9
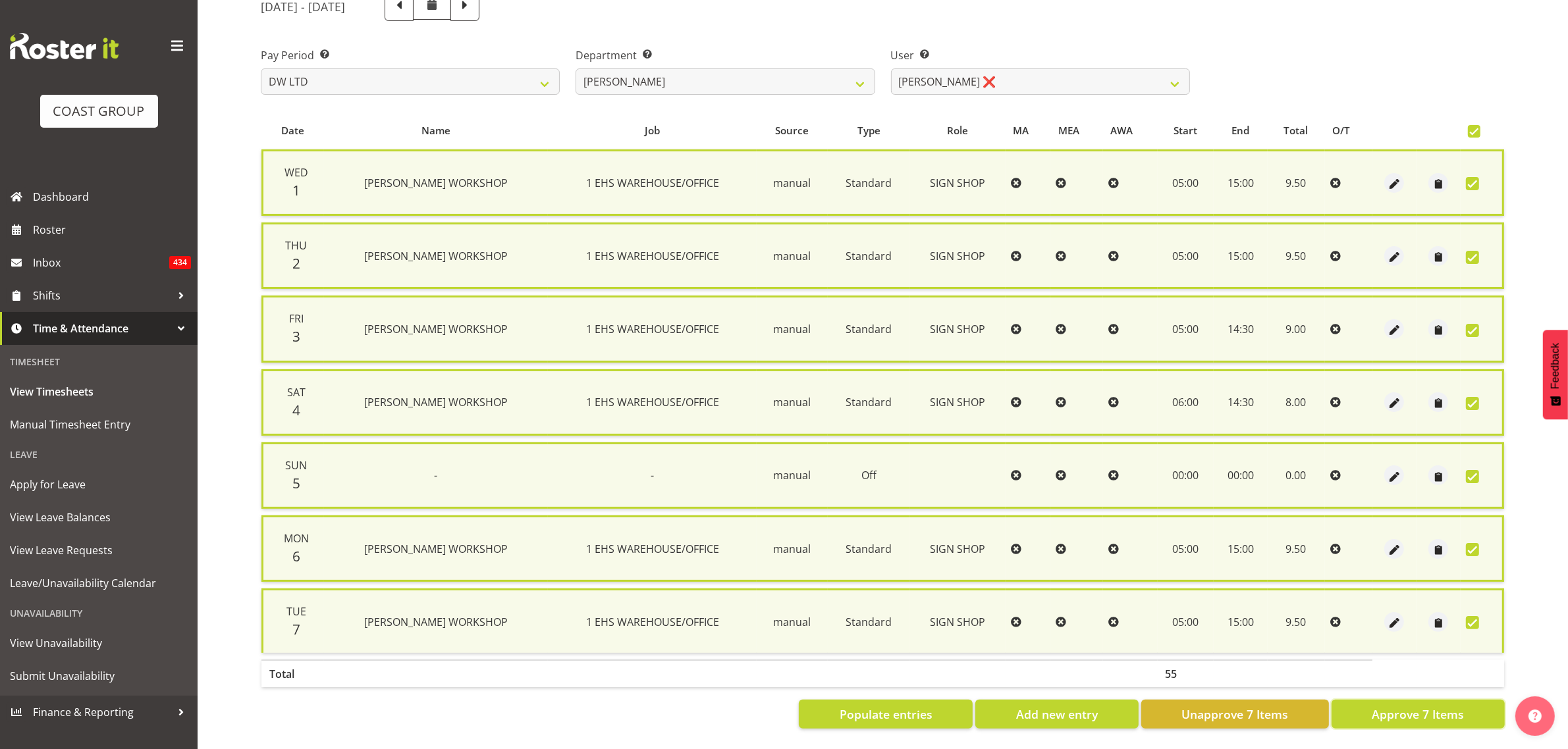
click at [1388, 700] on button "Approve 7 Items" at bounding box center [1418, 714] width 173 height 29
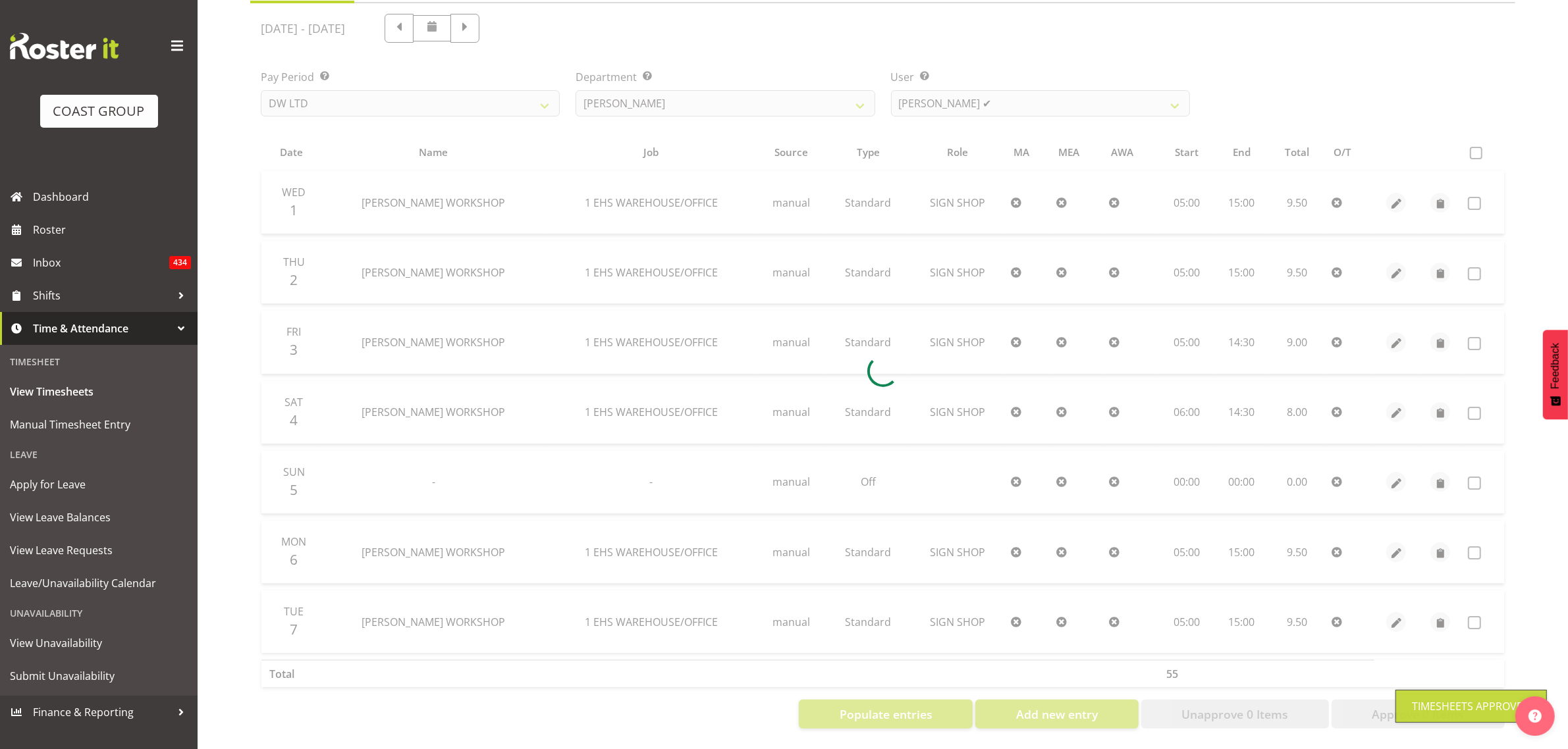
click at [977, 87] on div at bounding box center [883, 371] width 1266 height 736
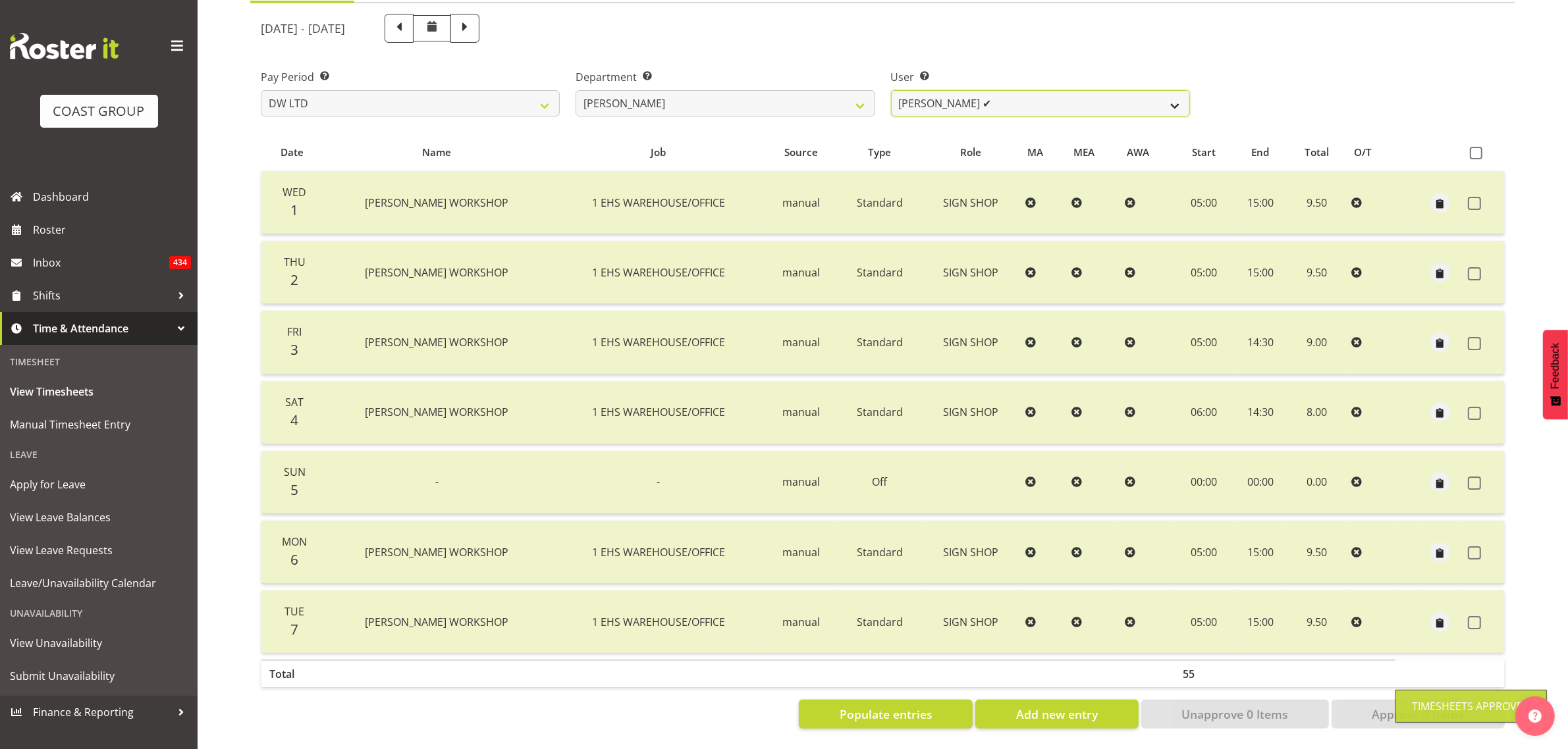
click at [981, 99] on select "[PERSON_NAME] ✔ Boston [PERSON_NAME] ❌ [PERSON_NAME] ✔ [PERSON_NAME] ✔ [PERSON_…" at bounding box center [1040, 103] width 299 height 26
click at [891, 90] on select "[PERSON_NAME] ✔ Boston [PERSON_NAME] ❌ [PERSON_NAME] ✔ [PERSON_NAME] ✔ [PERSON_…" at bounding box center [1040, 103] width 299 height 26
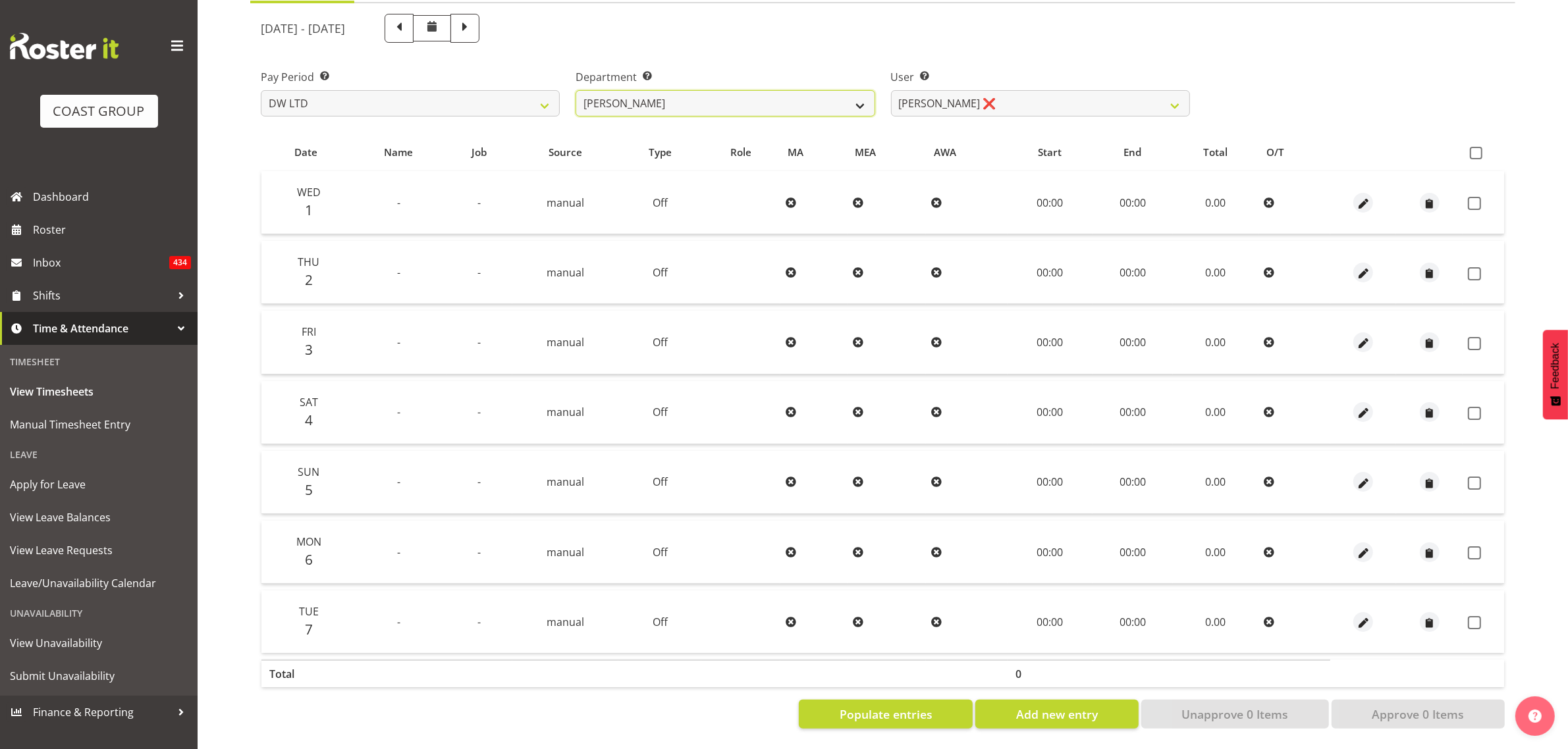
click at [618, 90] on select "DW AKL DW AKL DESIGN DW AKL PRODUCTION" at bounding box center [725, 103] width 299 height 26
click at [576, 90] on select "DW AKL DW AKL DESIGN DW AKL PRODUCTION" at bounding box center [725, 103] width 299 height 26
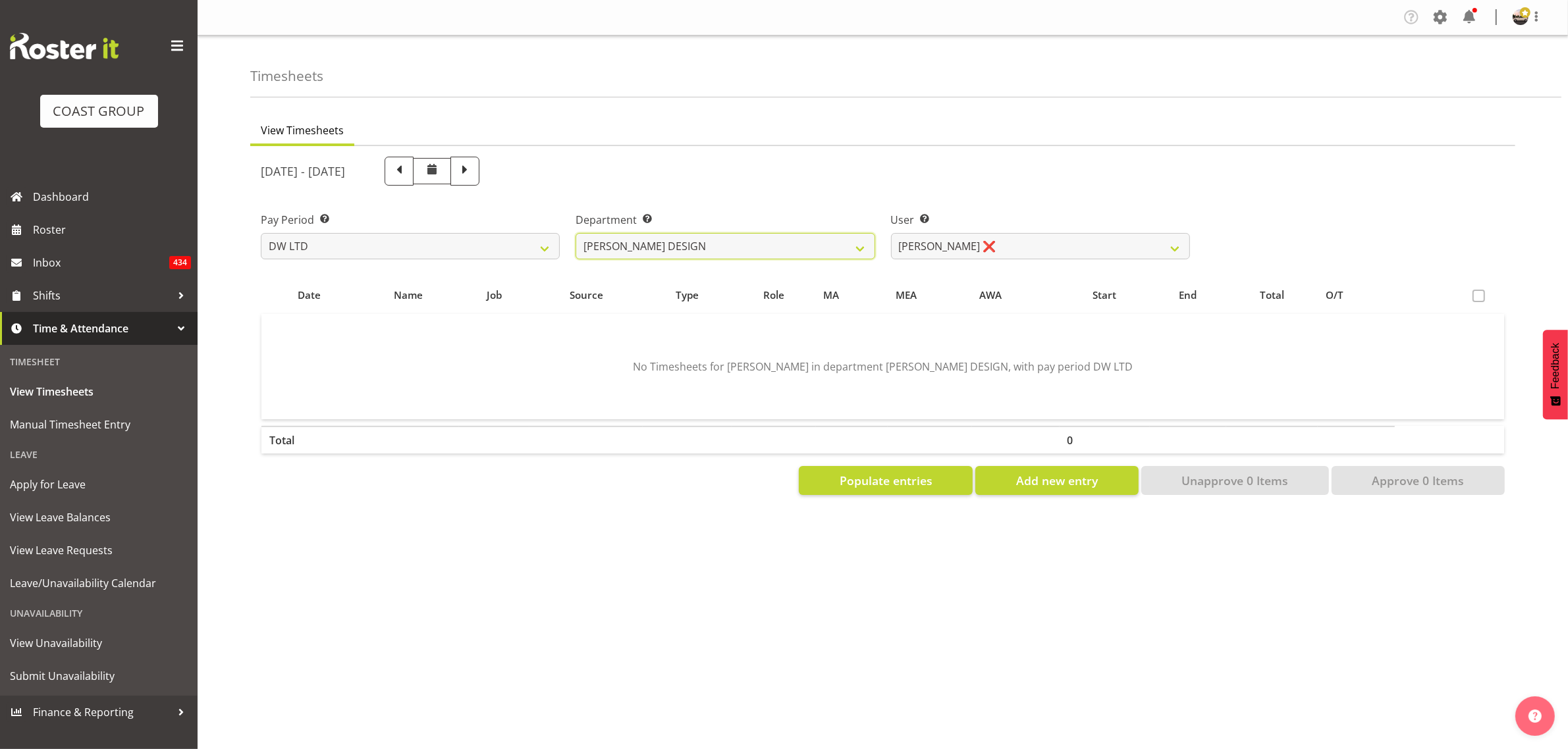
scroll to position [0, 0]
click at [927, 229] on div "User Select user. Note: This is filtered down by the previous two drop-down ite…" at bounding box center [1040, 236] width 299 height 48
drag, startPoint x: 923, startPoint y: 248, endPoint x: 917, endPoint y: 258, distance: 11.7
click at [923, 248] on select "Benjamin Thomas Geden ❌ Darren Shiu Lun Lau ❌" at bounding box center [1040, 246] width 299 height 26
click at [891, 233] on select "Benjamin Thomas Geden ❌ Darren Shiu Lun Lau ❌" at bounding box center [1040, 246] width 299 height 26
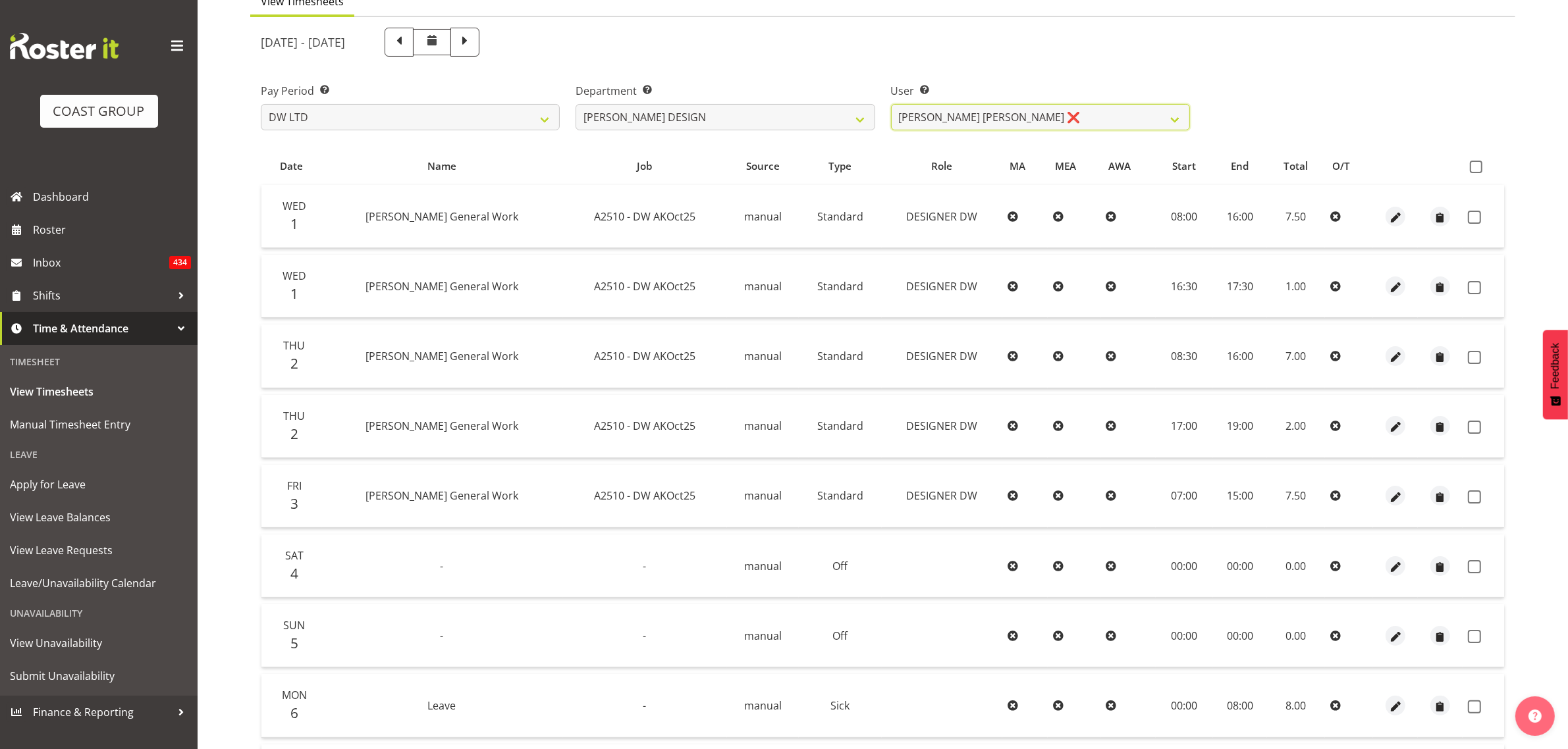
scroll to position [295, 0]
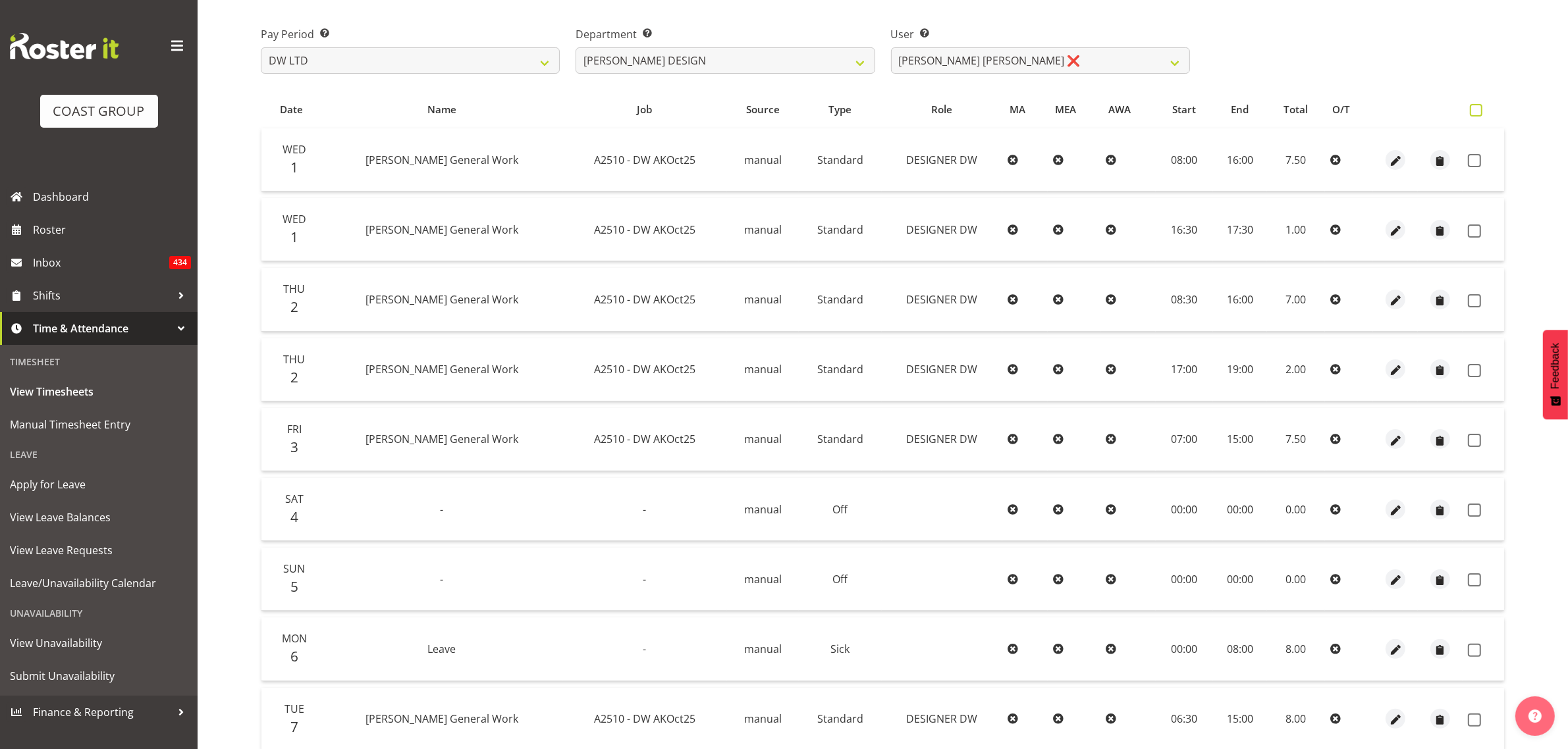
click at [1476, 104] on span at bounding box center [1477, 110] width 13 height 13
click at [1476, 106] on input "checkbox" at bounding box center [1474, 110] width 9 height 9
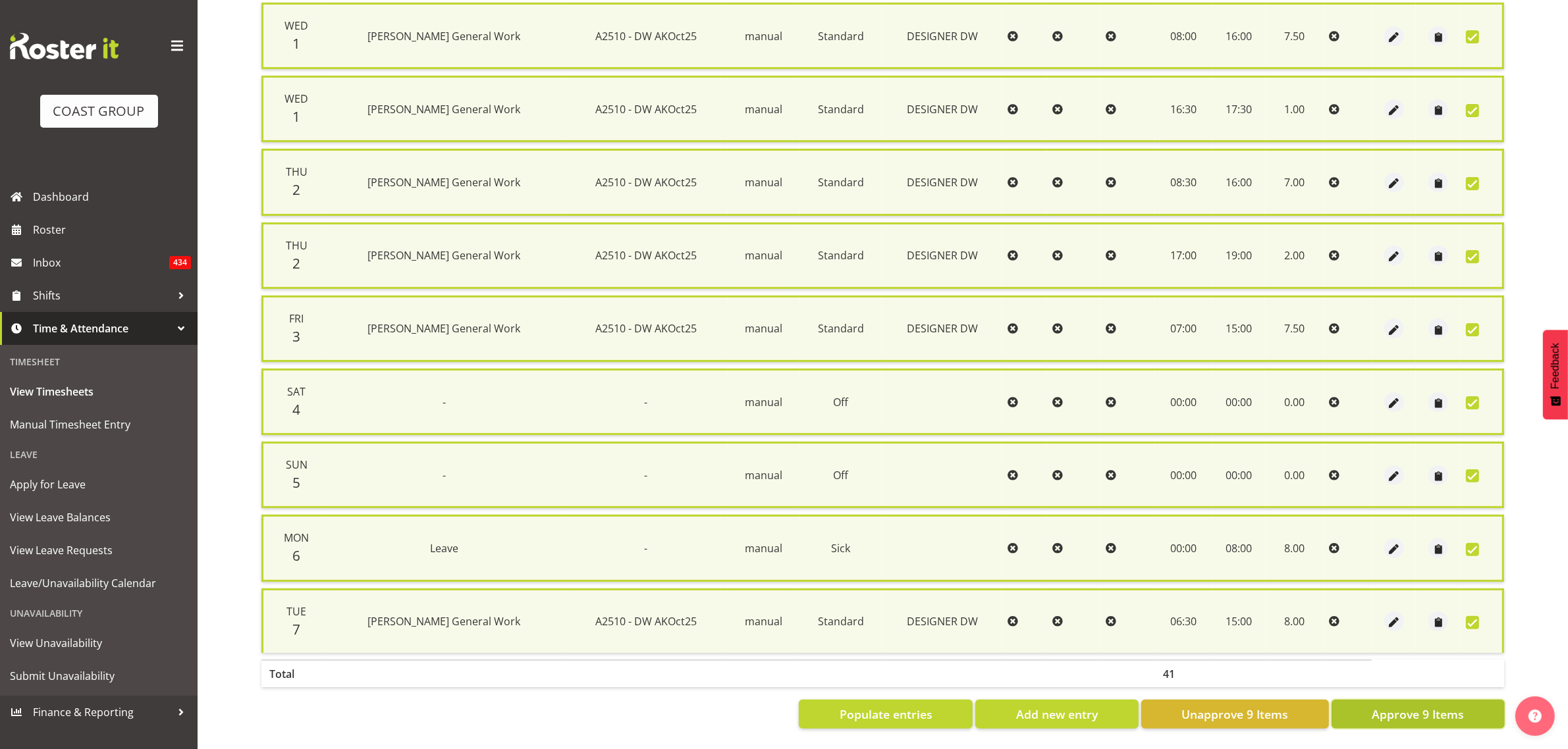
click at [1375, 708] on span "Approve 9 Items" at bounding box center [1418, 714] width 92 height 17
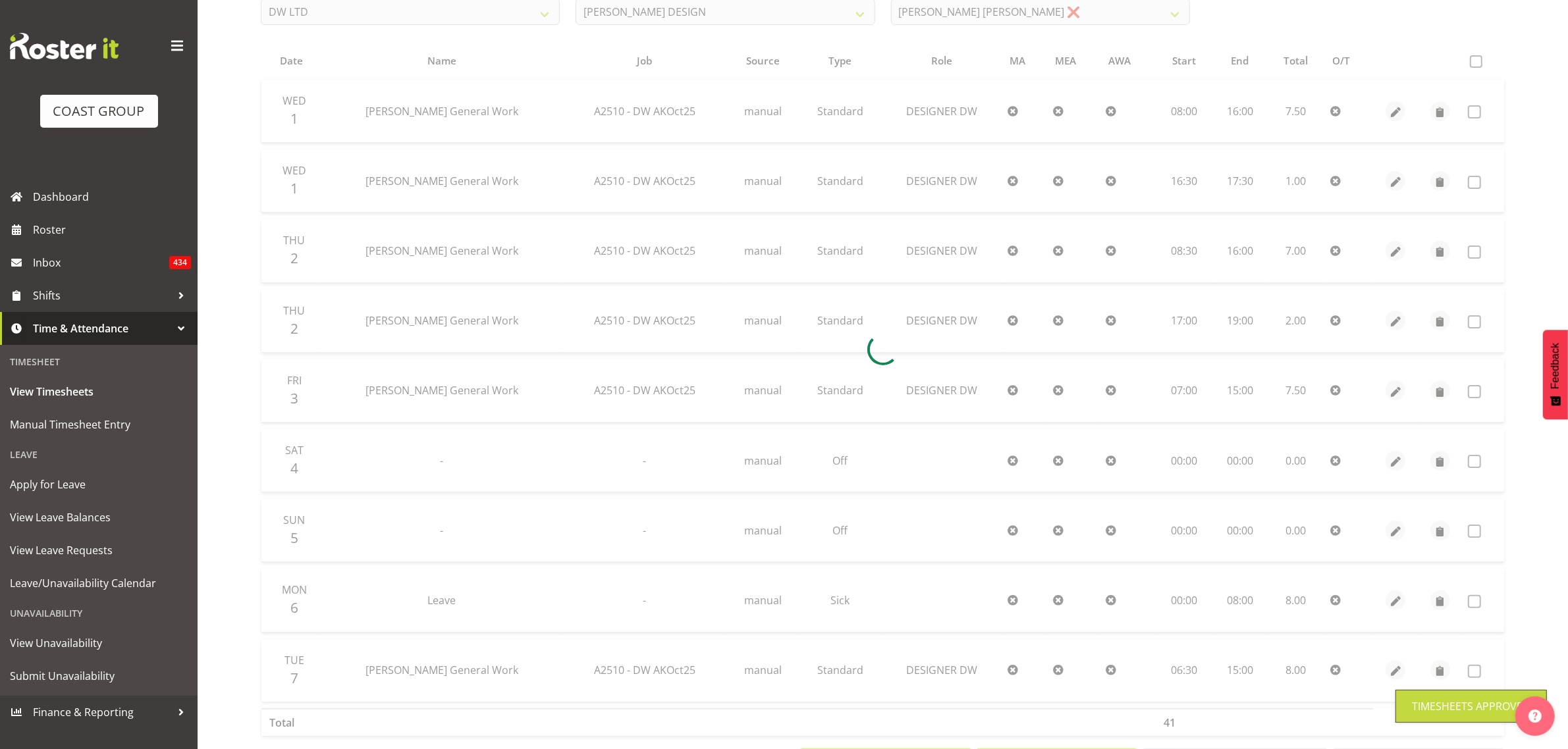
scroll to position [130, 0]
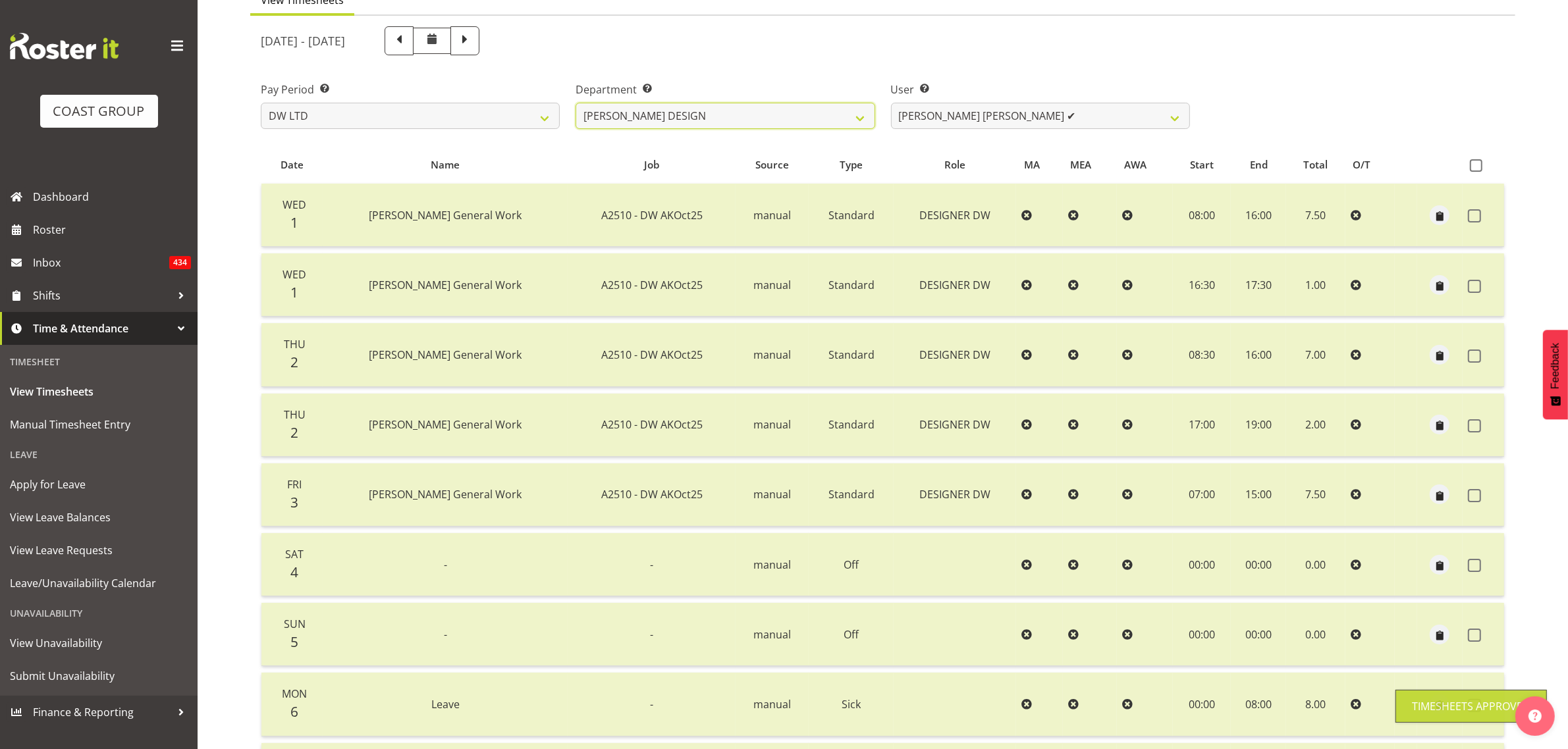
click at [695, 118] on select "DW AKL DW AKL DESIGN DW AKL PRODUCTION" at bounding box center [725, 115] width 299 height 26
click at [576, 102] on select "DW AKL DW AKL DESIGN DW AKL PRODUCTION" at bounding box center [725, 115] width 299 height 26
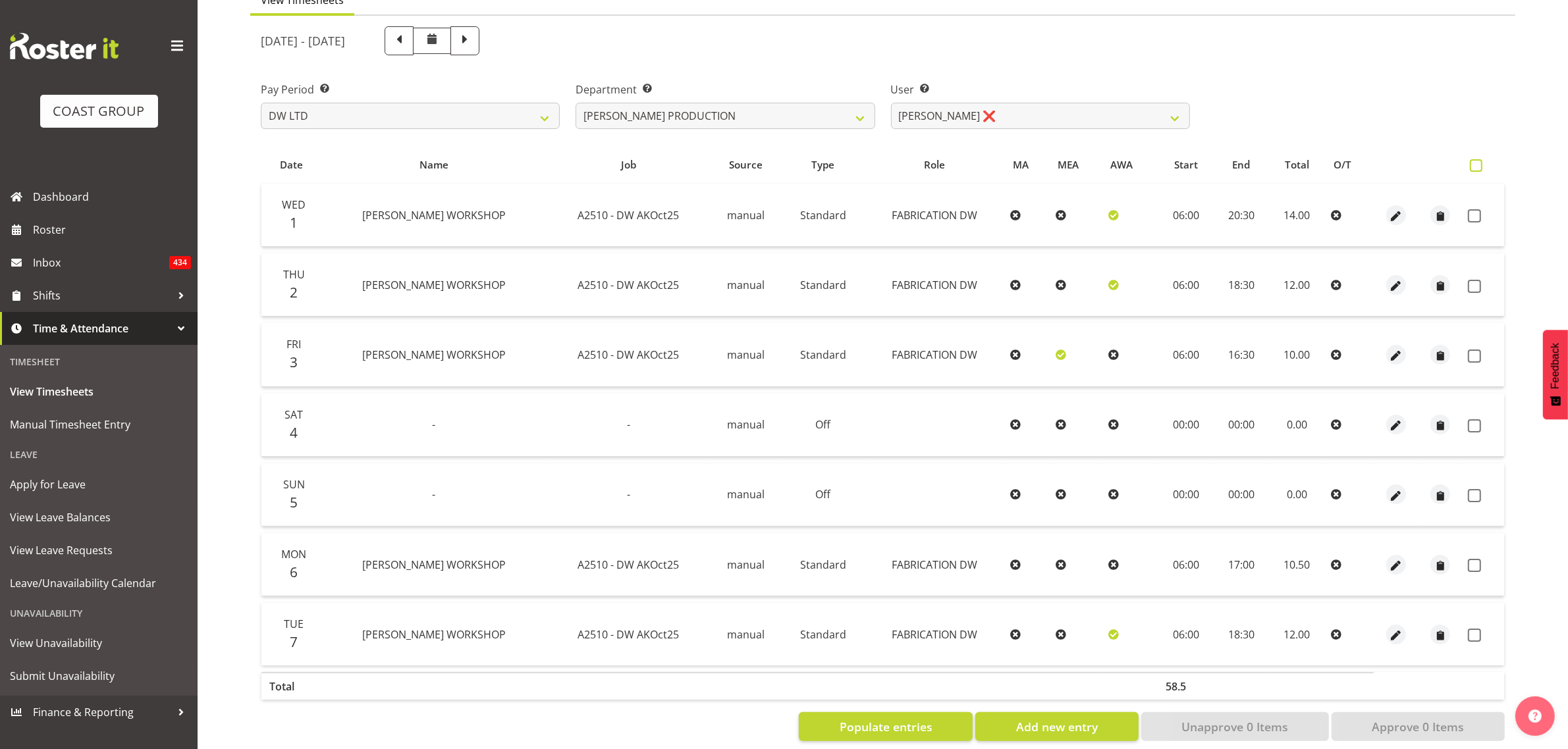
click at [1473, 160] on span at bounding box center [1477, 166] width 13 height 13
click at [1473, 161] on input "checkbox" at bounding box center [1474, 165] width 9 height 9
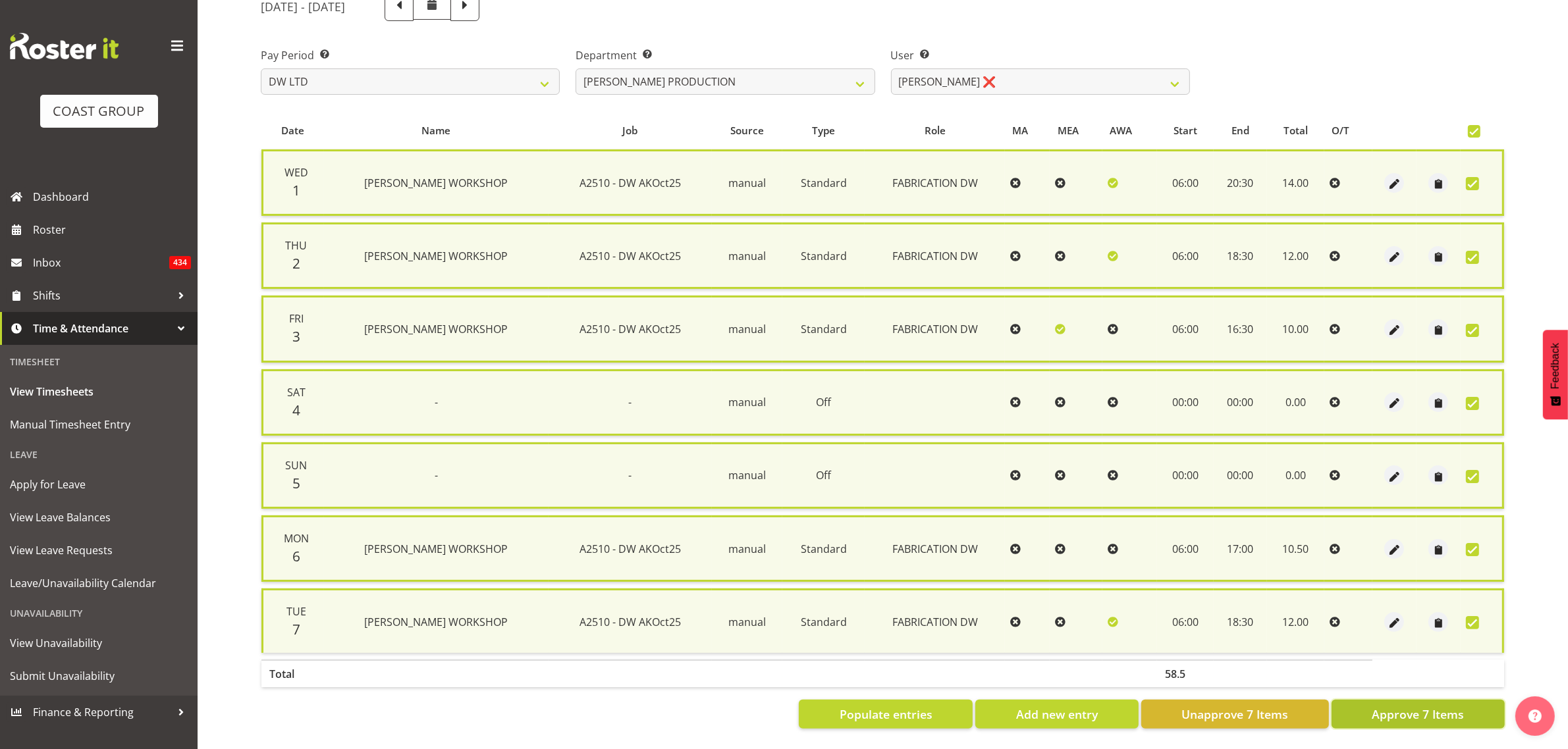
click at [1404, 705] on span "Approve 7 Items" at bounding box center [1418, 714] width 92 height 17
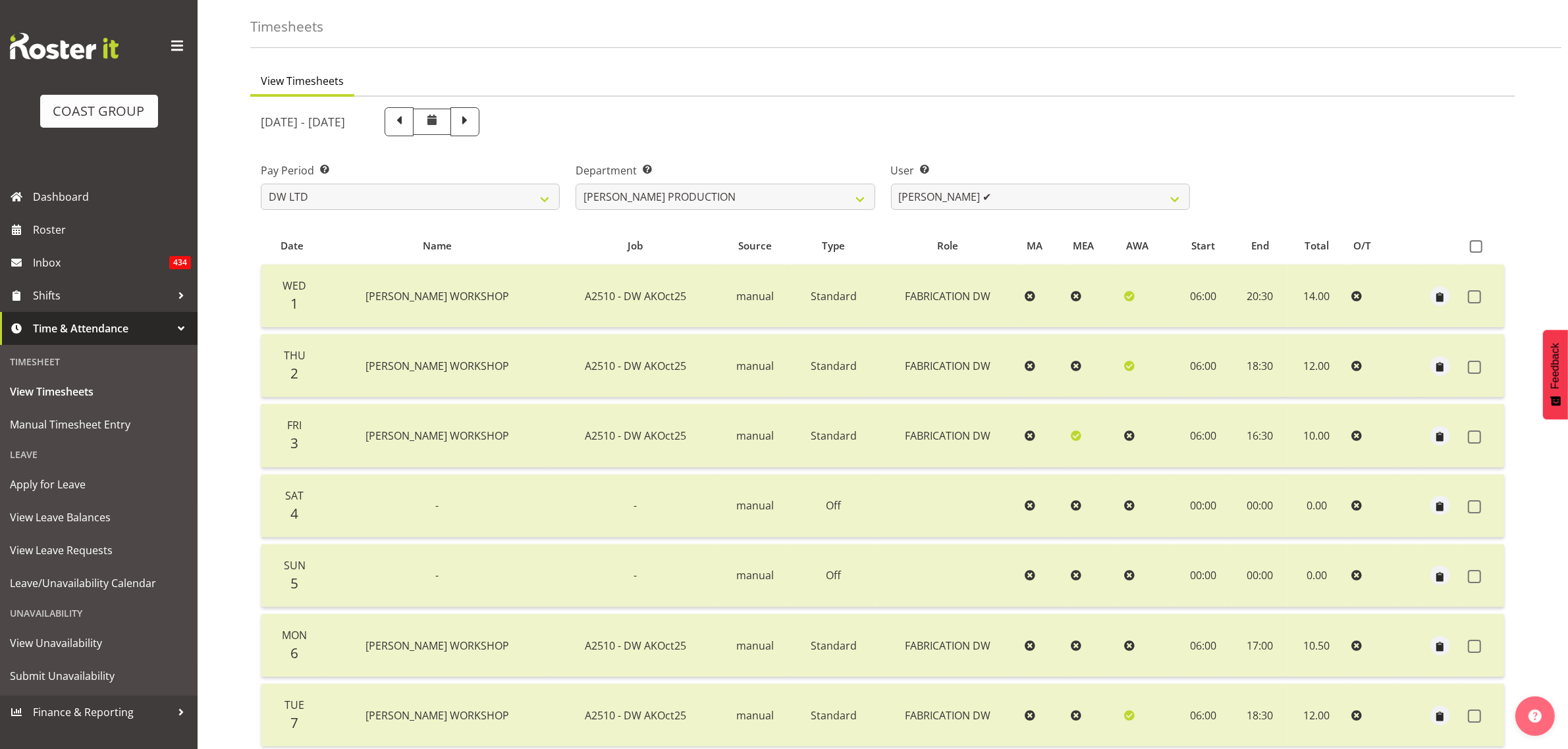
scroll to position [46, 0]
click at [611, 199] on select "DW AKL DW AKL DESIGN DW AKL PRODUCTION" at bounding box center [725, 200] width 299 height 26
click at [576, 187] on select "DW AKL DW AKL DESIGN DW AKL PRODUCTION" at bounding box center [725, 200] width 299 height 26
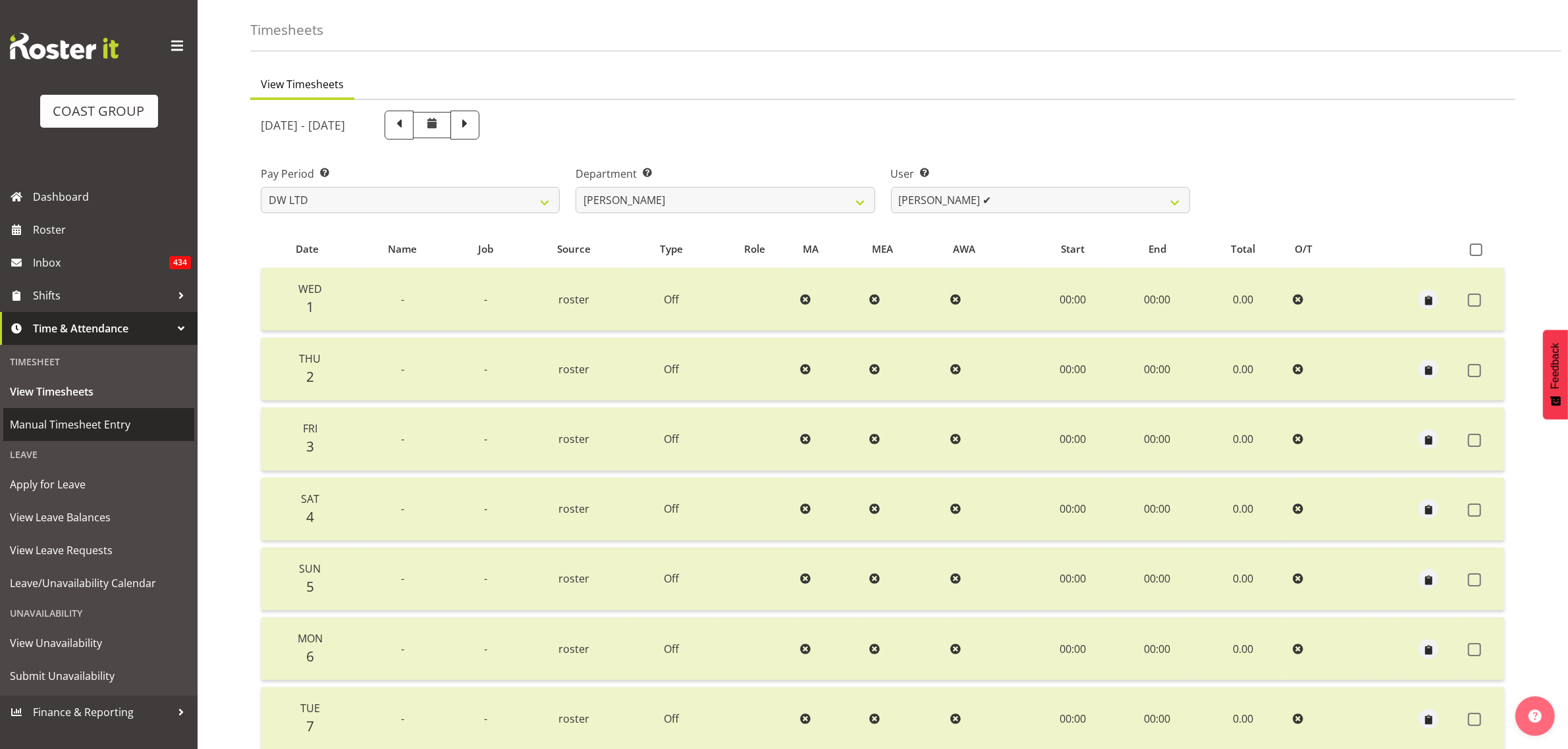
click at [64, 423] on span "Manual Timesheet Entry" at bounding box center [98, 424] width 178 height 20
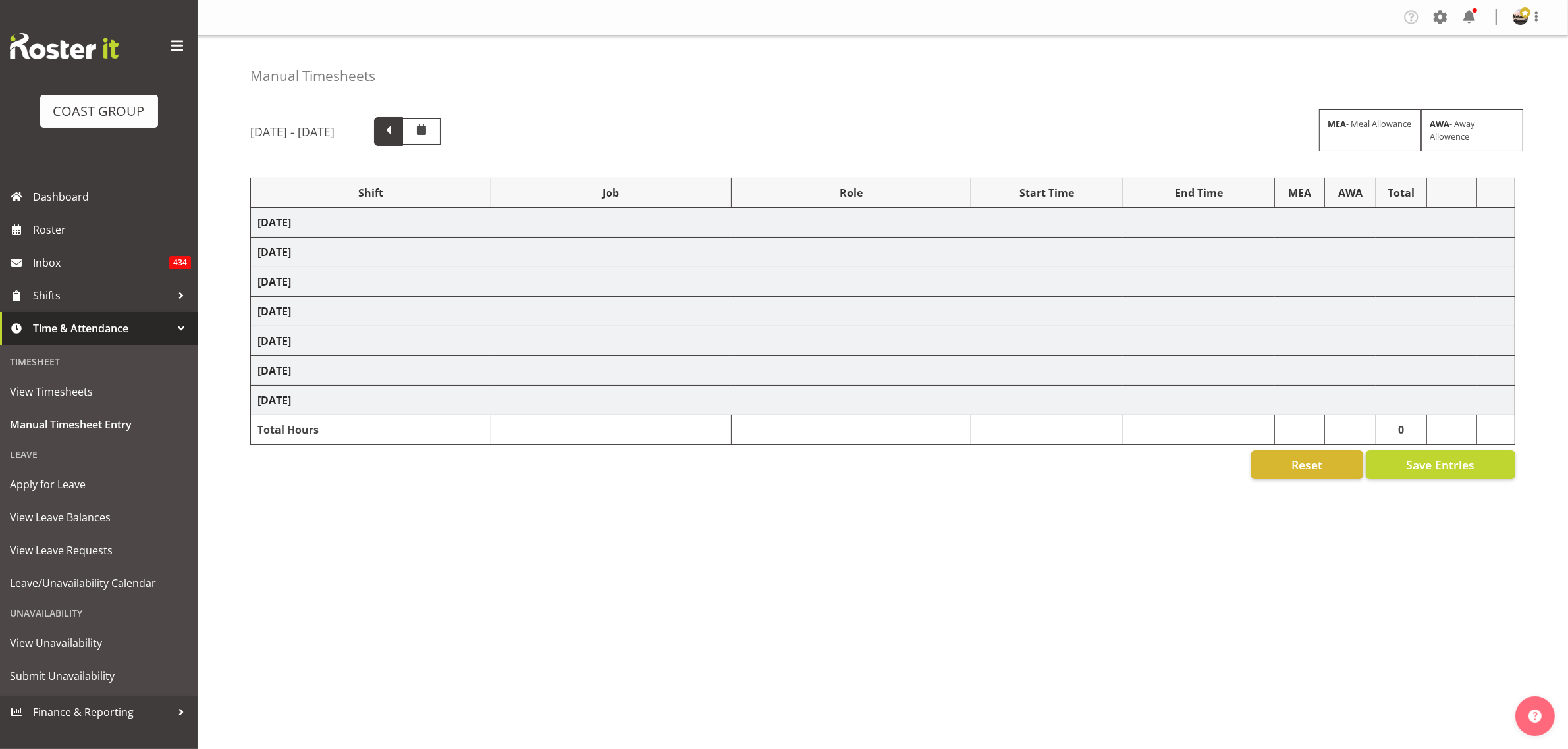
select select "19929"
select select "9466"
select select "19929"
select select "9466"
select select "19929"
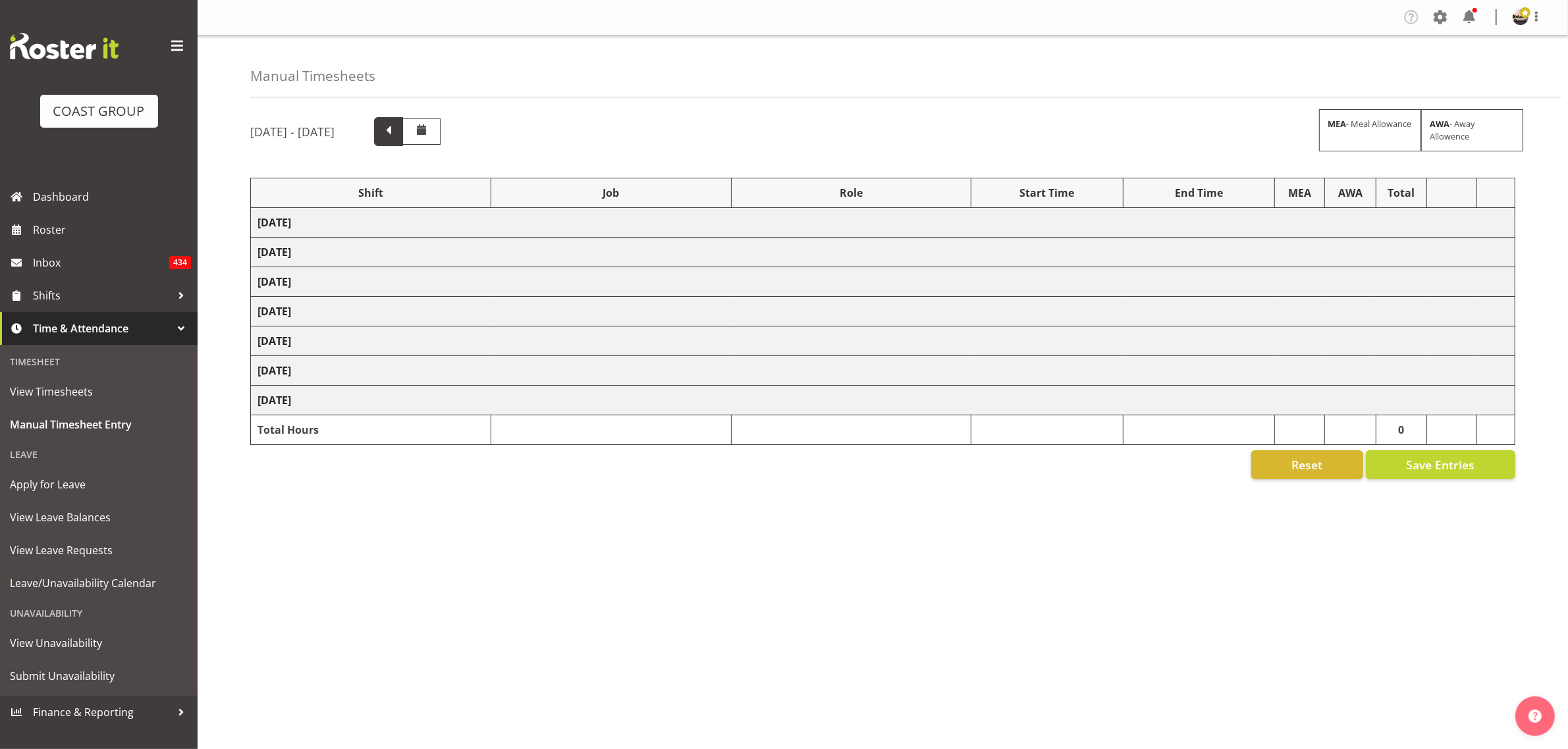
select select "9466"
select select "19929"
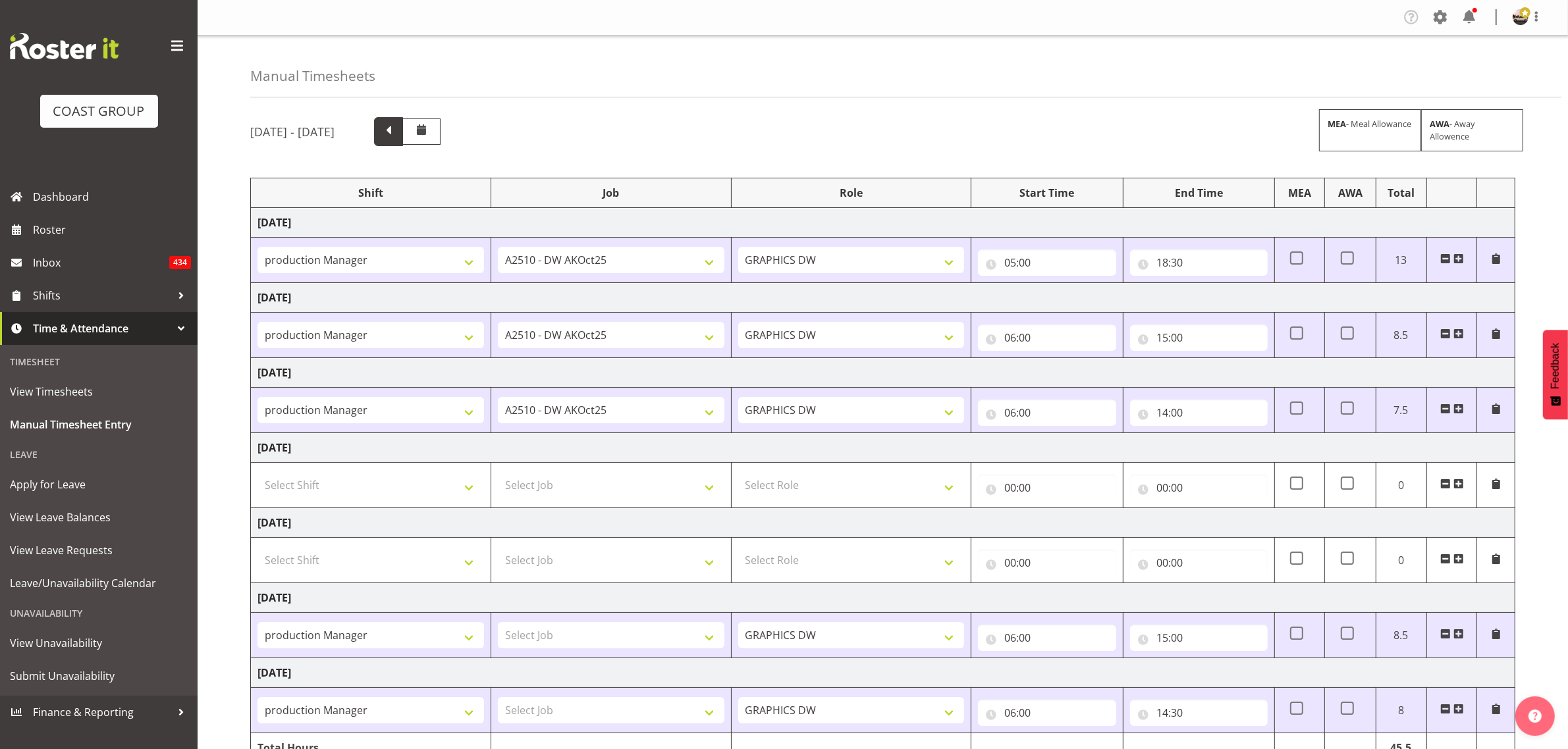
click at [397, 133] on span at bounding box center [389, 130] width 17 height 17
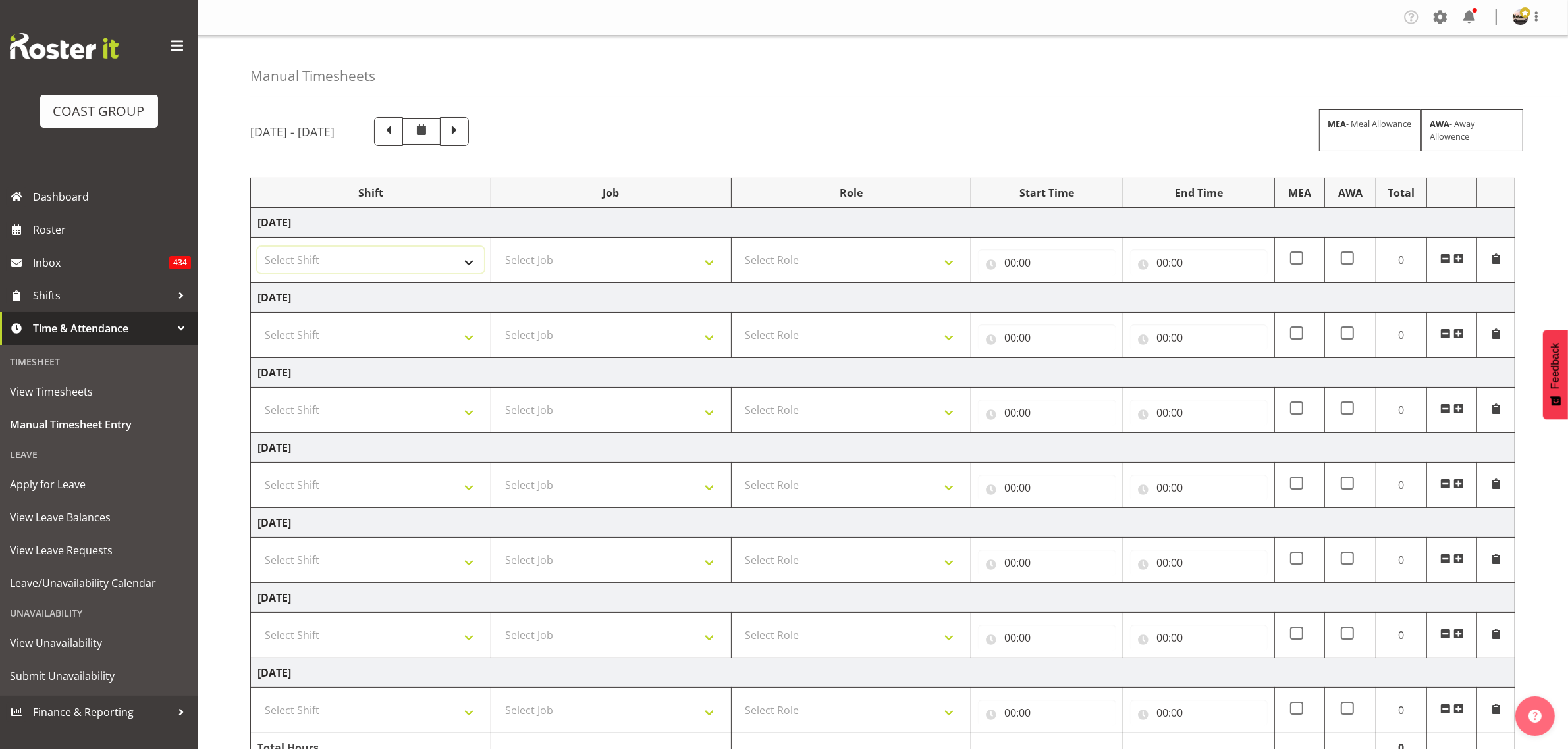
click at [394, 257] on select "Select Shift AKL SIGN ADMIN1 (LEAVE ALONE, DONT MAKE INACTIVE) AUG 25 Delivery …" at bounding box center [370, 259] width 226 height 26
select select "19929"
click at [257, 248] on select "Select Shift AKL SIGN ADMIN1 (LEAVE ALONE, DONT MAKE INACTIVE) AUG 25 Delivery …" at bounding box center [370, 259] width 226 height 26
drag, startPoint x: 301, startPoint y: 336, endPoint x: 304, endPoint y: 347, distance: 11.4
click at [301, 336] on select "Select Shift AKL SIGN ADMIN1 (LEAVE ALONE, DONT MAKE INACTIVE) AUG 25 Delivery …" at bounding box center [370, 335] width 226 height 26
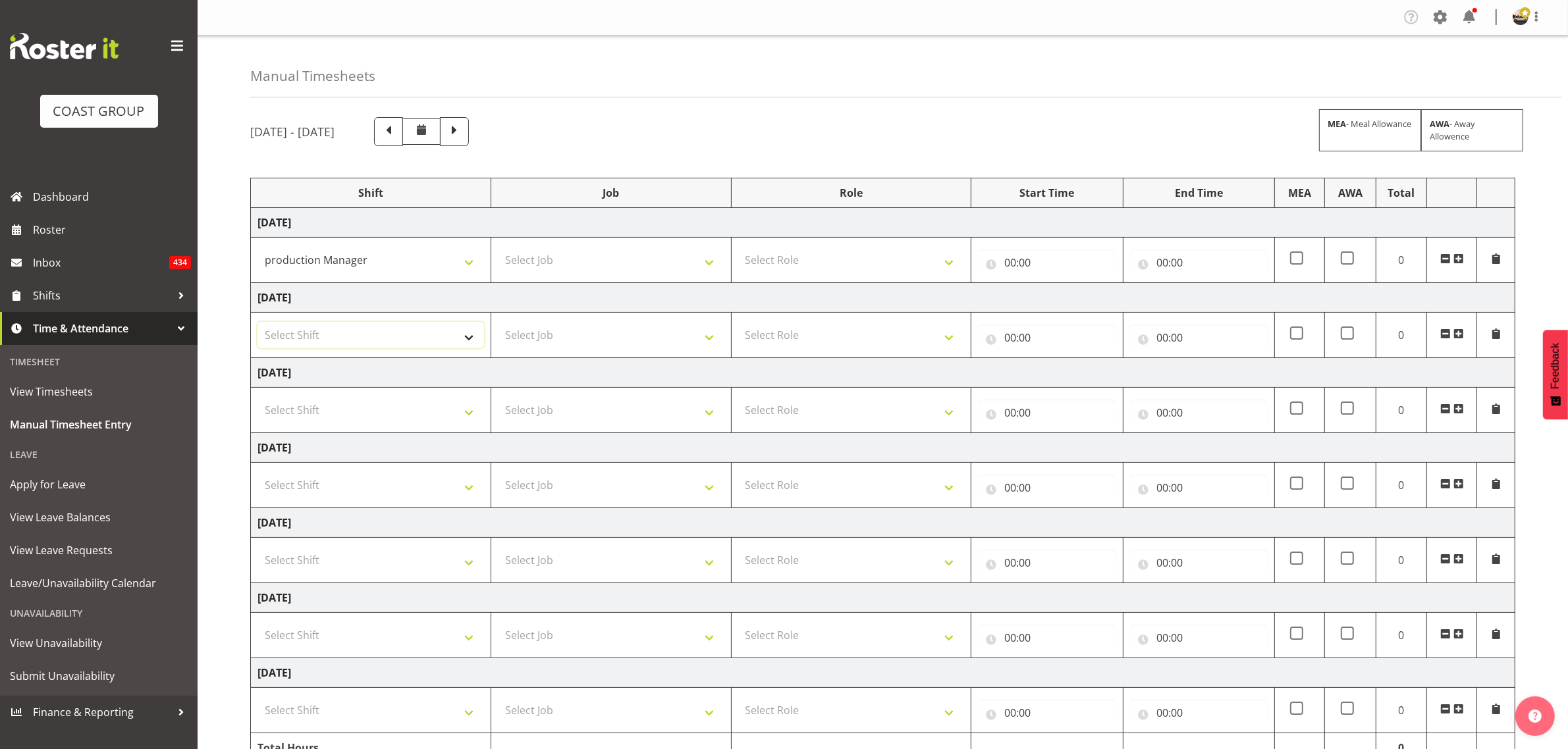
select select "19929"
click at [257, 323] on select "Select Shift AKL SIGN ADMIN1 (LEAVE ALONE, DONT MAKE INACTIVE) AUG 25 Delivery …" at bounding box center [370, 335] width 226 height 26
drag, startPoint x: 302, startPoint y: 415, endPoint x: 306, endPoint y: 464, distance: 49.2
click at [302, 413] on select "Select Shift AKL SIGN ADMIN1 (LEAVE ALONE, DONT MAKE INACTIVE) AUG 25 Delivery …" at bounding box center [370, 409] width 226 height 26
select select "19929"
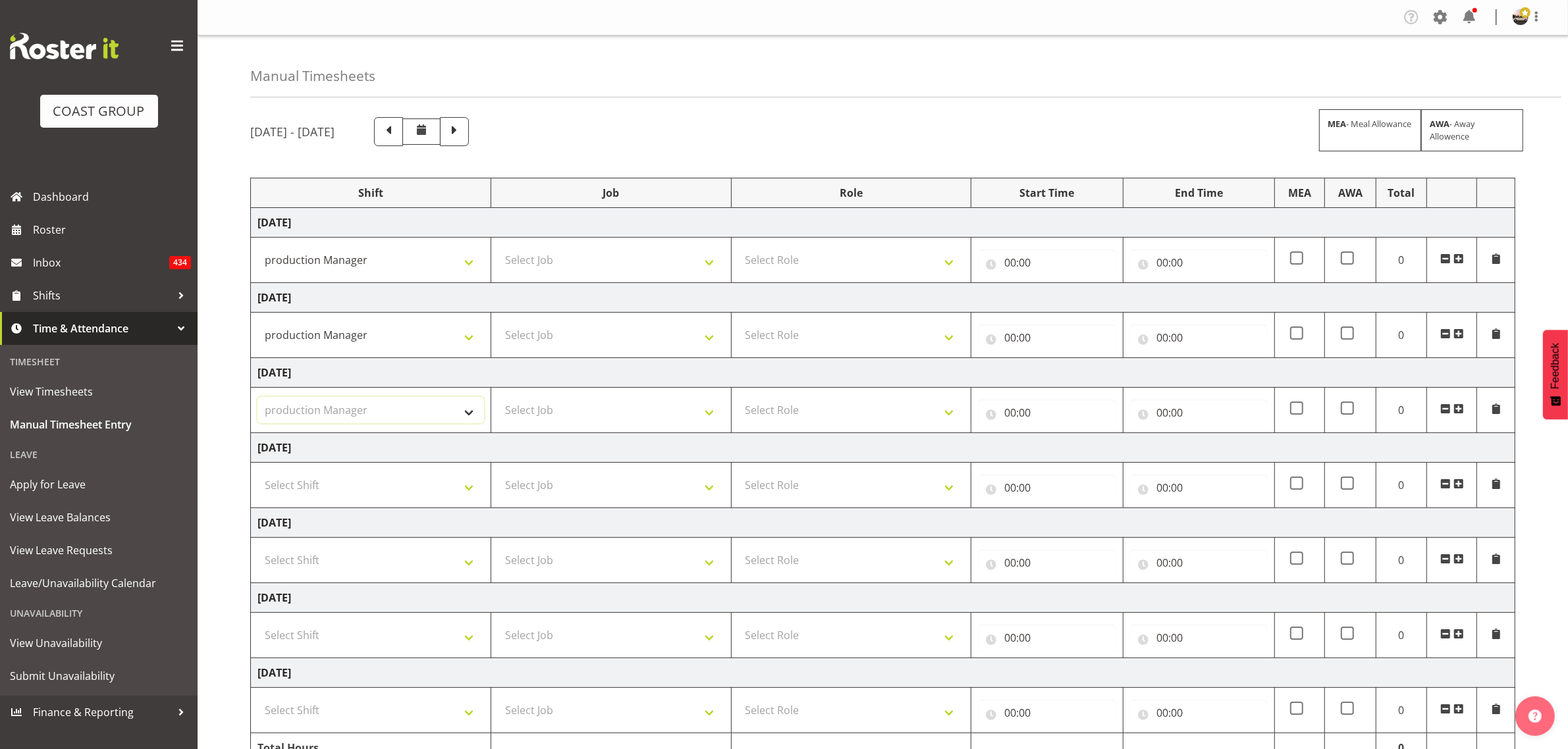
click at [257, 398] on select "Select Shift AKL SIGN ADMIN1 (LEAVE ALONE, DONT MAKE INACTIVE) AUG 25 Delivery …" at bounding box center [370, 409] width 226 height 26
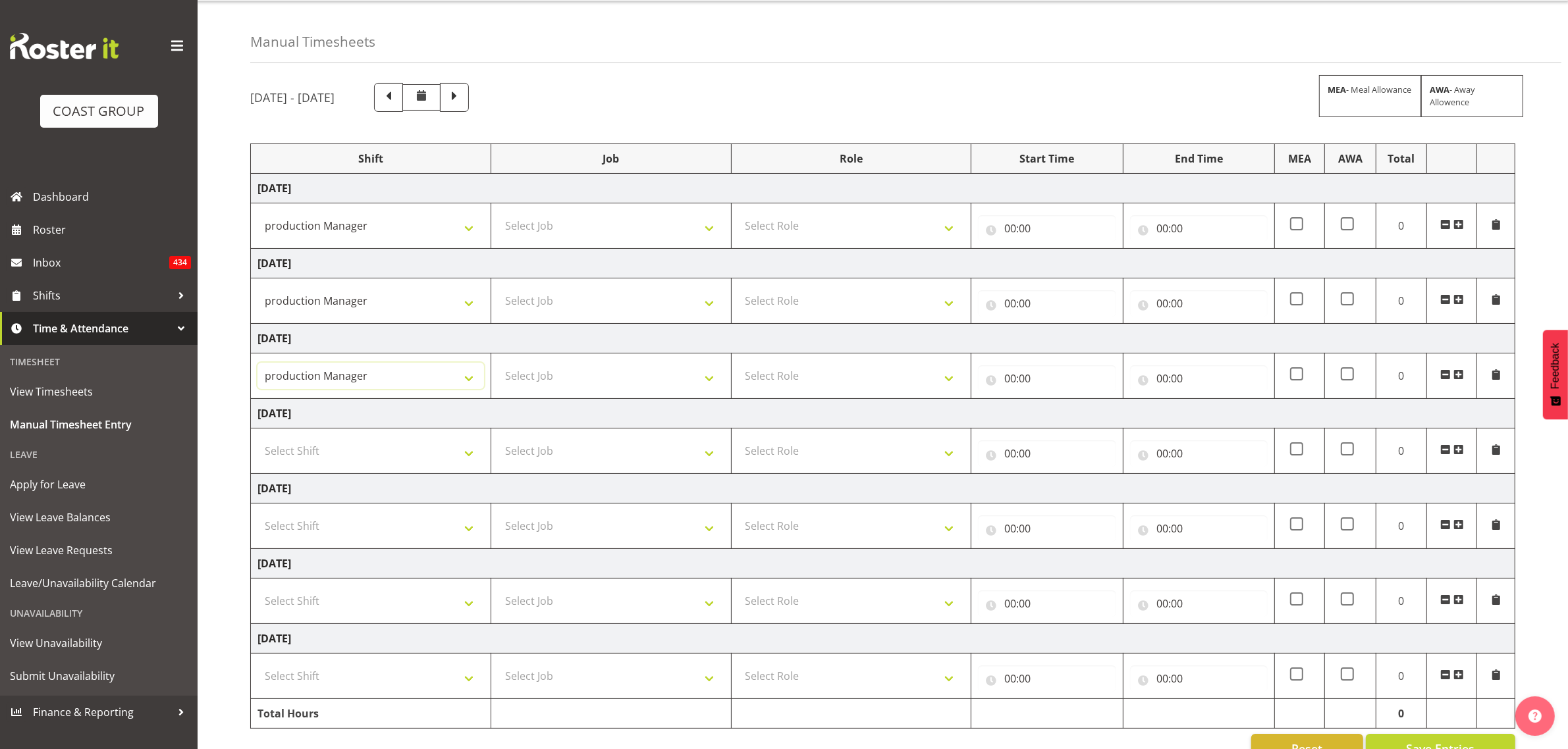
scroll to position [73, 0]
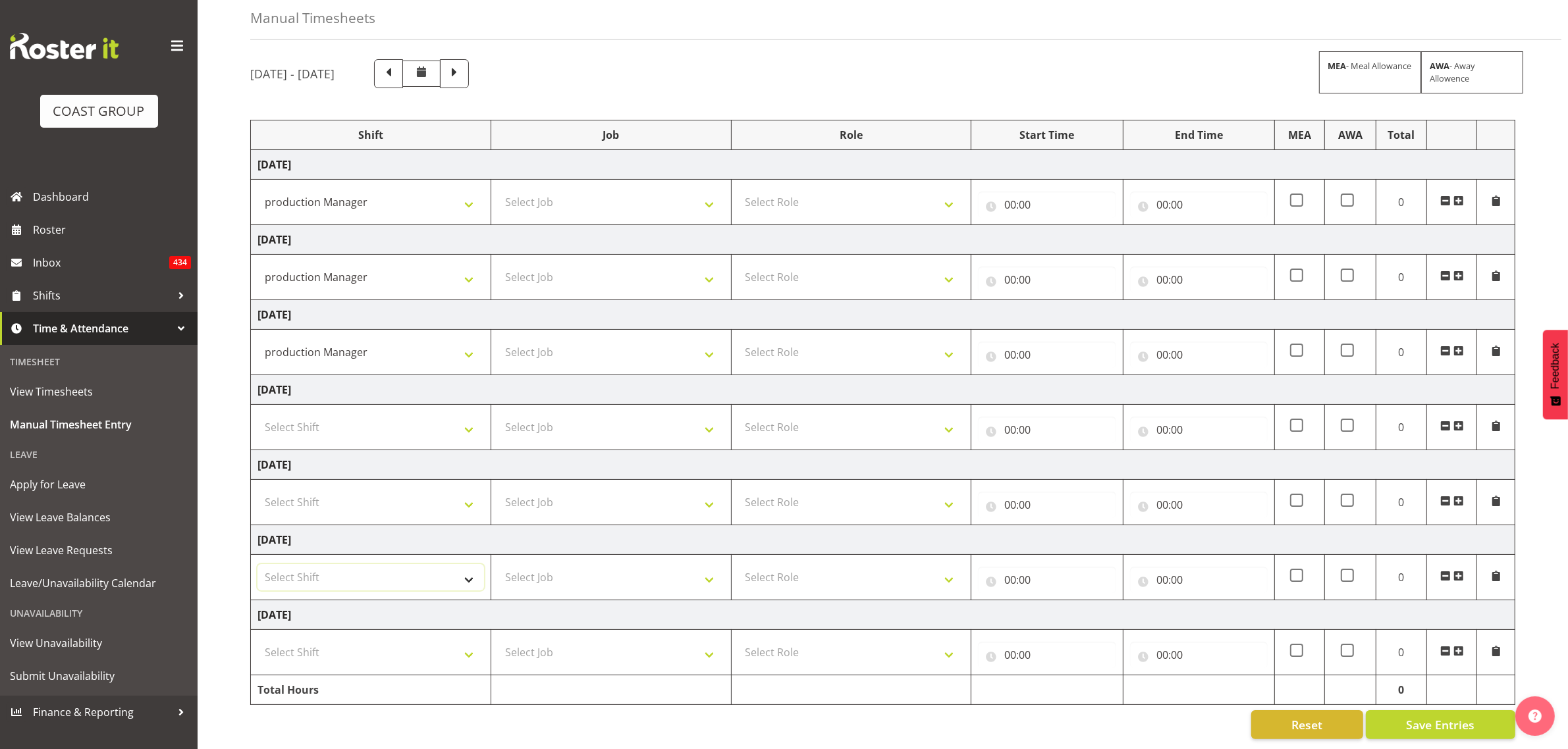
click at [325, 576] on select "Select Shift AKL SIGN ADMIN1 (LEAVE ALONE, DONT MAKE INACTIVE) AUG 25 Delivery …" at bounding box center [370, 577] width 226 height 26
select select "19929"
click at [257, 564] on select "Select Shift AKL SIGN ADMIN1 (LEAVE ALONE, DONT MAKE INACTIVE) AUG 25 Delivery …" at bounding box center [370, 577] width 226 height 26
drag, startPoint x: 343, startPoint y: 647, endPoint x: 347, endPoint y: 655, distance: 8.9
click at [343, 647] on select "Select Shift AKL SIGN ADMIN1 (LEAVE ALONE, DONT MAKE INACTIVE) AUG 25 Delivery …" at bounding box center [370, 651] width 226 height 26
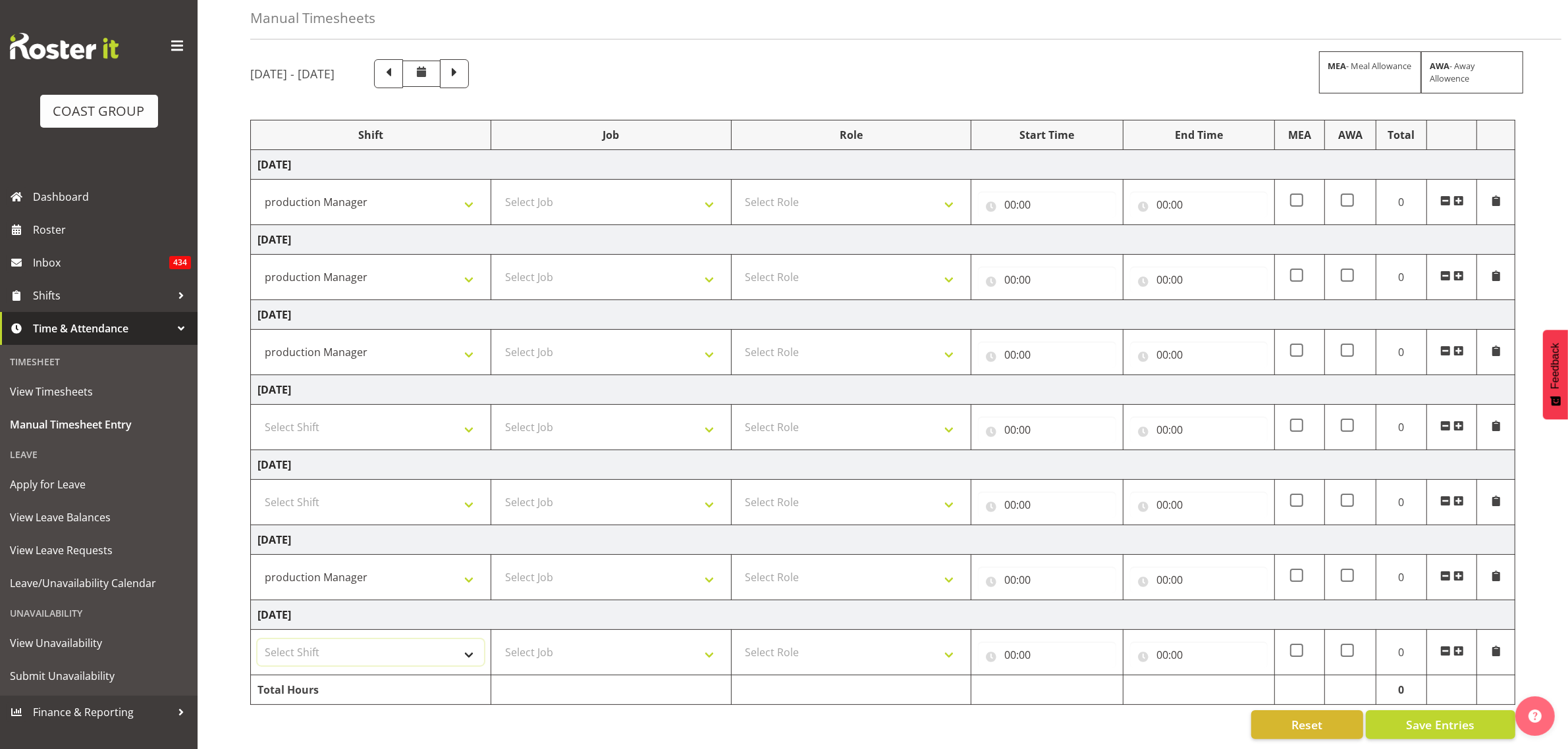
select select "19929"
click at [257, 639] on select "Select Shift AKL SIGN ADMIN1 (LEAVE ALONE, DONT MAKE INACTIVE) AUG 25 Delivery …" at bounding box center [370, 651] width 226 height 26
click at [545, 199] on select "Select Job 1 Carlton Events 1 Carlton Hamilton 1 Carlton Wellington 1 EHS WAREH…" at bounding box center [611, 202] width 226 height 26
click at [551, 189] on select "Select Job 1 Carlton Events 1 Carlton Hamilton 1 Carlton Wellington 1 EHS WAREH…" at bounding box center [611, 202] width 226 height 26
click at [496, 198] on td "1 Carlton Events 1 Carlton Hamilton 1 Carlton Wellington 1 EHS WAREHOUSE/OFFICE…" at bounding box center [611, 202] width 241 height 45
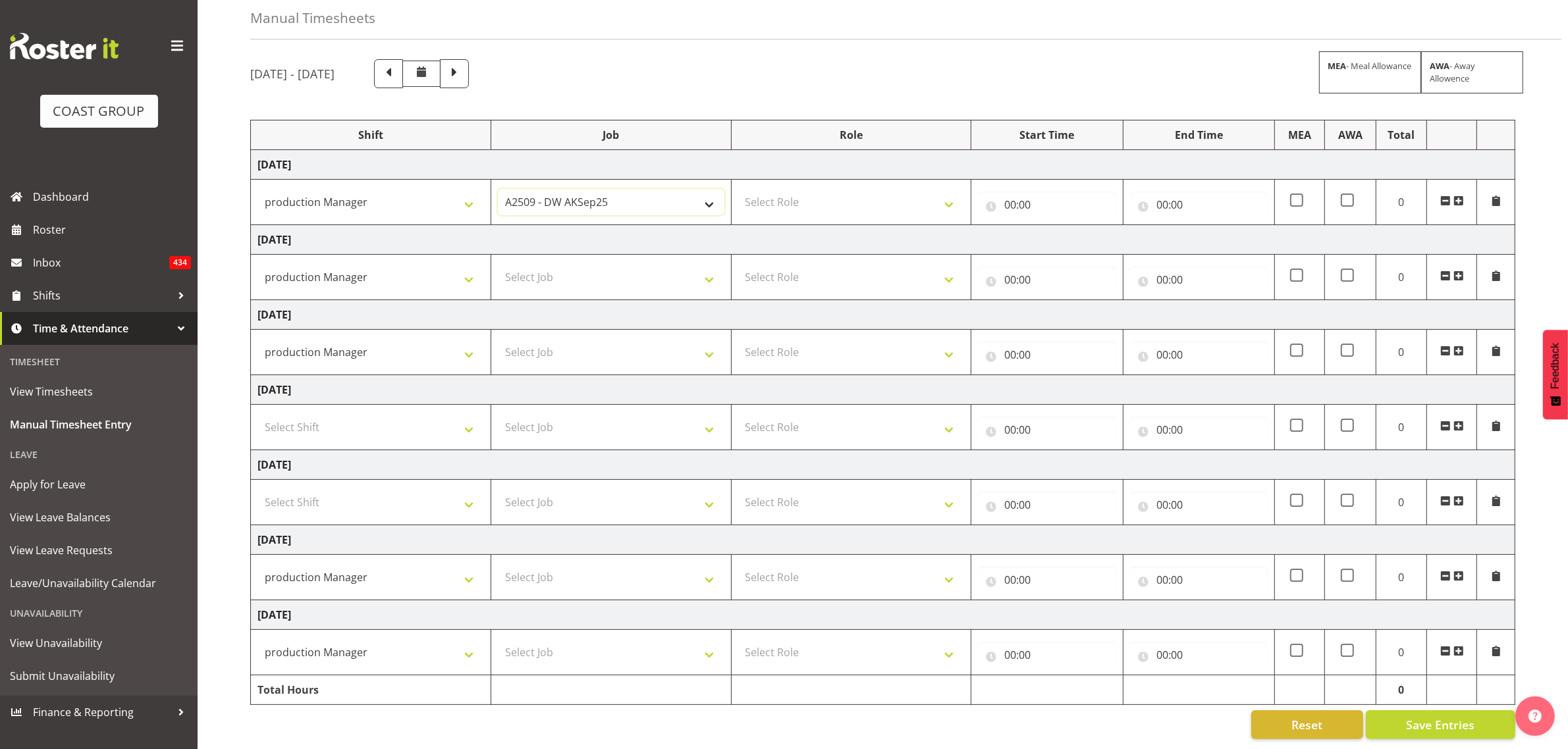
click at [518, 189] on select "1 Carlton Events 1 Carlton Hamilton 1 Carlton Wellington 1 EHS WAREHOUSE/OFFICE…" at bounding box center [611, 202] width 226 height 26
select select "10603"
click at [498, 189] on select "1 Carlton Events 1 Carlton Hamilton 1 Carlton Wellington 1 EHS WAREHOUSE/OFFICE…" at bounding box center [611, 202] width 226 height 26
click at [799, 189] on select "Select Role GRAPHICS DW" at bounding box center [851, 202] width 226 height 26
select select "809"
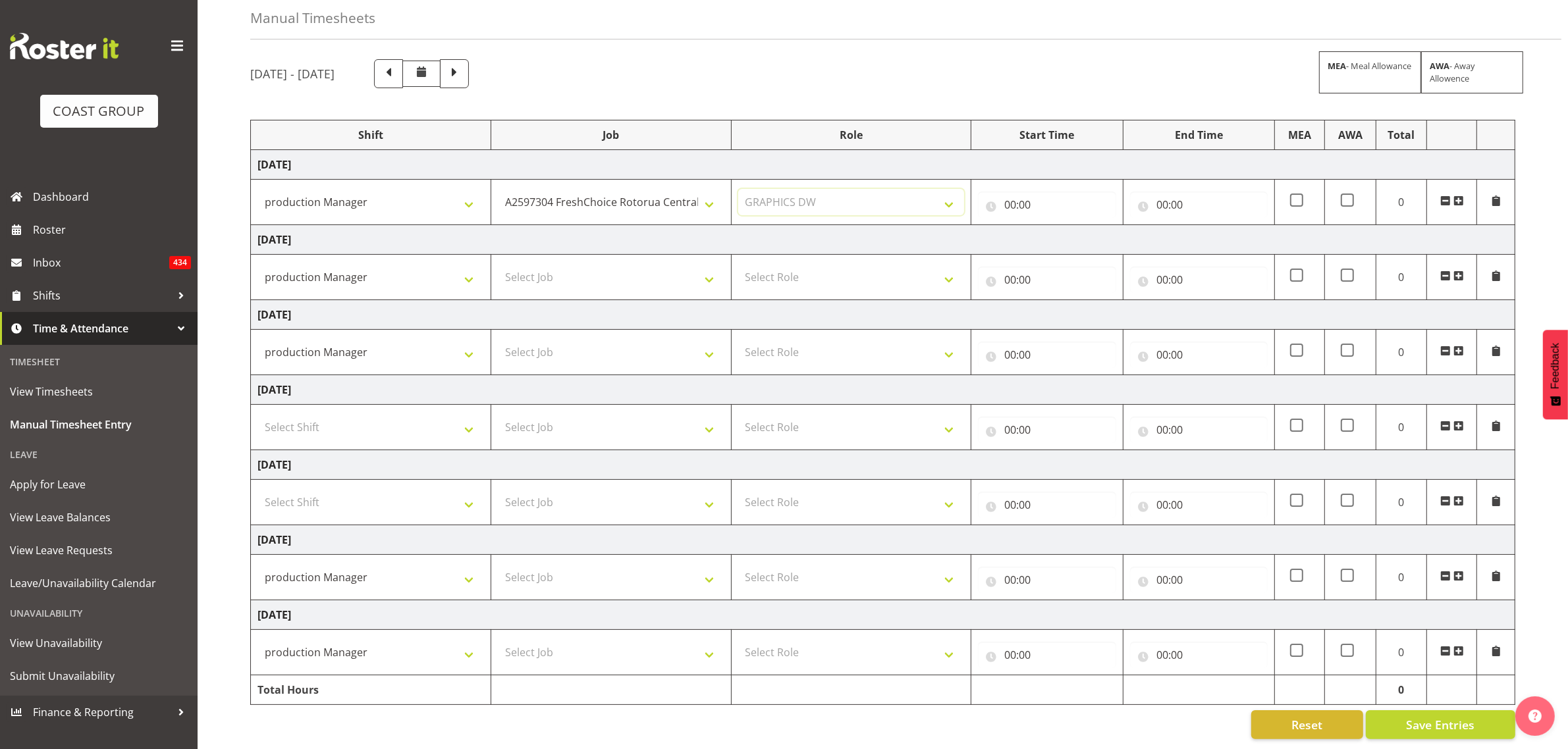
click at [738, 189] on select "Select Role GRAPHICS DW" at bounding box center [851, 202] width 226 height 26
click at [1006, 191] on input "00:00" at bounding box center [1046, 204] width 137 height 26
click at [1058, 226] on select "00 01 02 03 04 05 06 07 08 09 10 11 12 13 14 15 16 17 18 19 20 21 22 23" at bounding box center [1067, 239] width 29 height 26
select select "5"
click at [1053, 226] on select "00 01 02 03 04 05 06 07 08 09 10 11 12 13 14 15 16 17 18 19 20 21 22 23" at bounding box center [1067, 239] width 29 height 26
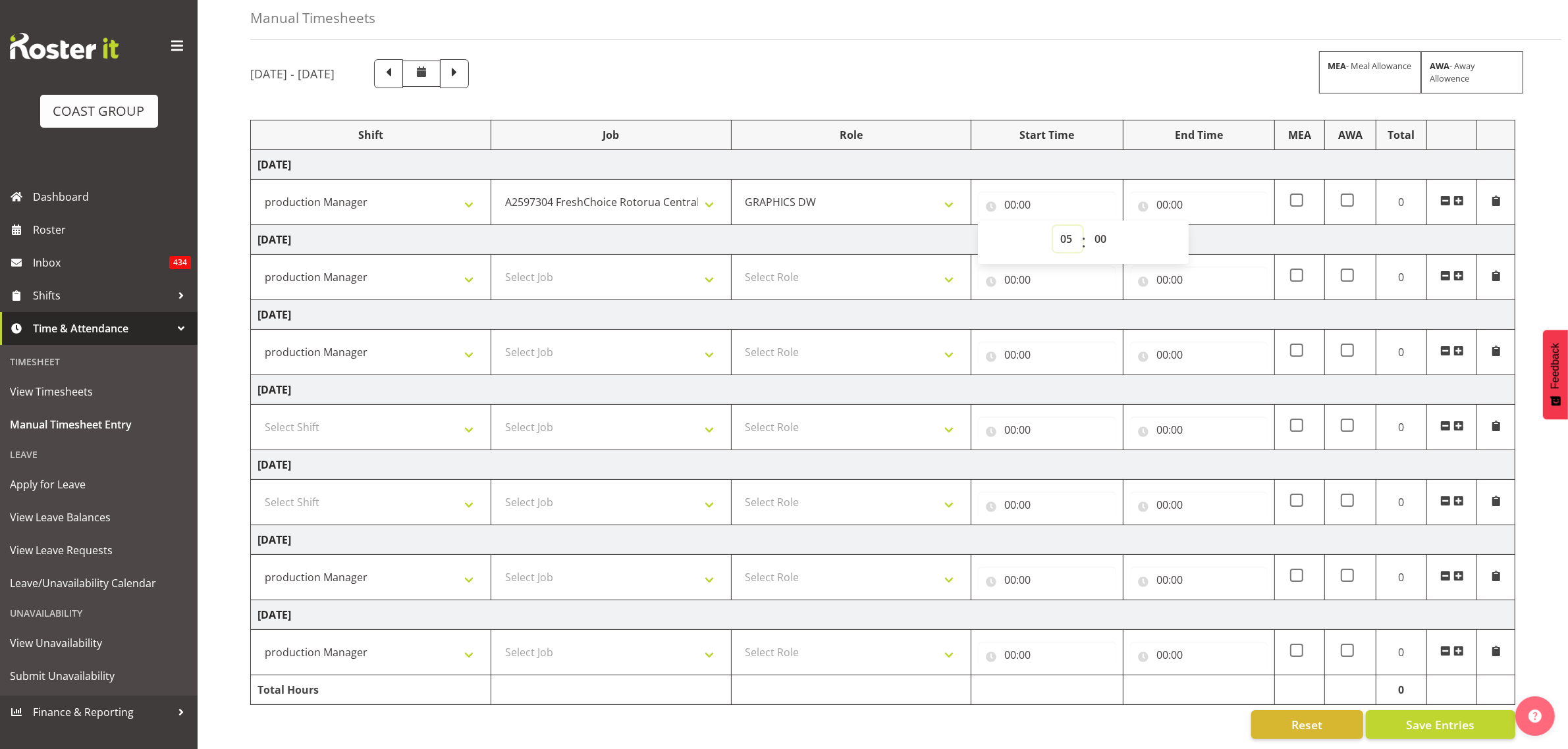
type input "05:00"
click at [1165, 196] on input "00:00" at bounding box center [1199, 204] width 137 height 26
drag, startPoint x: 1210, startPoint y: 224, endPoint x: 1214, endPoint y: 234, distance: 10.8
click at [1210, 226] on select "00 01 02 03 04 05 06 07 08 09 10 11 12 13 14 15 16 17 18 19 20 21 22 23" at bounding box center [1219, 239] width 29 height 26
select select "18"
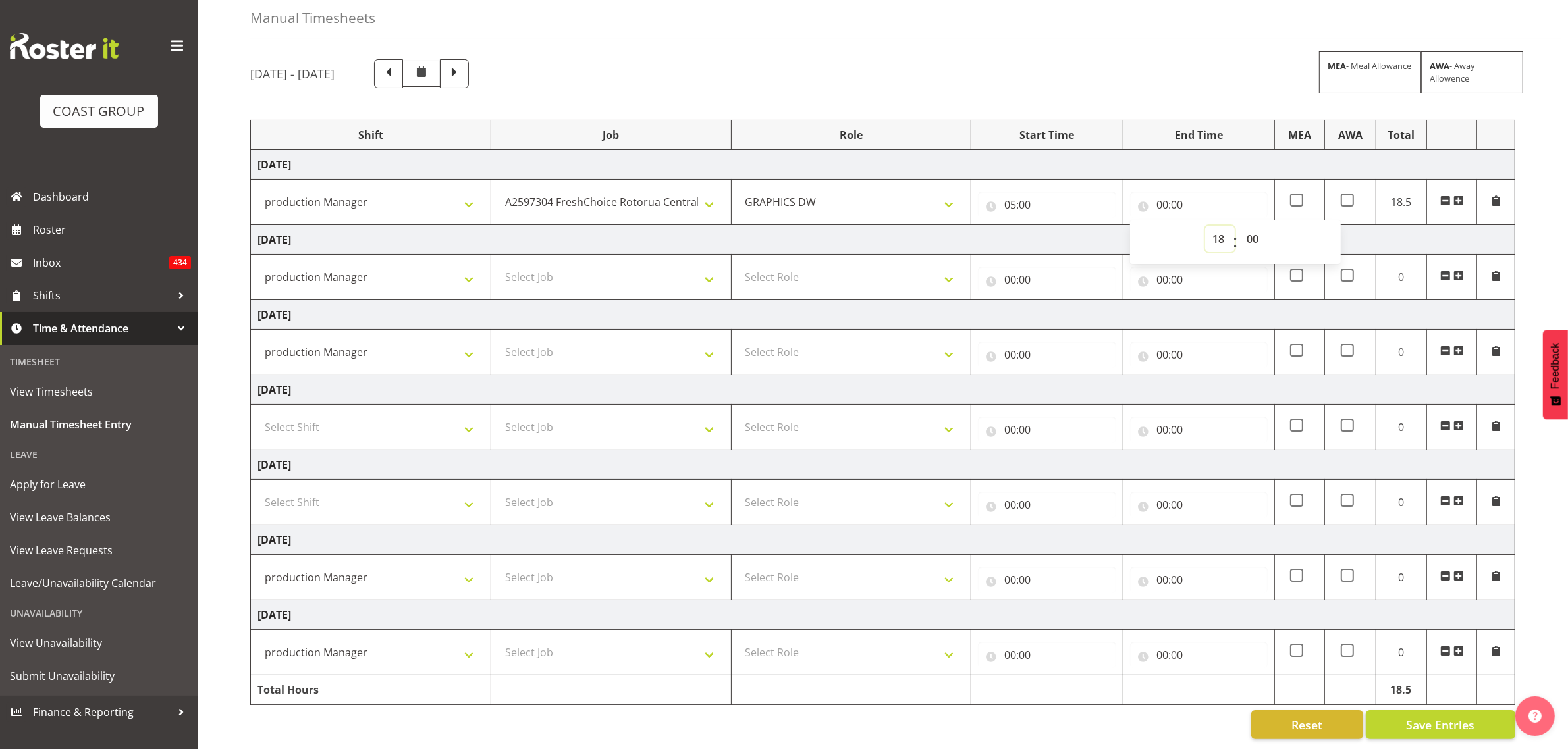
click at [1205, 226] on select "00 01 02 03 04 05 06 07 08 09 10 11 12 13 14 15 16 17 18 19 20 21 22 23" at bounding box center [1219, 239] width 29 height 26
type input "18:00"
click at [1258, 226] on select "00 01 02 03 04 05 06 07 08 09 10 11 12 13 14 15 16 17 18 19 20 21 22 23 24 25 2…" at bounding box center [1254, 239] width 29 height 26
select select "30"
click at [1239, 226] on select "00 01 02 03 04 05 06 07 08 09 10 11 12 13 14 15 16 17 18 19 20 21 22 23 24 25 2…" at bounding box center [1254, 239] width 29 height 26
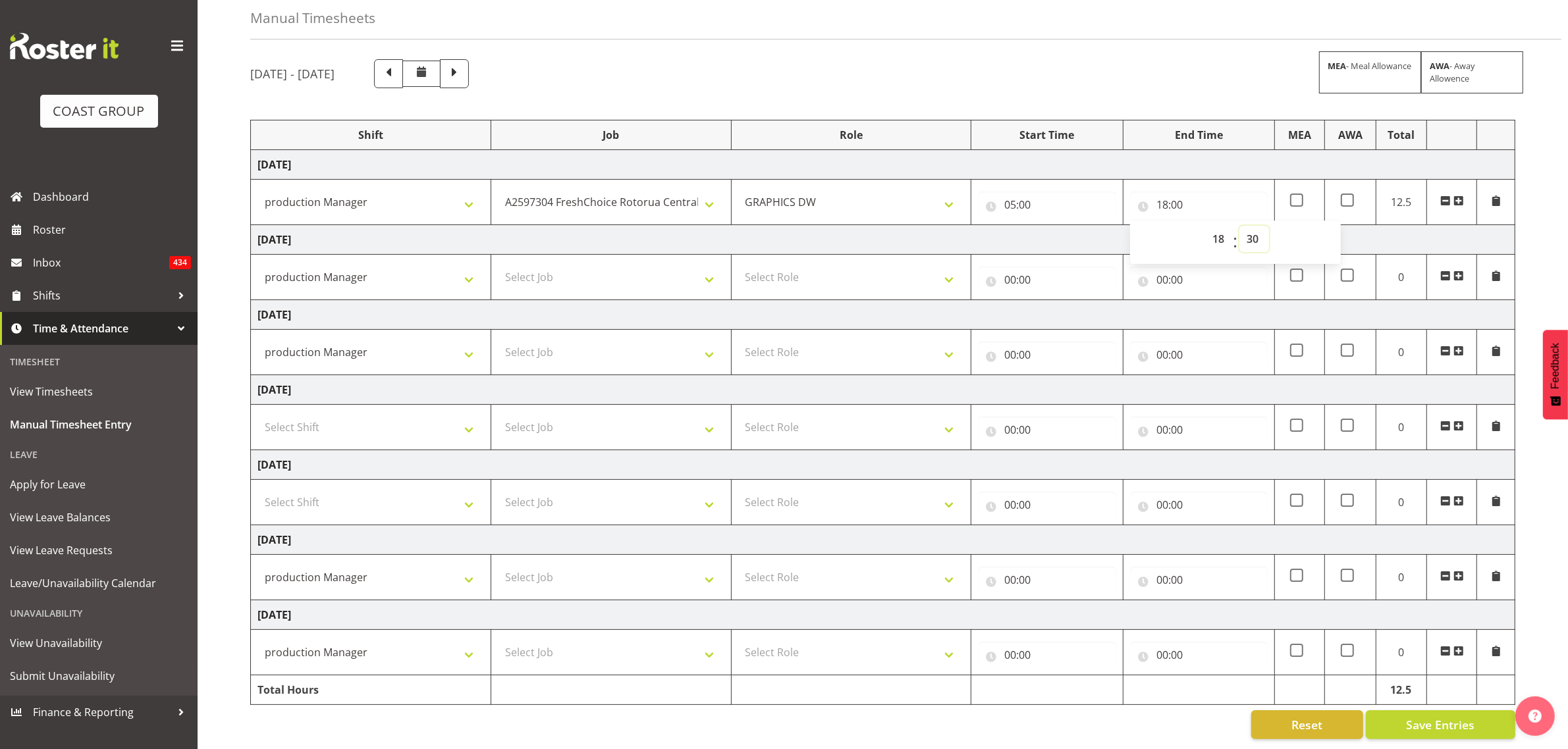
type input "18:30"
click at [609, 264] on select "Select Job 1 Carlton Events 1 Carlton Hamilton 1 Carlton Wellington 1 EHS WAREH…" at bounding box center [611, 277] width 226 height 26
select select "9466"
click at [498, 264] on select "Select Job 1 Carlton Events 1 Carlton Hamilton 1 Carlton Wellington 1 EHS WAREH…" at bounding box center [611, 277] width 226 height 26
click at [796, 265] on select "Select Role GRAPHICS DW" at bounding box center [851, 277] width 226 height 26
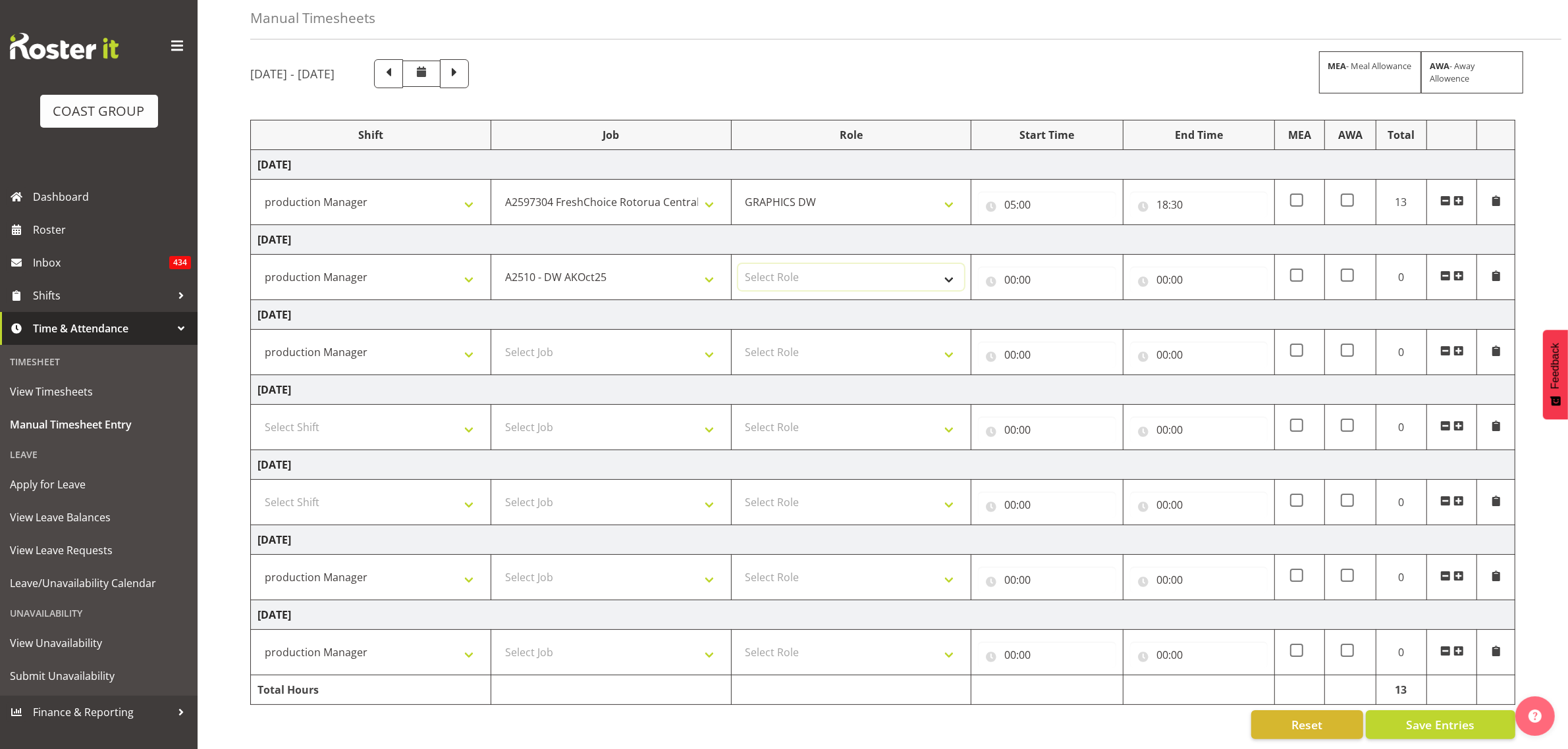
select select "809"
click at [738, 264] on select "Select Role GRAPHICS DW" at bounding box center [851, 277] width 226 height 26
click at [1013, 267] on input "00:00" at bounding box center [1046, 279] width 137 height 26
click at [1053, 301] on select "00 01 02 03 04 05 06 07 08 09 10 11 12 13 14 15 16 17 18 19 20 21 22 23" at bounding box center [1067, 313] width 29 height 26
select select "6"
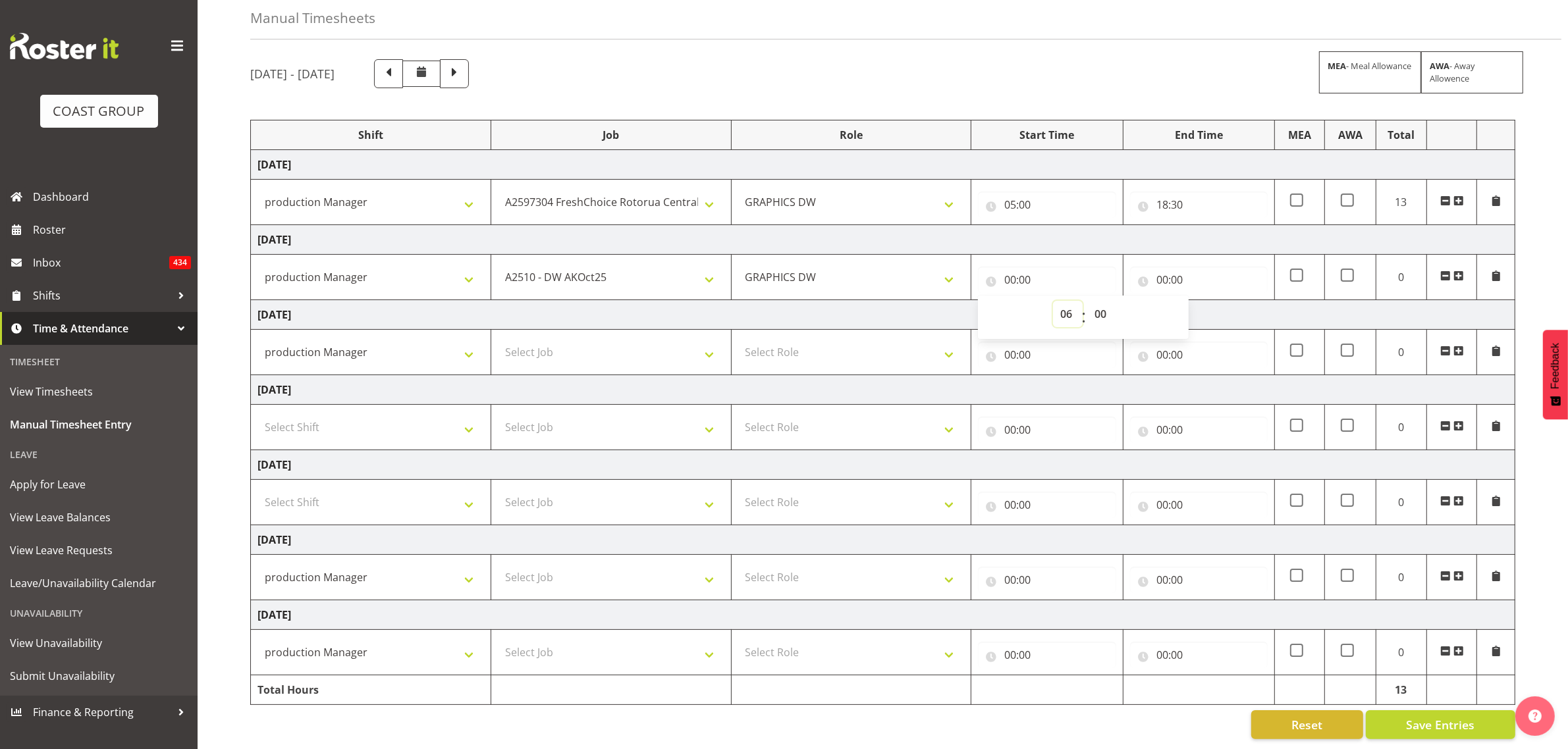
click at [1053, 301] on select "00 01 02 03 04 05 06 07 08 09 10 11 12 13 14 15 16 17 18 19 20 21 22 23" at bounding box center [1067, 313] width 29 height 26
type input "06:00"
click at [1164, 267] on input "00:00" at bounding box center [1199, 279] width 137 height 26
drag, startPoint x: 1206, startPoint y: 298, endPoint x: 1210, endPoint y: 308, distance: 10.8
click at [1207, 301] on select "00 01 02 03 04 05 06 07 08 09 10 11 12 13 14 15 16 17 18 19 20 21 22 23" at bounding box center [1219, 313] width 29 height 26
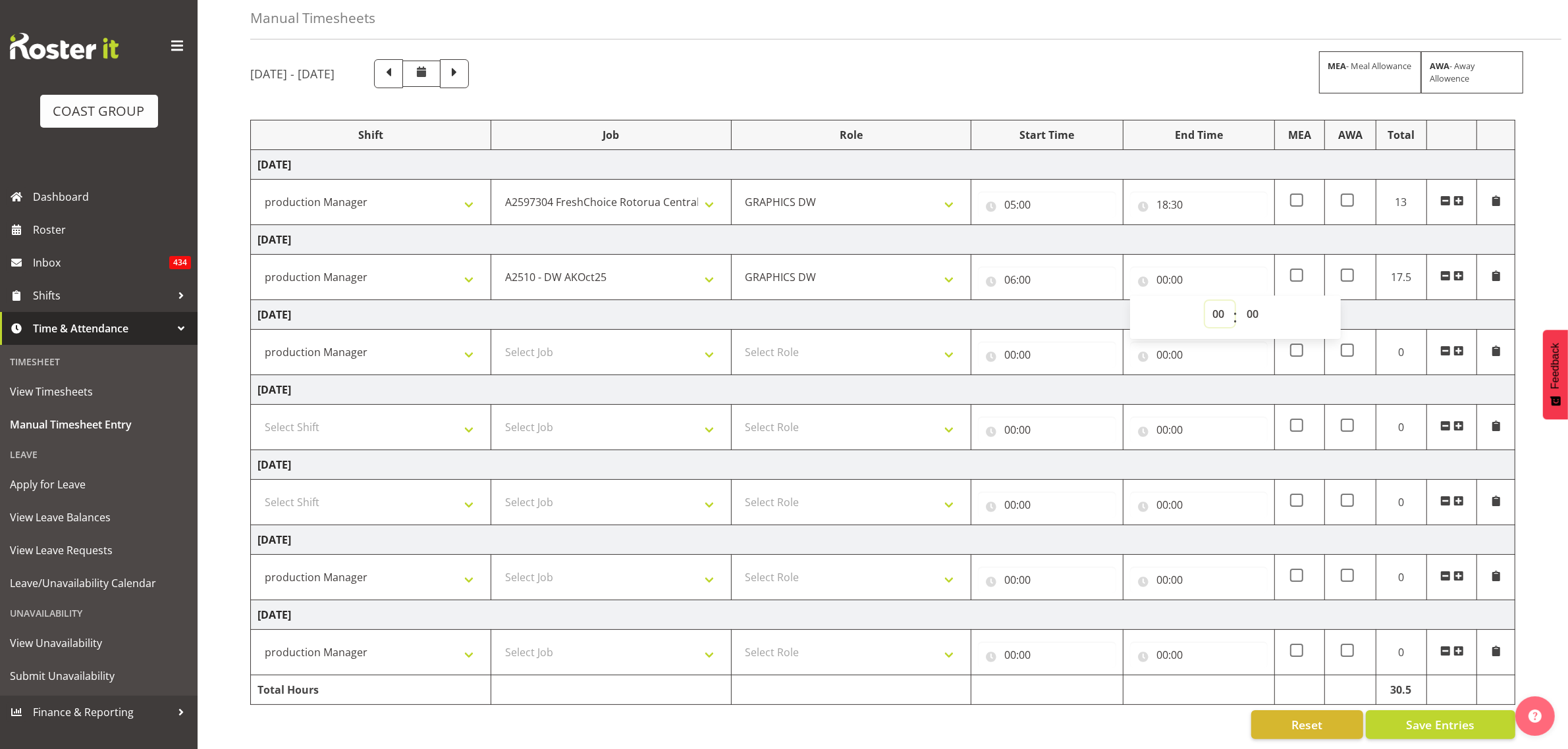
select select "15"
click at [1205, 301] on select "00 01 02 03 04 05 06 07 08 09 10 11 12 13 14 15 16 17 18 19 20 21 22 23" at bounding box center [1219, 313] width 29 height 26
type input "15:00"
click at [531, 340] on select "Select Job 1 Carlton Events 1 Carlton Hamilton 1 Carlton Wellington 1 EHS WAREH…" at bounding box center [611, 351] width 226 height 26
select select "9466"
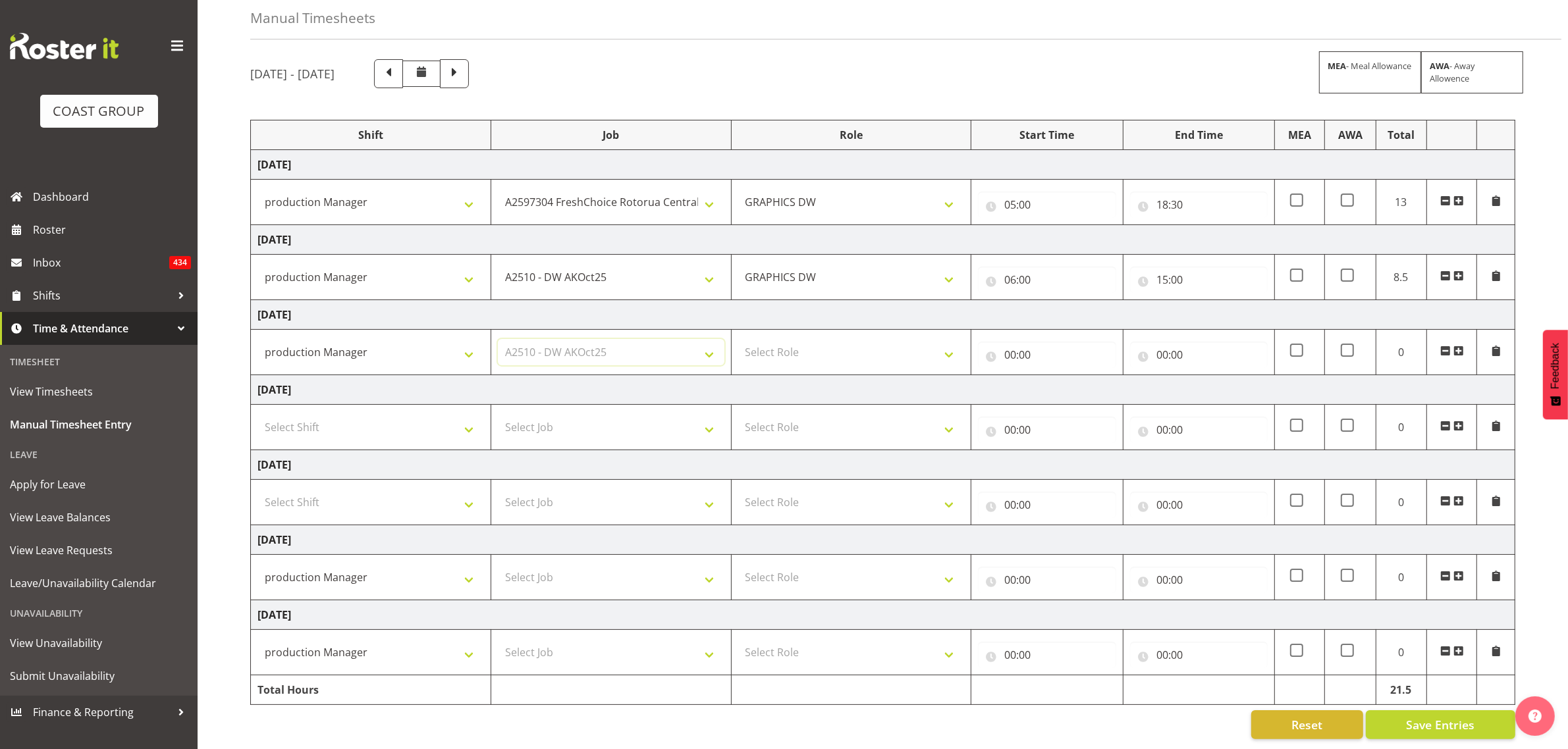
click at [498, 339] on select "Select Job 1 Carlton Events 1 Carlton Hamilton 1 Carlton Wellington 1 EHS WAREH…" at bounding box center [611, 351] width 226 height 26
click at [775, 348] on select "Select Role GRAPHICS DW" at bounding box center [851, 351] width 226 height 26
select select "809"
click at [738, 339] on select "Select Role GRAPHICS DW" at bounding box center [851, 351] width 226 height 26
click at [1016, 346] on input "00:00" at bounding box center [1046, 355] width 137 height 26
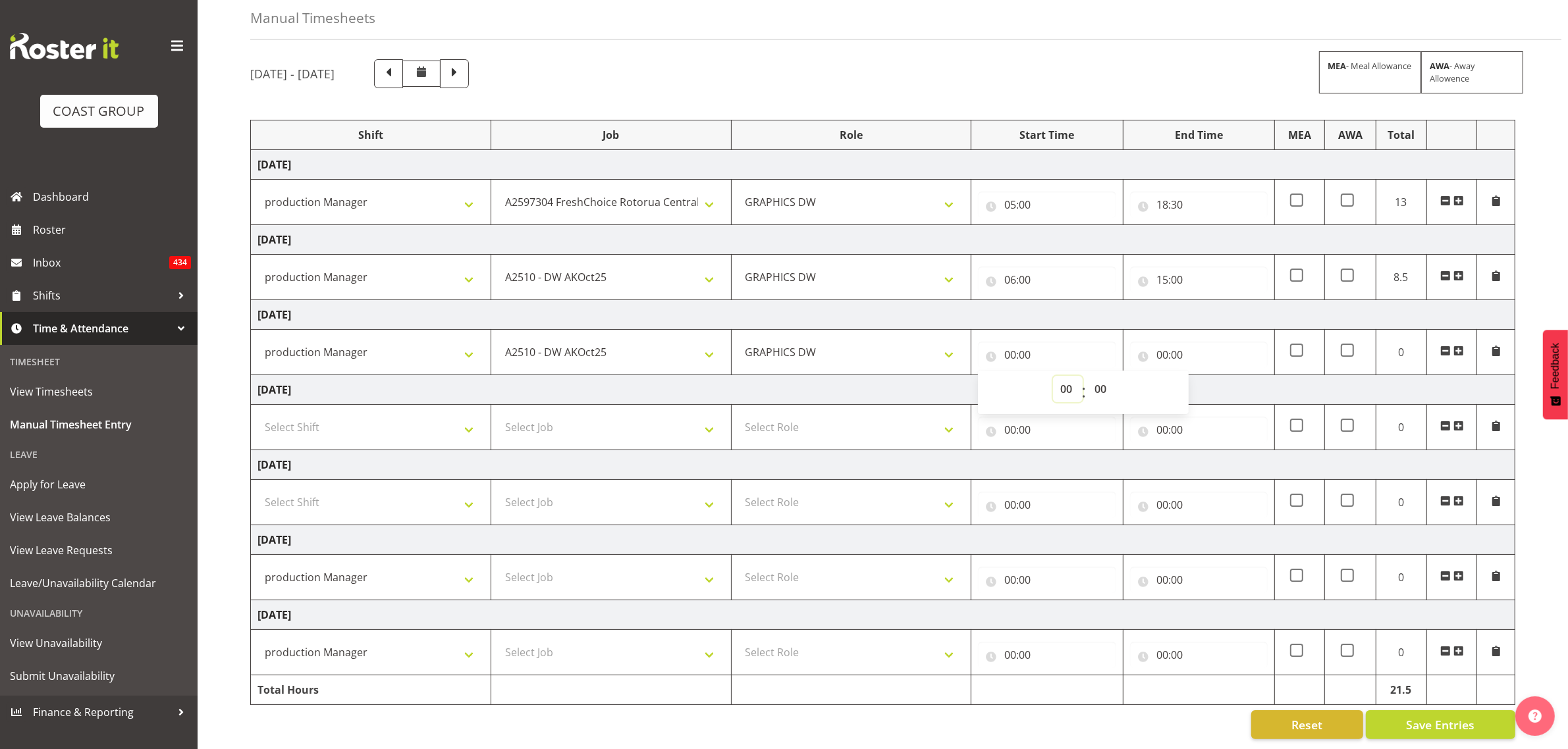
click at [1075, 376] on select "00 01 02 03 04 05 06 07 08 09 10 11 12 13 14 15 16 17 18 19 20 21 22 23" at bounding box center [1067, 389] width 29 height 26
select select "6"
click at [1053, 376] on select "00 01 02 03 04 05 06 07 08 09 10 11 12 13 14 15 16 17 18 19 20 21 22 23" at bounding box center [1067, 389] width 29 height 26
type input "06:00"
click at [1160, 342] on input "00:00" at bounding box center [1199, 355] width 137 height 26
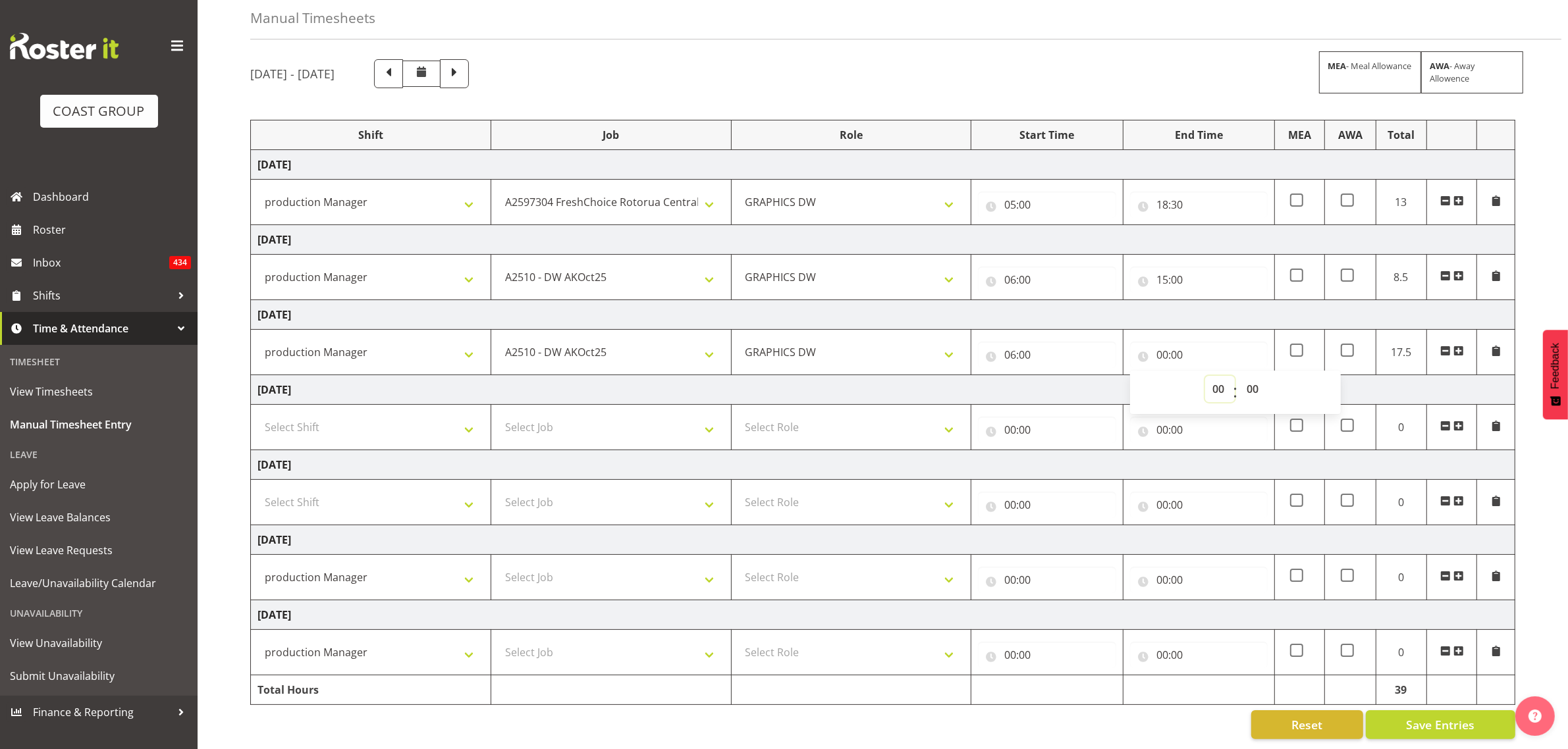
click at [1209, 376] on select "00 01 02 03 04 05 06 07 08 09 10 11 12 13 14 15 16 17 18 19 20 21 22 23" at bounding box center [1219, 389] width 29 height 26
select select "15"
click at [1205, 376] on select "00 01 02 03 04 05 06 07 08 09 10 11 12 13 14 15 16 17 18 19 20 21 22 23" at bounding box center [1219, 389] width 29 height 26
type input "15:00"
click at [580, 570] on select "Select Job 1 Carlton Events 1 Carlton Hamilton 1 Carlton Wellington 1 EHS WAREH…" at bounding box center [611, 577] width 226 height 26
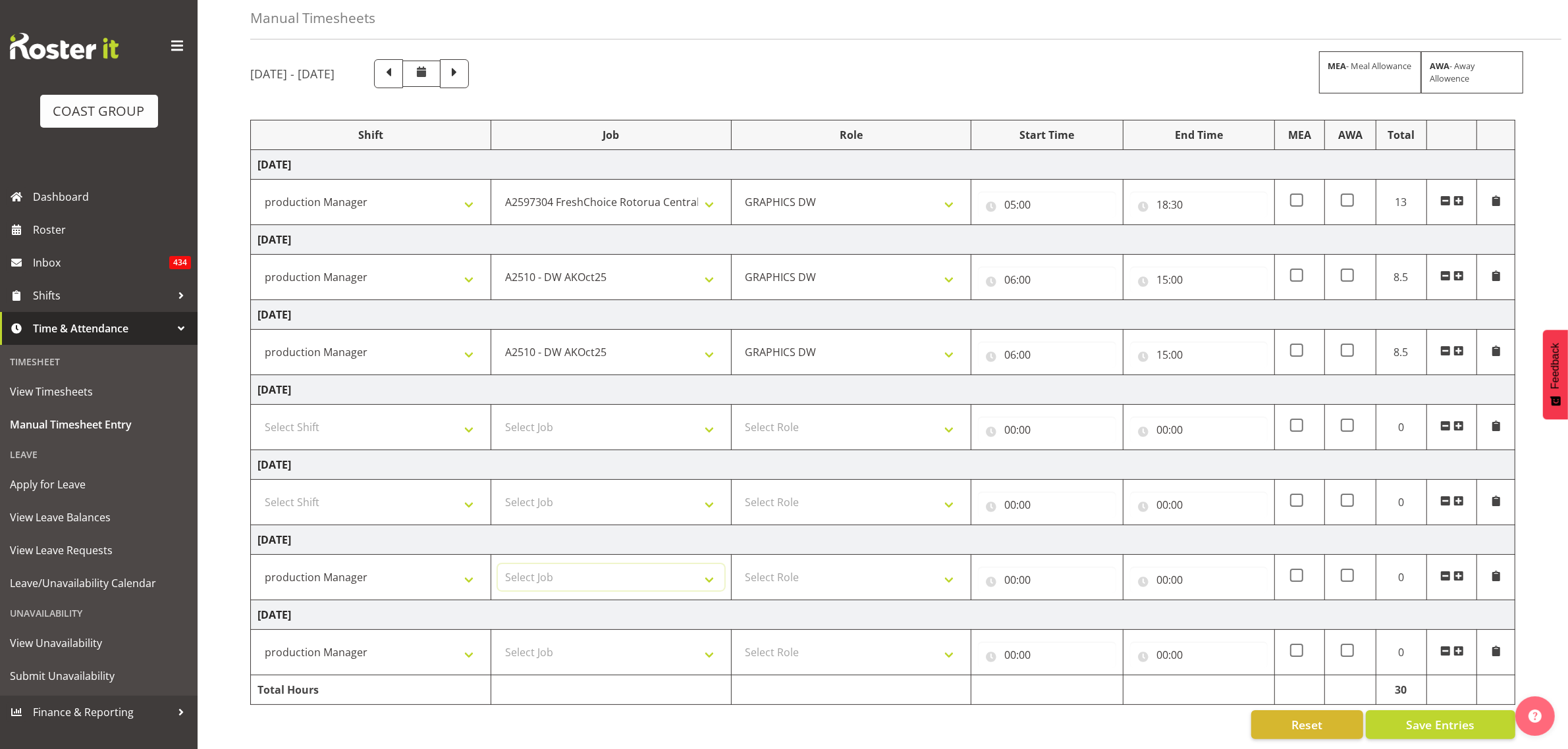
select select "9466"
click at [498, 564] on select "Select Job 1 Carlton Events 1 Carlton Hamilton 1 Carlton Wellington 1 EHS WAREH…" at bounding box center [611, 577] width 226 height 26
click at [800, 564] on select "Select Role GRAPHICS DW" at bounding box center [851, 577] width 226 height 26
select select "809"
click at [738, 564] on select "Select Role GRAPHICS DW" at bounding box center [851, 577] width 226 height 26
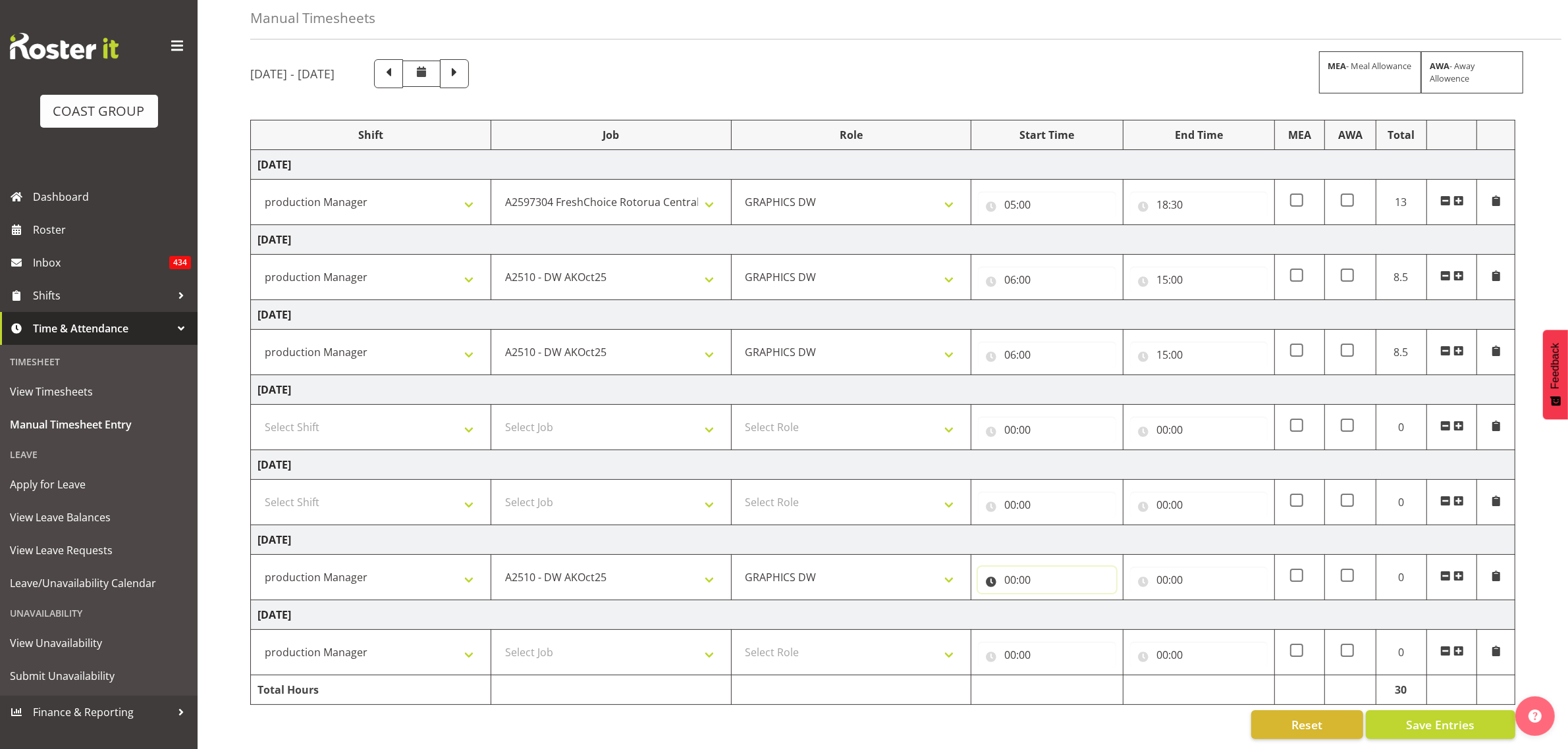
click at [1011, 567] on input "00:00" at bounding box center [1046, 579] width 137 height 26
click at [1061, 601] on select "00 01 02 03 04 05 06 07 08 09 10 11 12 13 14 15 16 17 18 19 20 21 22 23" at bounding box center [1067, 613] width 29 height 26
select select "6"
click at [1053, 601] on select "00 01 02 03 04 05 06 07 08 09 10 11 12 13 14 15 16 17 18 19 20 21 22 23" at bounding box center [1067, 613] width 29 height 26
type input "06:00"
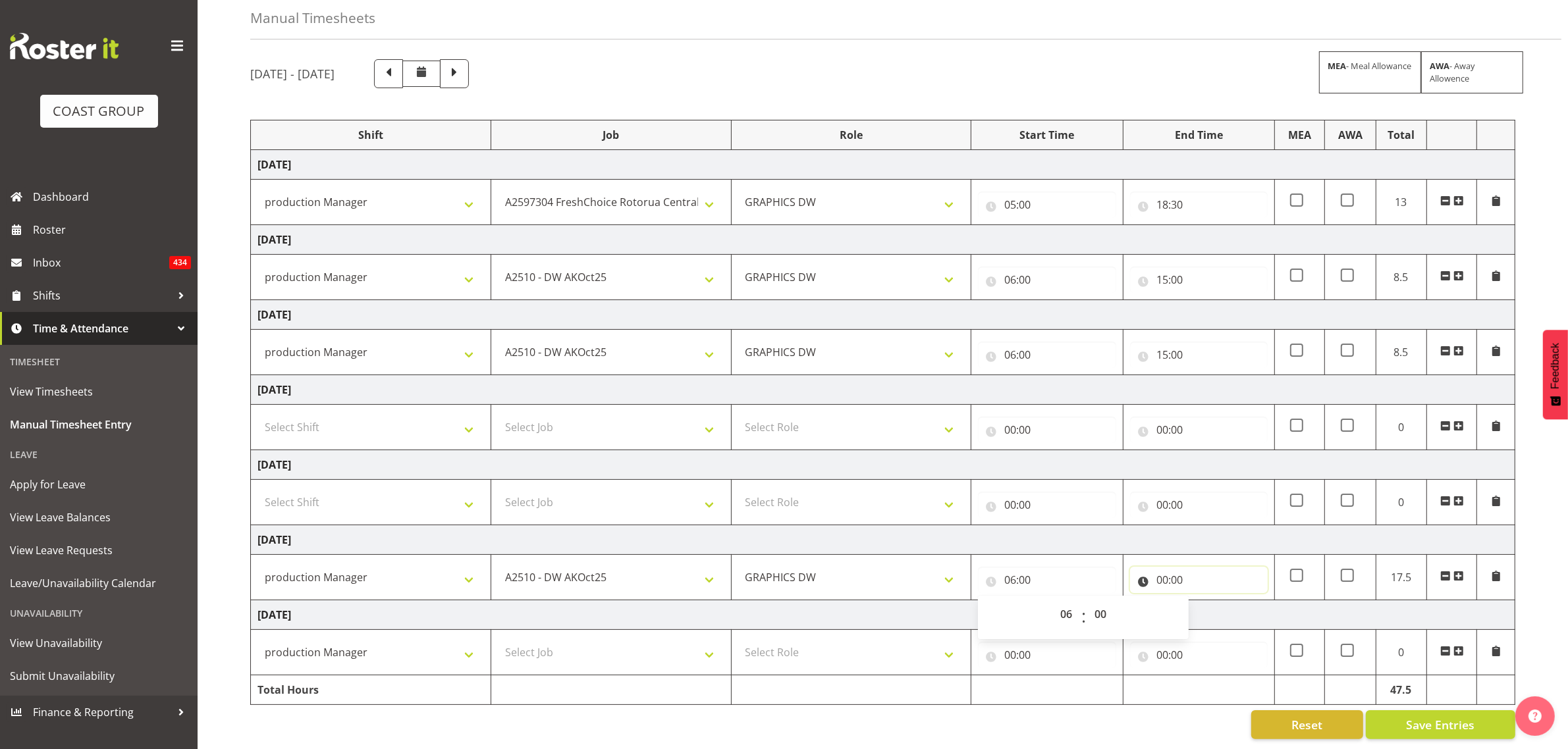
click at [1166, 568] on input "00:00" at bounding box center [1199, 579] width 137 height 26
click at [1225, 596] on div "00 01 02 03 04 05 06 07 08 09 10 11 12 13 14 15 16 17 18 19 20 21 22 23 : 00 01…" at bounding box center [1235, 617] width 210 height 44
click at [1212, 601] on select "00 01 02 03 04 05 06 07 08 09 10 11 12 13 14 15 16 17 18 19 20 21 22 23" at bounding box center [1219, 613] width 29 height 26
select select "15"
click at [1205, 601] on select "00 01 02 03 04 05 06 07 08 09 10 11 12 13 14 15 16 17 18 19 20 21 22 23" at bounding box center [1219, 613] width 29 height 26
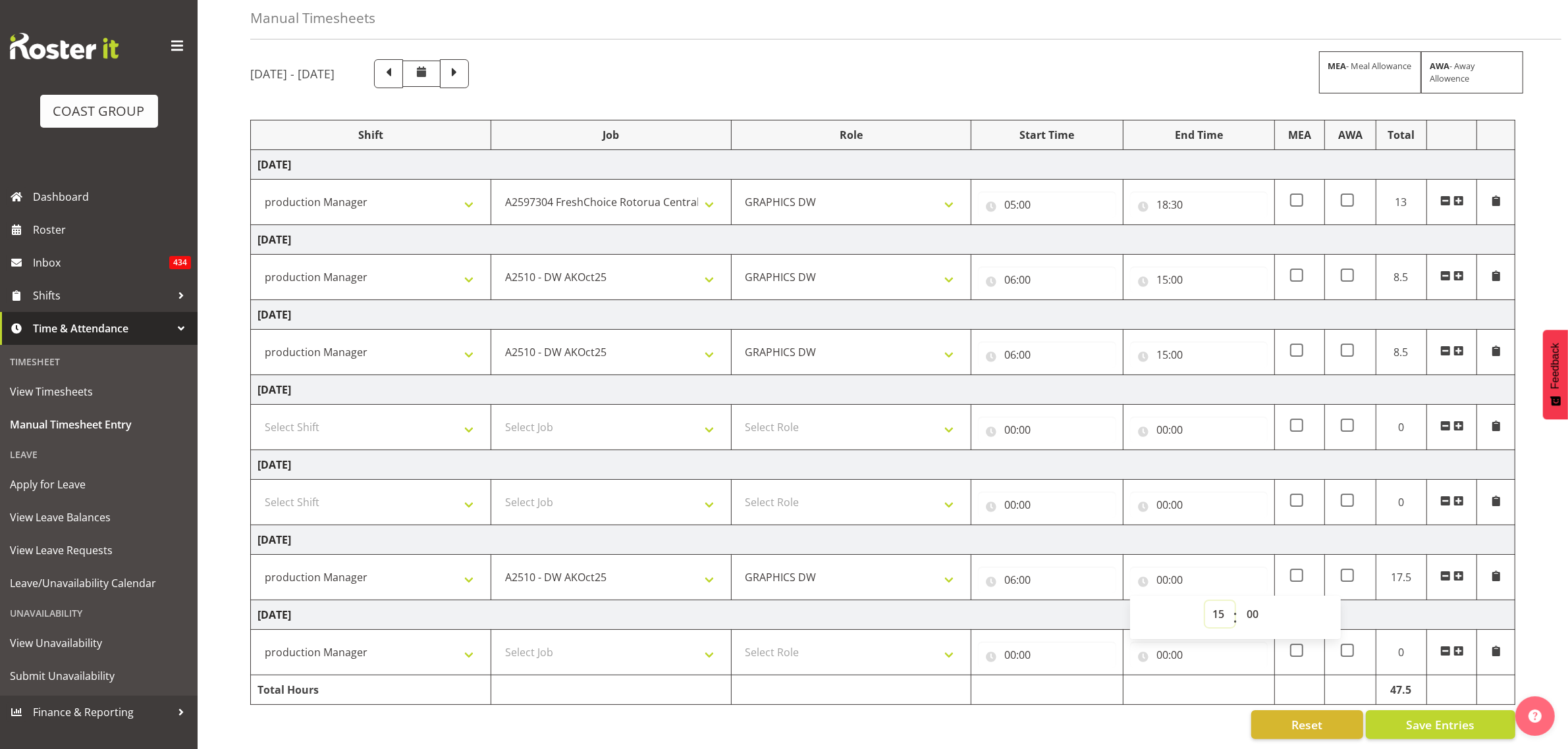
type input "15:00"
click at [642, 656] on td "Select Job 1 Carlton Events 1 Carlton Hamilton 1 Carlton Wellington 1 EHS WAREH…" at bounding box center [611, 652] width 241 height 45
click at [637, 643] on select "Select Job 1 Carlton Events 1 Carlton Hamilton 1 Carlton Wellington 1 EHS WAREH…" at bounding box center [611, 651] width 226 height 26
select select "9466"
click at [498, 639] on select "Select Job 1 Carlton Events 1 Carlton Hamilton 1 Carlton Wellington 1 EHS WAREH…" at bounding box center [611, 651] width 226 height 26
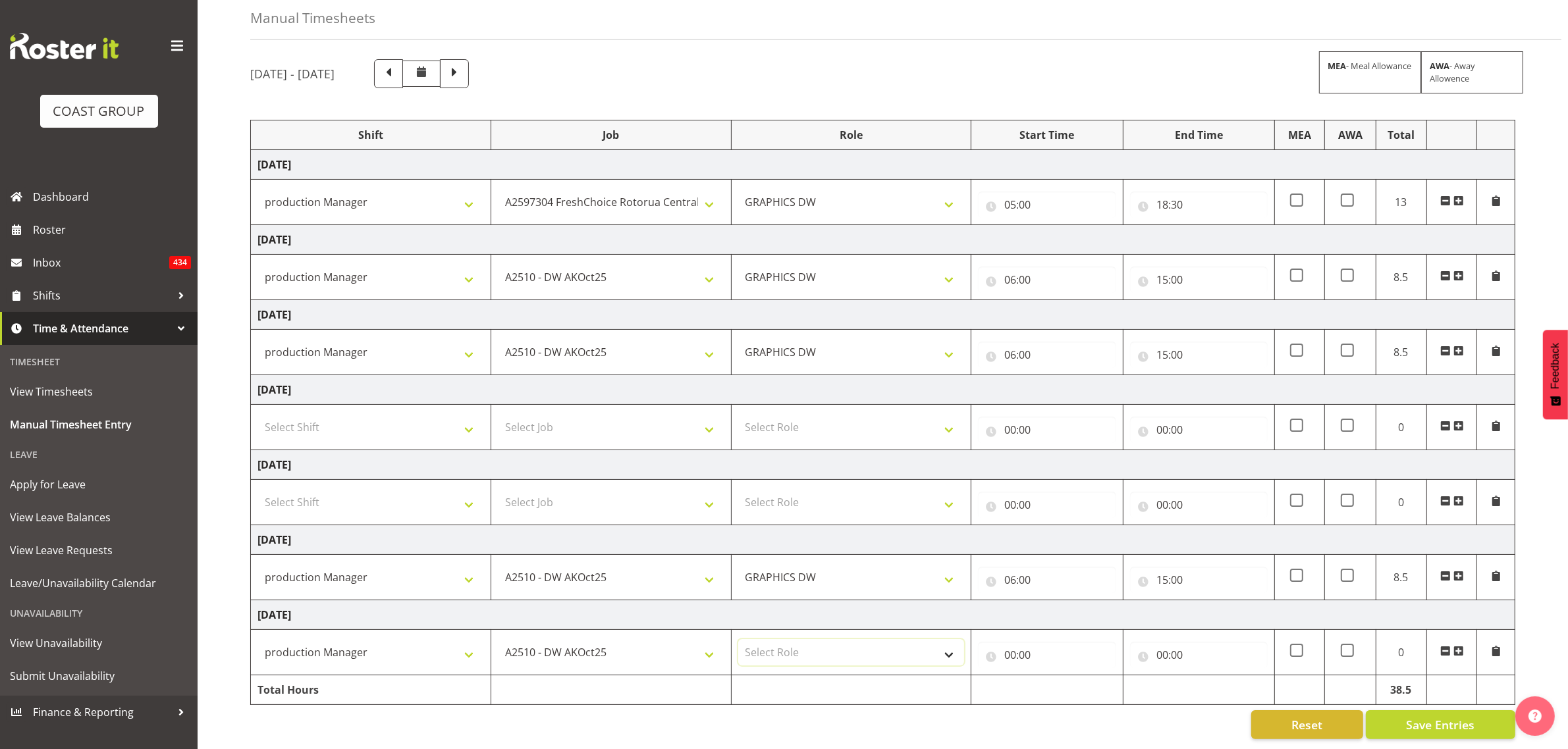
click at [899, 647] on select "Select Role GRAPHICS DW" at bounding box center [851, 651] width 226 height 26
select select "809"
click at [738, 639] on select "Select Role GRAPHICS DW" at bounding box center [851, 651] width 226 height 26
click at [1015, 642] on input "00:00" at bounding box center [1046, 655] width 137 height 26
click at [1056, 676] on select "00 01 02 03 04 05 06 07 08 09 10 11 12 13 14 15 16 17 18 19 20 21 22 23" at bounding box center [1067, 689] width 29 height 26
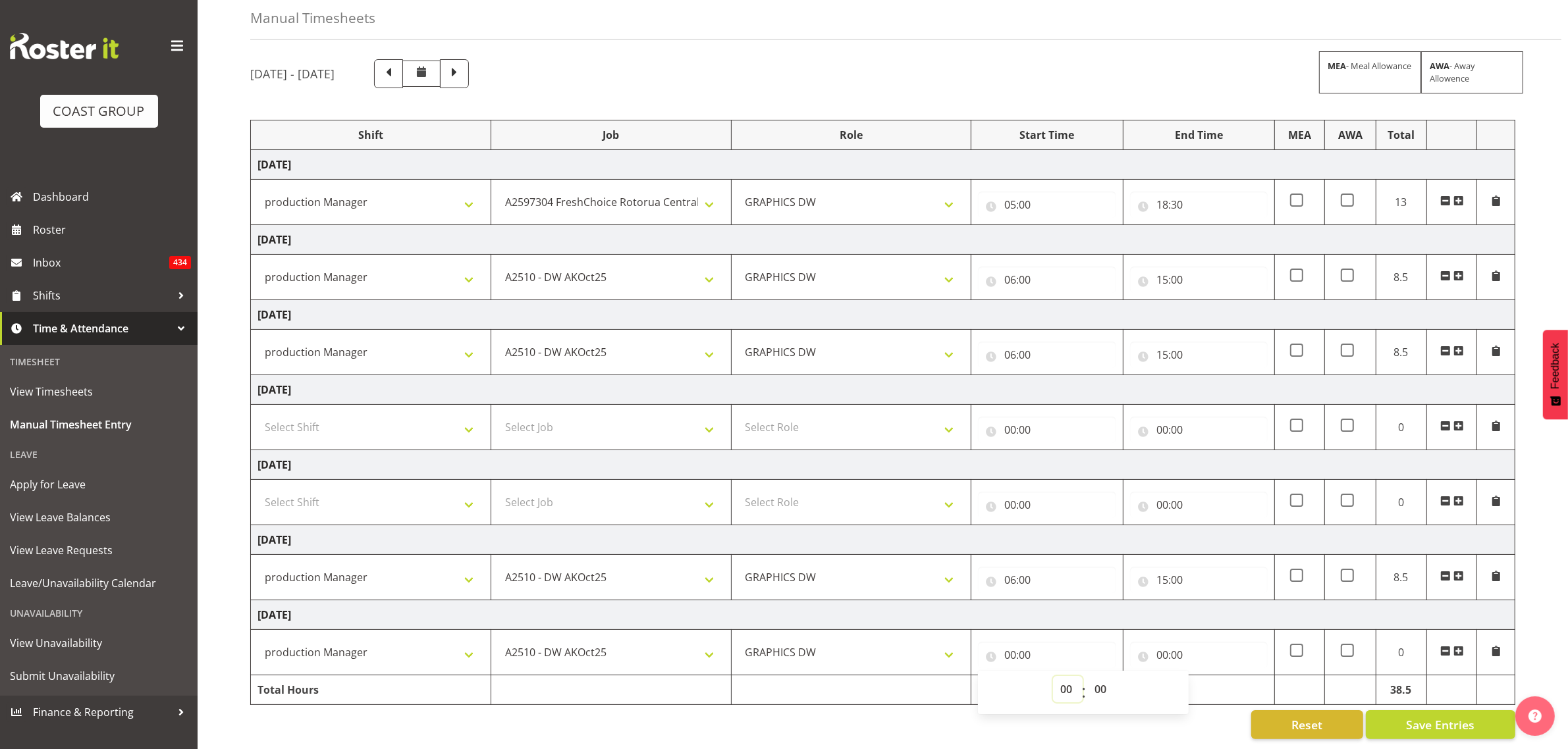
select select "6"
click at [1053, 676] on select "00 01 02 03 04 05 06 07 08 09 10 11 12 13 14 15 16 17 18 19 20 21 22 23" at bounding box center [1067, 689] width 29 height 26
type input "06:00"
click at [1166, 645] on input "00:00" at bounding box center [1199, 655] width 137 height 26
click at [1211, 676] on select "00 01 02 03 04 05 06 07 08 09 10 11 12 13 14 15 16 17 18 19 20 21 22 23" at bounding box center [1219, 689] width 29 height 26
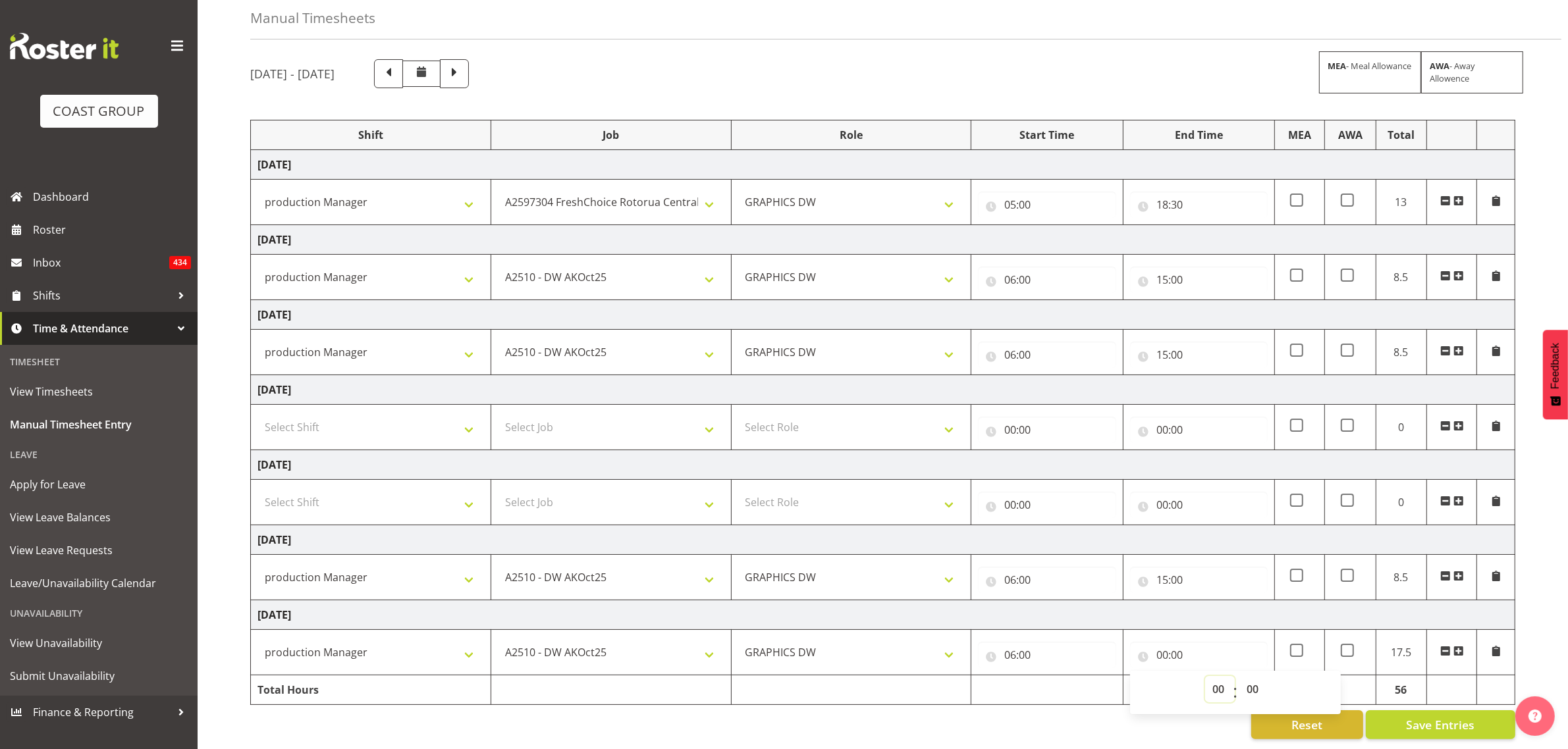
select select "15"
click at [1205, 676] on select "00 01 02 03 04 05 06 07 08 09 10 11 12 13 14 15 16 17 18 19 20 21 22 23" at bounding box center [1219, 689] width 29 height 26
type input "15:00"
click at [1398, 710] on button "Save Entries" at bounding box center [1441, 724] width 149 height 29
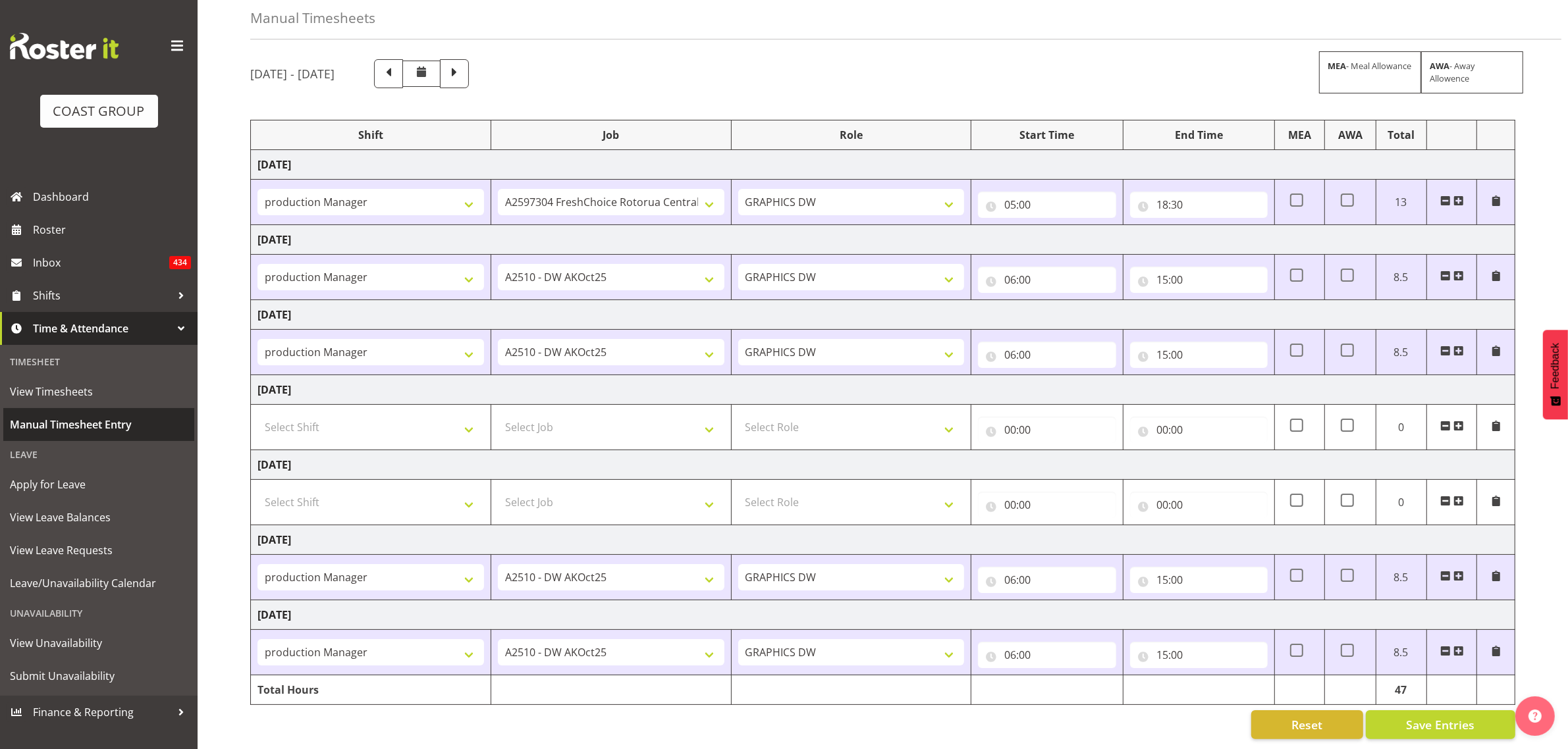
click at [87, 423] on span "Manual Timesheet Entry" at bounding box center [98, 424] width 178 height 20
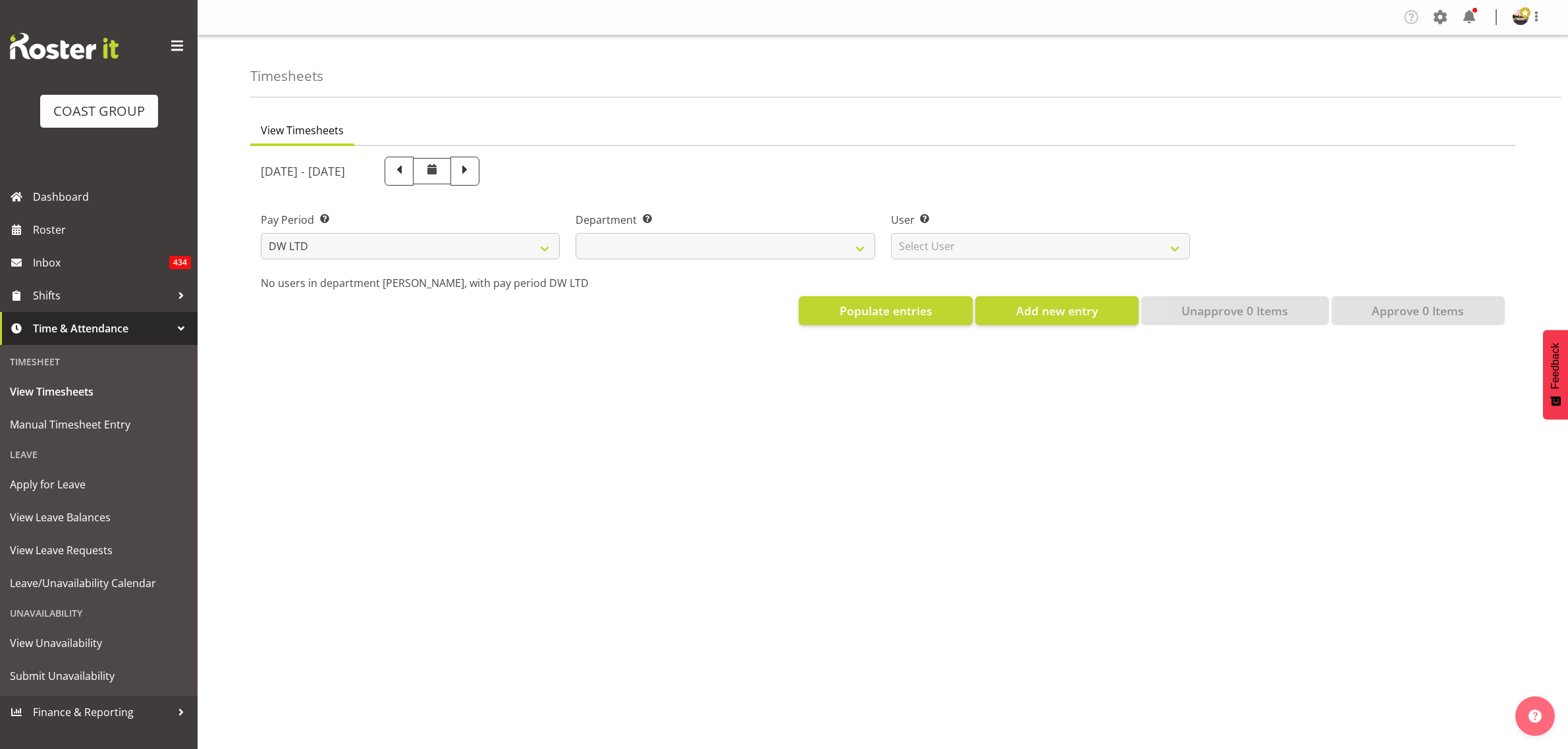
select select "8"
select select
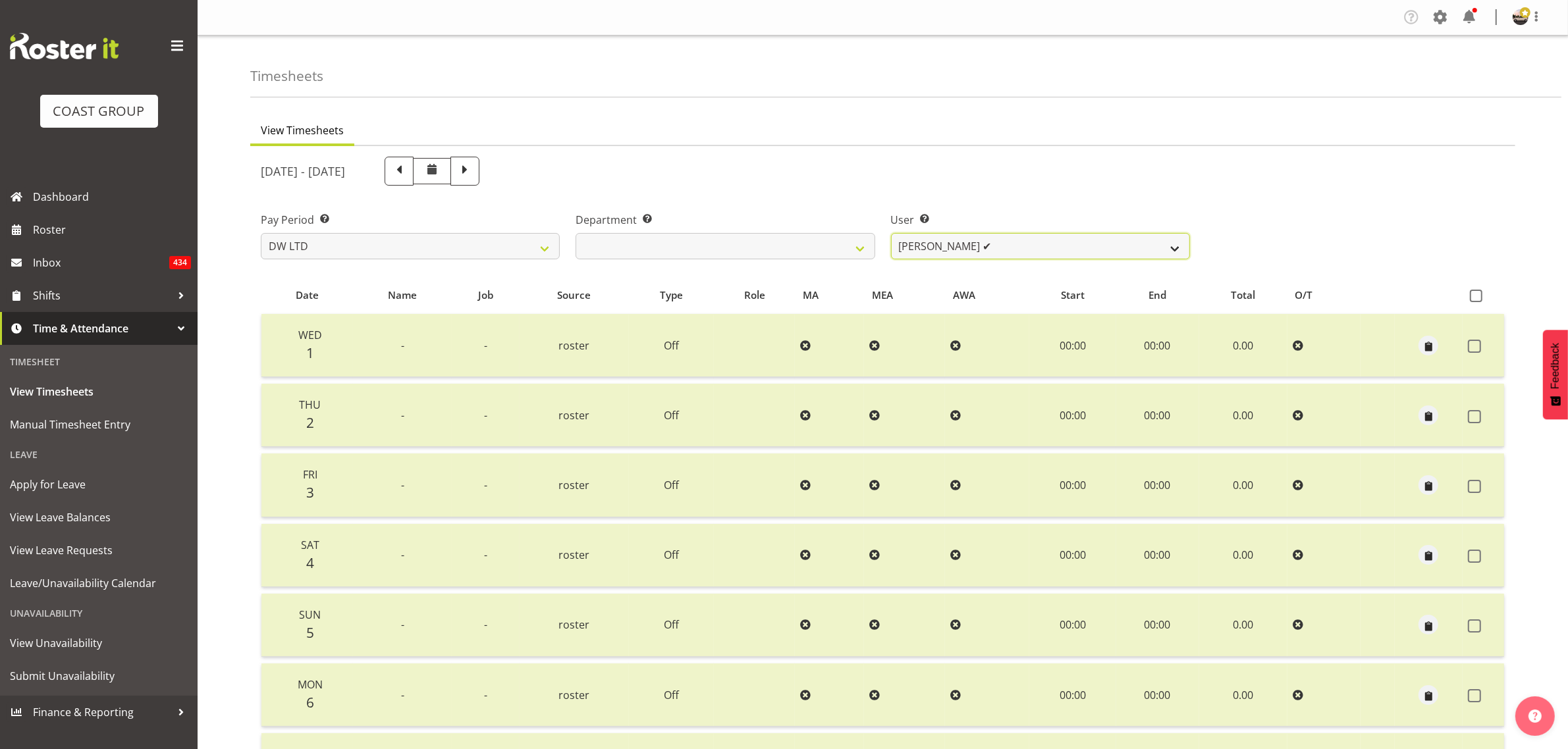
click at [992, 248] on select "[PERSON_NAME] ✔ Boston [PERSON_NAME] ❌ [PERSON_NAME] ✔ [PERSON_NAME] ✔ [PERSON_…" at bounding box center [1040, 246] width 299 height 26
select select "1160"
click at [891, 233] on select "[PERSON_NAME] ✔ Boston [PERSON_NAME] ❌ [PERSON_NAME] ✔ [PERSON_NAME] ✔ [PERSON_…" at bounding box center [1040, 246] width 299 height 26
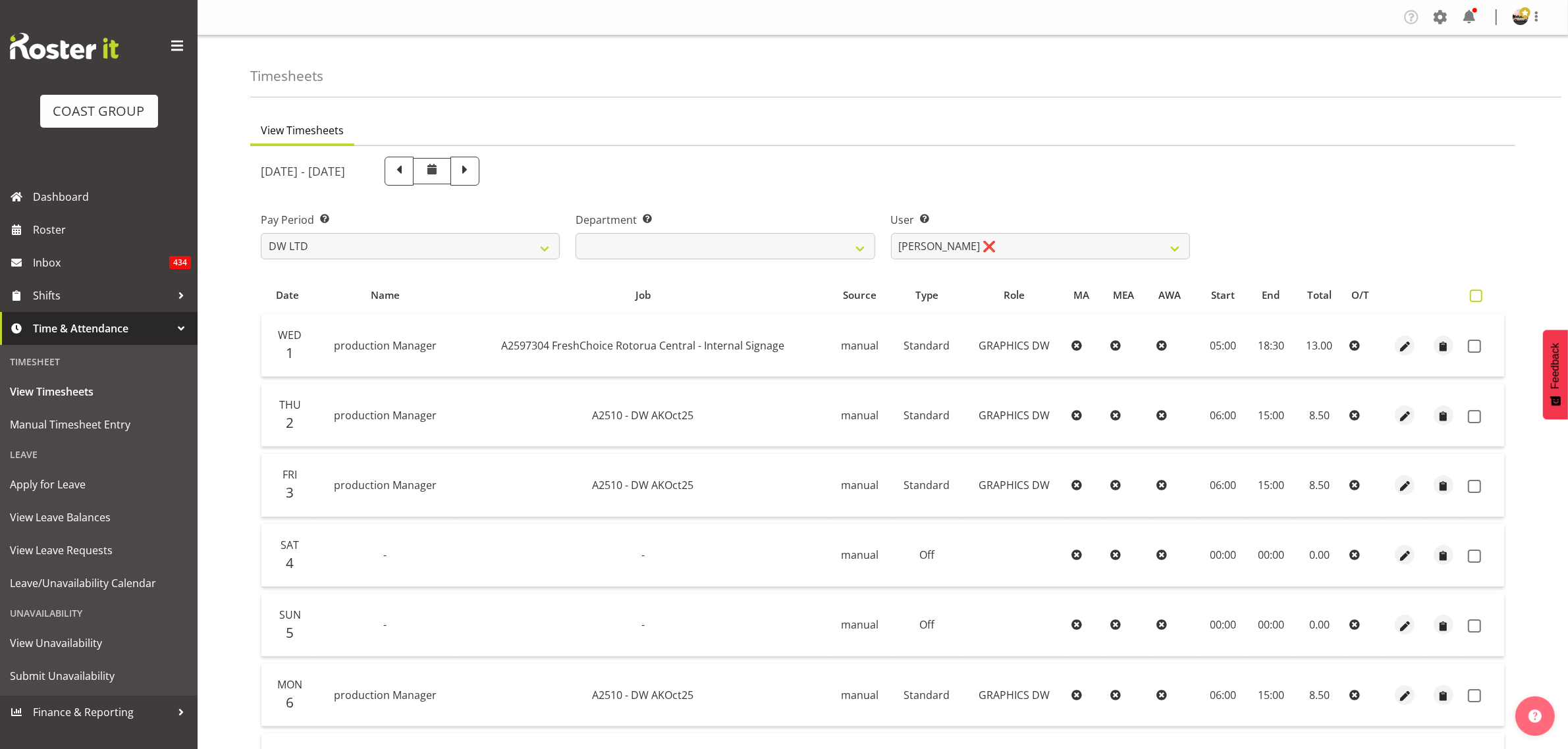
click at [1479, 299] on span at bounding box center [1477, 296] width 13 height 13
click at [1478, 299] on input "checkbox" at bounding box center [1474, 295] width 9 height 9
checkbox input "true"
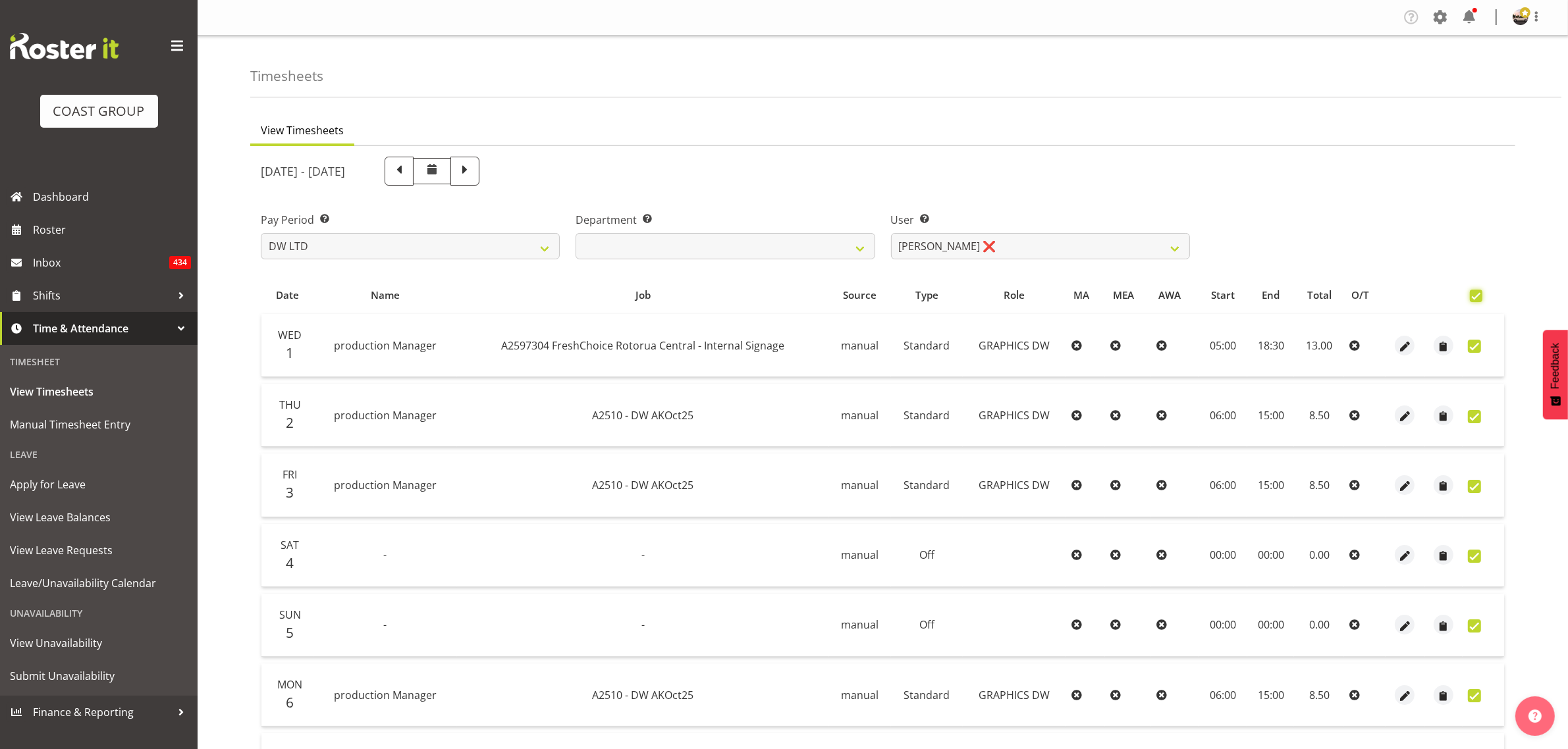
checkbox input "true"
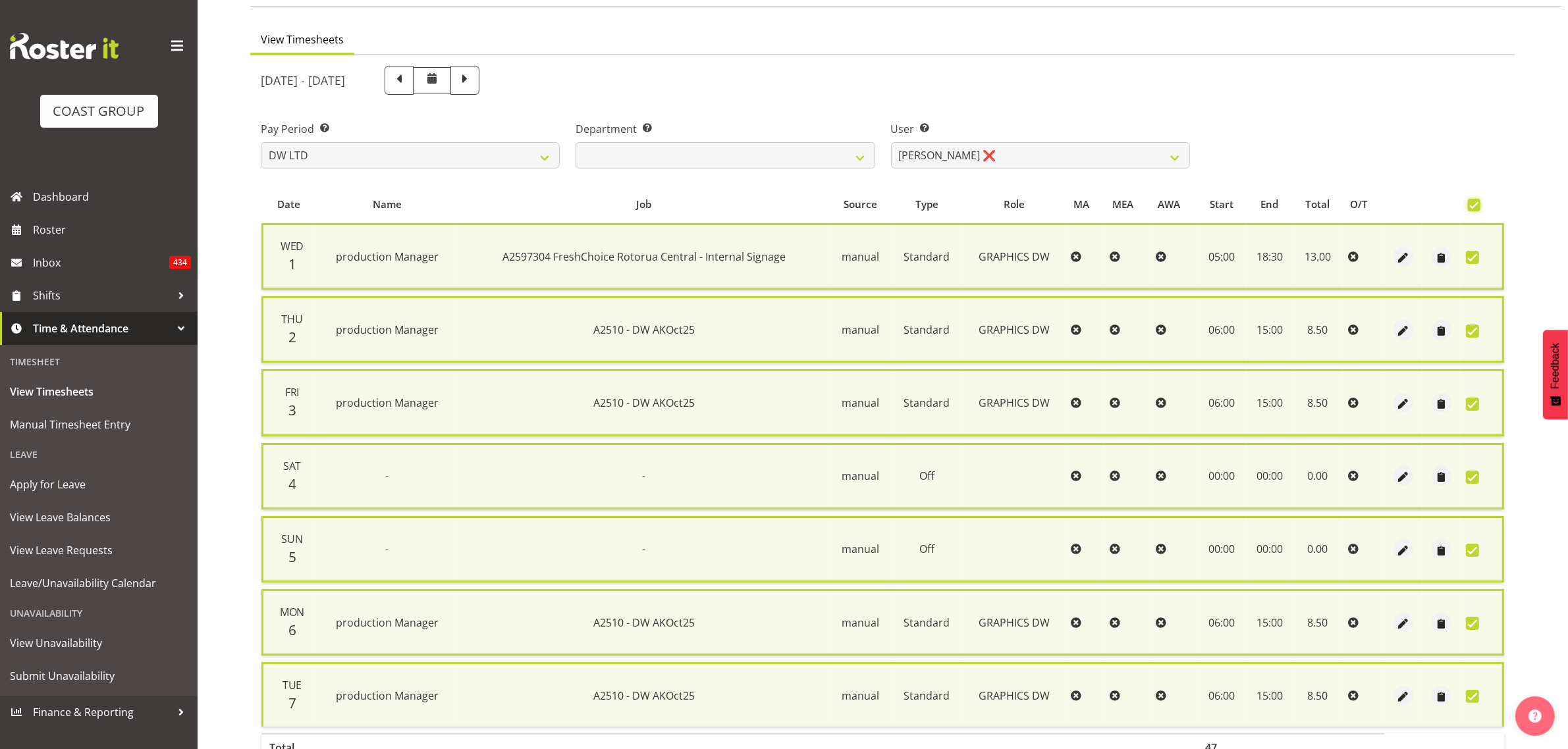
scroll to position [172, 0]
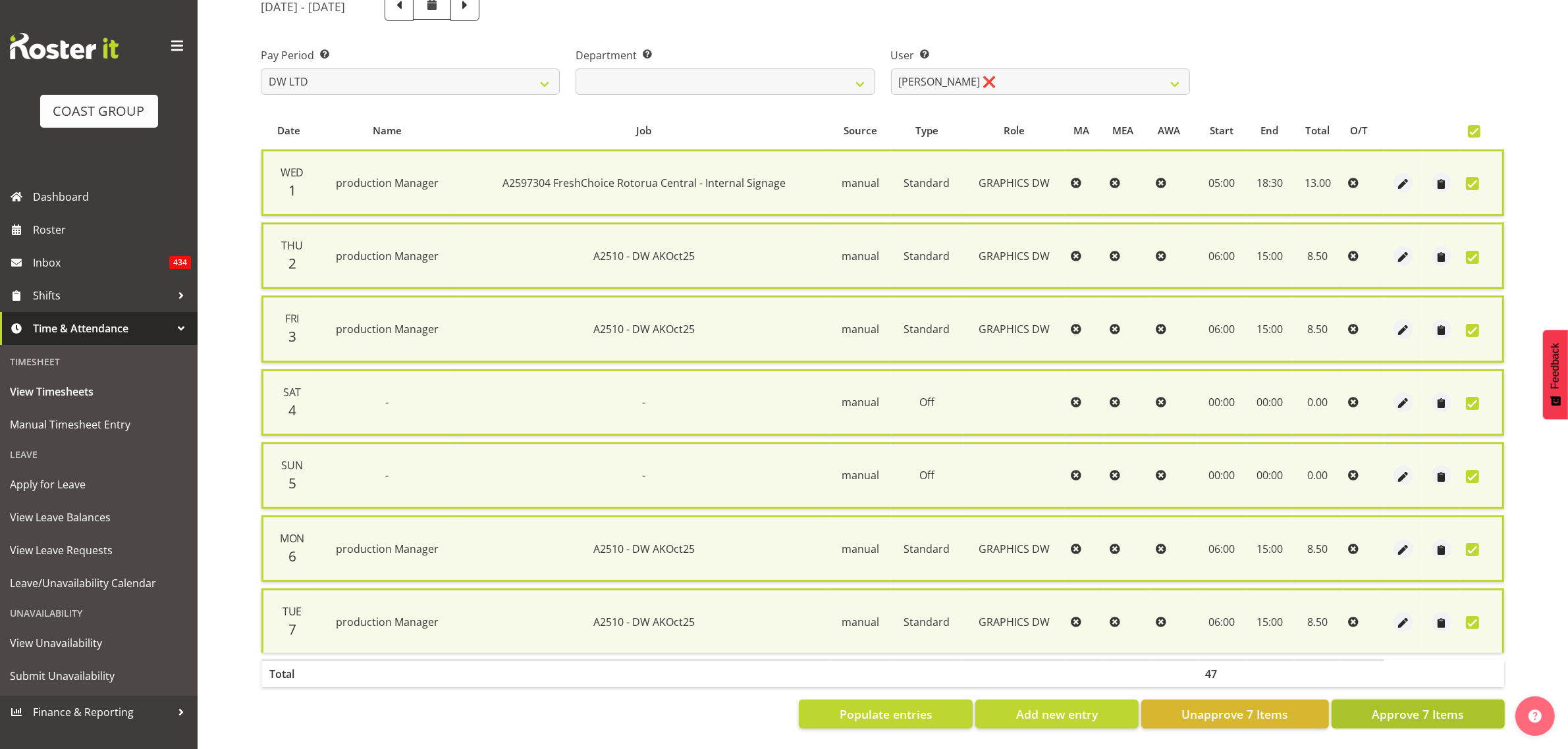
click at [1386, 705] on span "Approve 7 Items" at bounding box center [1418, 714] width 92 height 17
checkbox input "false"
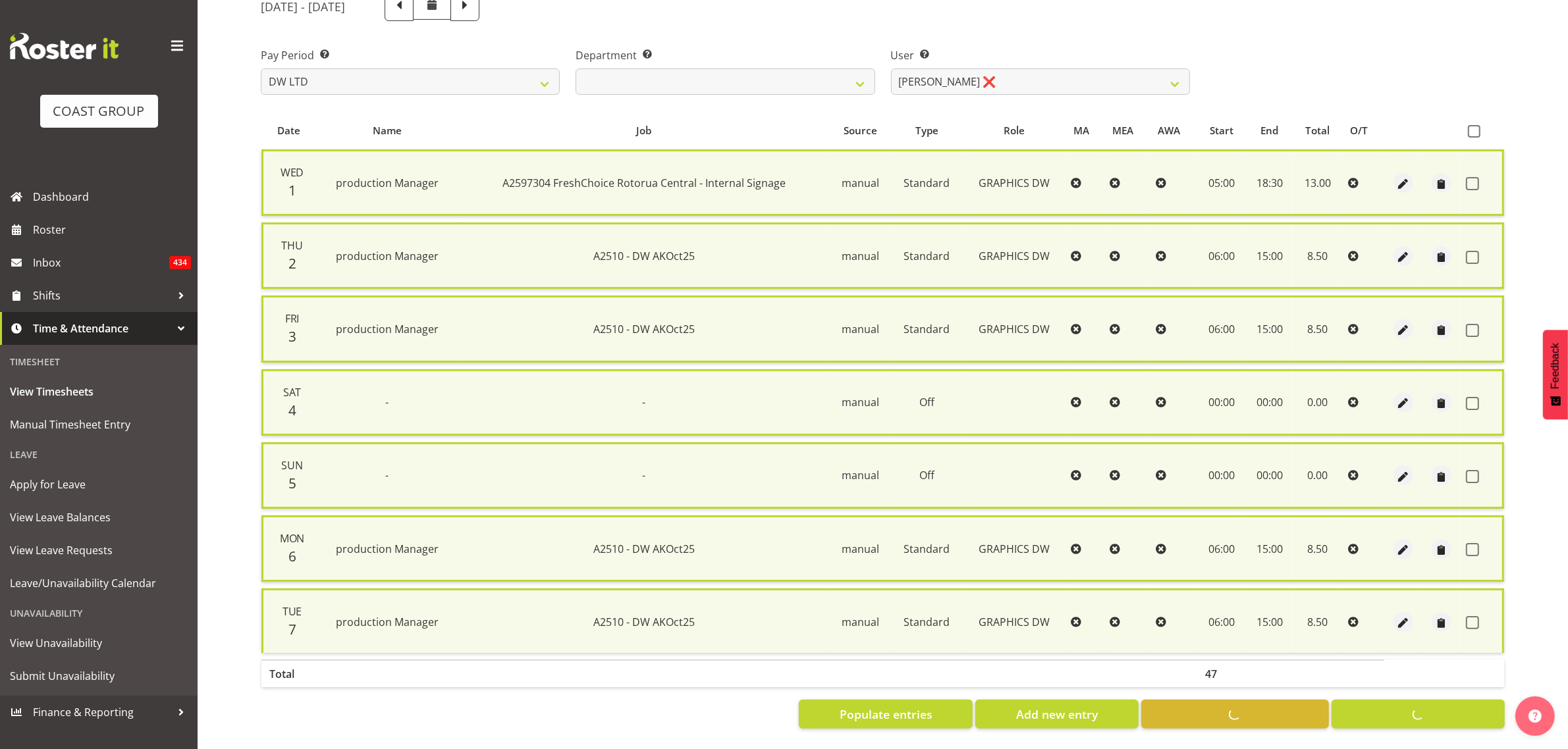
checkbox input "false"
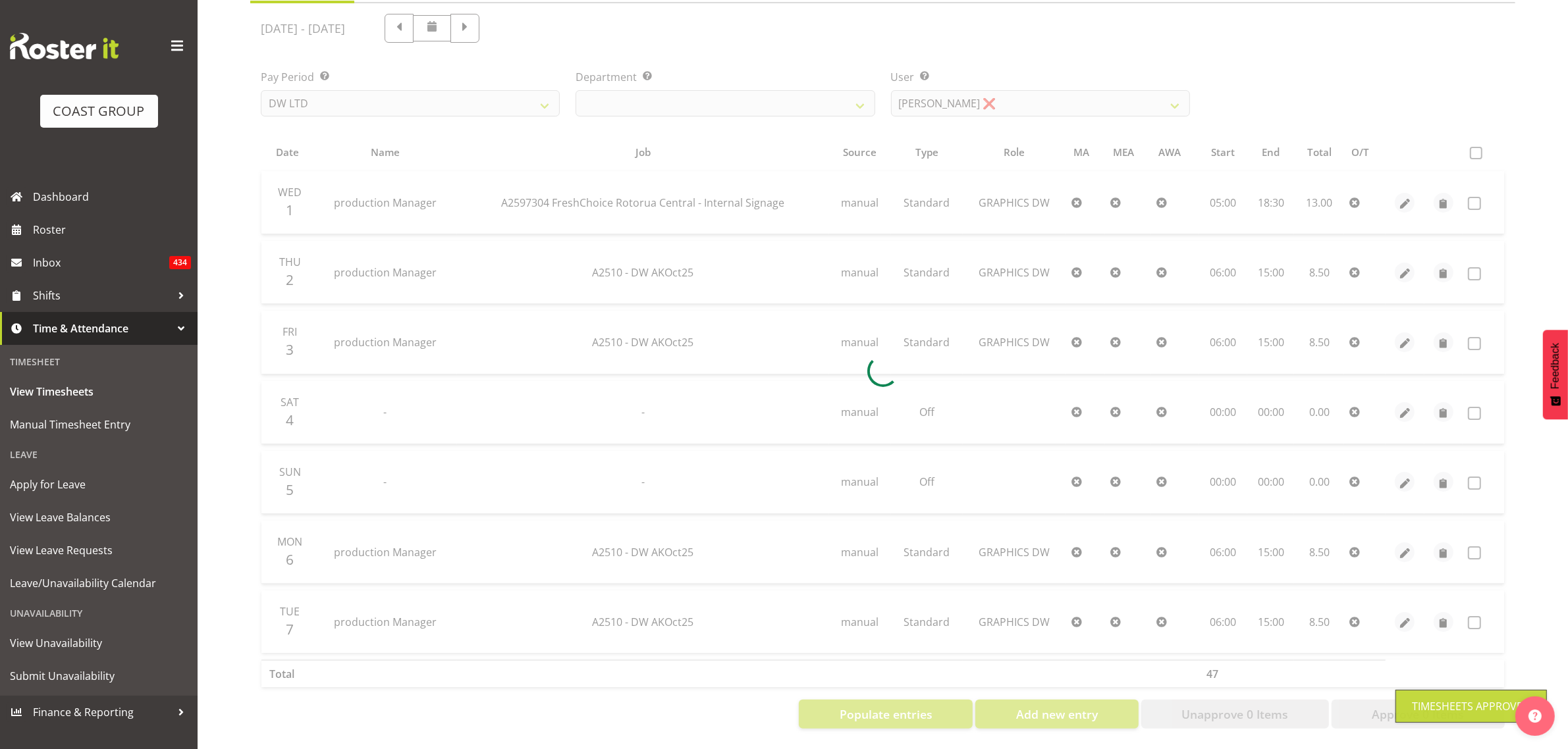
scroll to position [156, 0]
click at [950, 94] on div at bounding box center [883, 371] width 1266 height 736
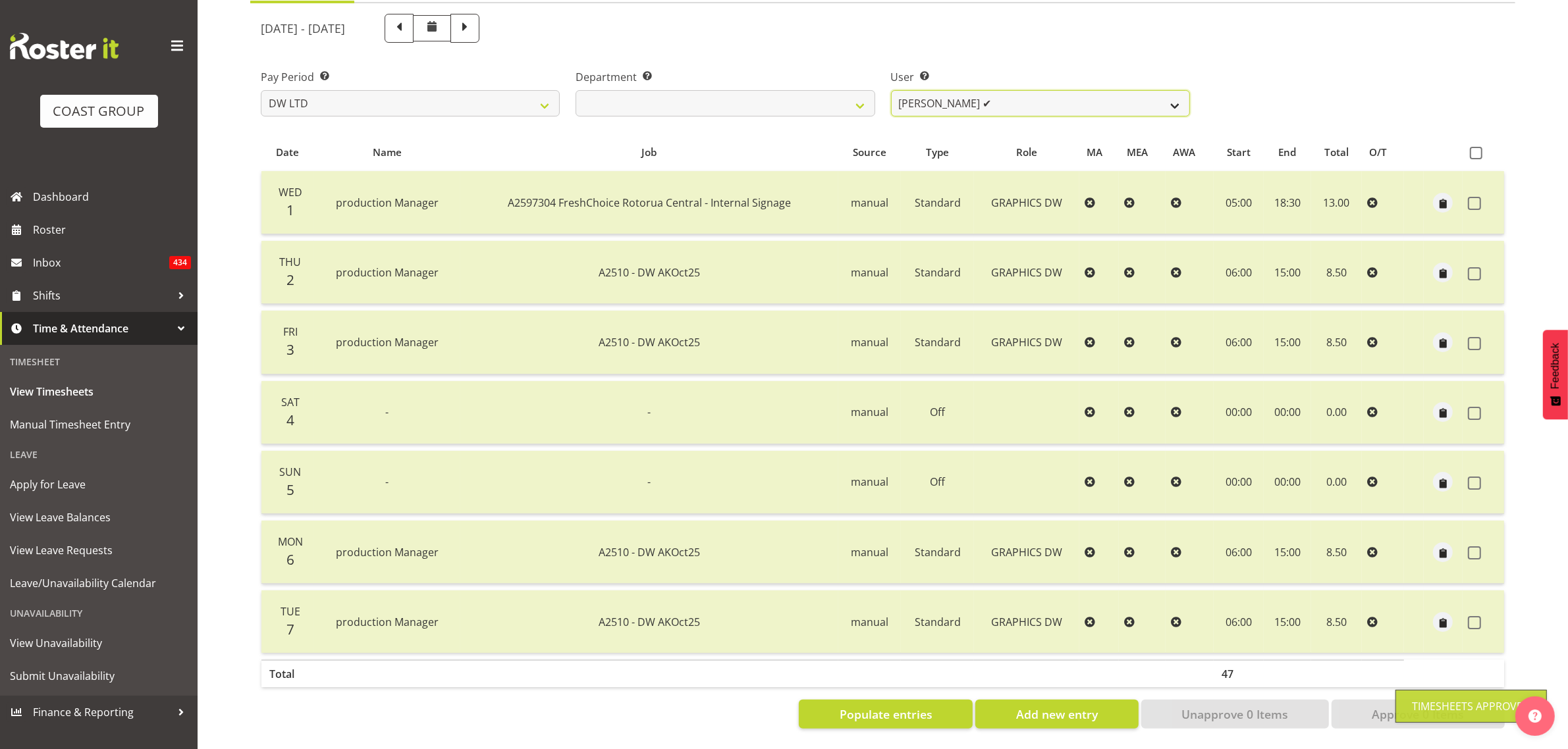
click at [959, 94] on select "[PERSON_NAME] ✔ Boston [PERSON_NAME] ❌ [PERSON_NAME] ✔ [PERSON_NAME] ✔ [PERSON_…" at bounding box center [1040, 103] width 299 height 26
select select "3988"
click at [891, 90] on select "[PERSON_NAME] ✔ Boston [PERSON_NAME] ❌ [PERSON_NAME] ✔ [PERSON_NAME] ✔ [PERSON_…" at bounding box center [1040, 103] width 299 height 26
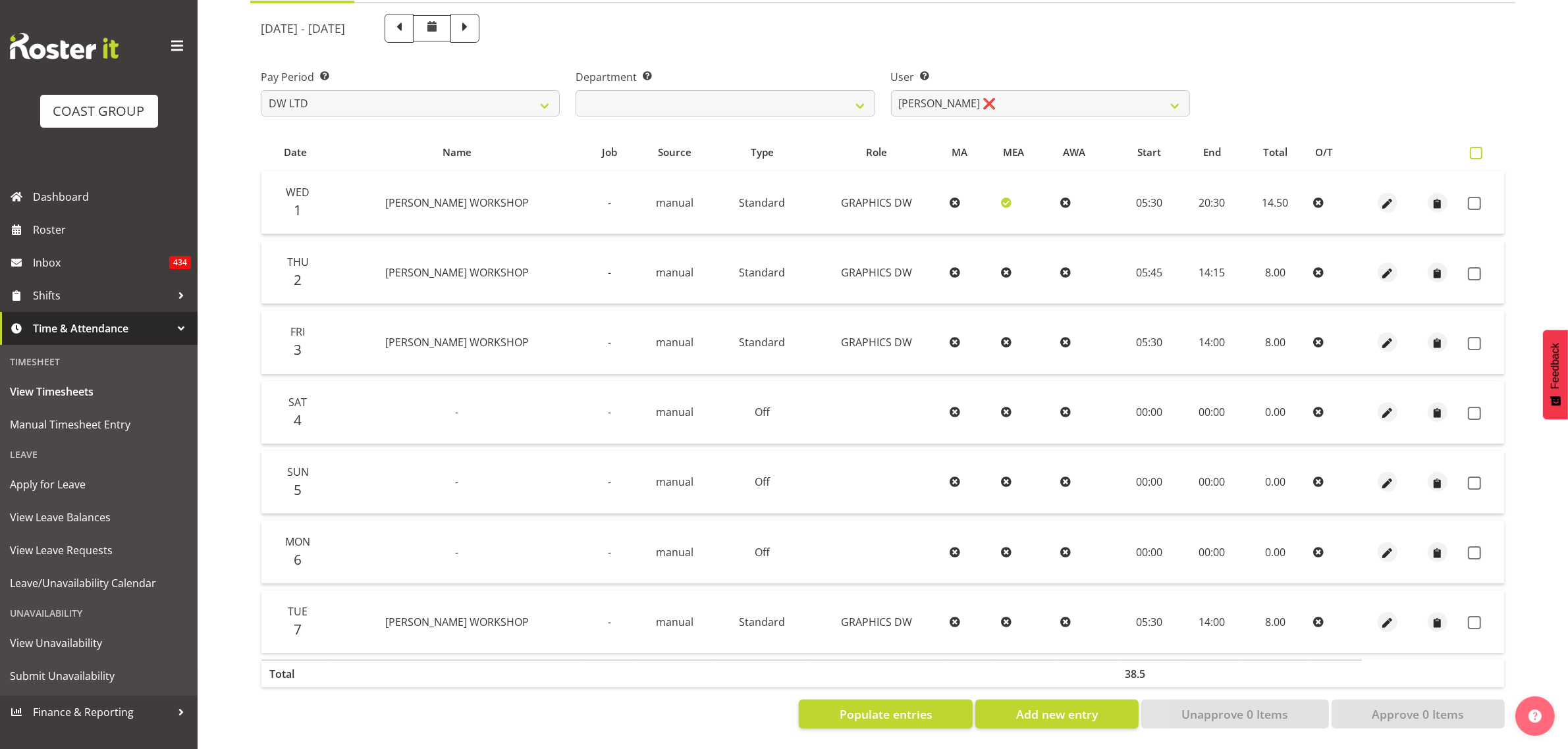
click at [1475, 147] on span at bounding box center [1477, 153] width 13 height 13
click at [1475, 148] on input "checkbox" at bounding box center [1474, 152] width 9 height 9
checkbox input "true"
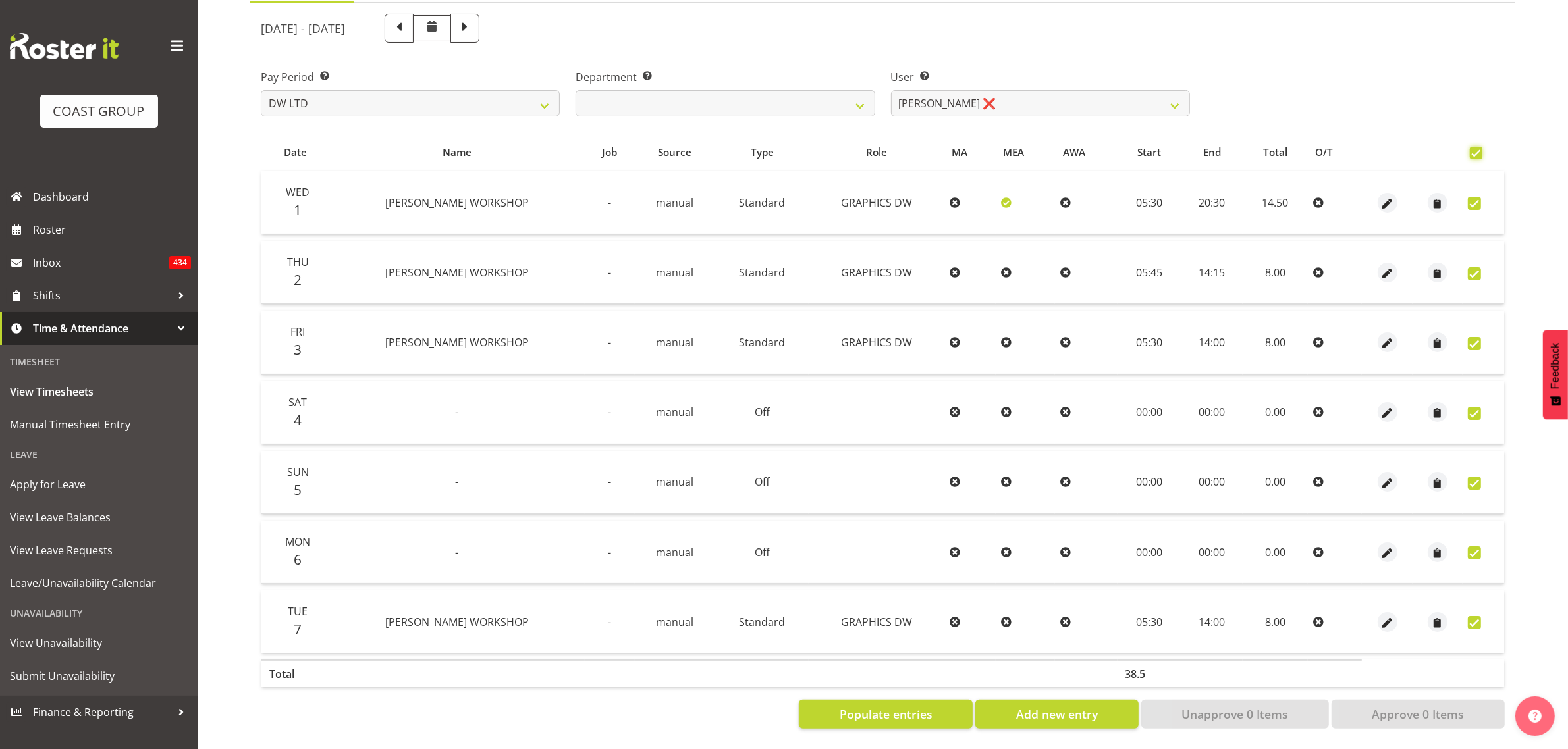
checkbox input "true"
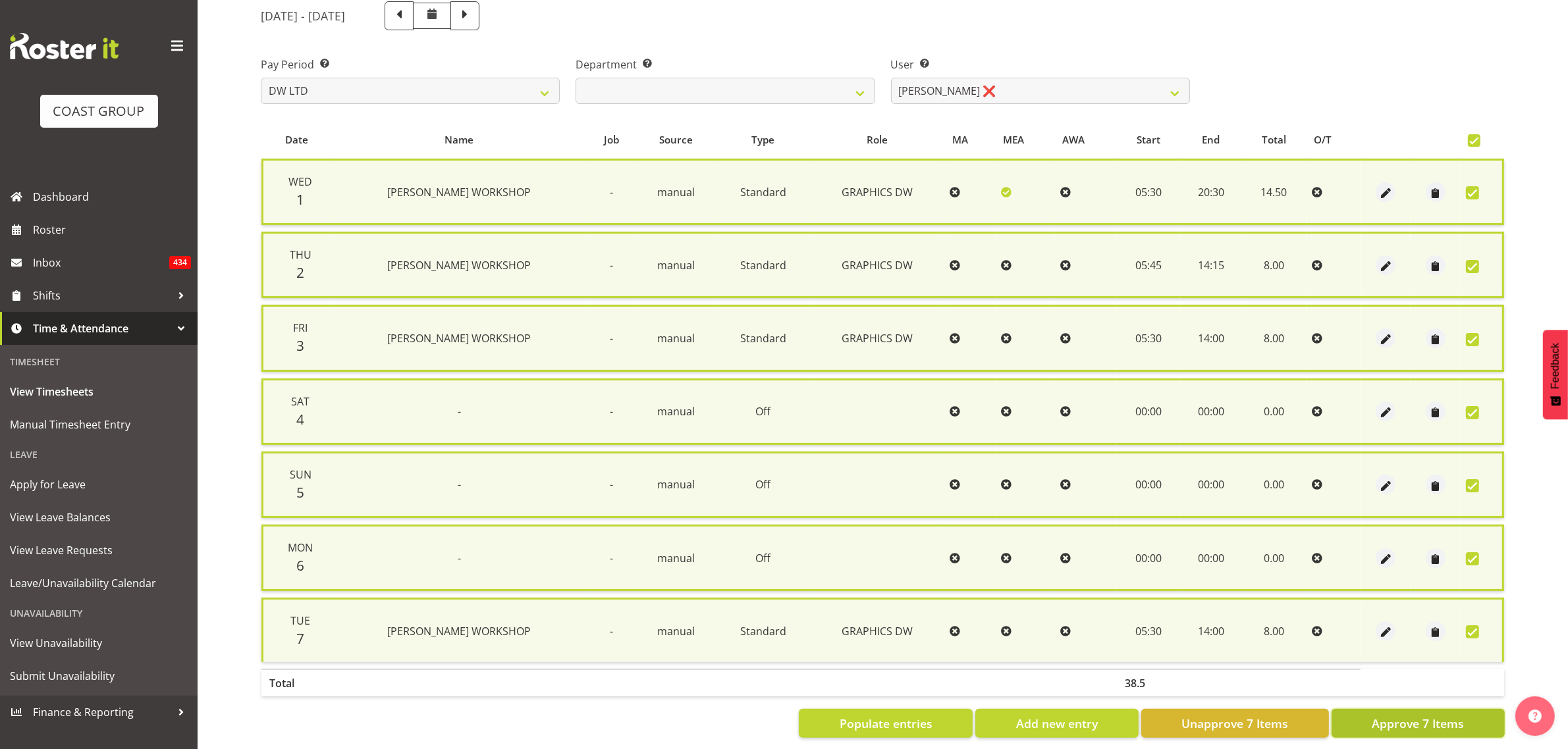
click at [1385, 715] on span "Approve 7 Items" at bounding box center [1418, 724] width 92 height 17
checkbox input "false"
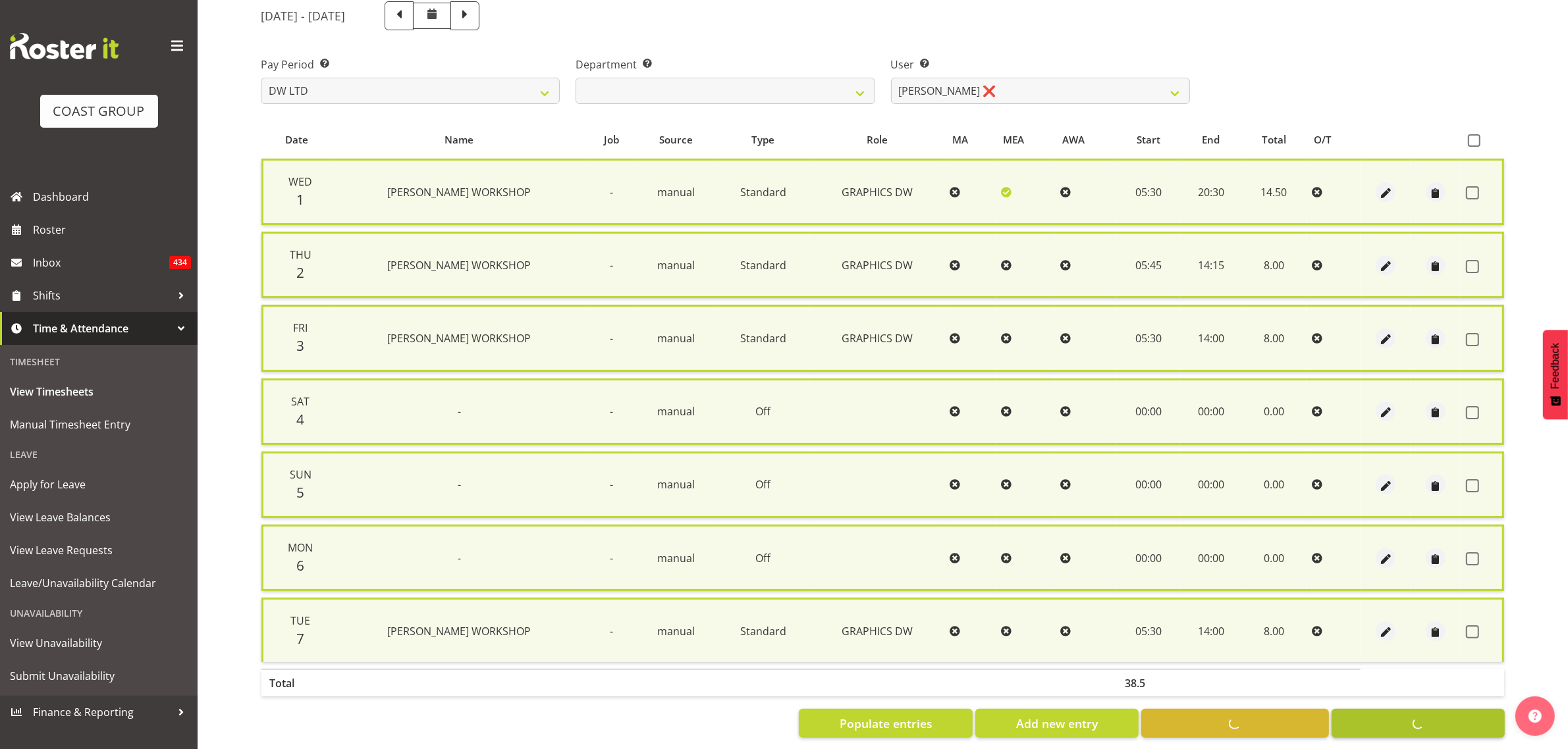
checkbox input "false"
